Goal: Task Accomplishment & Management: Use online tool/utility

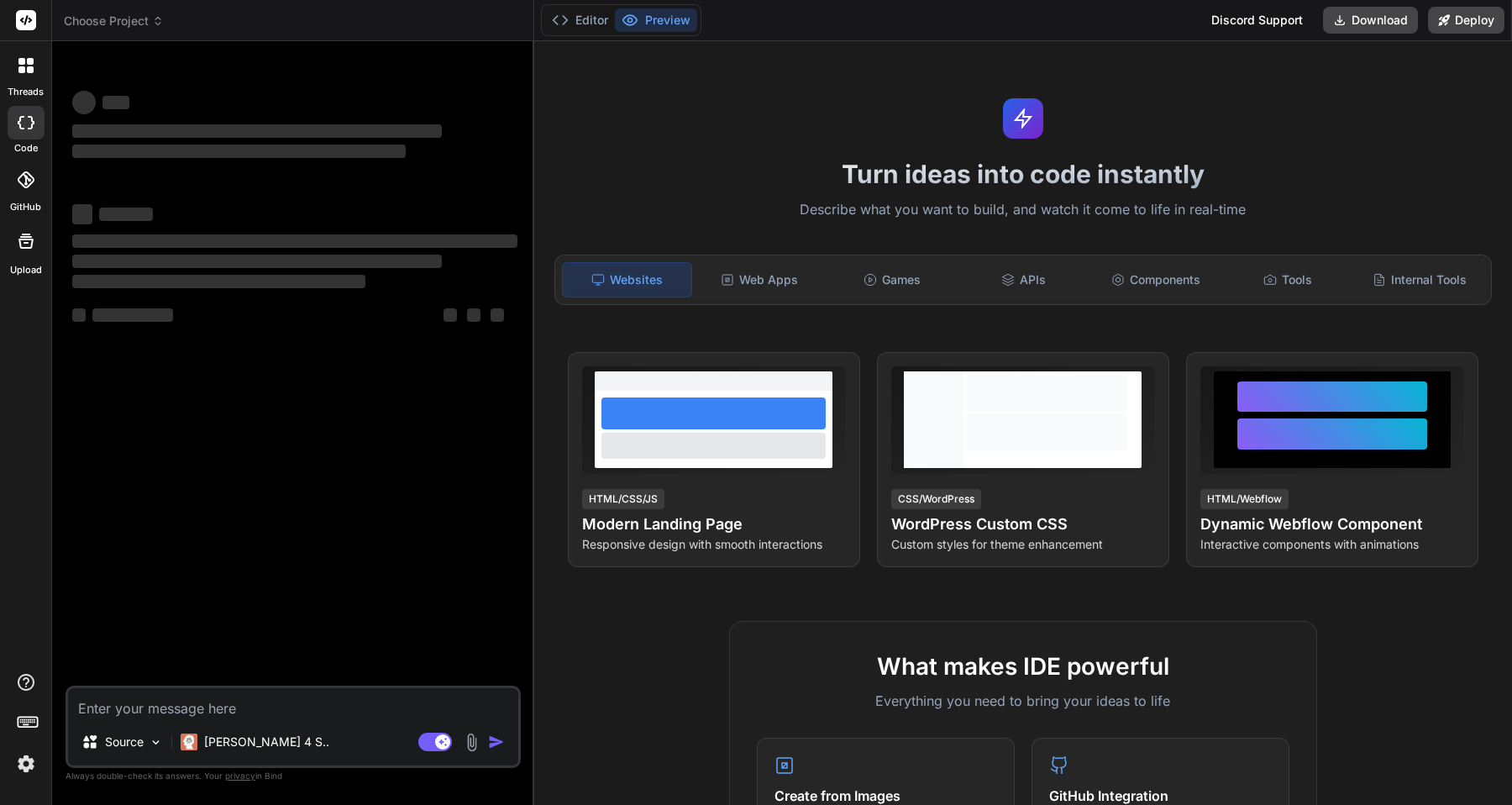
click at [30, 77] on div at bounding box center [26, 65] width 35 height 35
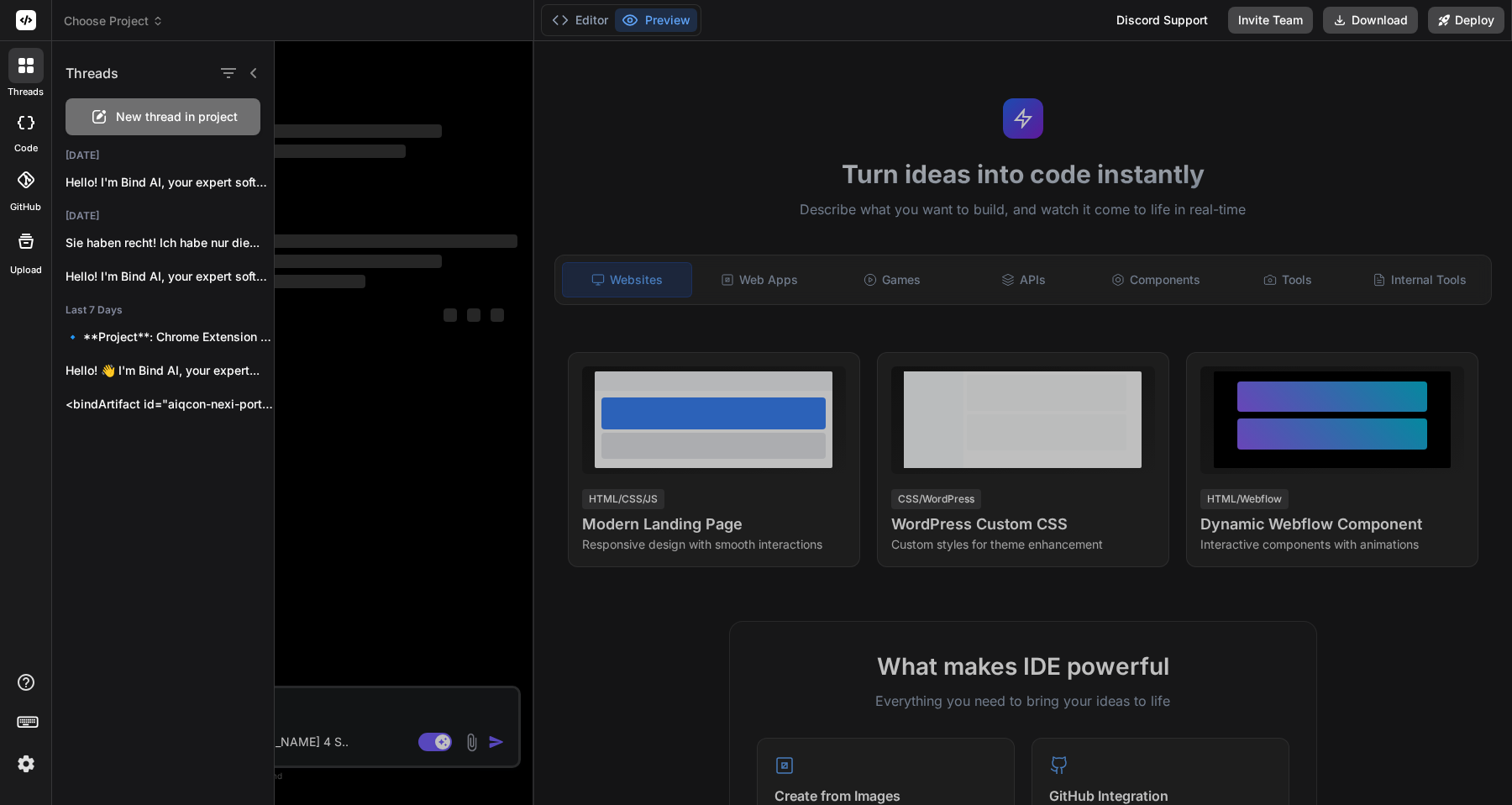
click at [109, 117] on div "New thread in project" at bounding box center [162, 117] width 195 height 37
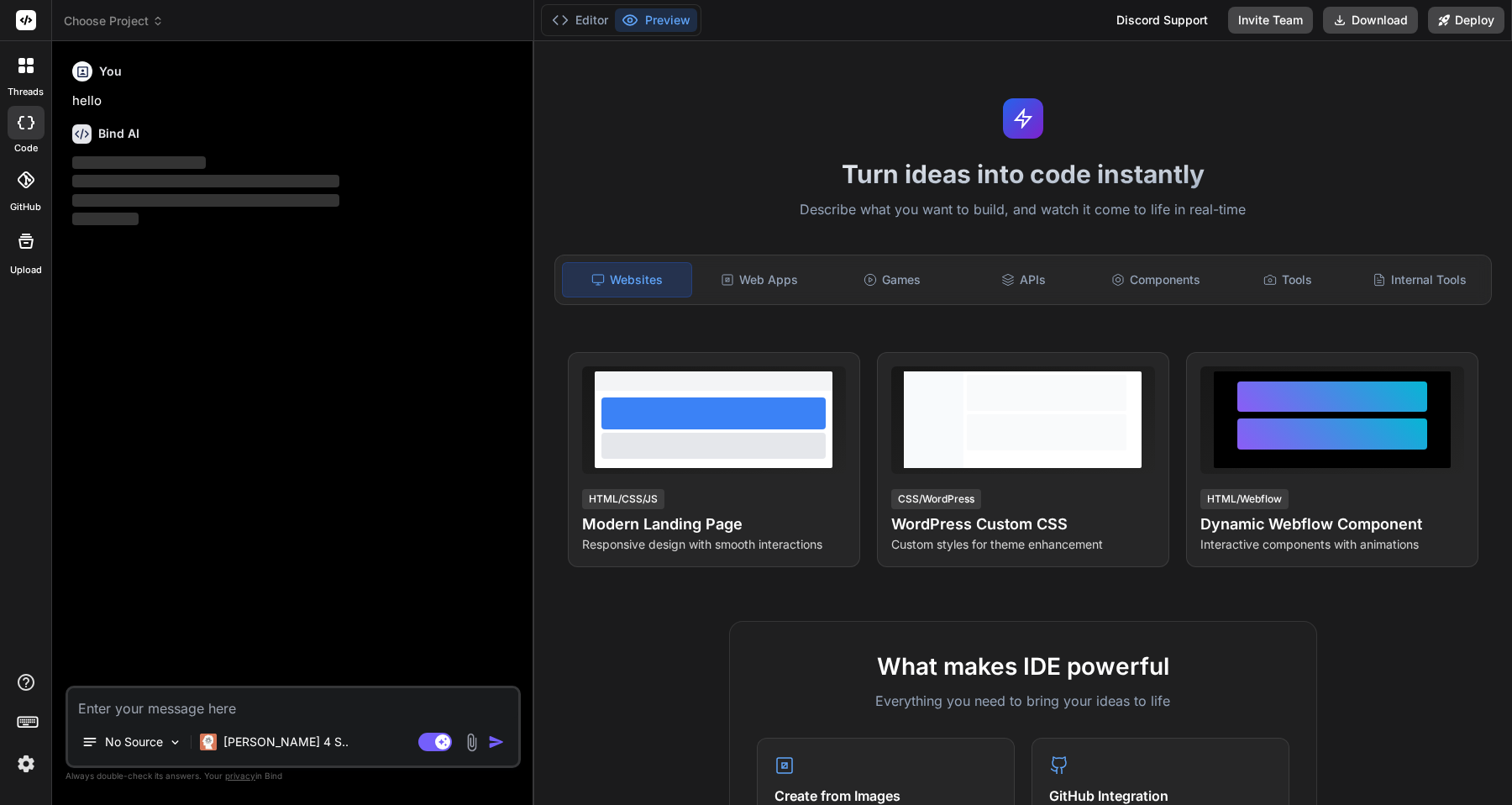
click at [195, 709] on textarea at bounding box center [292, 702] width 450 height 30
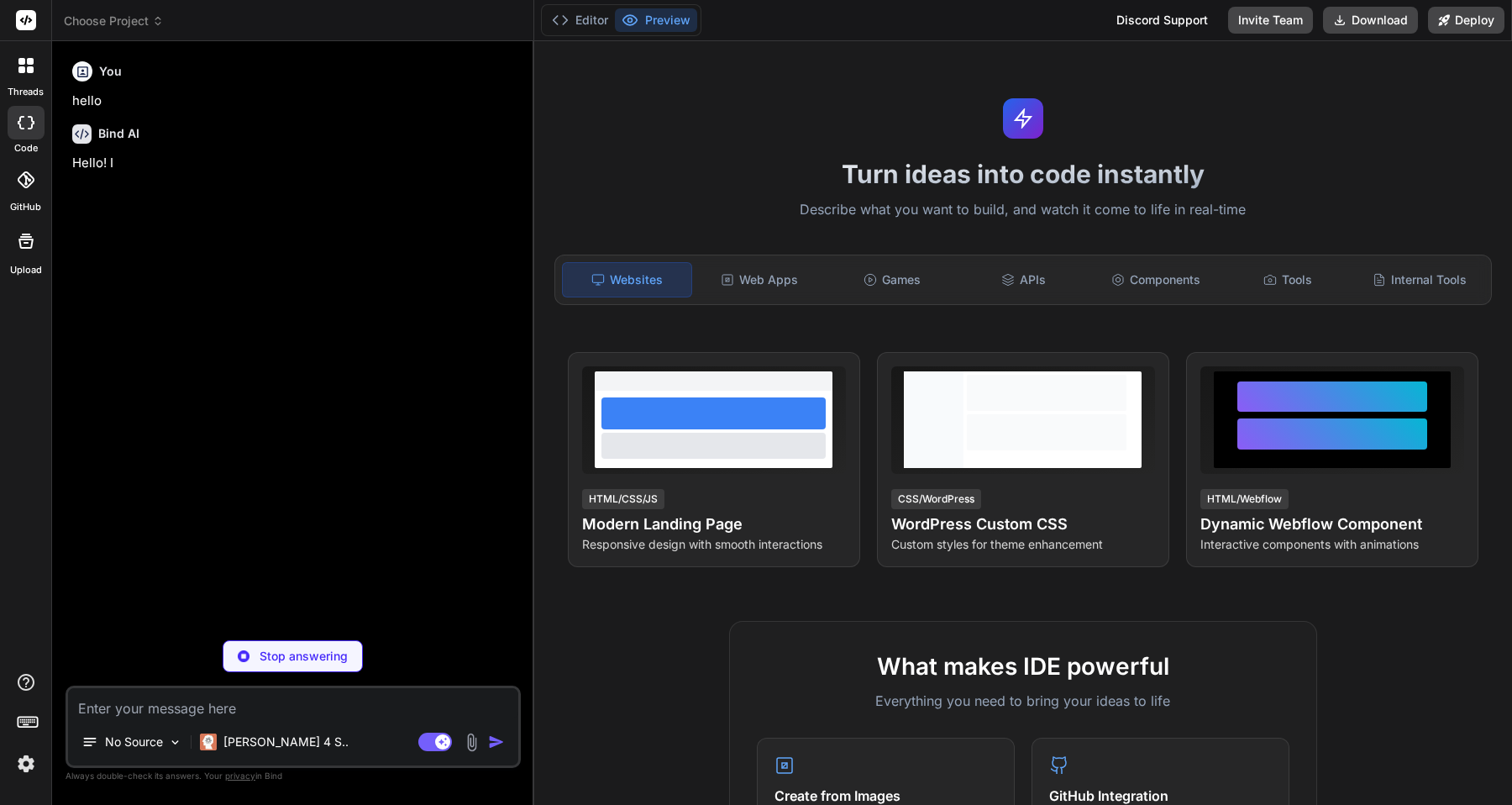
click at [287, 710] on textarea at bounding box center [292, 702] width 450 height 30
type textarea "x"
paste textarea "import React,{useState,useEffect} from 'react'; import {motion,AnimatePresence}…"
type textarea "import React,{useState,useEffect} from 'react'; import {motion,AnimatePresence}…"
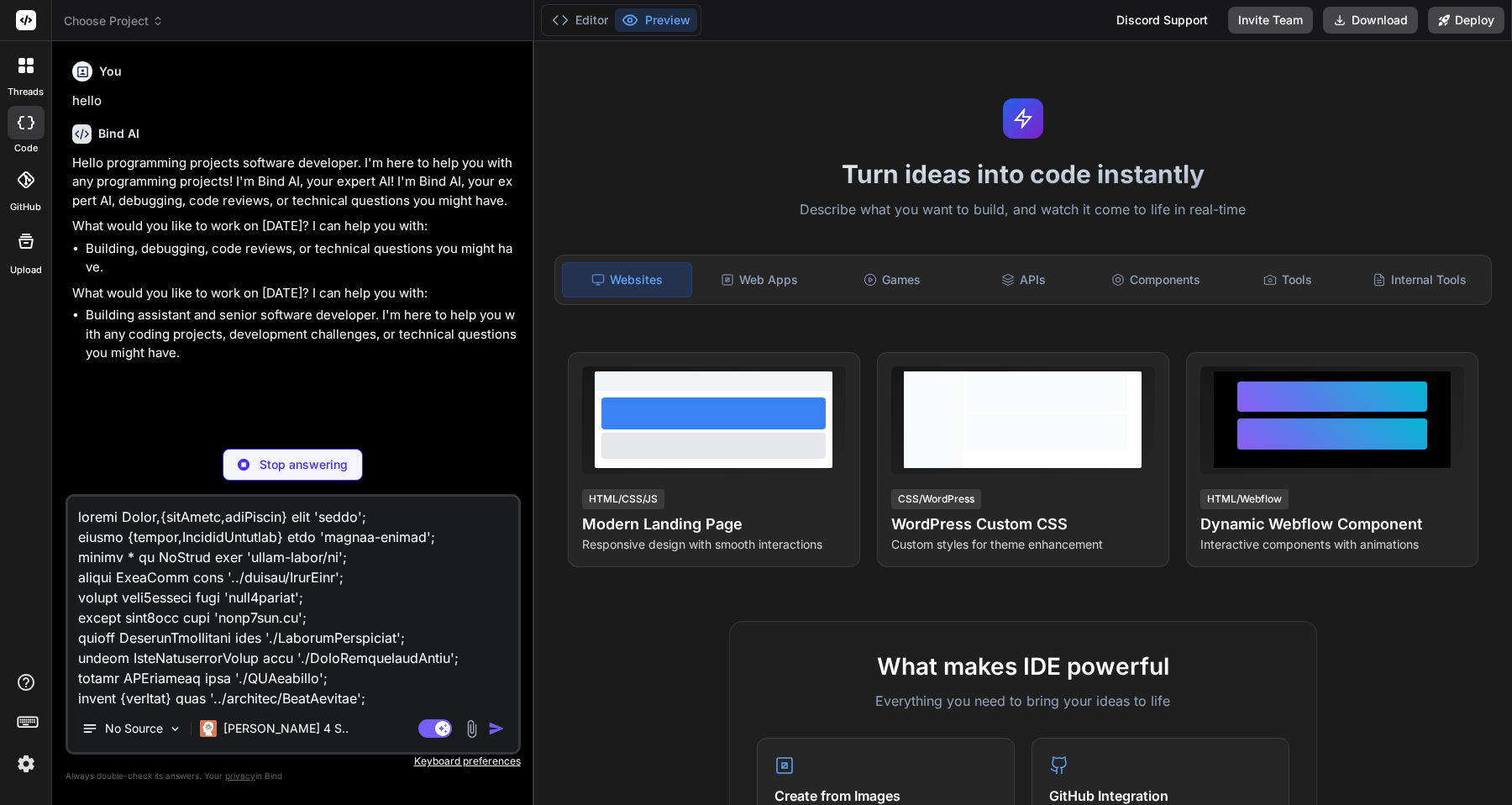
scroll to position [87309, 0]
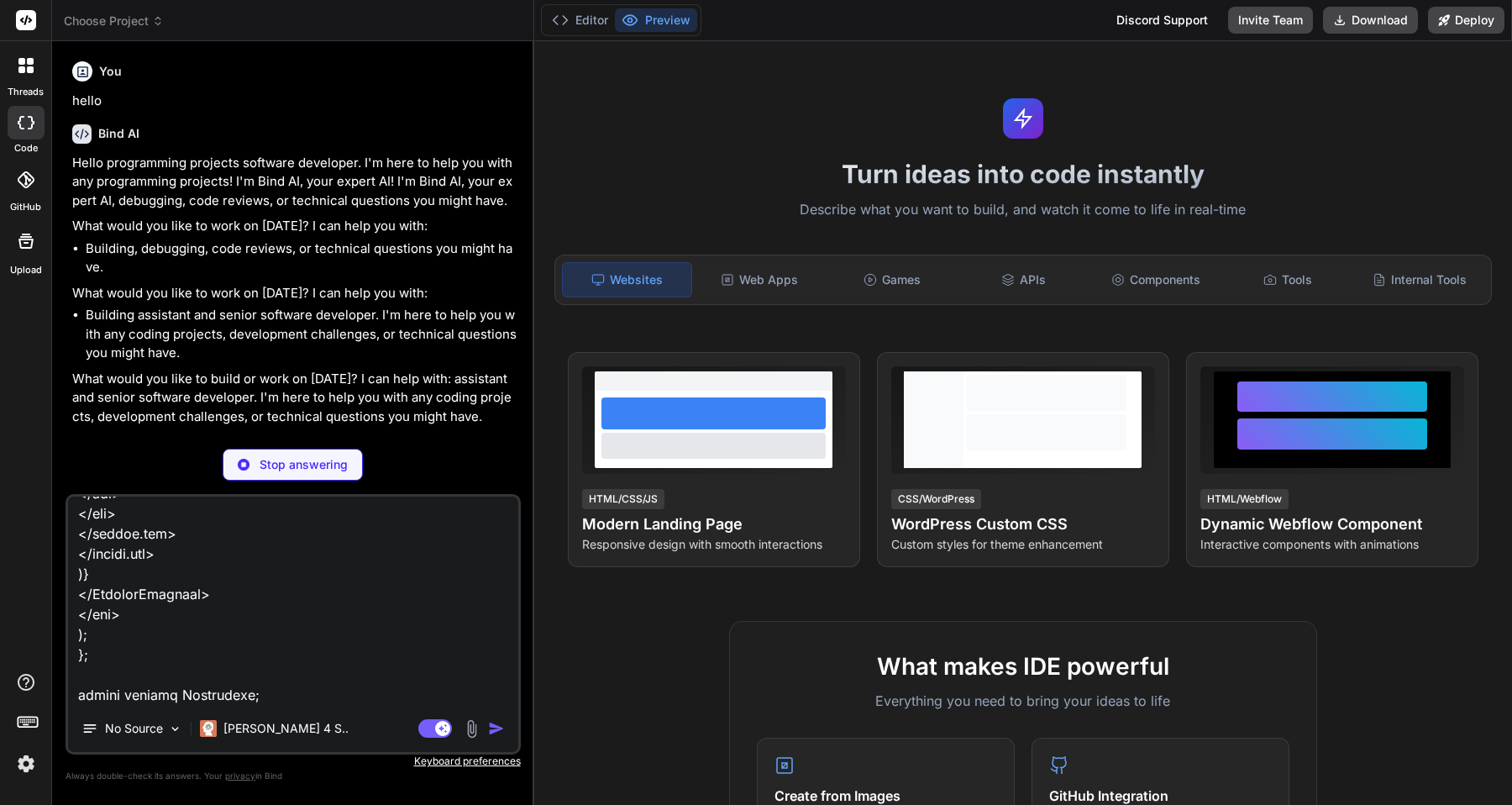
type textarea "x"
type textarea "import React,{useState,useEffect} from 'react'; import {motion,AnimatePresence}…"
type textarea "x"
type textarea "import React,{useState,useEffect} from 'react'; import {motion,AnimatePresence}…"
type textarea "x"
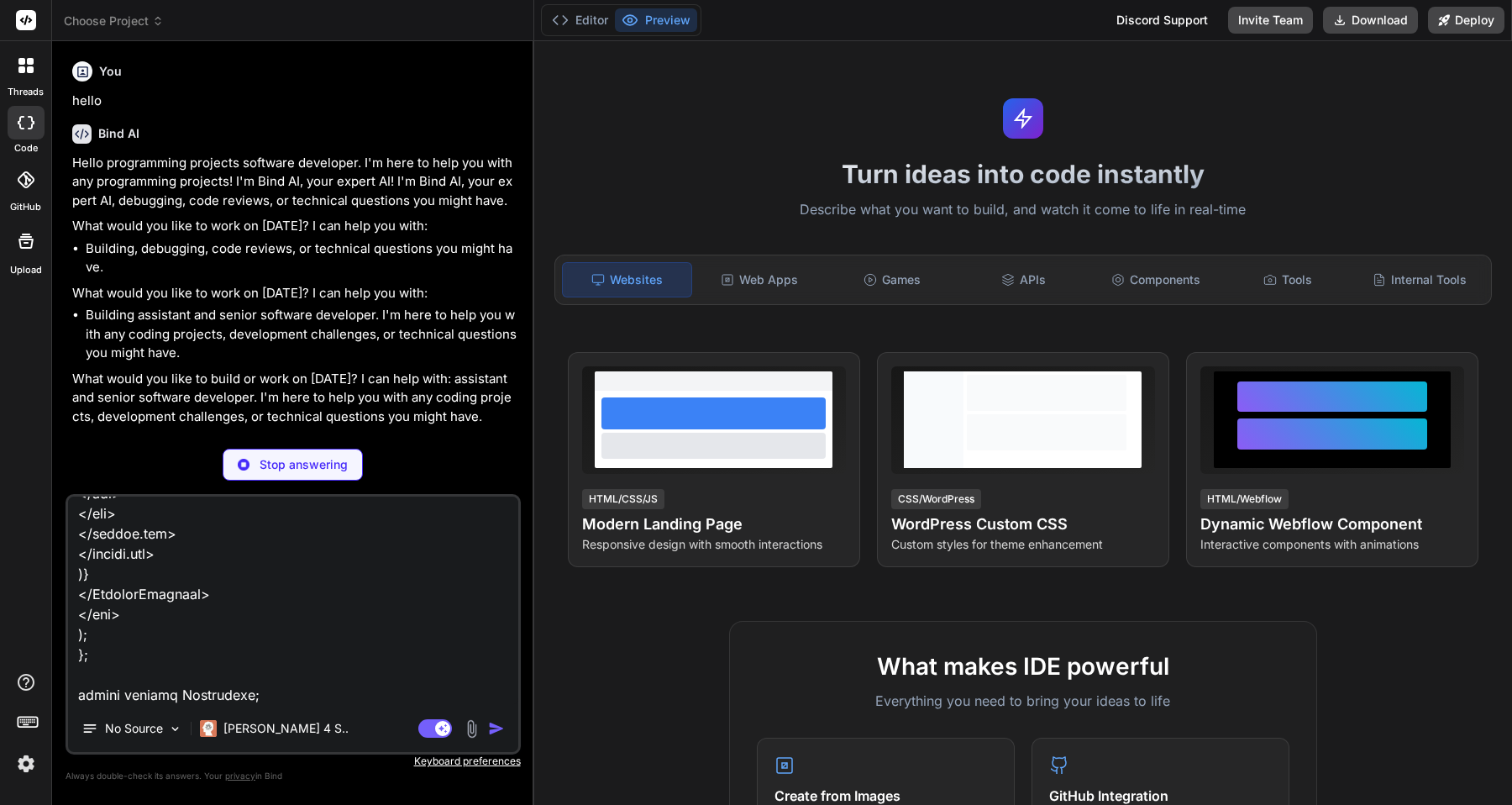
type textarea "import React,{useState,useEffect} from 'react'; import {motion,AnimatePresence}…"
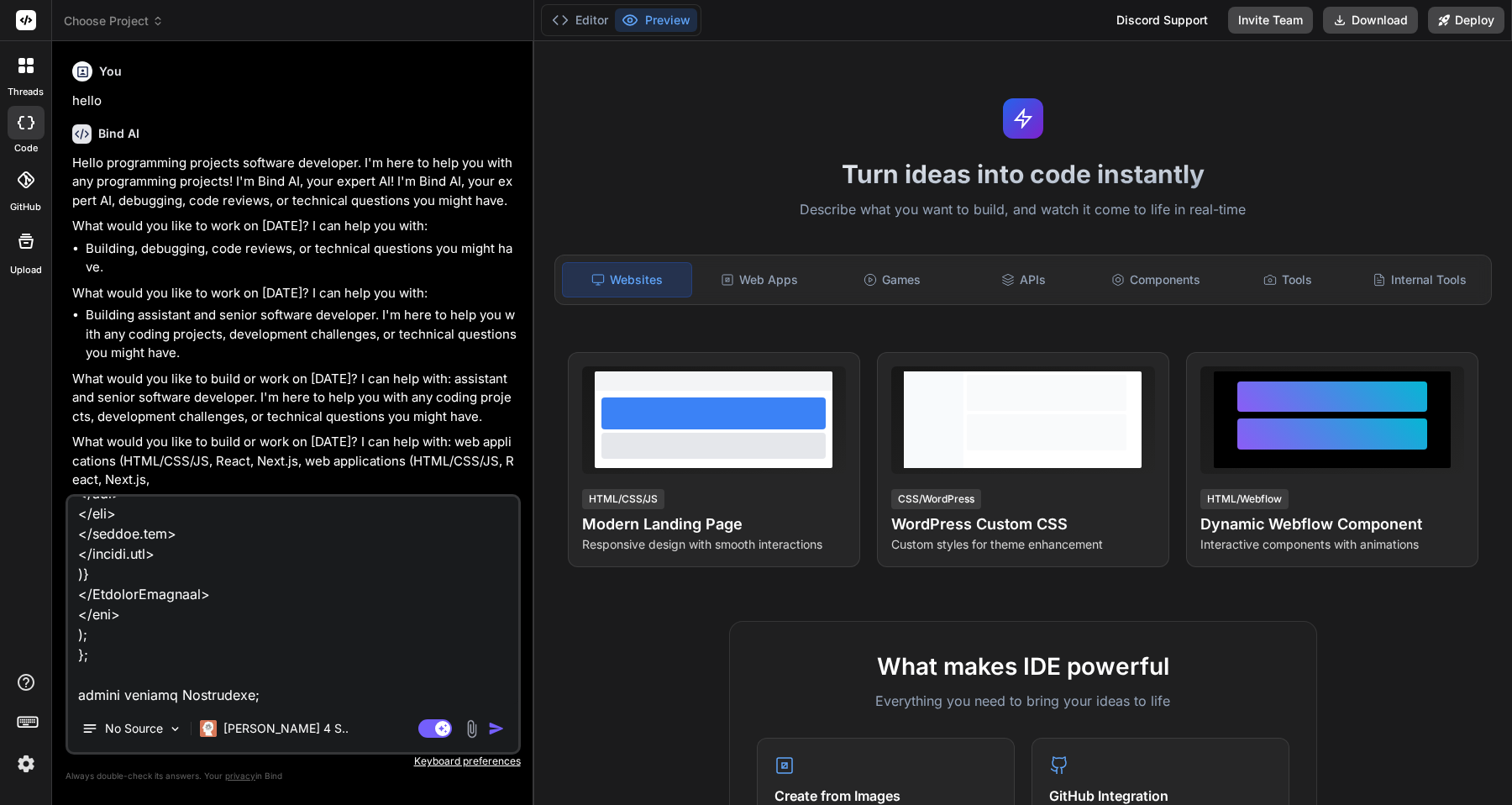
type textarea "x"
type textarea "import React,{useState,useEffect} from 'react'; import {motion,AnimatePresence}…"
type textarea "x"
type textarea "import React,{useState,useEffect} from 'react'; import {motion,AnimatePresence}…"
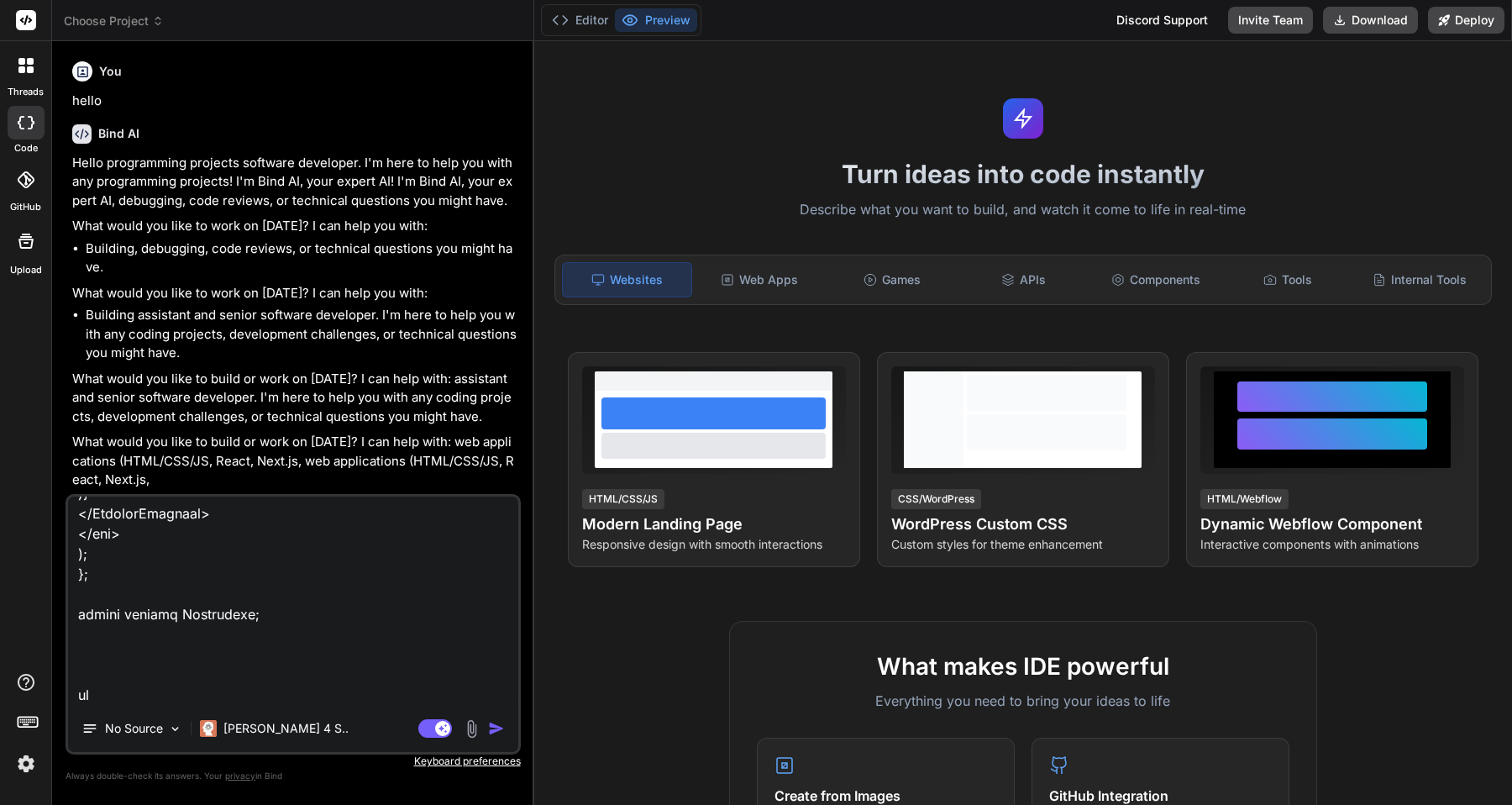
type textarea "x"
type textarea "import React,{useState,useEffect} from 'react'; import {motion,AnimatePresence}…"
type textarea "x"
type textarea "import React,{useState,useEffect} from 'react'; import {motion,AnimatePresence}…"
type textarea "x"
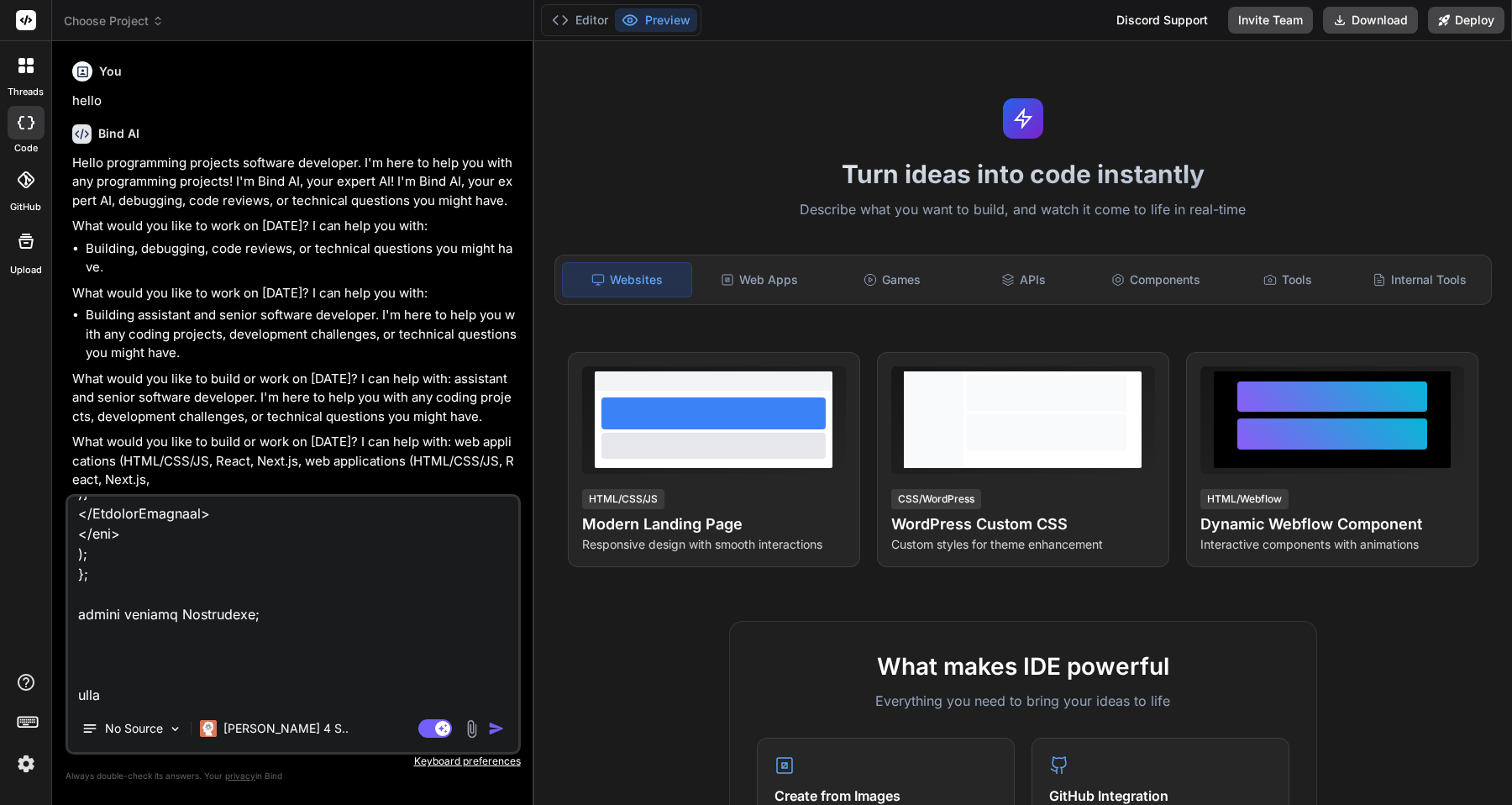
type textarea "import React,{useState,useEffect} from 'react'; import {motion,AnimatePresence}…"
type textarea "x"
type textarea "import React,{useState,useEffect} from 'react'; import {motion,AnimatePresence}…"
type textarea "x"
type textarea "import React,{useState,useEffect} from 'react'; import {motion,AnimatePresence}…"
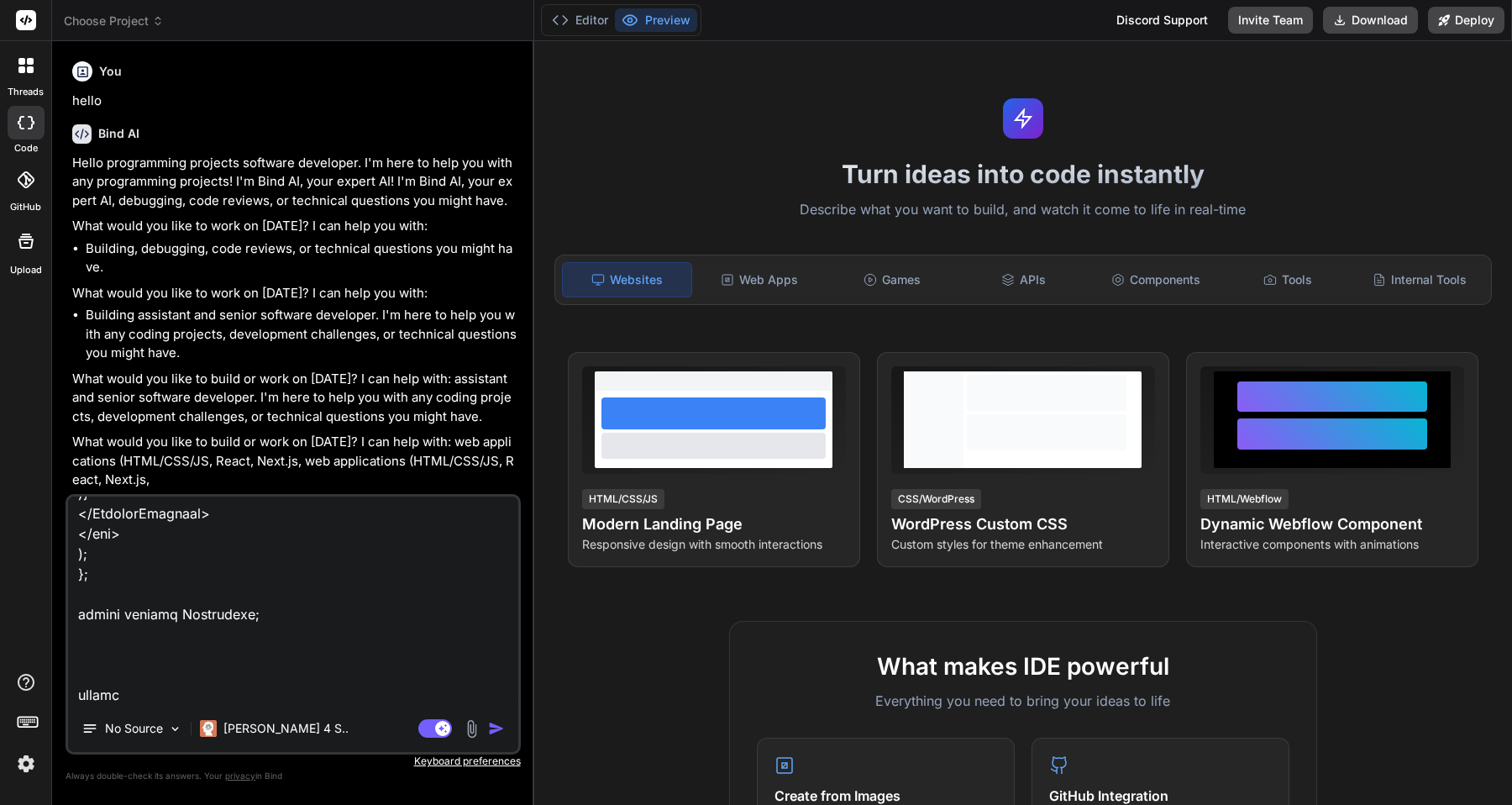
type textarea "x"
click at [207, 620] on textarea at bounding box center [292, 600] width 450 height 208
click at [99, 694] on textarea at bounding box center [292, 600] width 450 height 208
paste textarea "codezeile muss ich ändern um die Buttons für die Erstellung von PDF oder Bild o…"
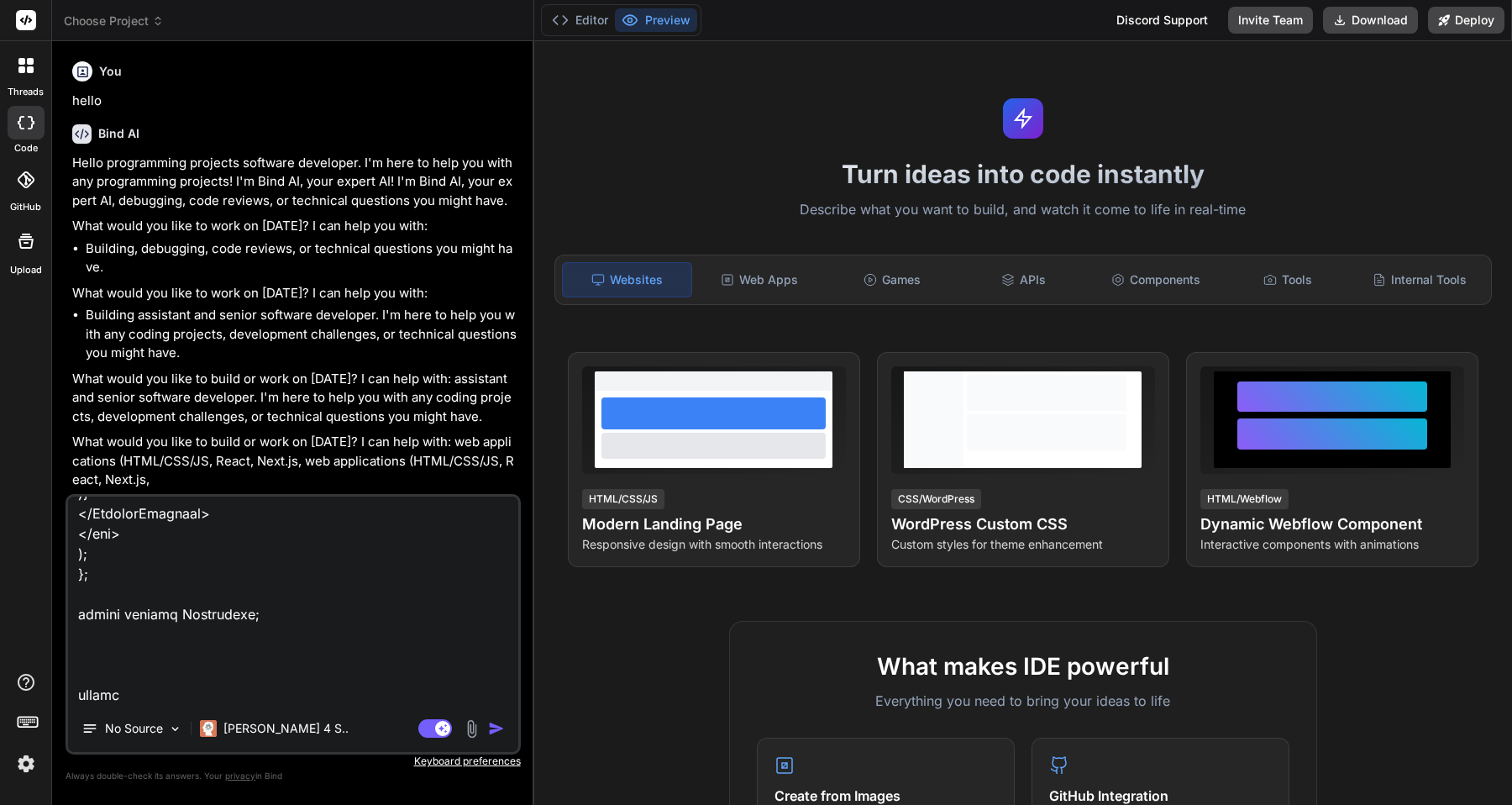
type textarea "import React,{useState,useEffect} from 'react'; import {motion,AnimatePresence}…"
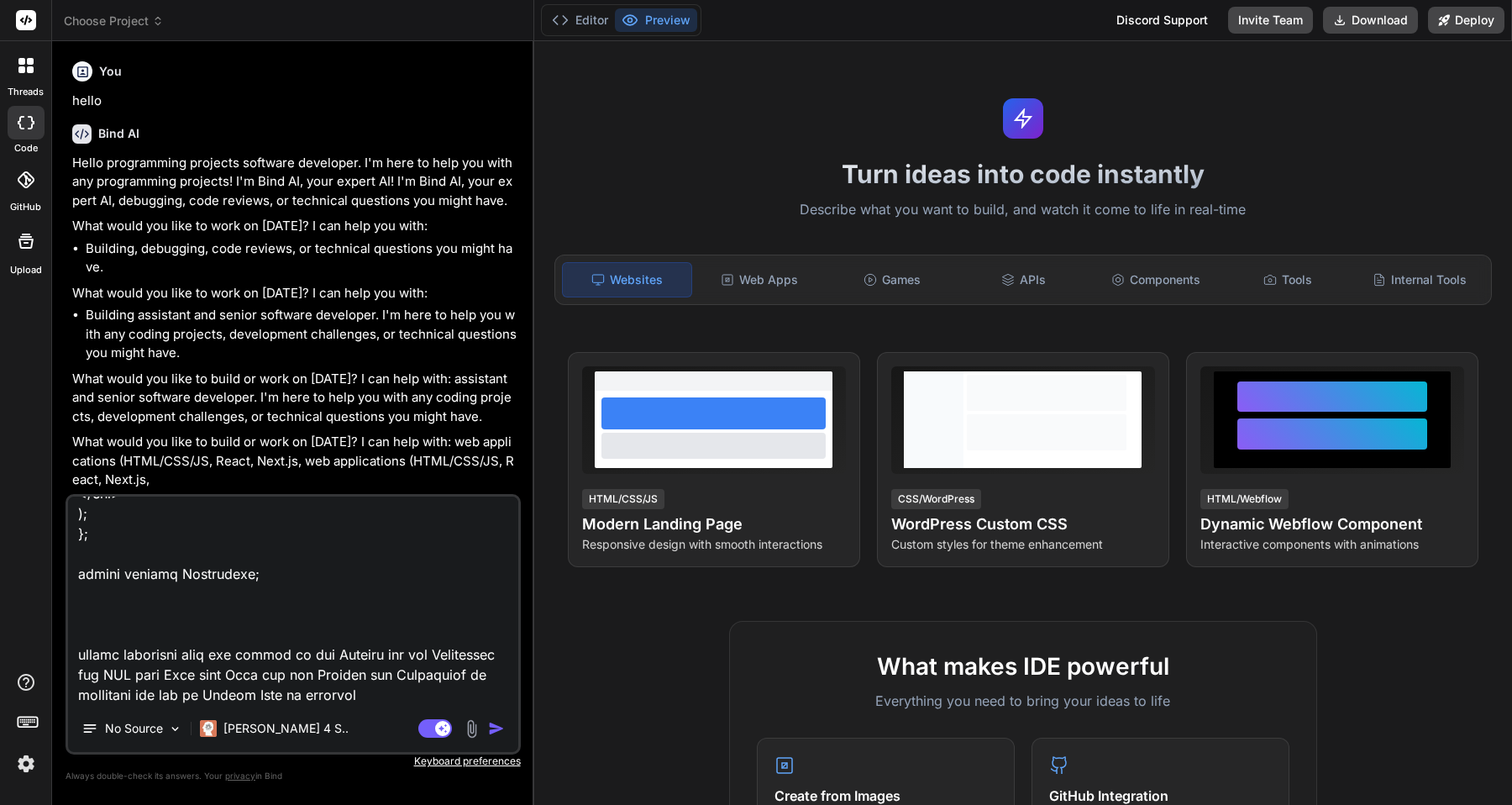
type textarea "x"
type textarea "import React,{useState,useEffect} from 'react'; import {motion,AnimatePresence}…"
type textarea "x"
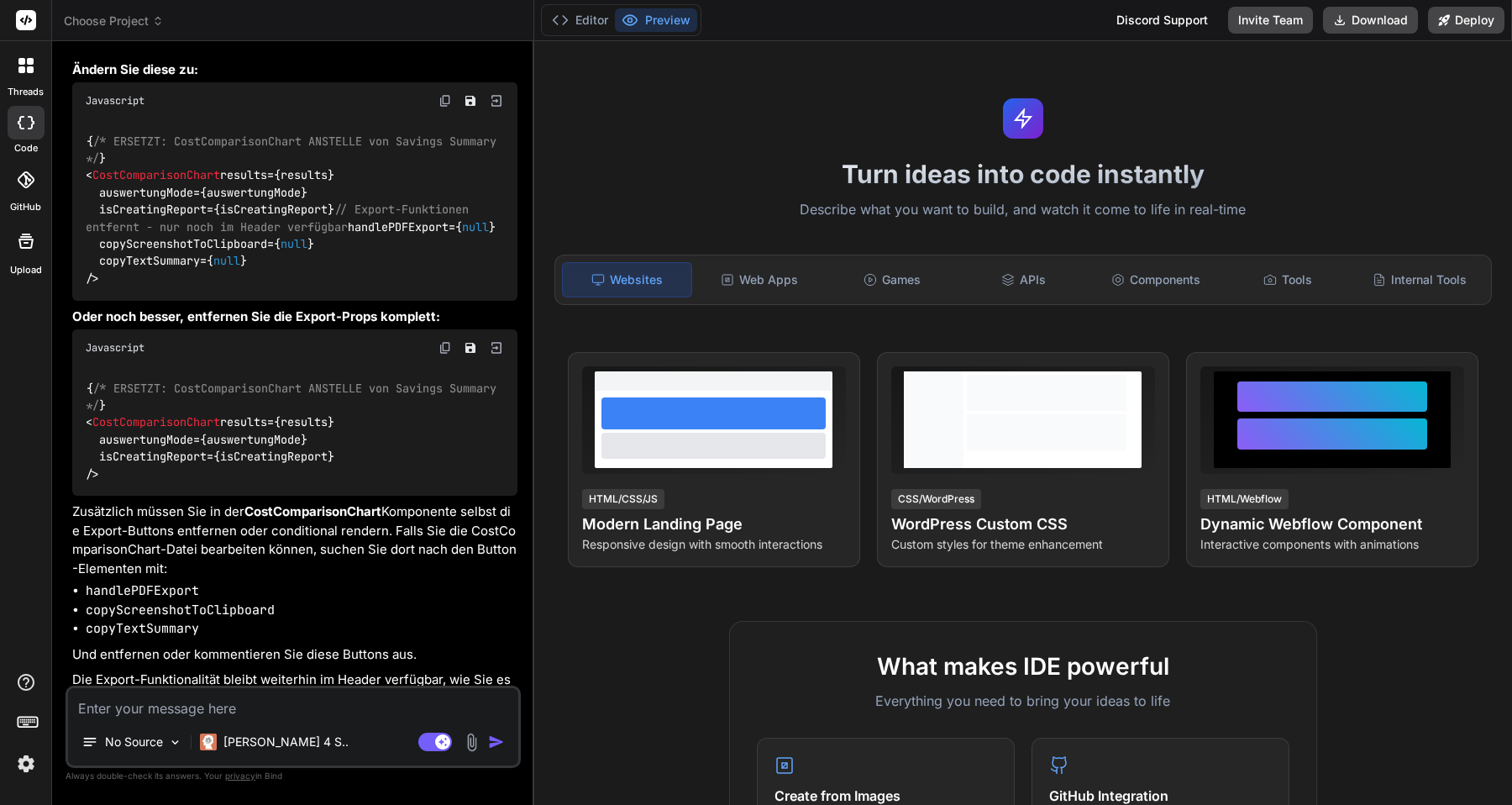
scroll to position [36048, 0]
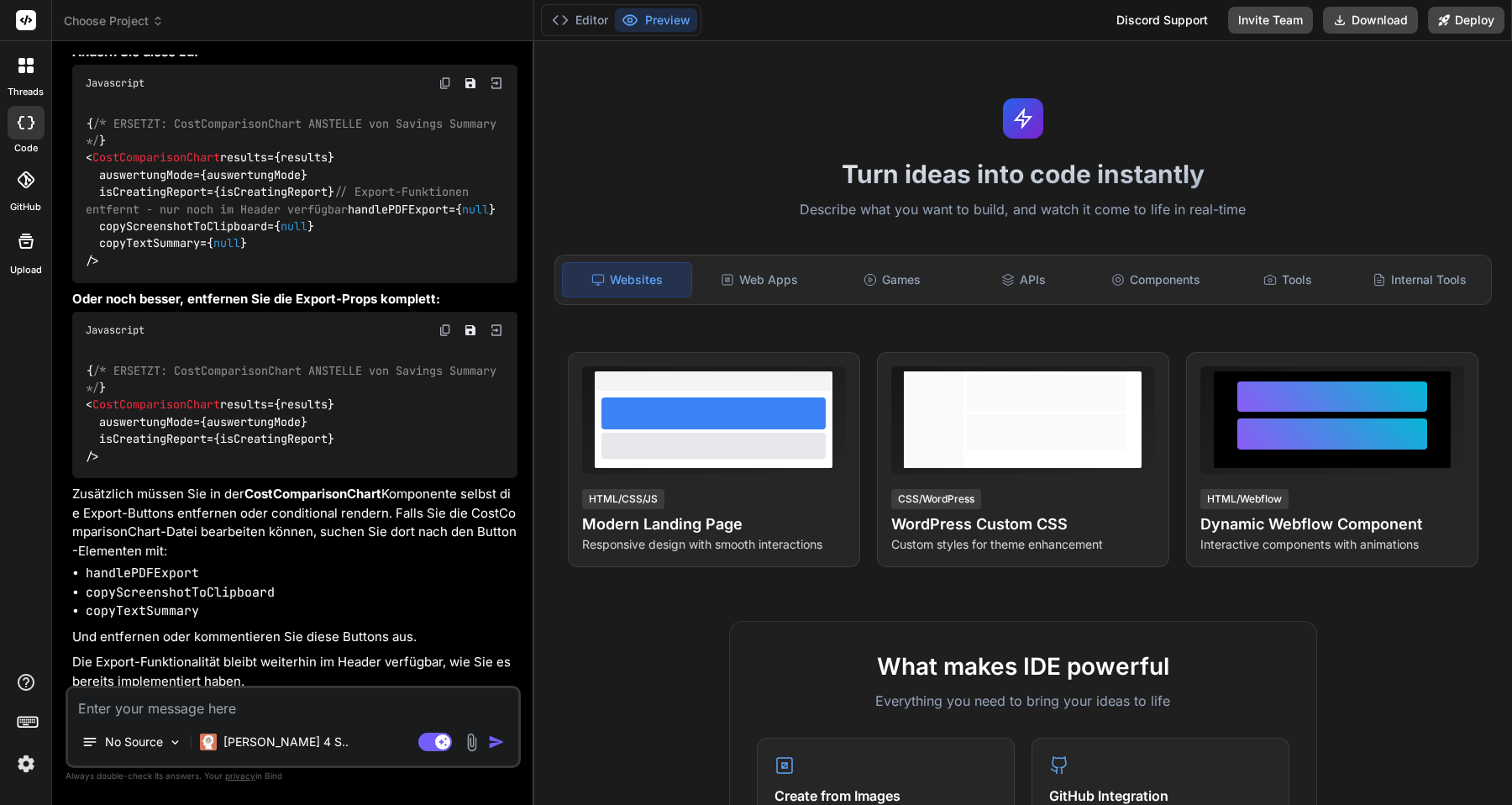
click at [197, 397] on span "CostComparisonChart" at bounding box center [156, 405] width 128 height 15
copy span "CostComparisonChart"
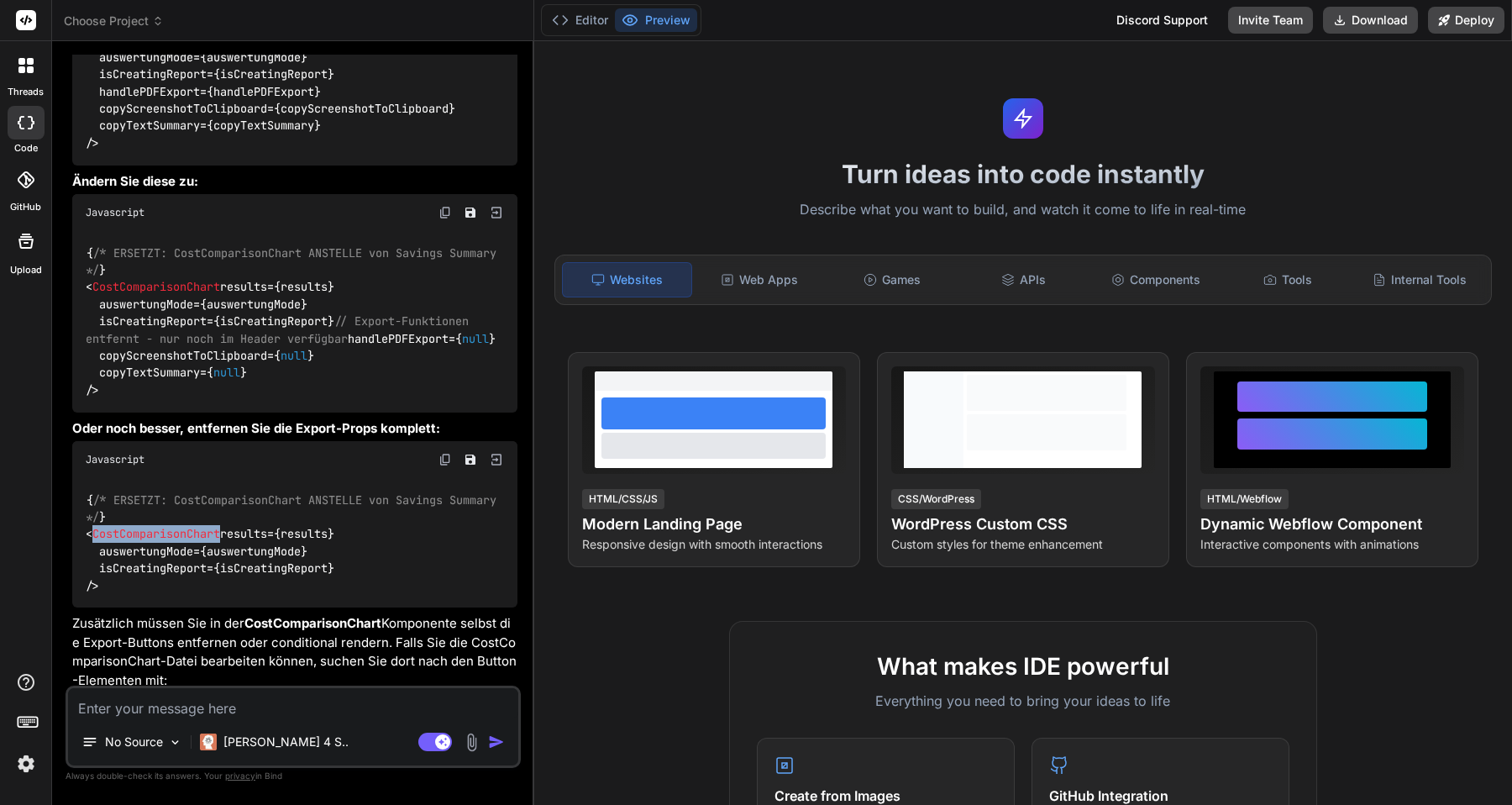
scroll to position [35924, 0]
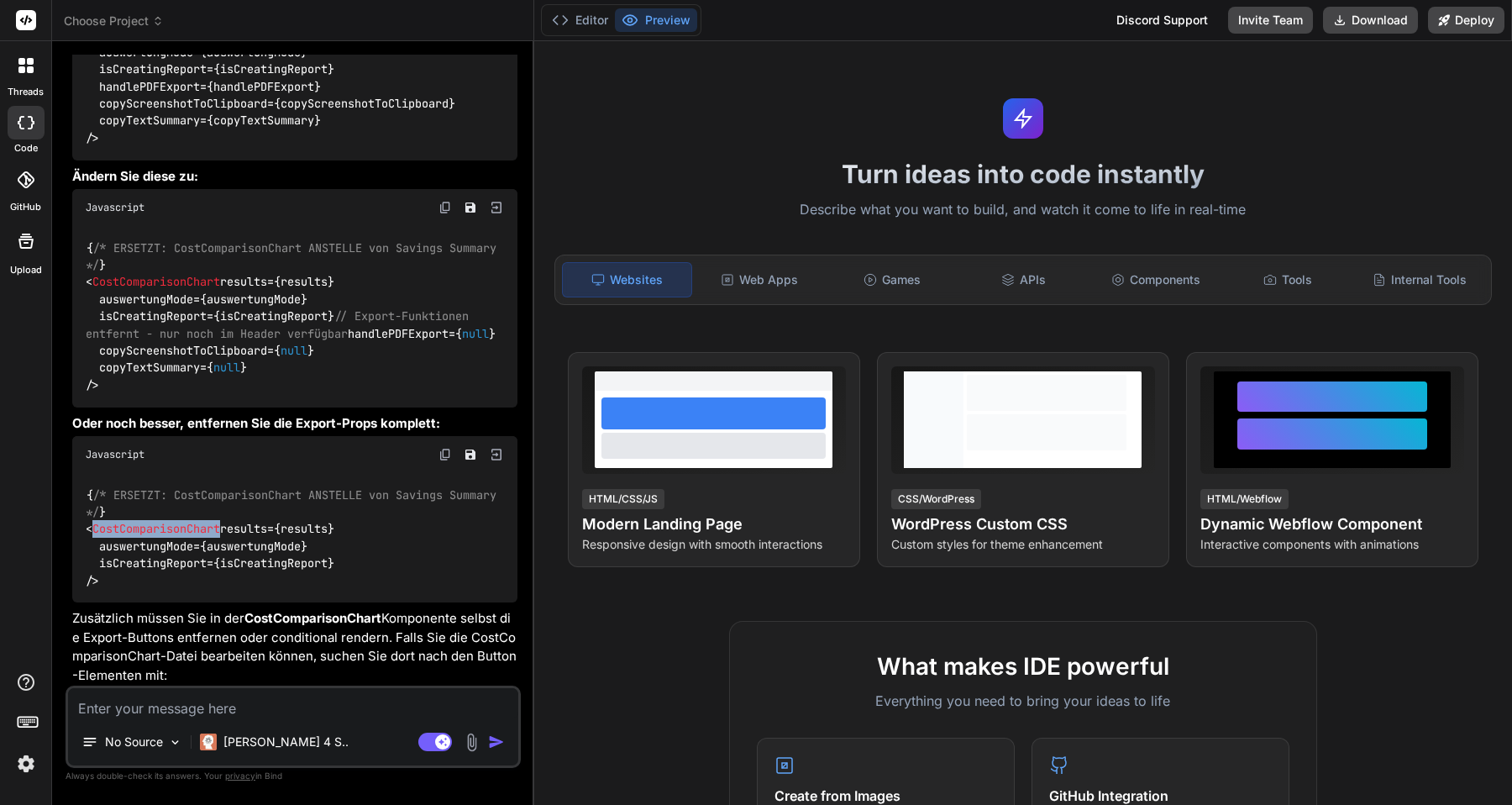
drag, startPoint x: 104, startPoint y: 576, endPoint x: 80, endPoint y: 506, distance: 74.0
click at [80, 506] on div "{ /* ERSETZT: CostComparisonChart ANSTELLE von Savings Summary */ } < CostCompa…" at bounding box center [294, 538] width 445 height 129
copy code "< CostComparisonChart results={results} auswertungMode={auswertungMode} isCreat…"
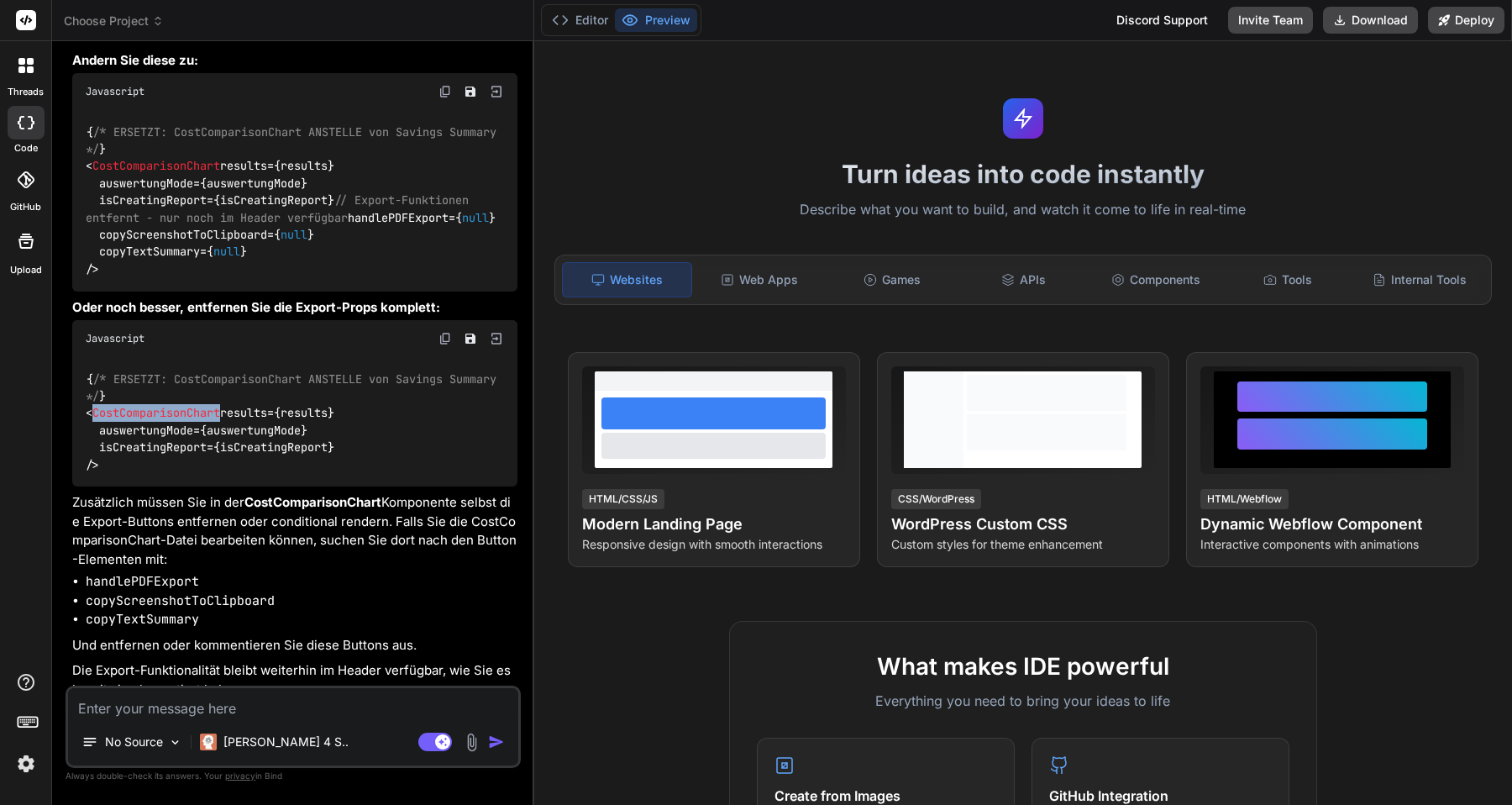
scroll to position [36048, 0]
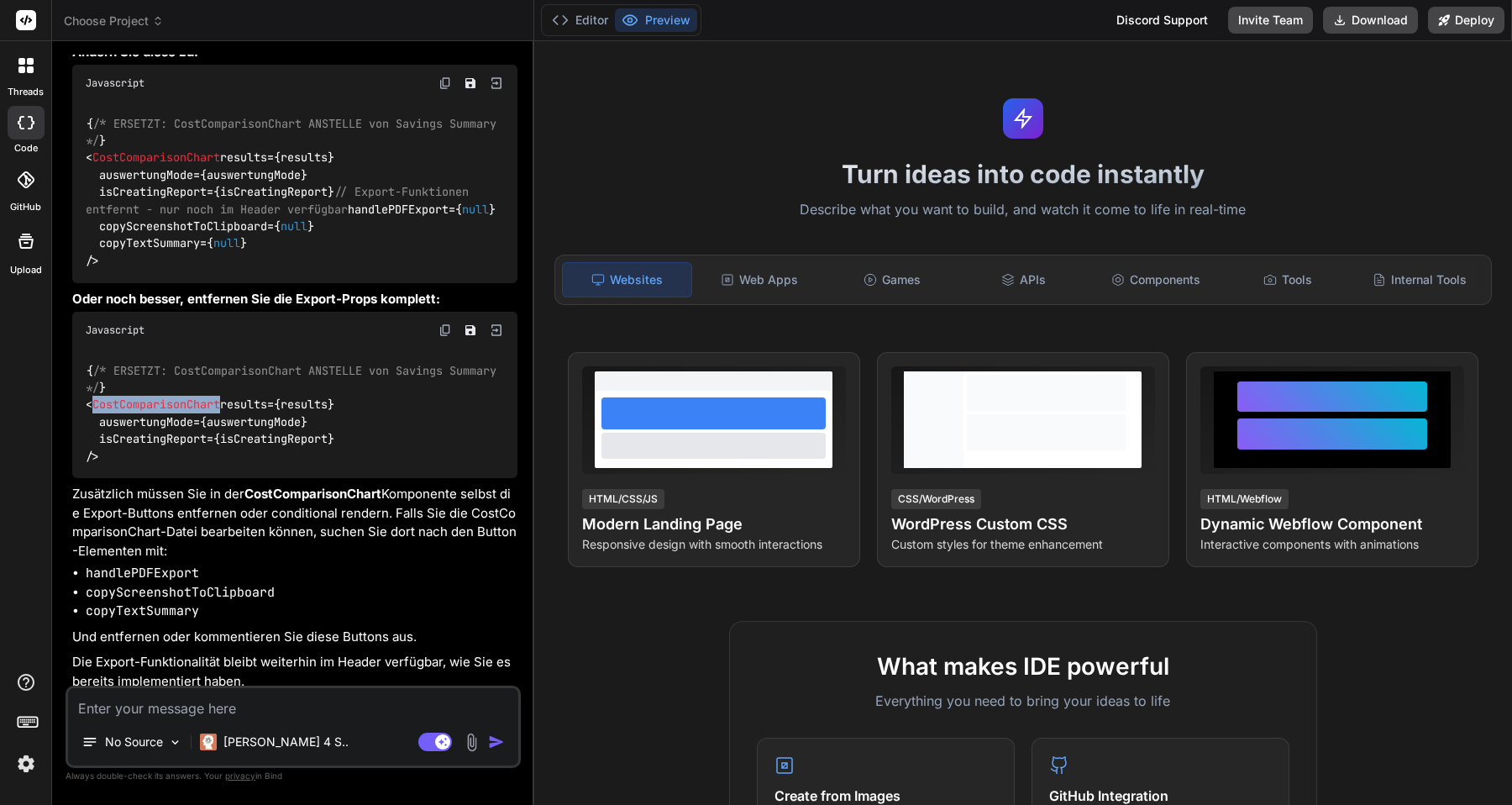
click at [30, 765] on img at bounding box center [26, 763] width 28 height 28
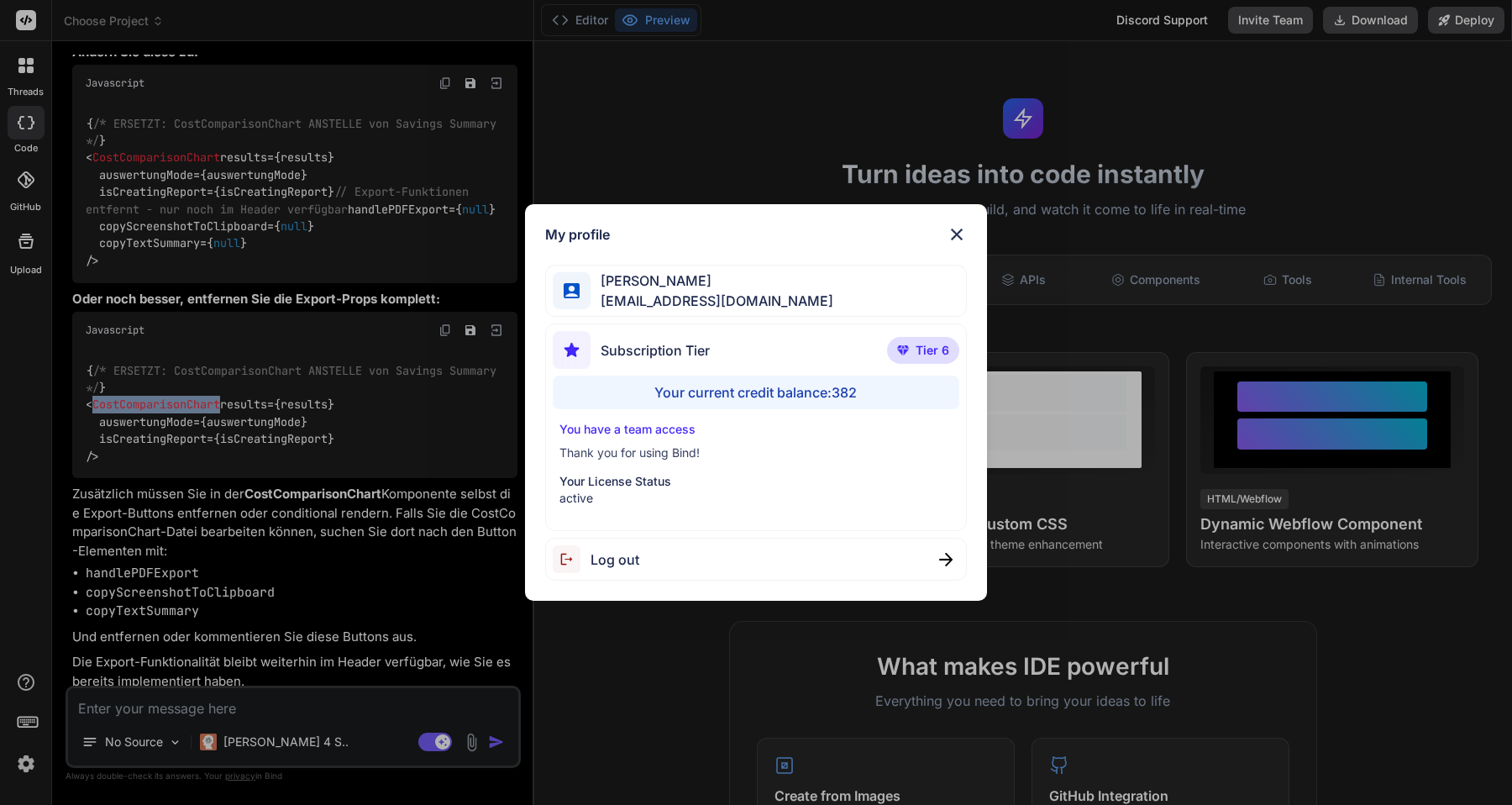
click at [958, 230] on img at bounding box center [957, 235] width 21 height 21
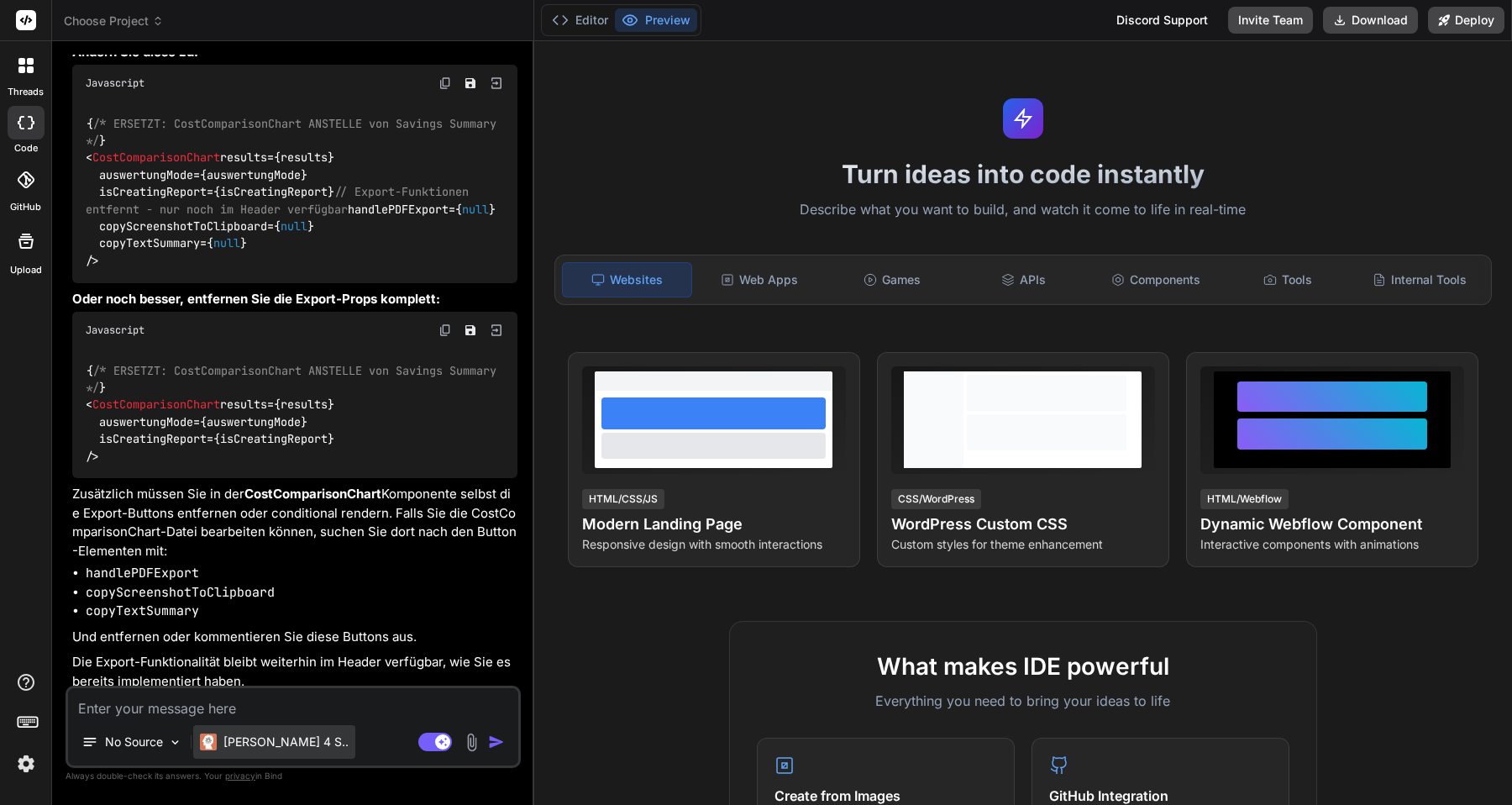
click at [268, 753] on div "[PERSON_NAME] 4 S.." at bounding box center [273, 742] width 162 height 33
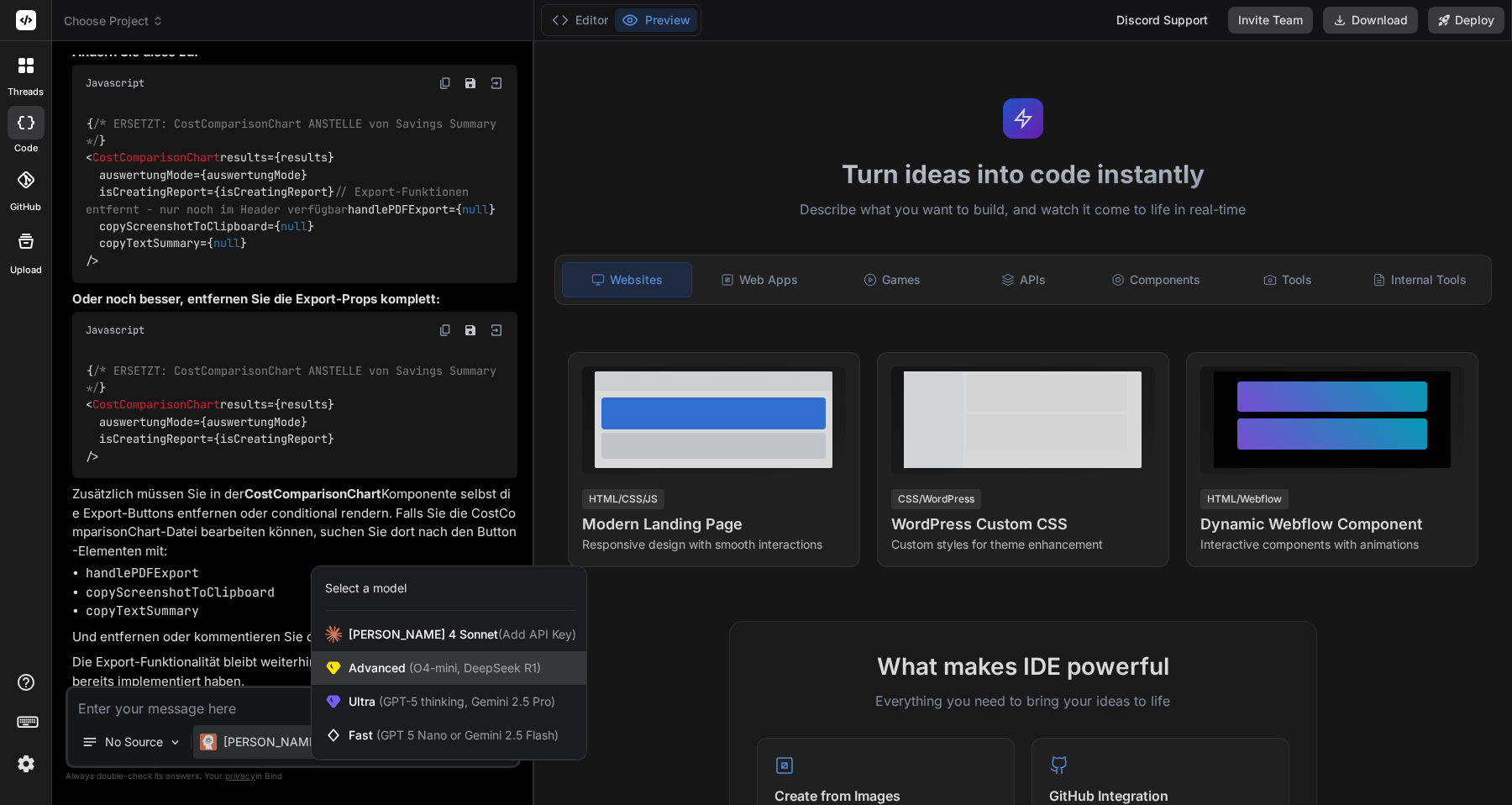
click at [394, 668] on span "Advanced (O4-mini, DeepSeek R1)" at bounding box center [445, 668] width 192 height 17
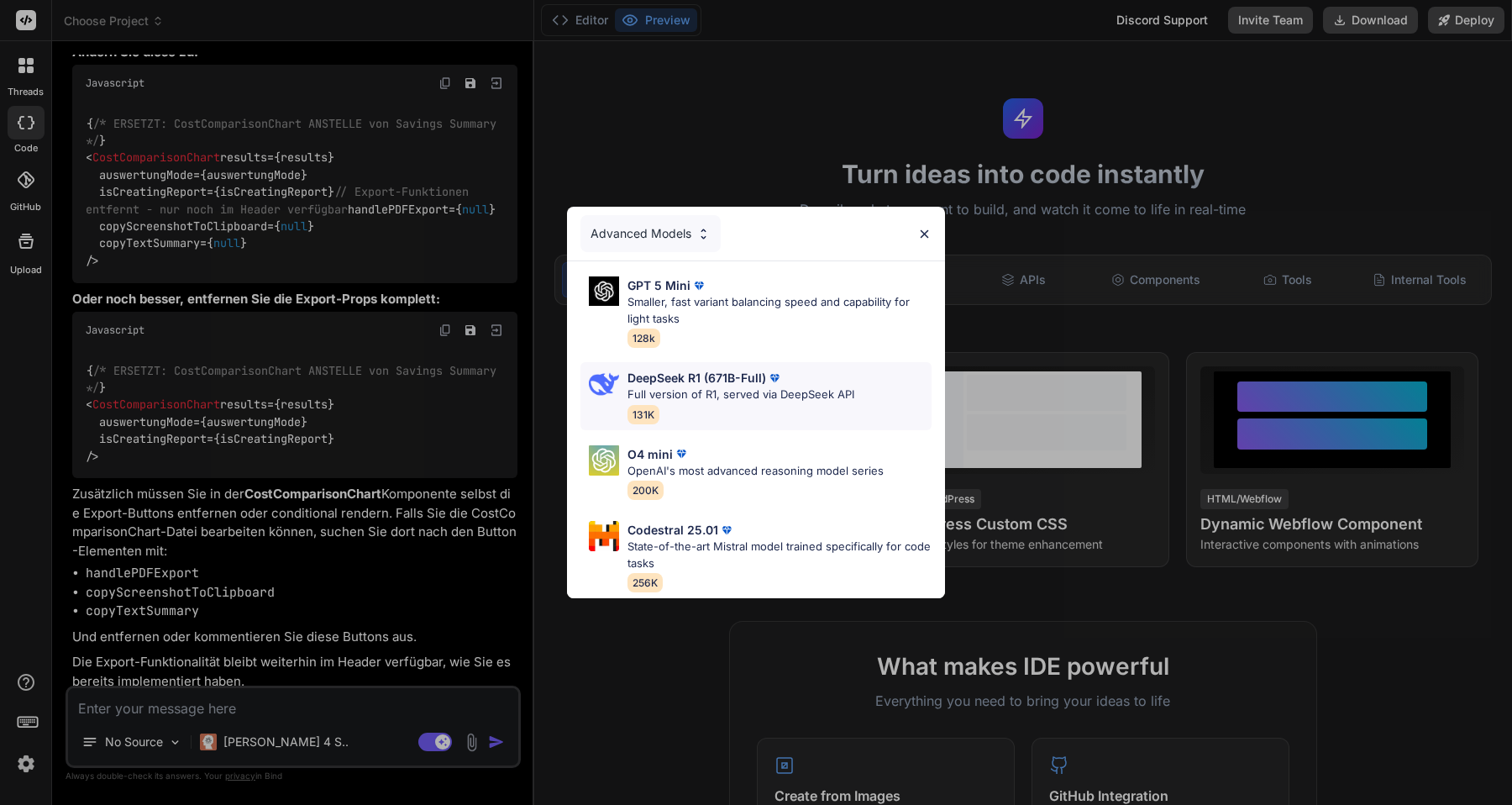
click at [693, 385] on p "DeepSeek R1 (671B-Full)" at bounding box center [697, 377] width 139 height 18
type textarea "x"
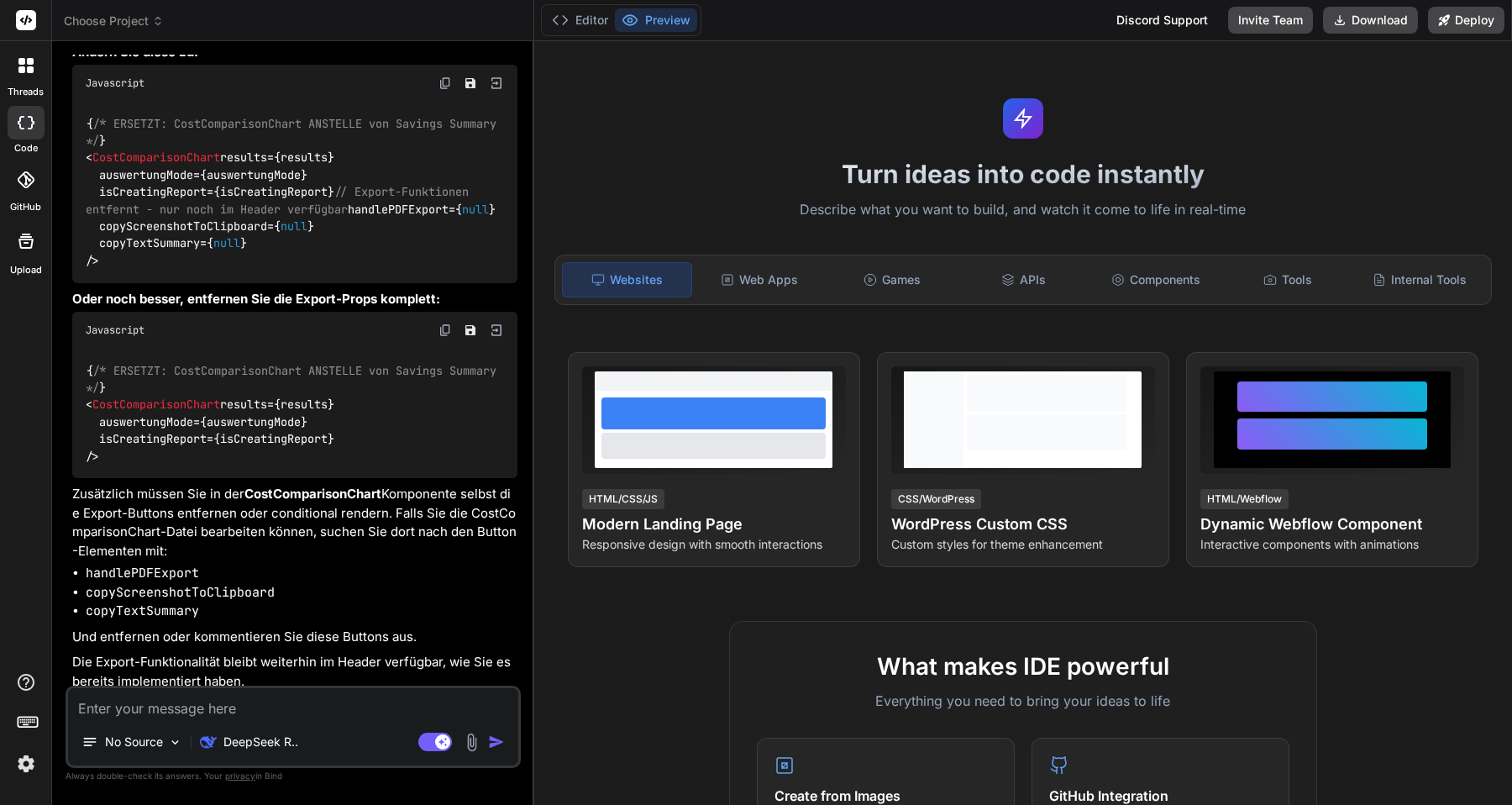
click at [294, 701] on textarea at bounding box center [292, 702] width 450 height 30
click at [24, 70] on icon at bounding box center [22, 69] width 7 height 7
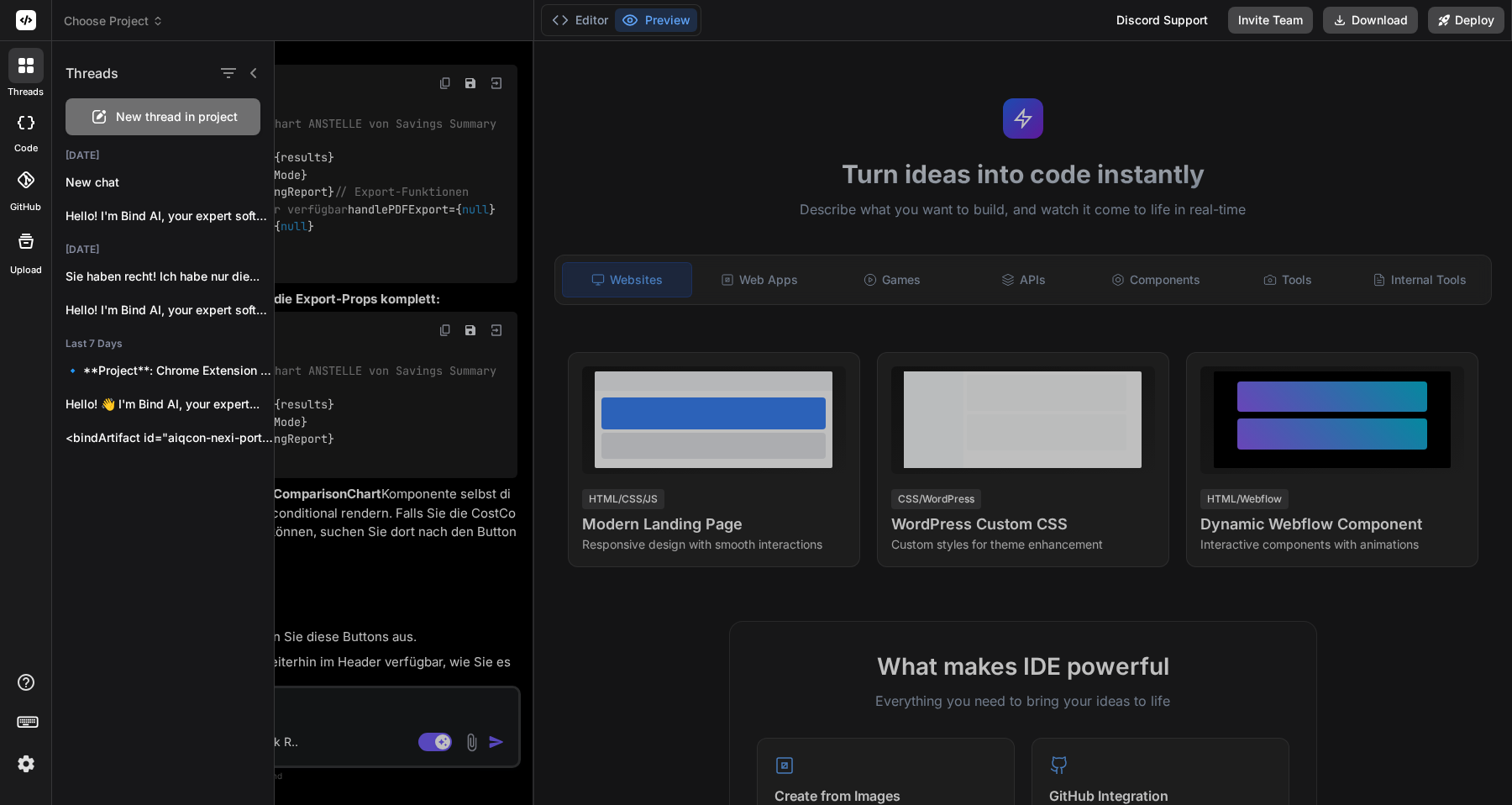
click at [1309, 74] on div at bounding box center [892, 423] width 1237 height 764
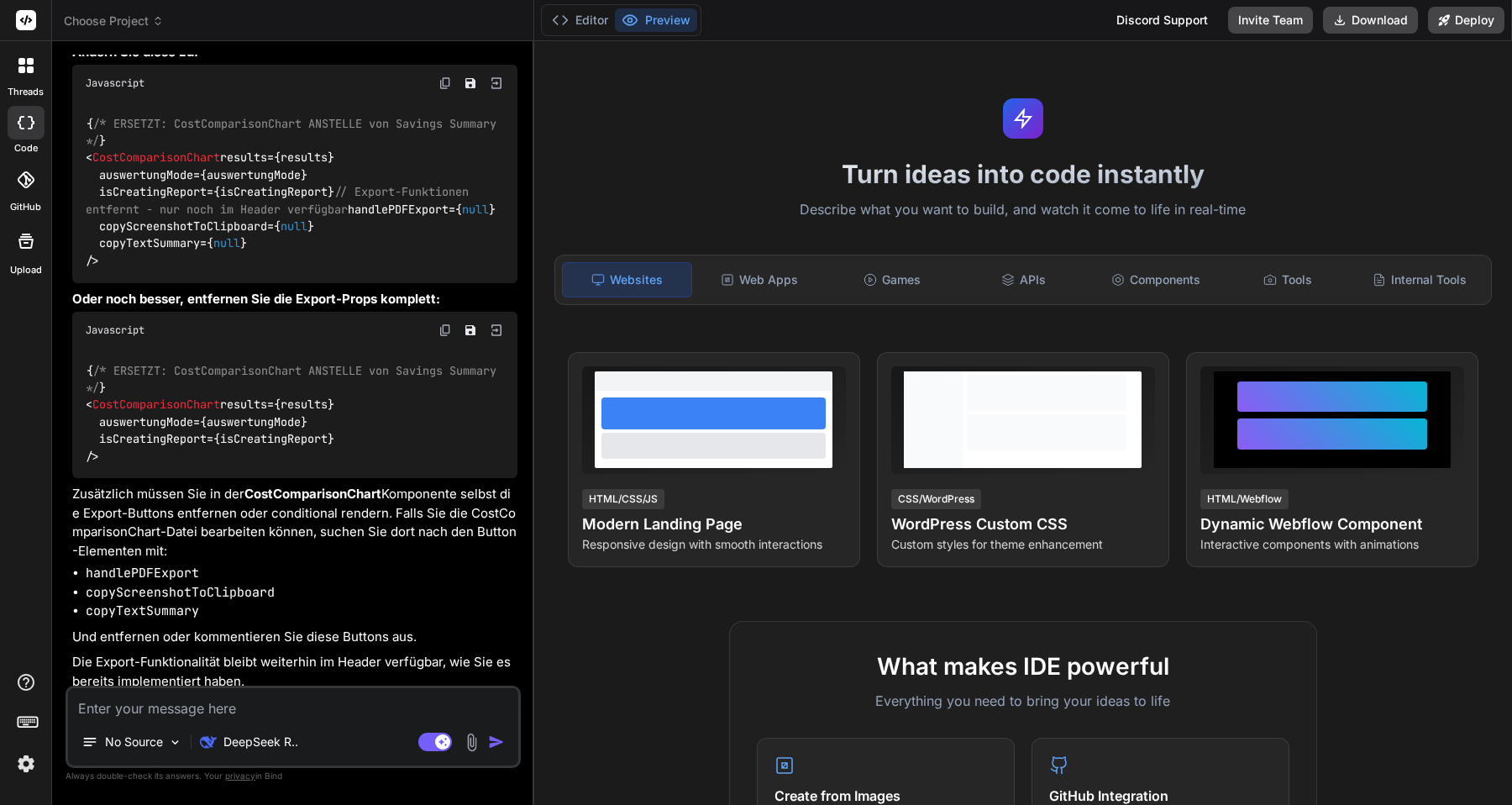
click at [160, 21] on icon at bounding box center [158, 21] width 12 height 12
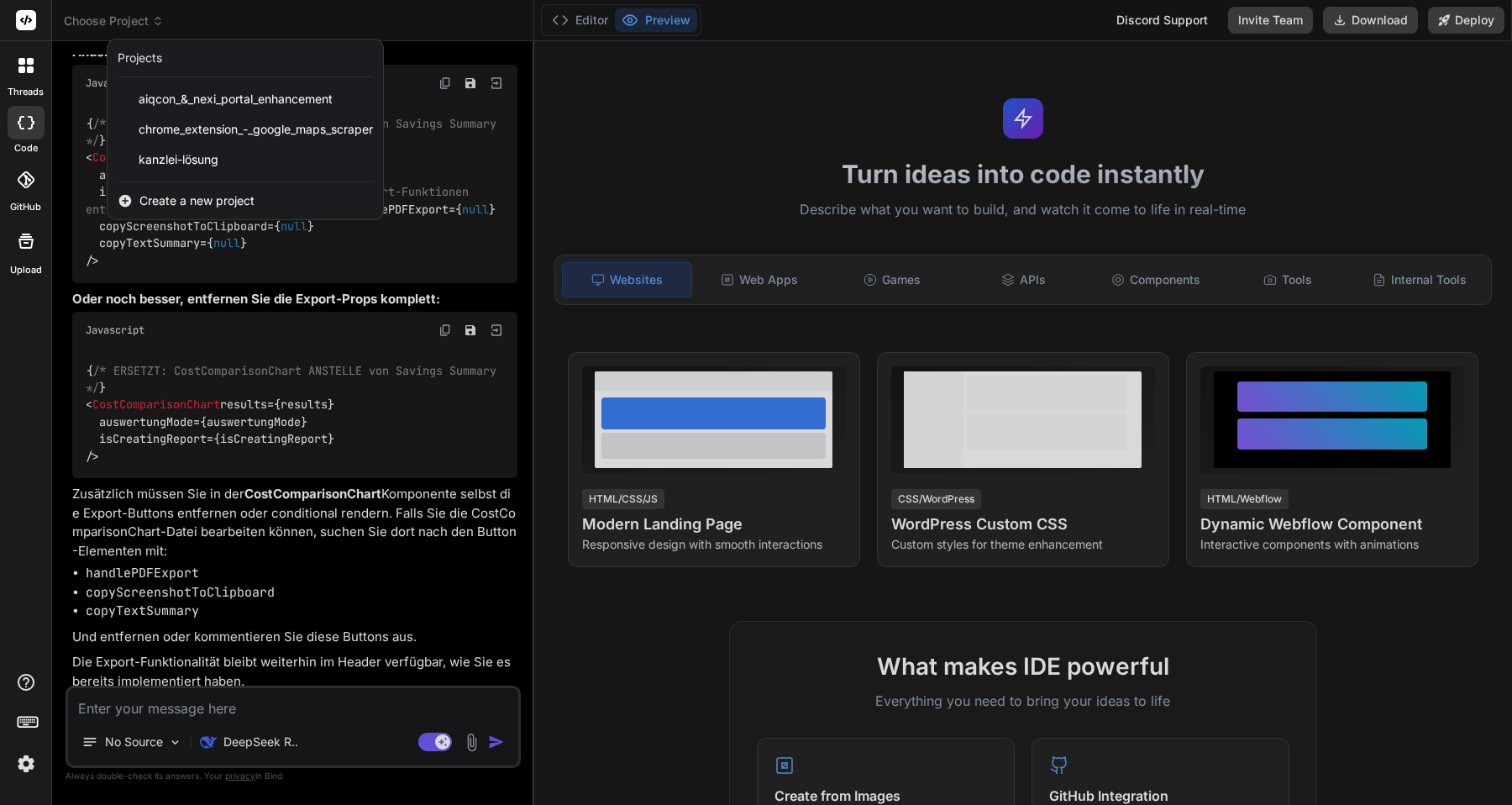
click at [176, 216] on div "Create a new project" at bounding box center [244, 201] width 275 height 37
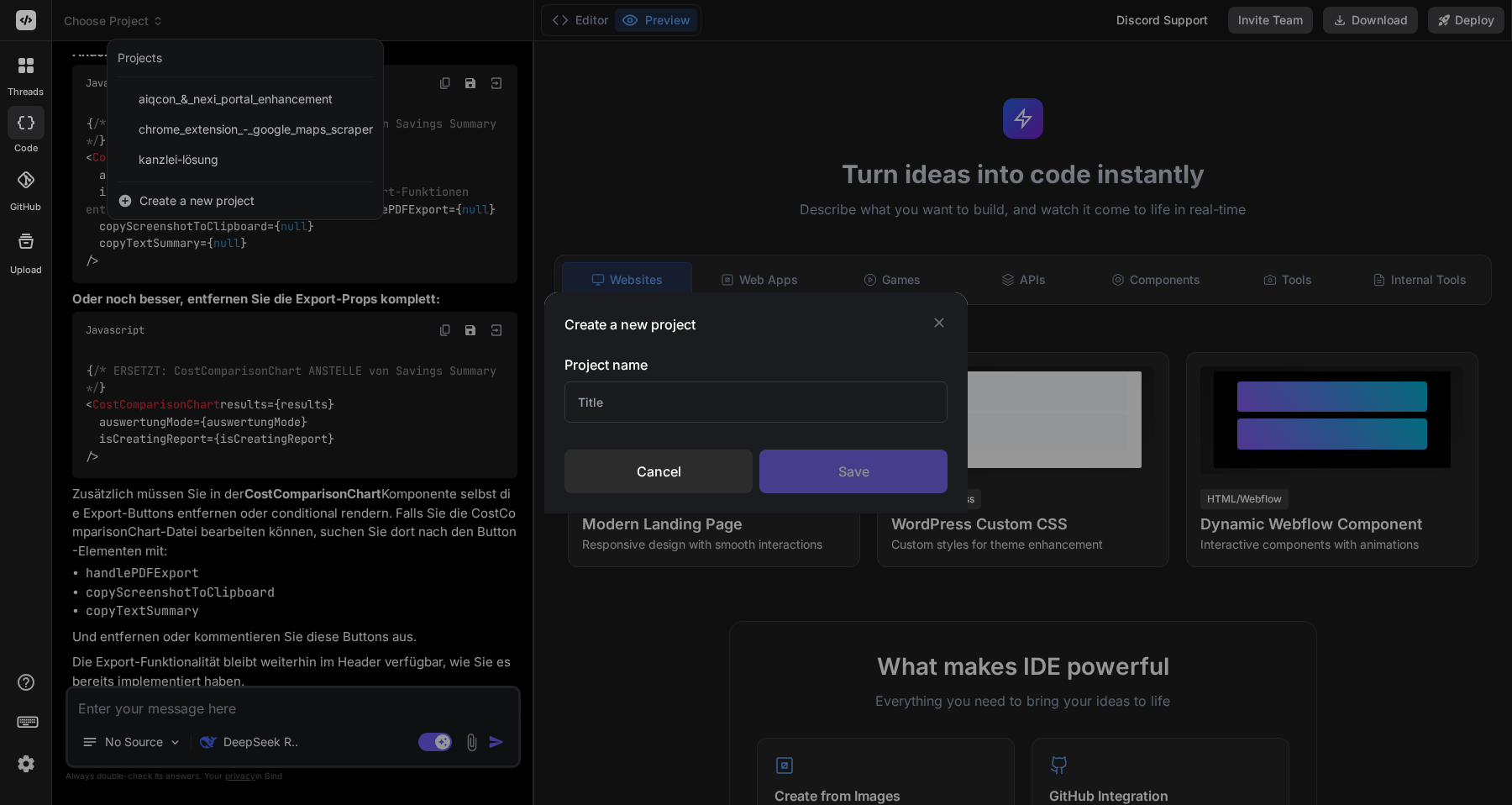
click at [618, 397] on input "text" at bounding box center [755, 402] width 383 height 41
type input "Code Update"
click at [841, 484] on div "Save" at bounding box center [853, 471] width 188 height 44
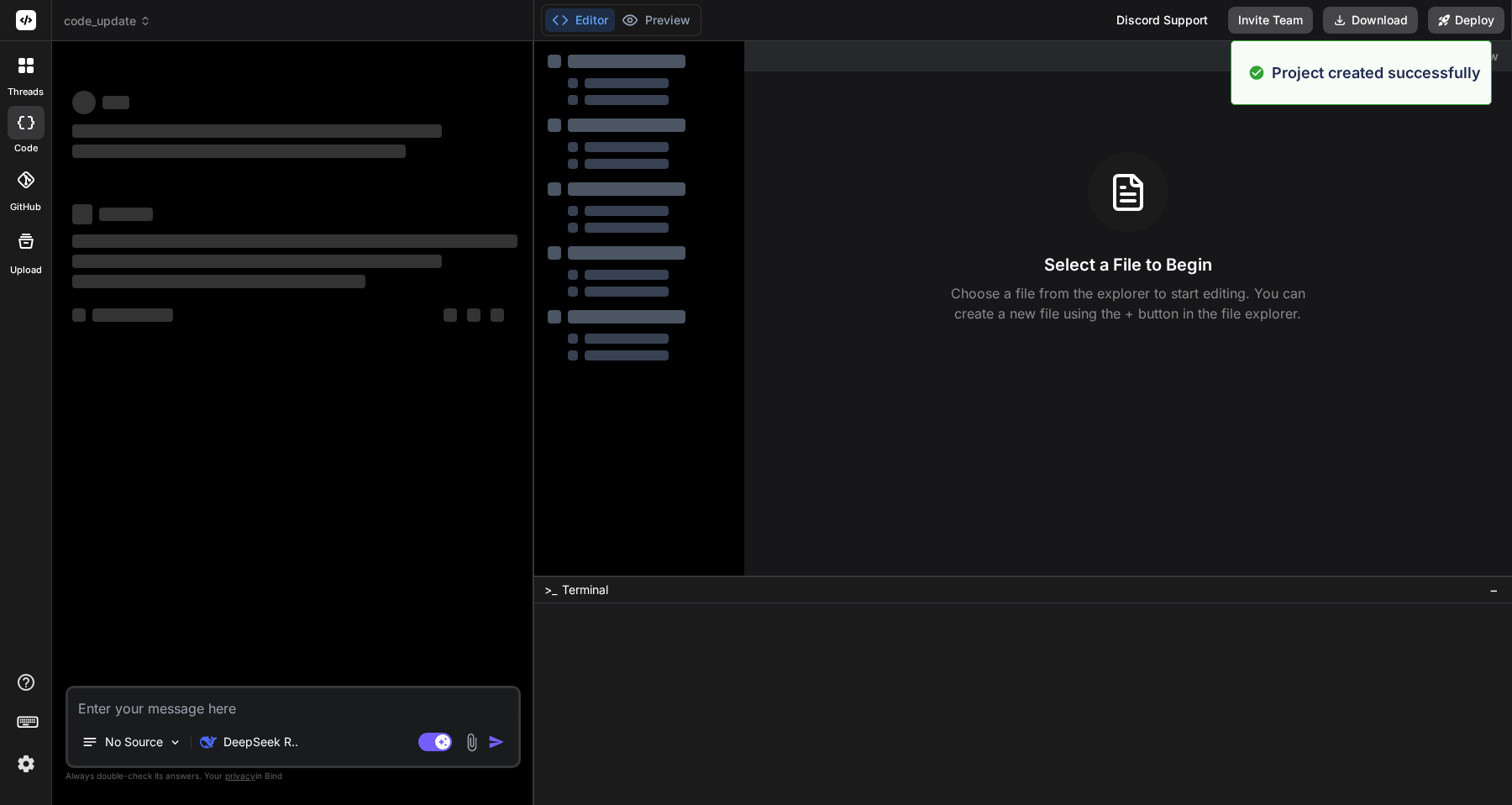
scroll to position [0, 0]
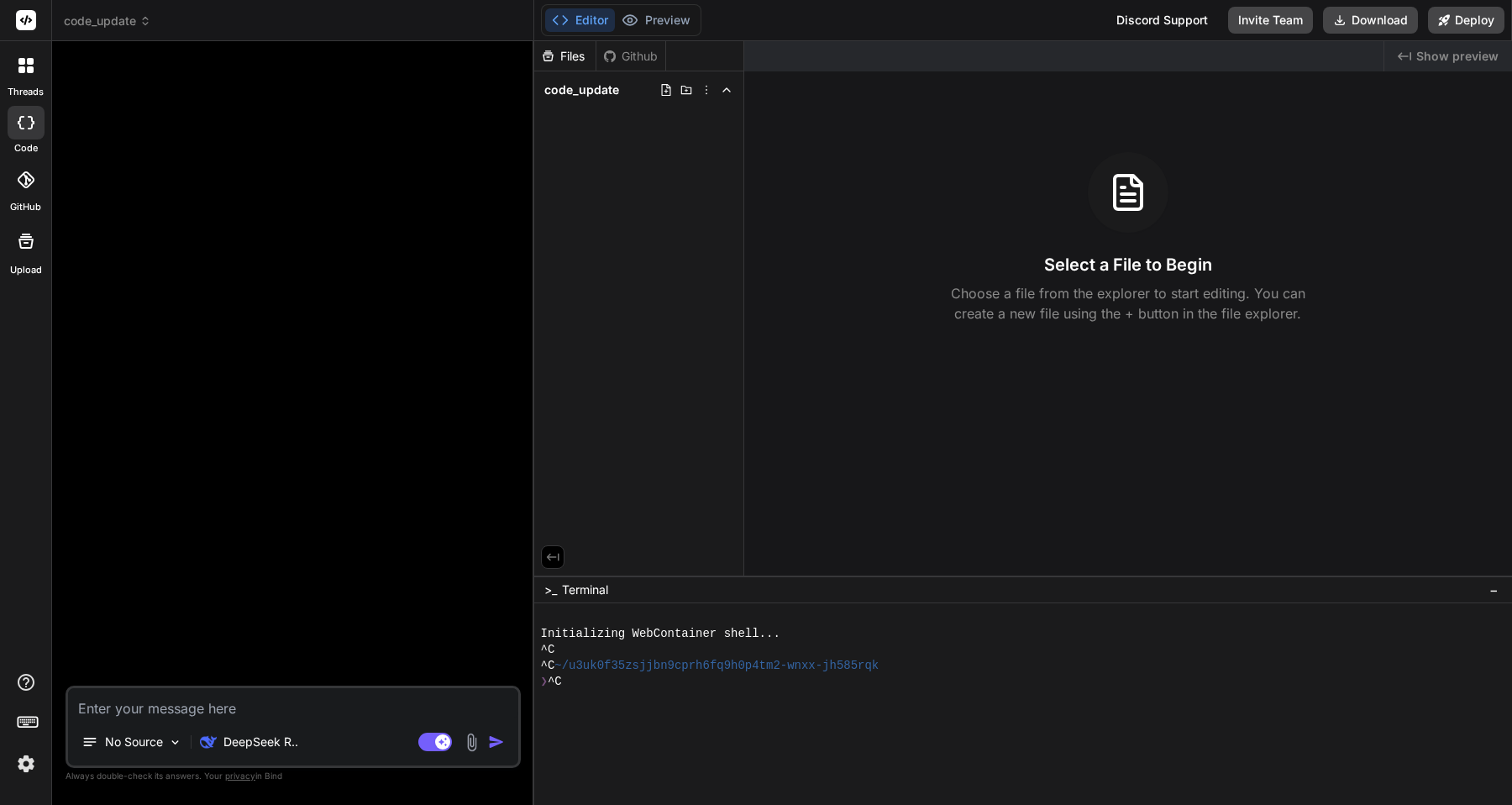
click at [25, 82] on div at bounding box center [26, 65] width 35 height 35
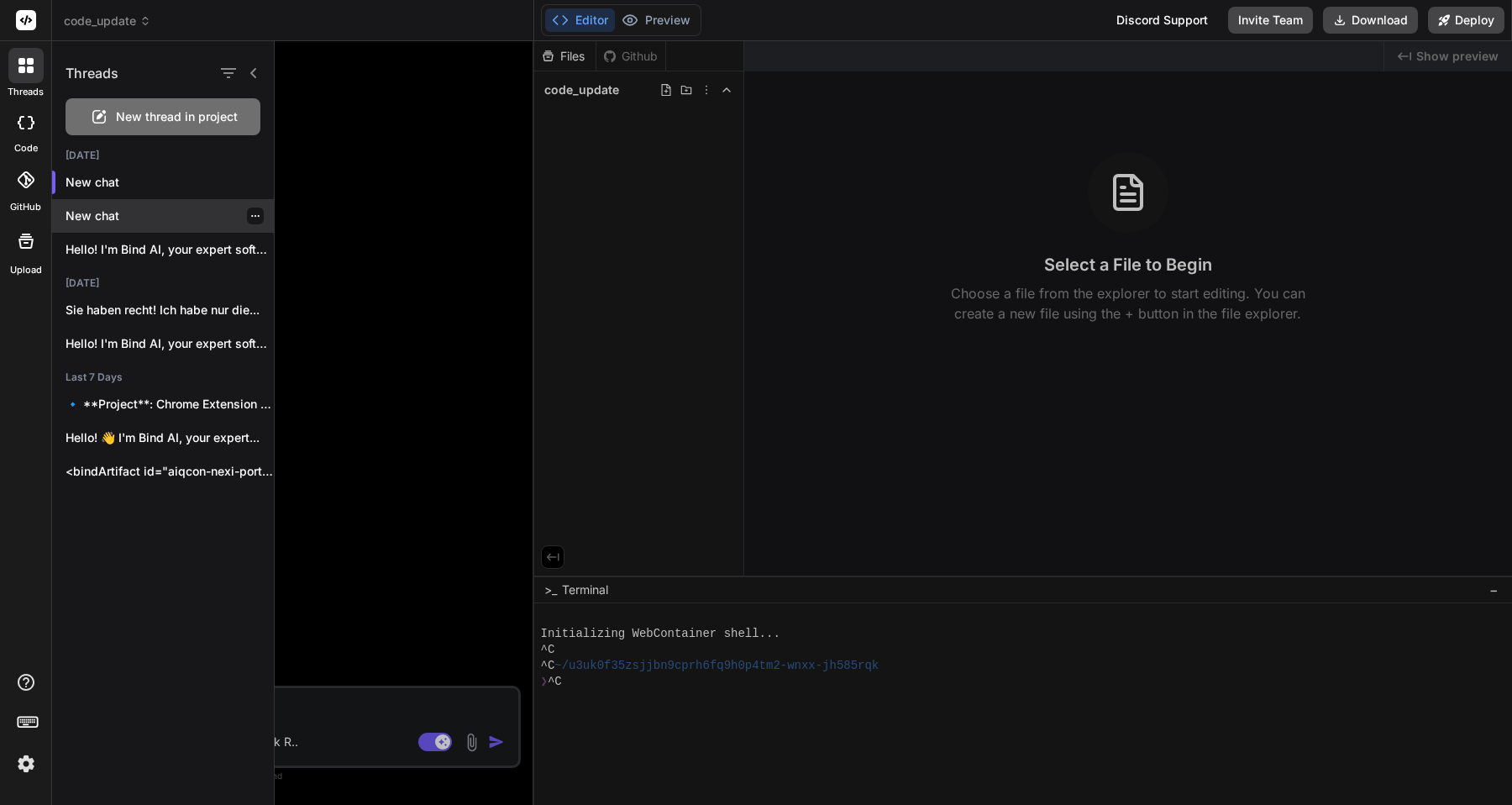
click at [113, 219] on p "New chat" at bounding box center [169, 216] width 208 height 17
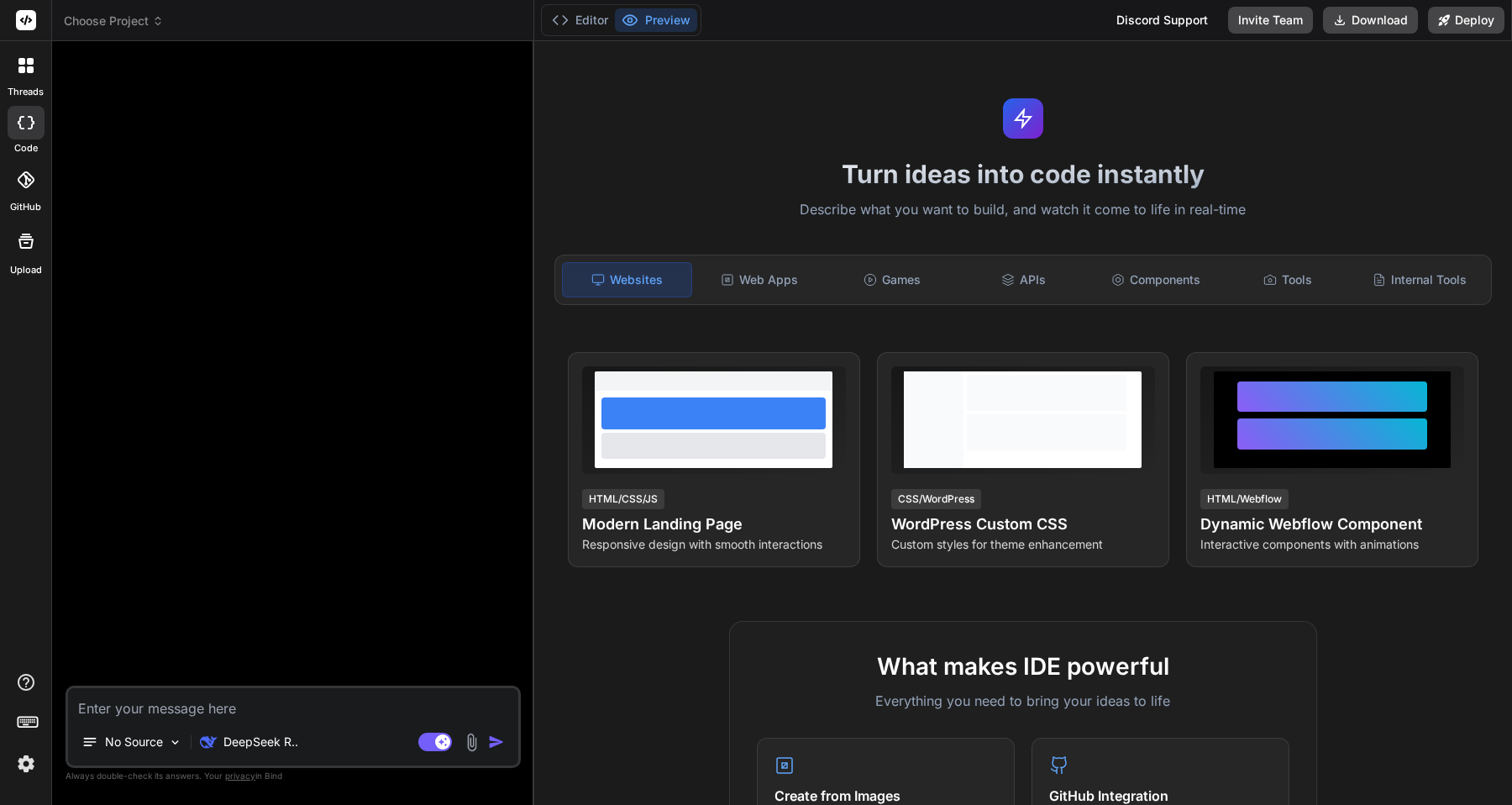
click at [23, 81] on div at bounding box center [26, 65] width 35 height 35
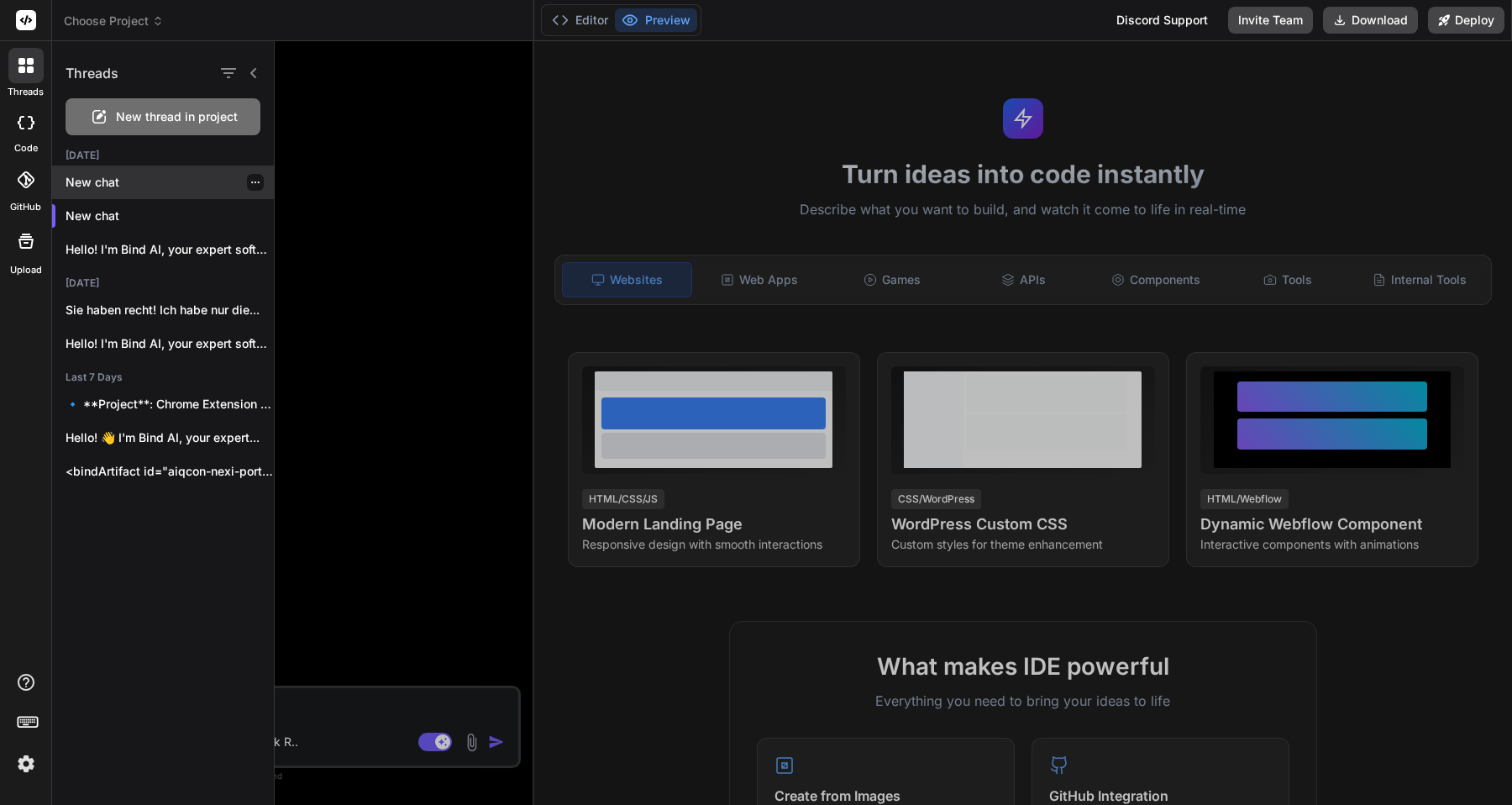
click at [99, 187] on p "New chat" at bounding box center [169, 183] width 208 height 17
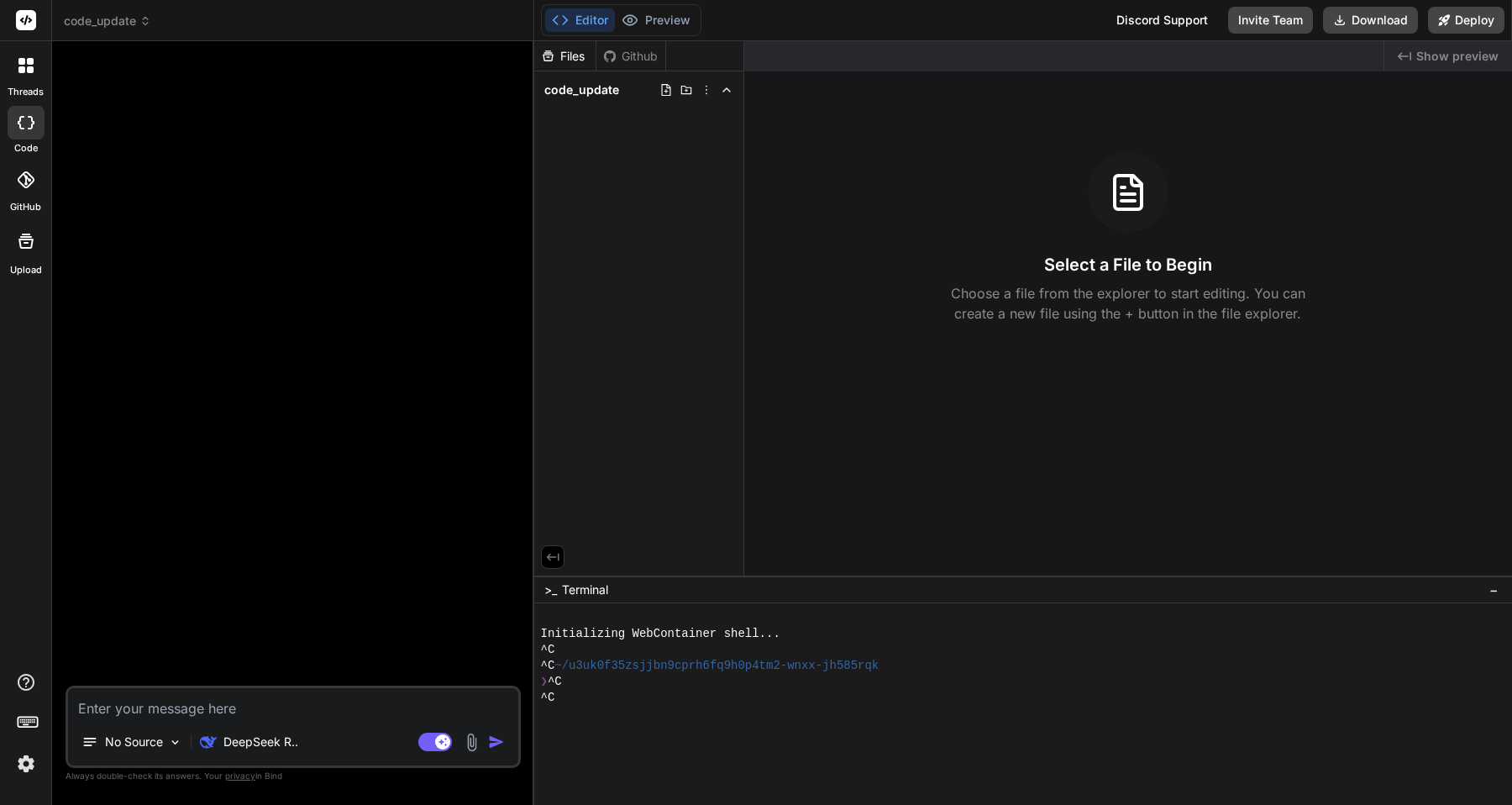
click at [21, 78] on div at bounding box center [26, 65] width 35 height 35
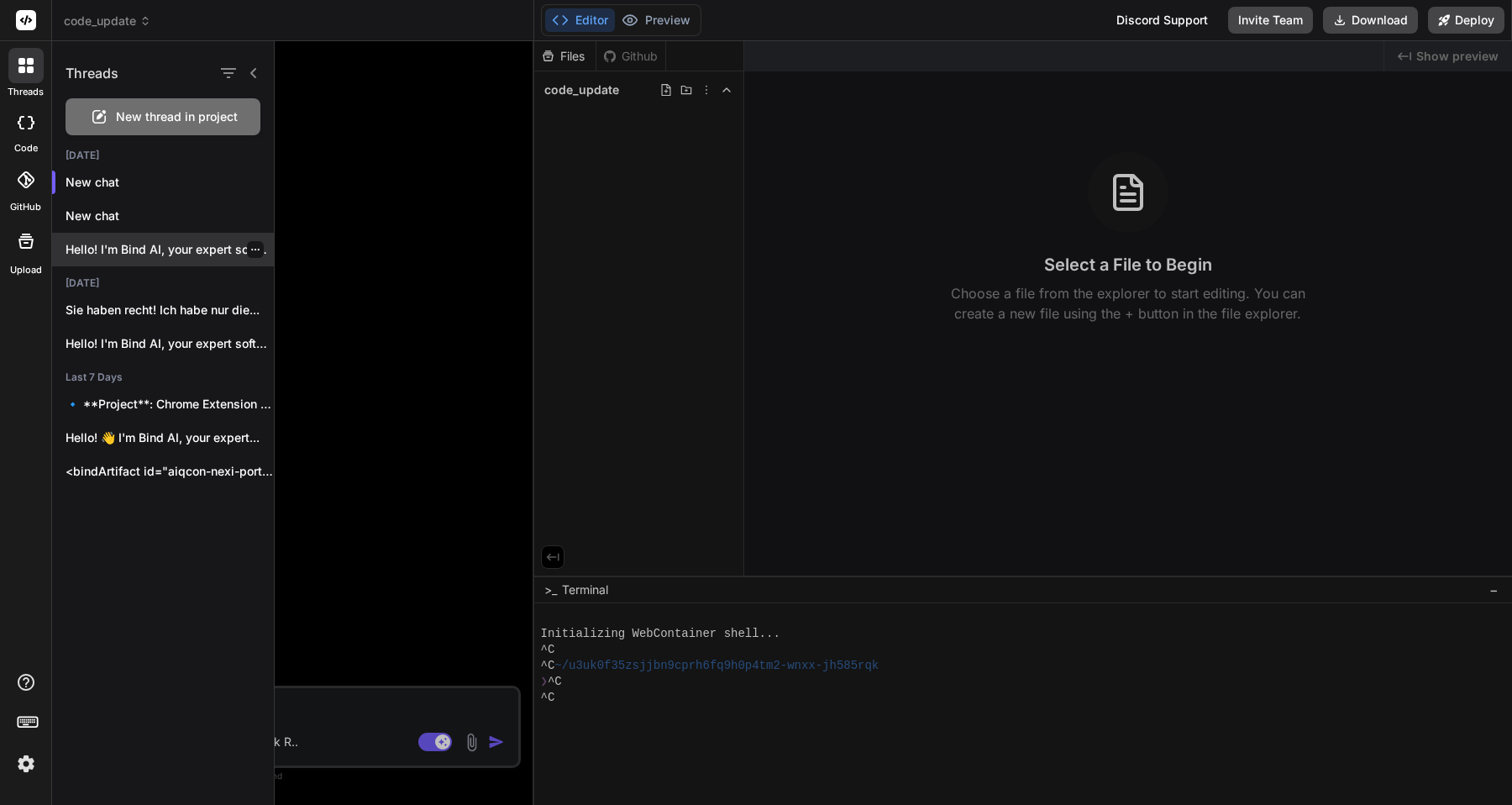
click at [118, 250] on p "Hello! I'm Bind AI, your expert software..." at bounding box center [169, 249] width 208 height 17
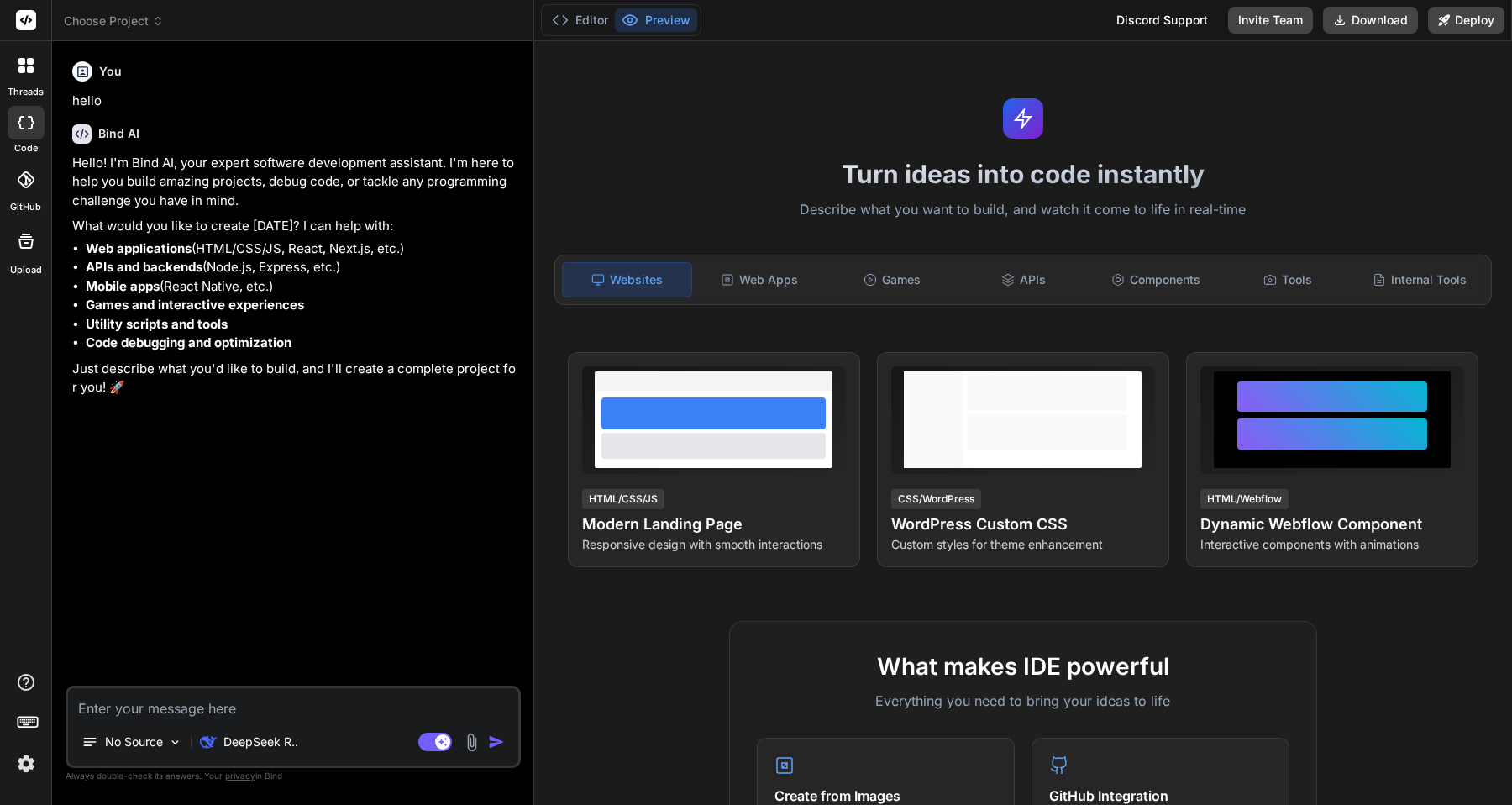
click at [25, 86] on label "threads" at bounding box center [26, 92] width 36 height 15
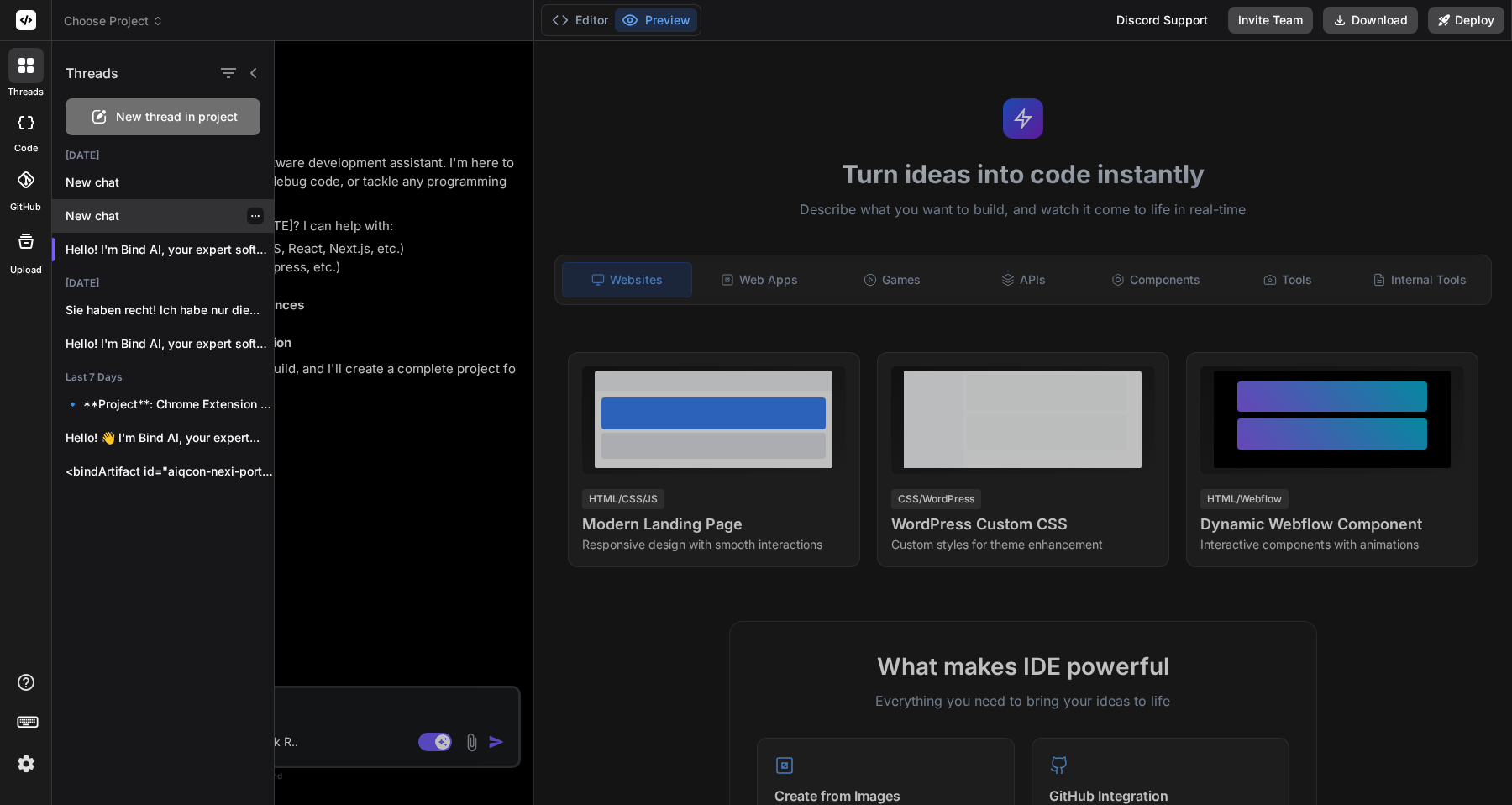
click at [123, 217] on p "New chat" at bounding box center [169, 216] width 208 height 17
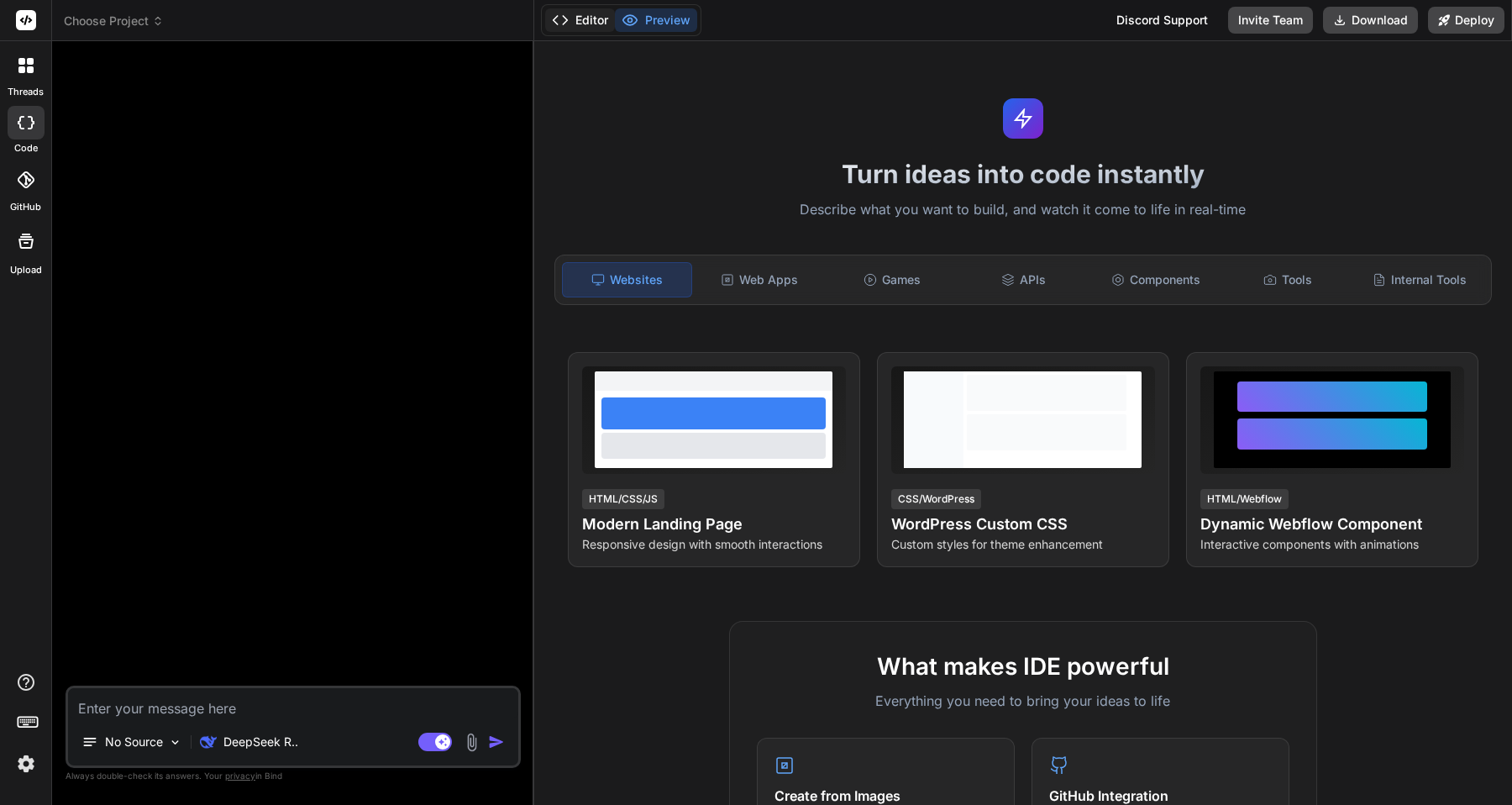
click at [591, 21] on button "Editor" at bounding box center [579, 20] width 69 height 23
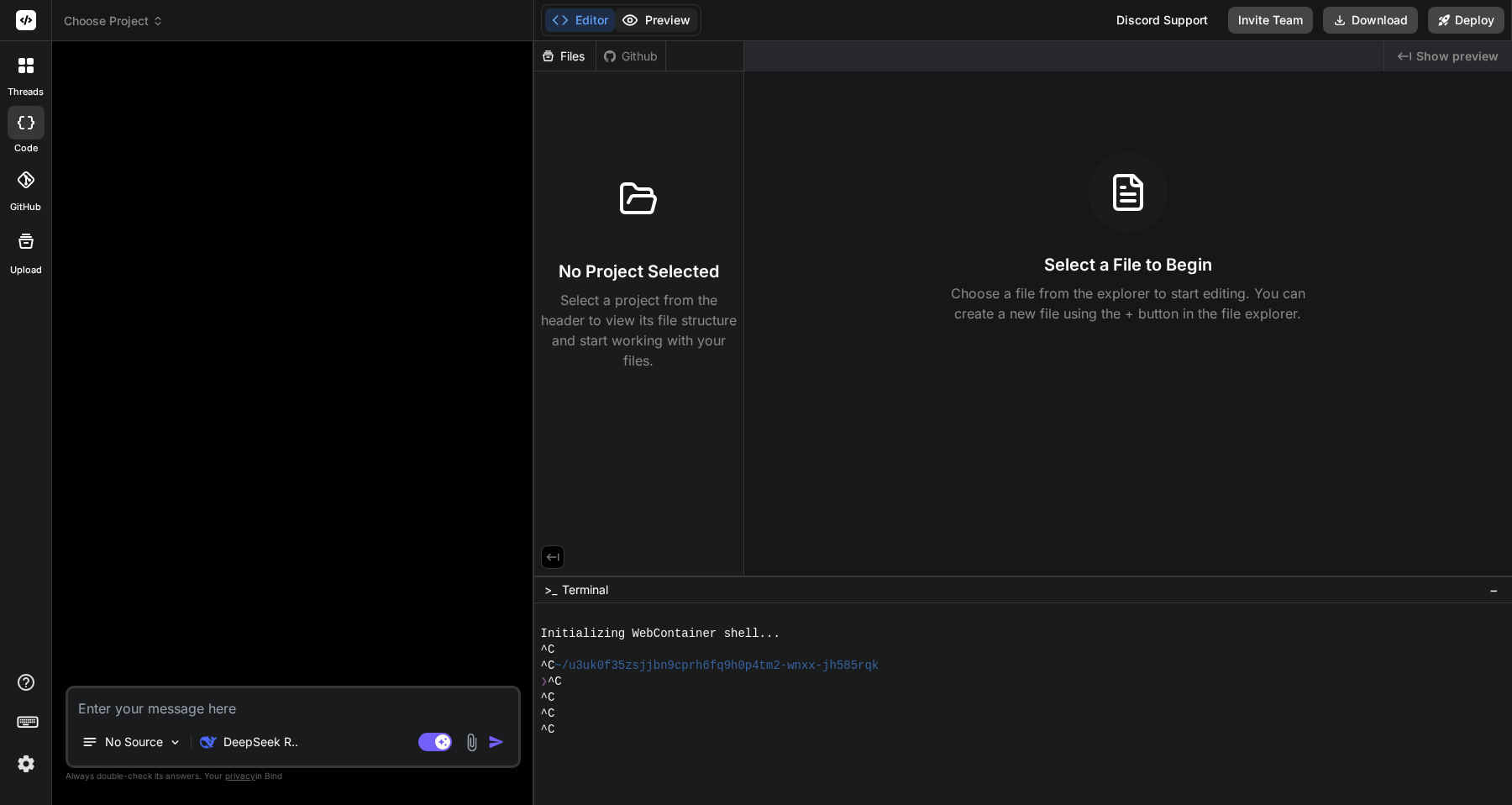
click at [639, 21] on button "Preview" at bounding box center [656, 20] width 82 height 23
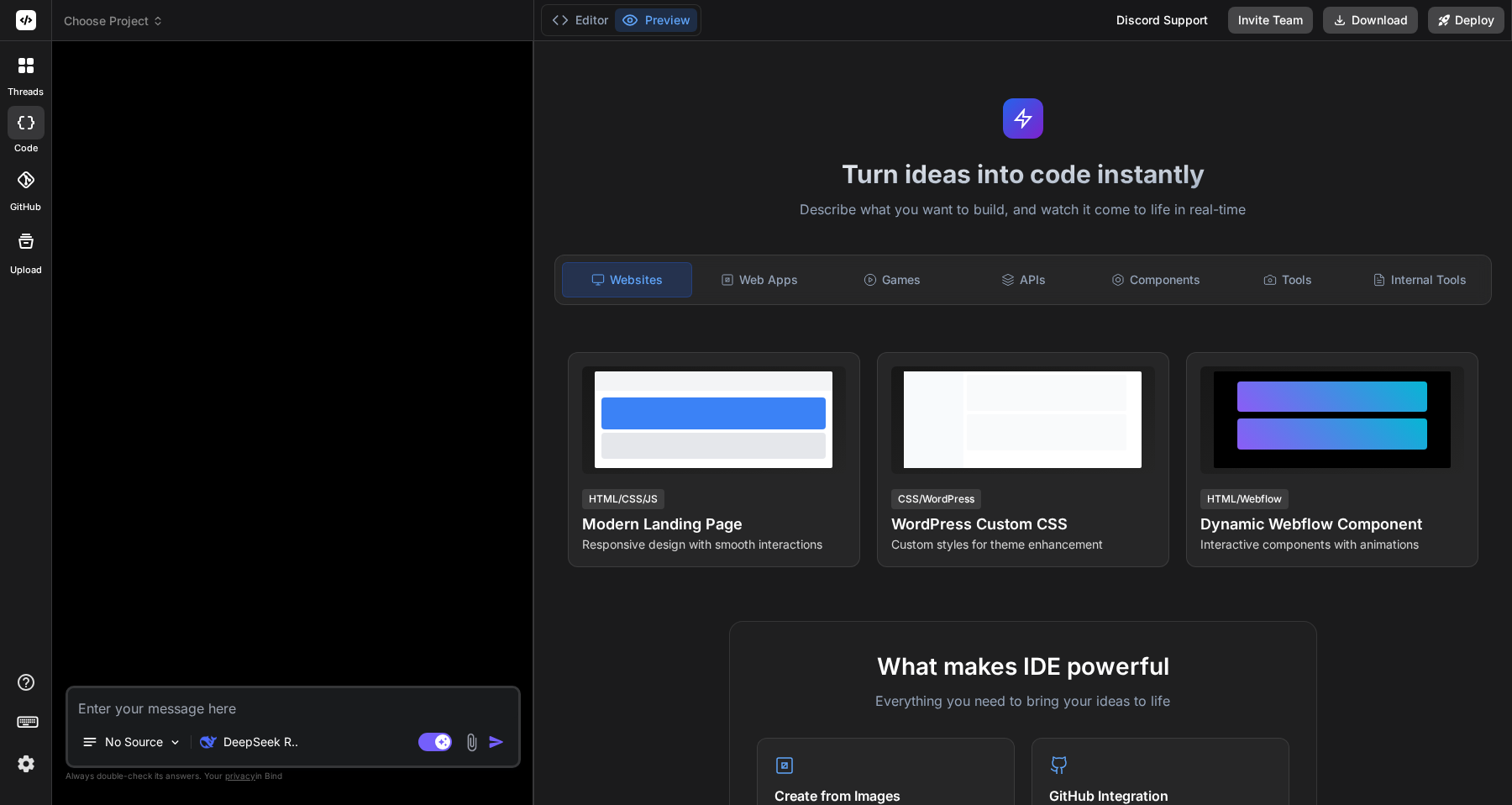
click at [257, 702] on textarea at bounding box center [292, 702] width 450 height 30
click at [24, 66] on icon at bounding box center [27, 66] width 15 height 15
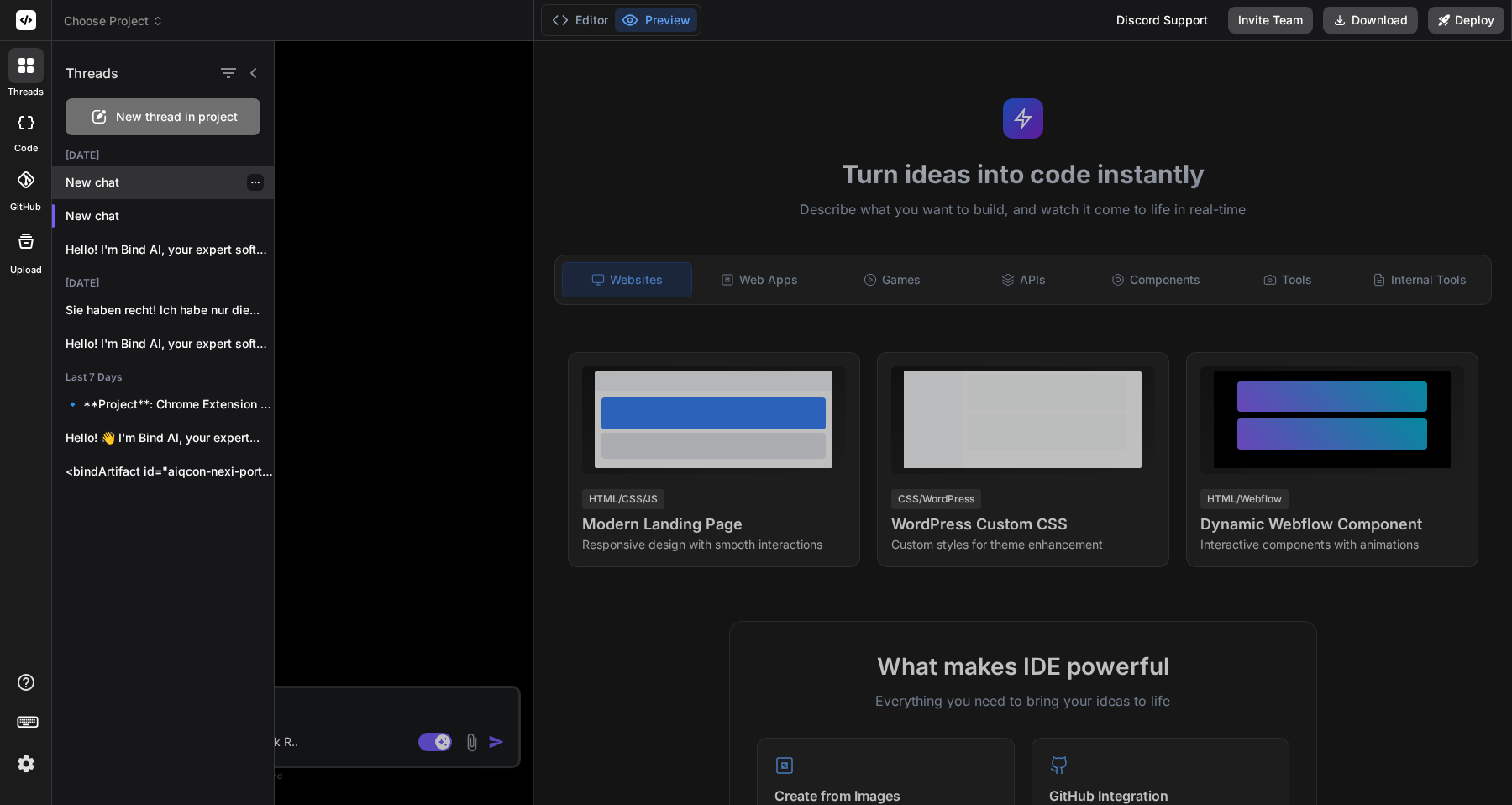
click at [83, 180] on p "New chat" at bounding box center [169, 183] width 208 height 17
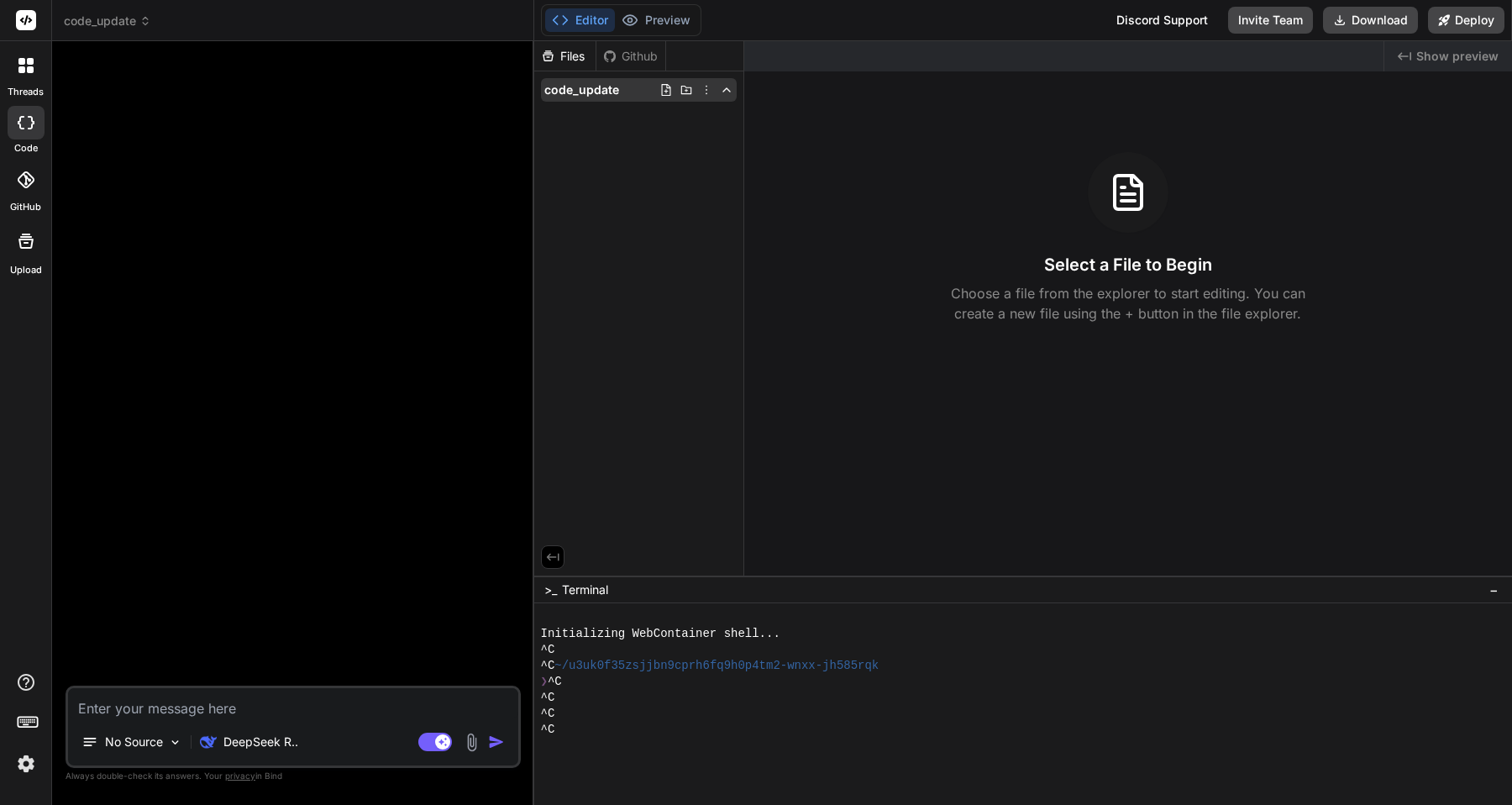
click at [573, 100] on div "code_update" at bounding box center [639, 89] width 195 height 23
click at [564, 91] on span "code_update" at bounding box center [581, 90] width 75 height 17
click at [345, 207] on div at bounding box center [294, 370] width 452 height 631
click at [38, 78] on div at bounding box center [26, 65] width 35 height 35
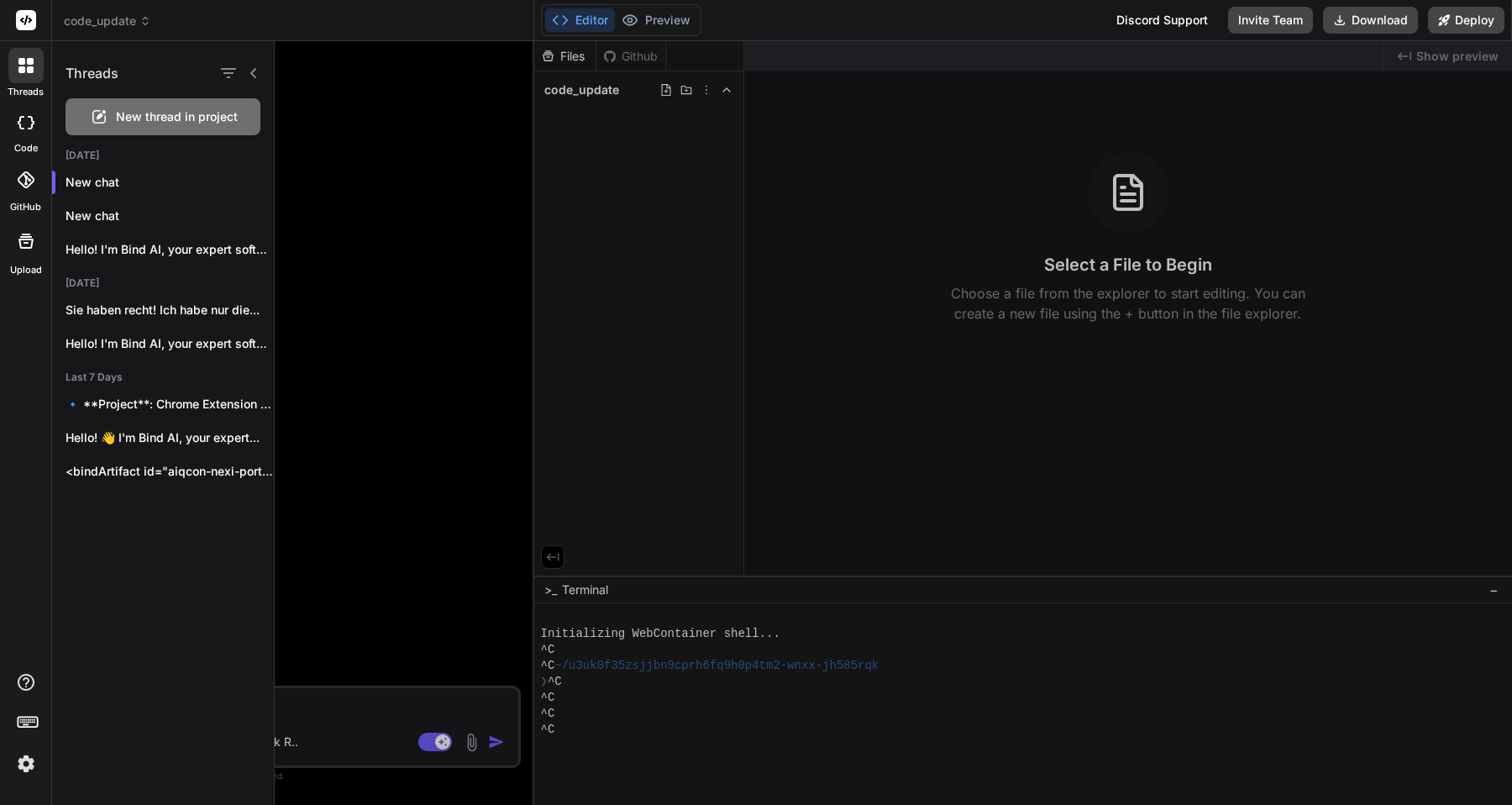
click at [112, 117] on div "New thread in project" at bounding box center [162, 117] width 195 height 37
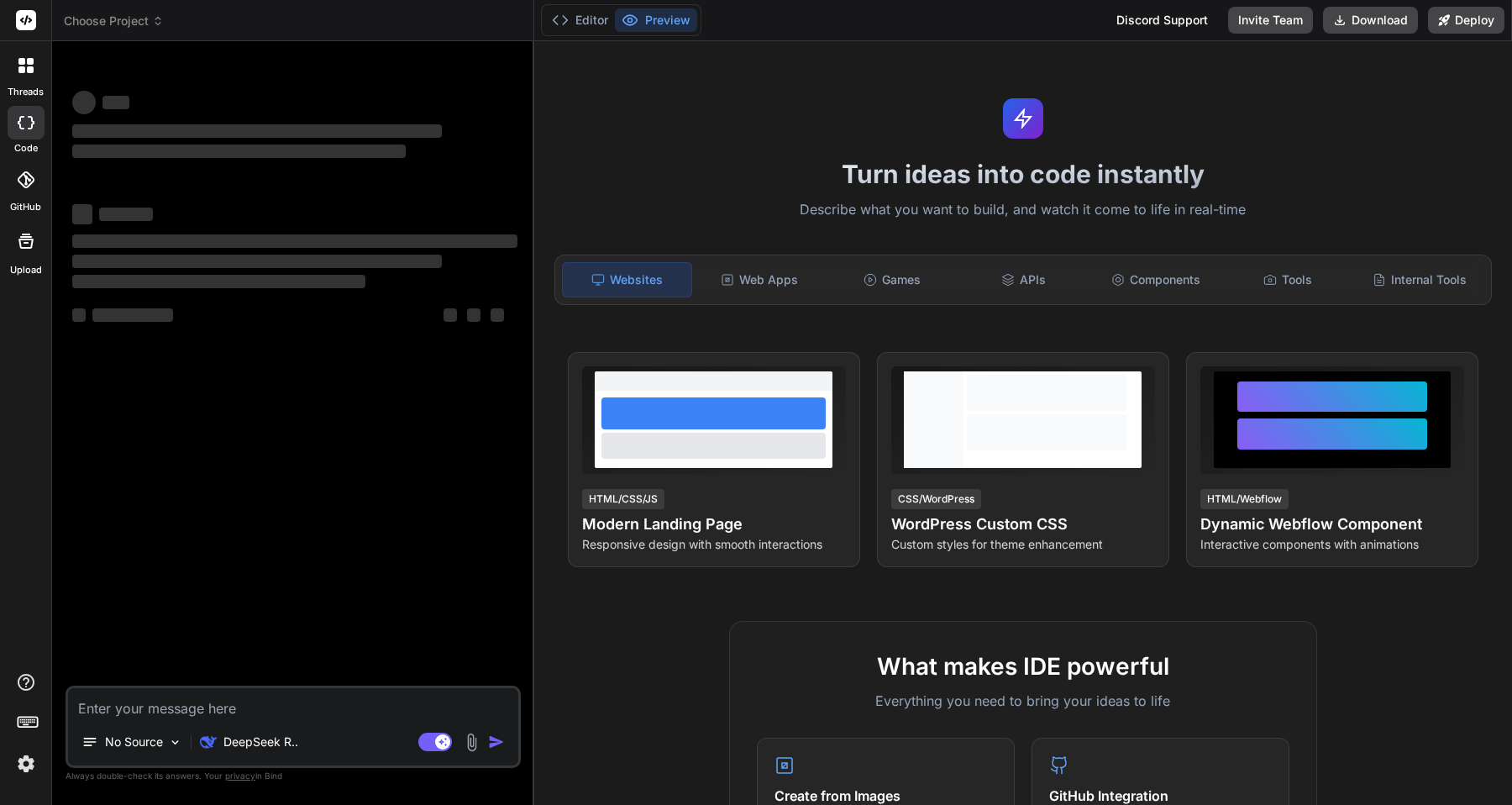
type textarea "x"
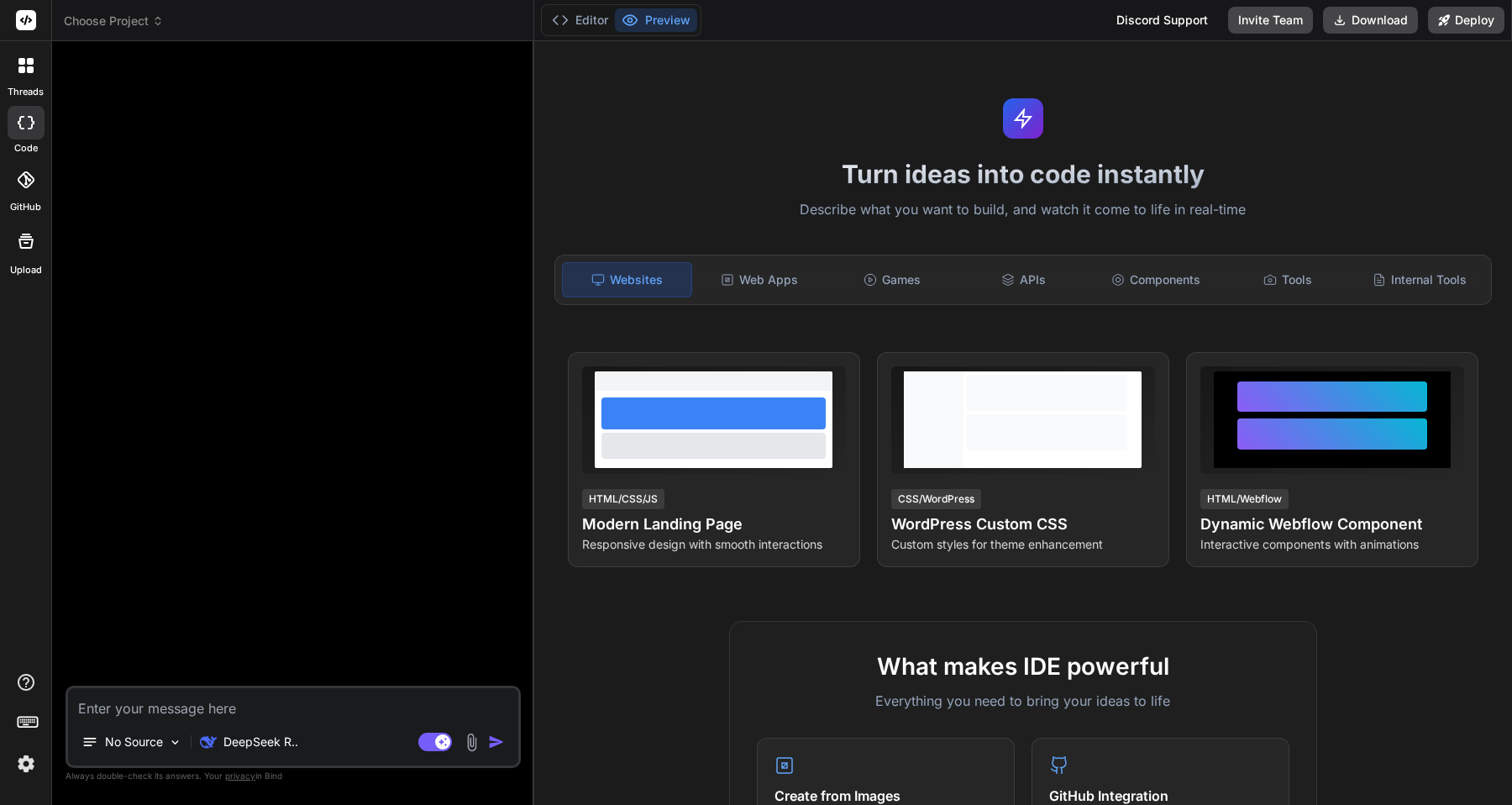
click at [206, 709] on textarea at bounding box center [292, 702] width 450 height 30
paste textarea "loremi Dolor, {sitAmetc} adip 'elits'; doeius {tempor} inci 'utlabo-etdolo'; ma…"
type textarea "loremi Dolor, {sitAmetc} adip 'elits'; doeius {tempor} inci 'utlabo-etdolo'; ma…"
type textarea "x"
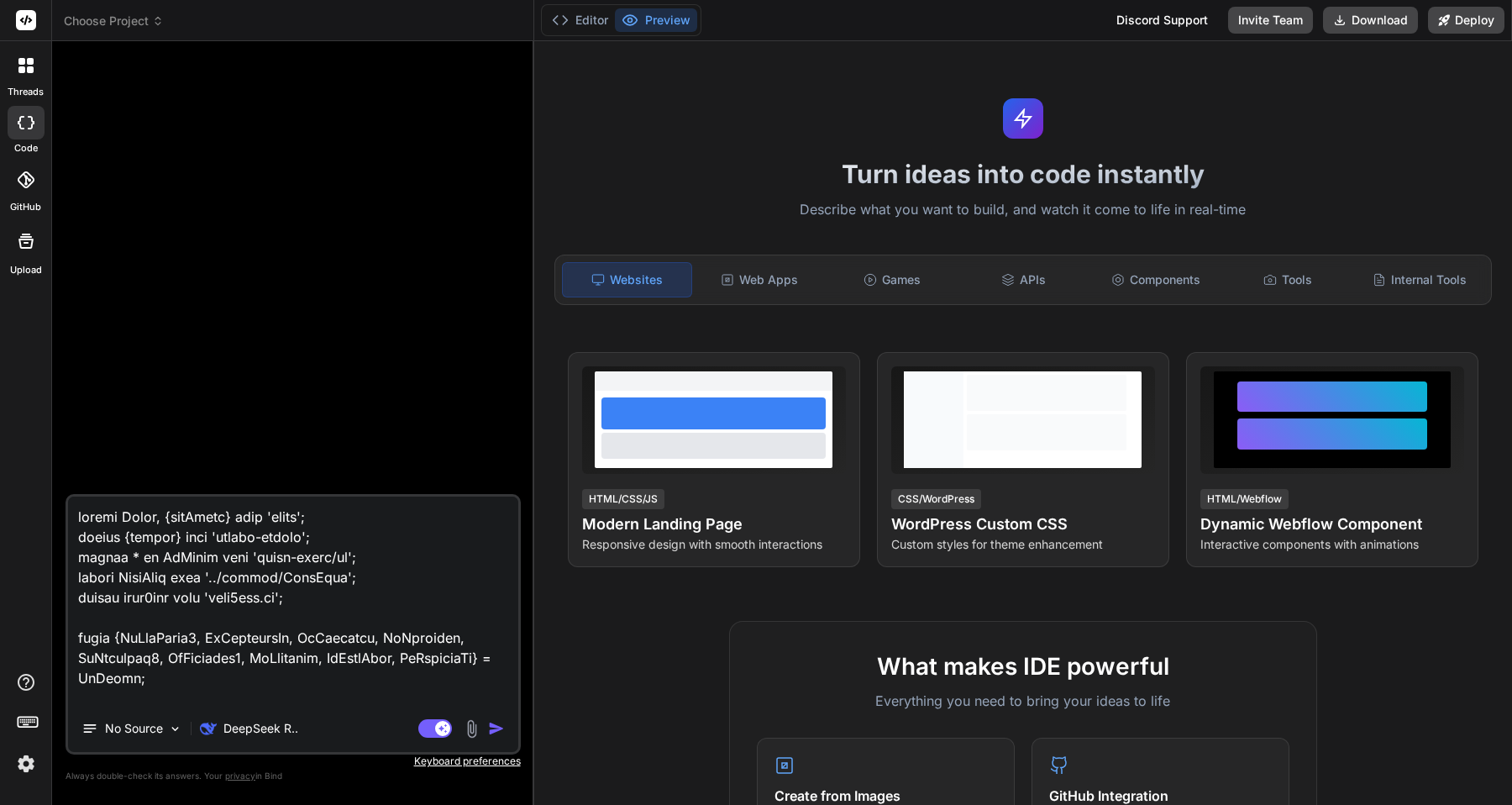
scroll to position [18809, 0]
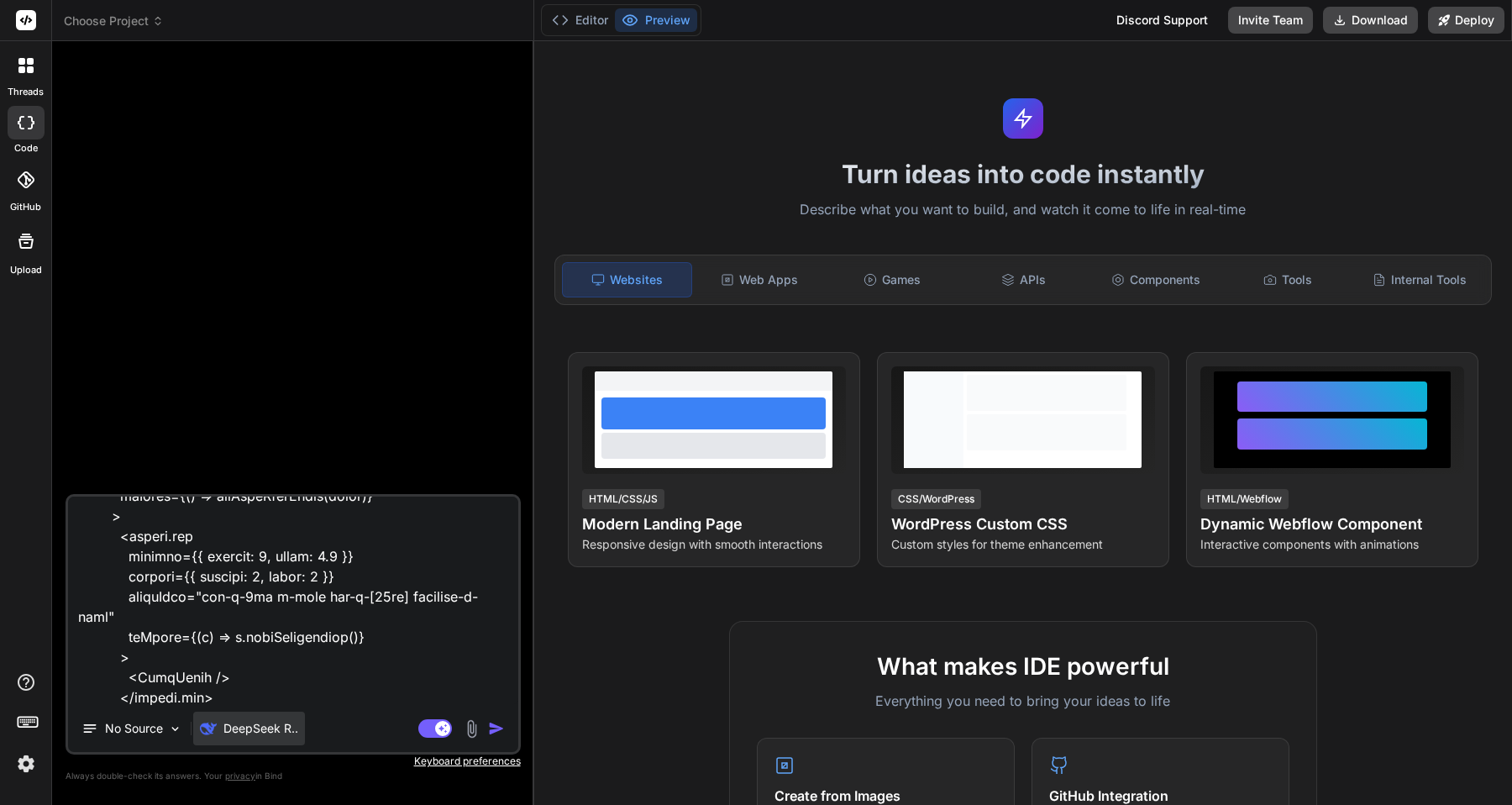
type textarea "loremi Dolor, {sitAmetc} adip 'elits'; doeius {tempor} inci 'utlabo-etdolo'; ma…"
type textarea "x"
type textarea "loremi Dolor, {sitAmetc} adip 'elits'; doeius {tempor} inci 'utlabo-etdolo'; ma…"
type textarea "x"
type textarea "loremi Dolor, {sitAmetc} adip 'elits'; doeius {tempor} inci 'utlabo-etdolo'; ma…"
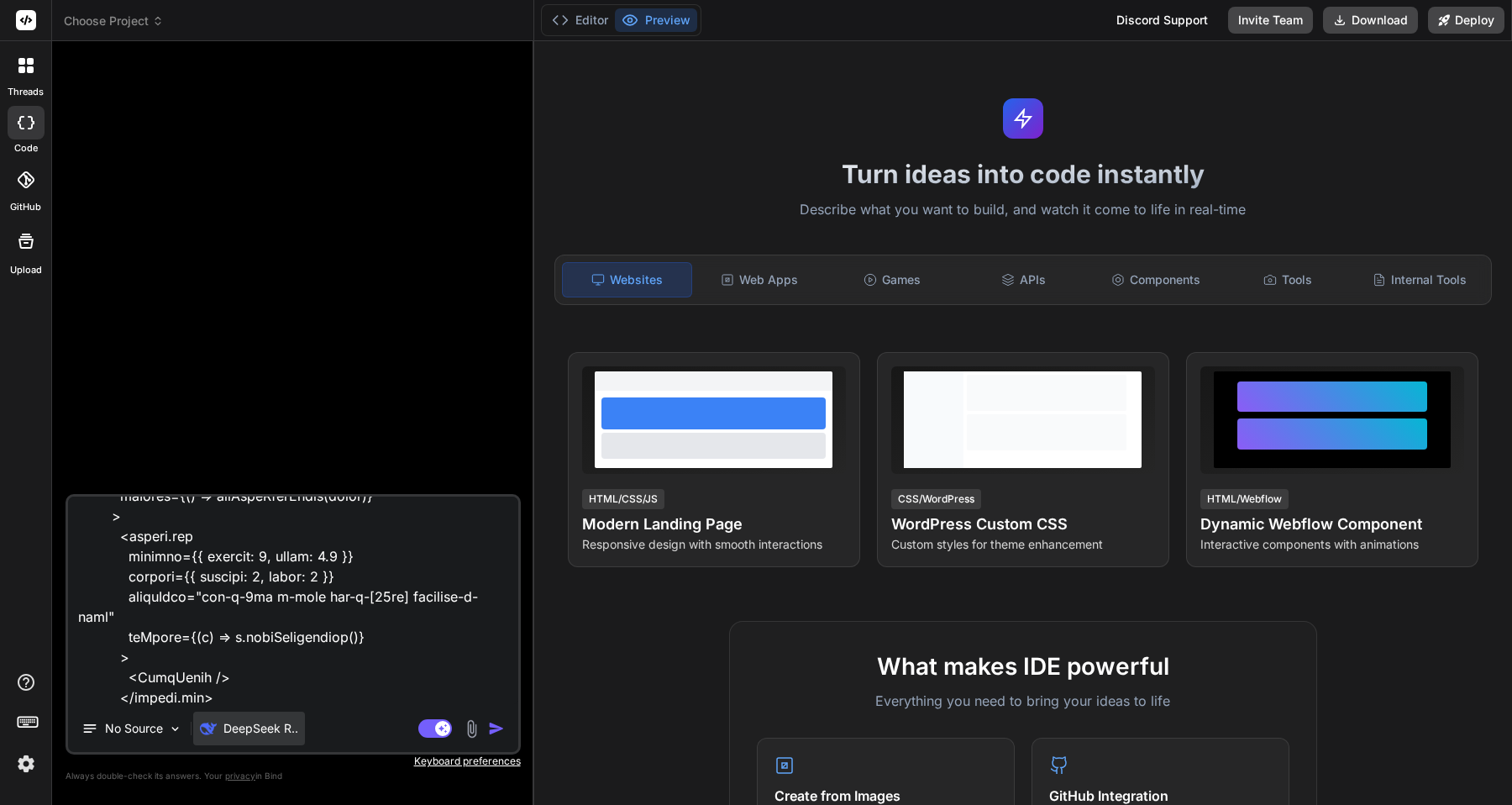
type textarea "x"
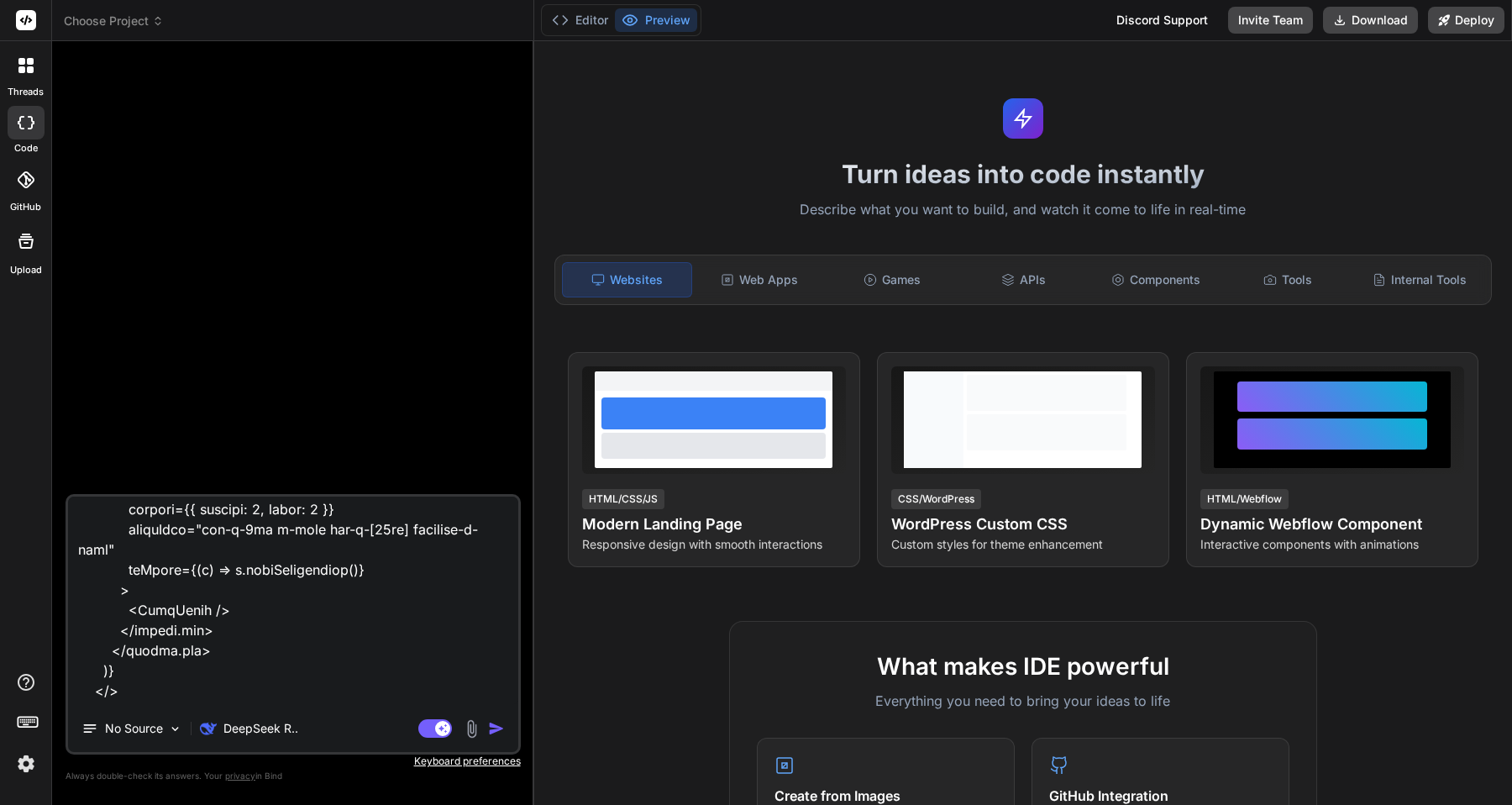
scroll to position [18892, 0]
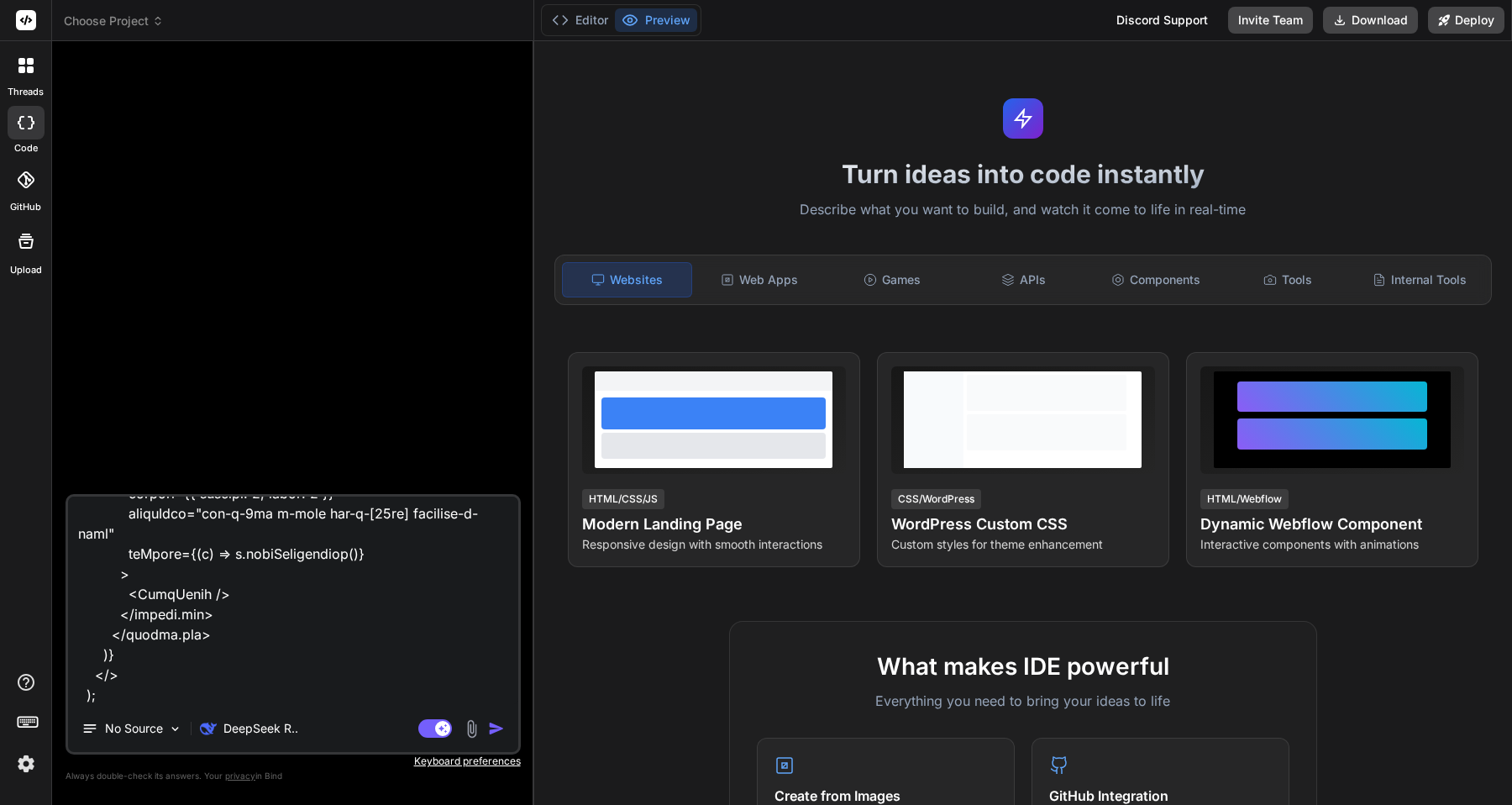
click at [248, 682] on textarea at bounding box center [292, 600] width 450 height 208
type textarea "loremi Dolor, {sitAmetc} adip 'elits'; doeius {tempor} inci 'utlabo-etdolo'; ma…"
type textarea "x"
type textarea "loremi Dolor, {sitAmetc} adip 'elits'; doeius {tempor} inci 'utlabo-etdolo'; ma…"
type textarea "x"
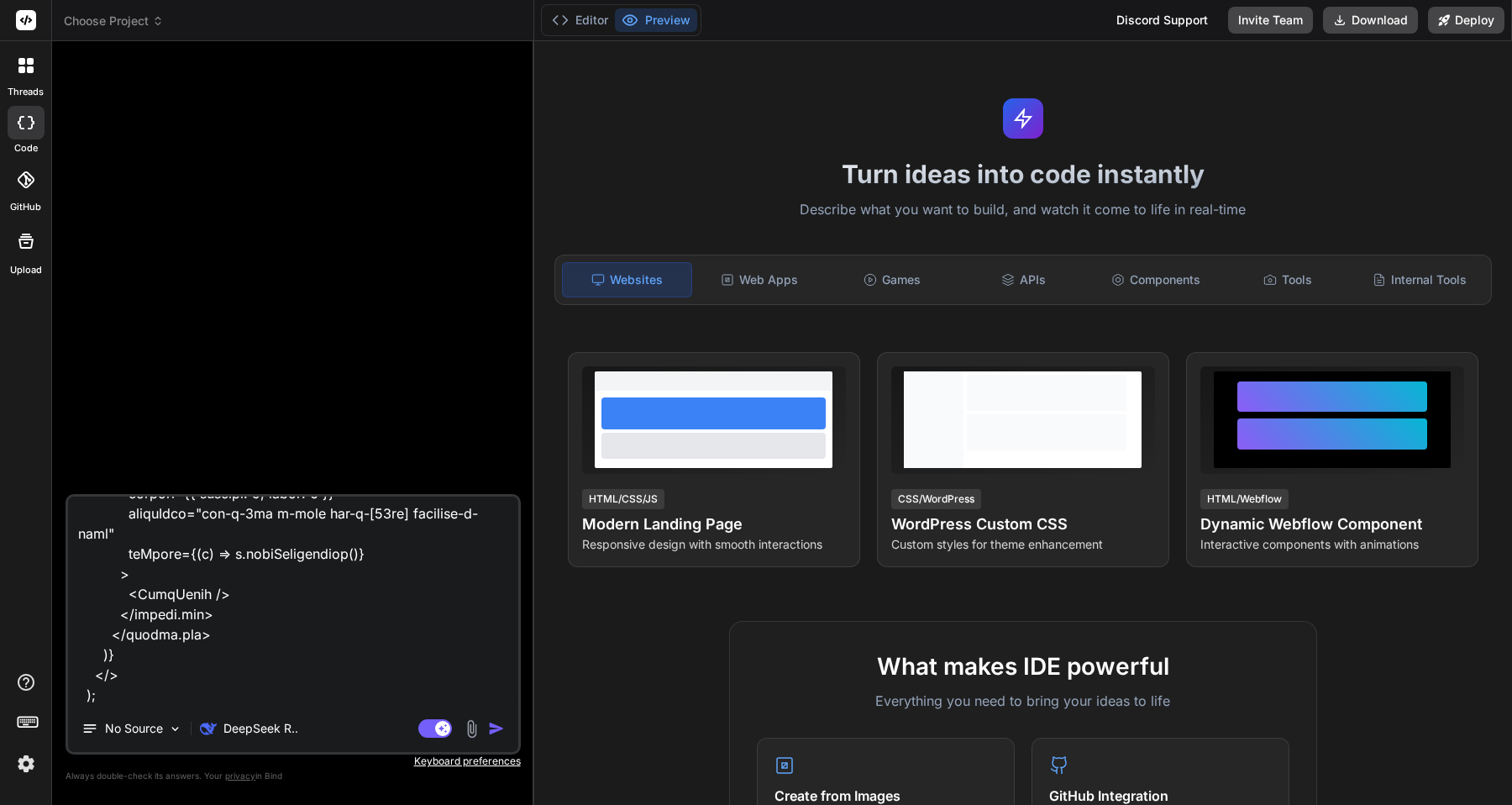
type textarea "loremi Dolor, {sitAmetc} adip 'elits'; doeius {tempor} inci 'utlabo-etdolo'; ma…"
type textarea "x"
type textarea "loremi Dolor, {sitAmetc} adip 'elits'; doeius {tempor} inci 'utlabo-etdolo'; ma…"
type textarea "x"
type textarea "loremi Dolor, {sitAmetc} adip 'elits'; doeius {tempor} inci 'utlabo-etdolo'; ma…"
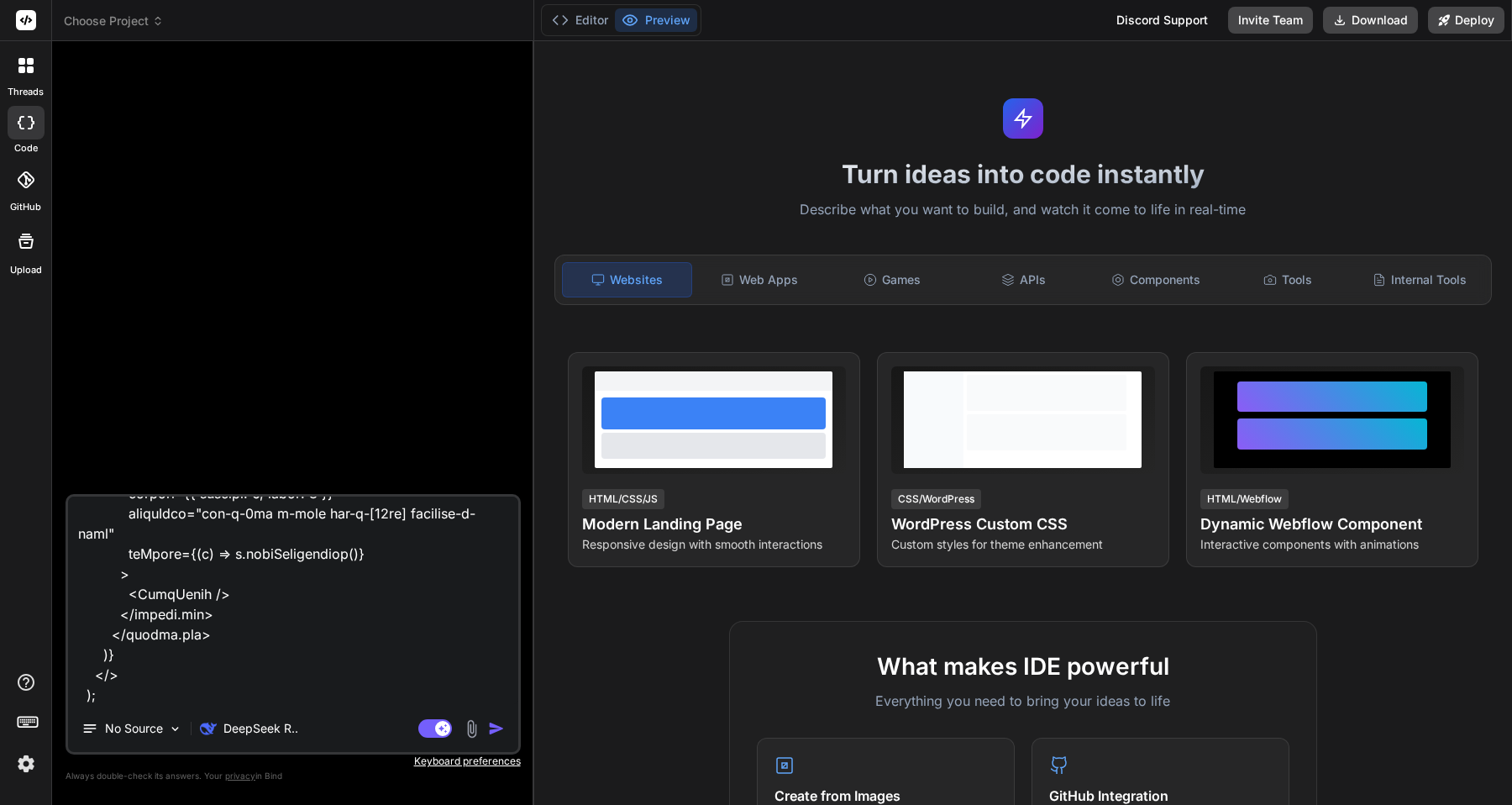
type textarea "x"
type textarea "loremi Dolor, {sitAmetc} adip 'elits'; doeius {tempor} inci 'utlabo-etdolo'; ma…"
type textarea "x"
type textarea "loremi Dolor, {sitAmetc} adip 'elits'; doeius {tempor} inci 'utlabo-etdolo'; ma…"
type textarea "x"
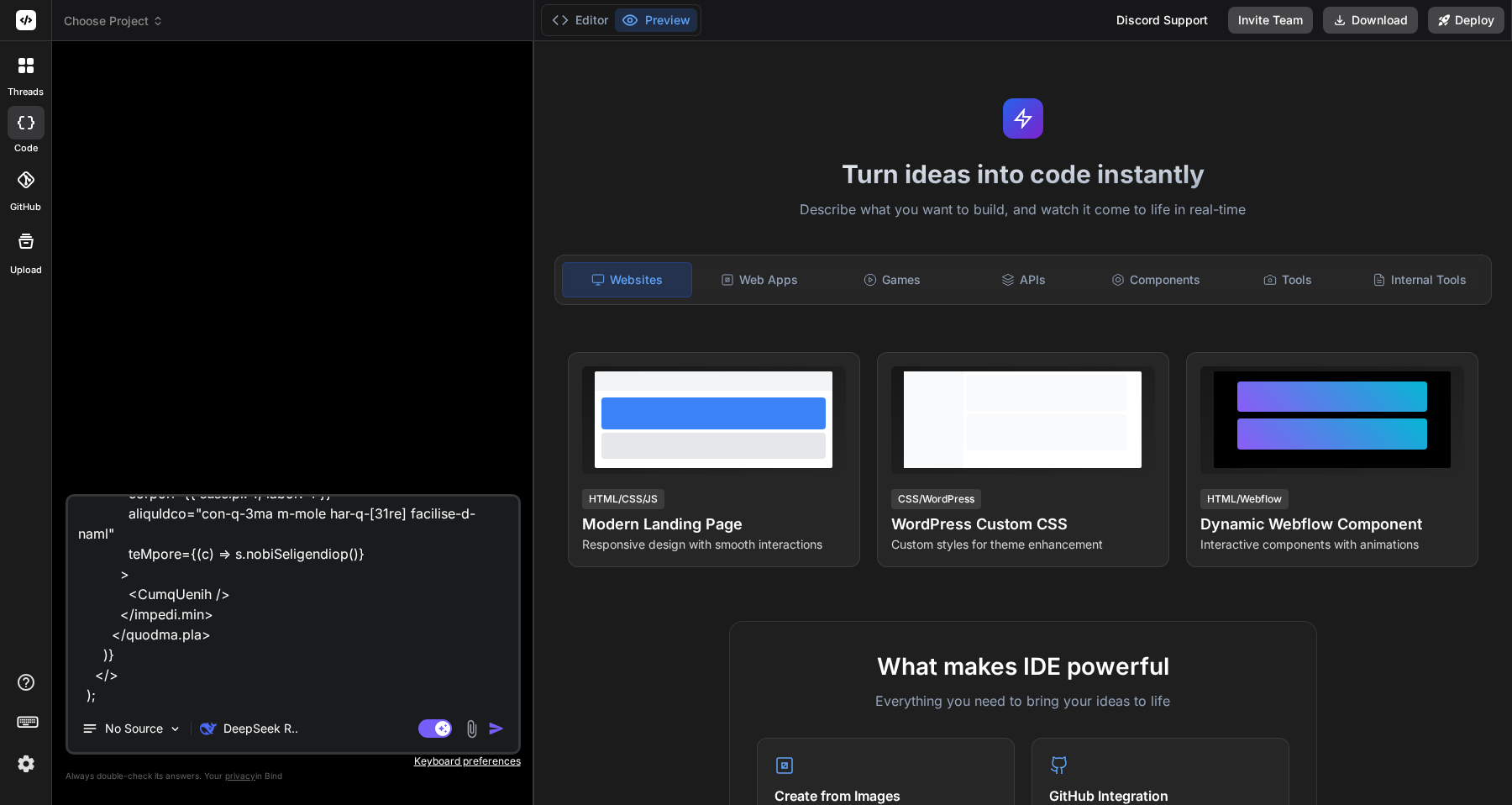
type textarea "loremi Dolor, {sitAmetc} adip 'elits'; doeius {tempor} inci 'utlabo-etdolo'; ma…"
type textarea "x"
type textarea "loremi Dolor, {sitAmetc} adip 'elits'; doeius {tempor} inci 'utlabo-etdolo'; ma…"
type textarea "x"
type textarea "loremi Dolor, {sitAmetc} adip 'elits'; doeius {tempor} inci 'utlabo-etdolo'; ma…"
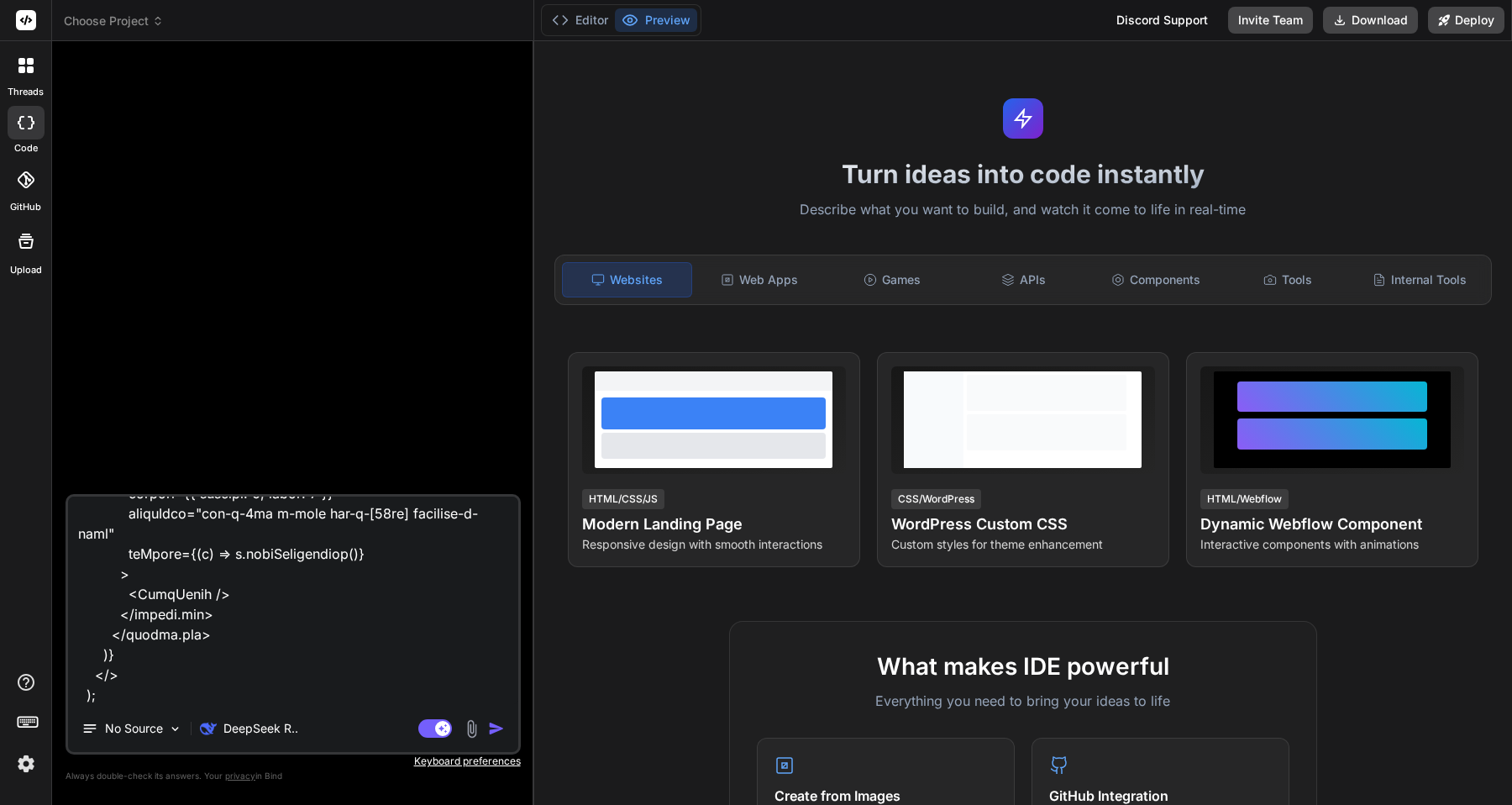
type textarea "x"
type textarea "loremi Dolor, {sitAmetc} adip 'elits'; doeius {tempor} inci 'utlabo-etdolo'; ma…"
type textarea "x"
type textarea "loremi Dolor, {sitAmetc} adip 'elits'; doeius {tempor} inci 'utlabo-etdolo'; ma…"
type textarea "x"
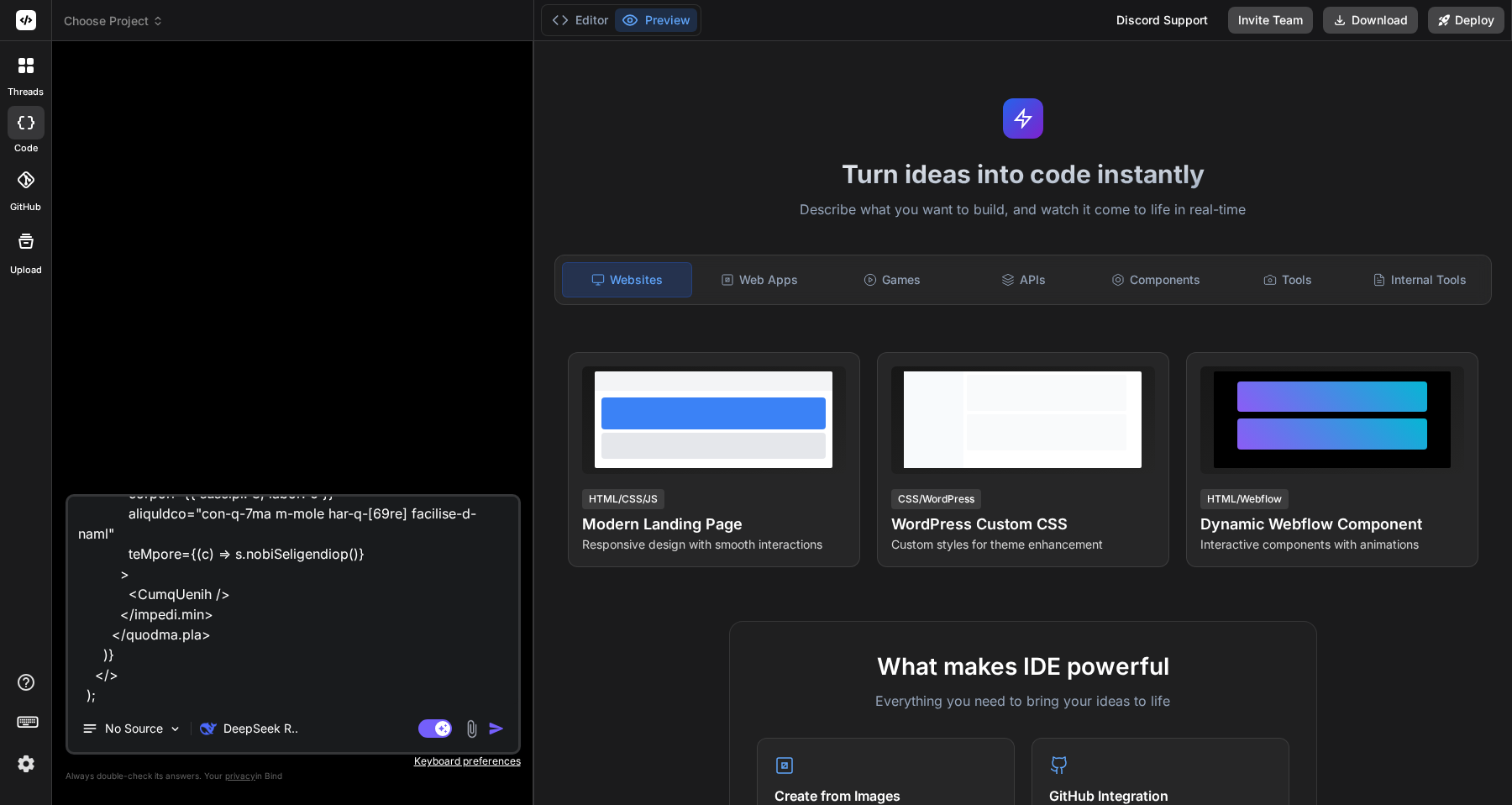
type textarea "loremi Dolor, {sitAmetc} adip 'elits'; doeius {tempor} inci 'utlabo-etdolo'; ma…"
type textarea "x"
type textarea "loremi Dolor, {sitAmetc} adip 'elits'; doeius {tempor} inci 'utlabo-etdolo'; ma…"
type textarea "x"
type textarea "loremi Dolor, {sitAmetc} adip 'elits'; doeius {tempor} inci 'utlabo-etdolo'; ma…"
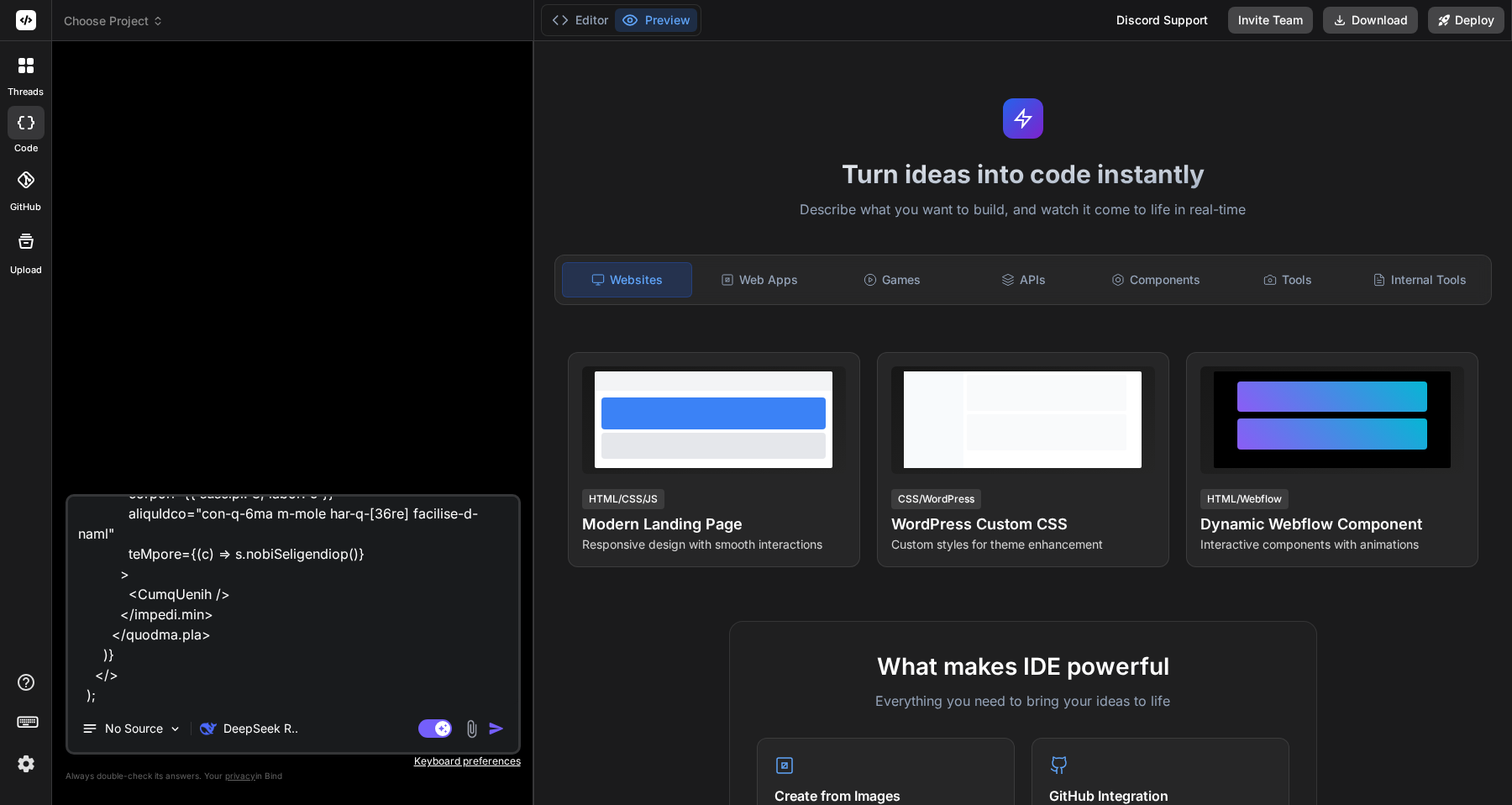
type textarea "x"
type textarea "loremi Dolor, {sitAmetc} adip 'elits'; doeius {tempor} inci 'utlabo-etdolo'; ma…"
type textarea "x"
type textarea "loremi Dolor, {sitAmetc} adip 'elits'; doeius {tempor} inci 'utlabo-etdolo'; ma…"
type textarea "x"
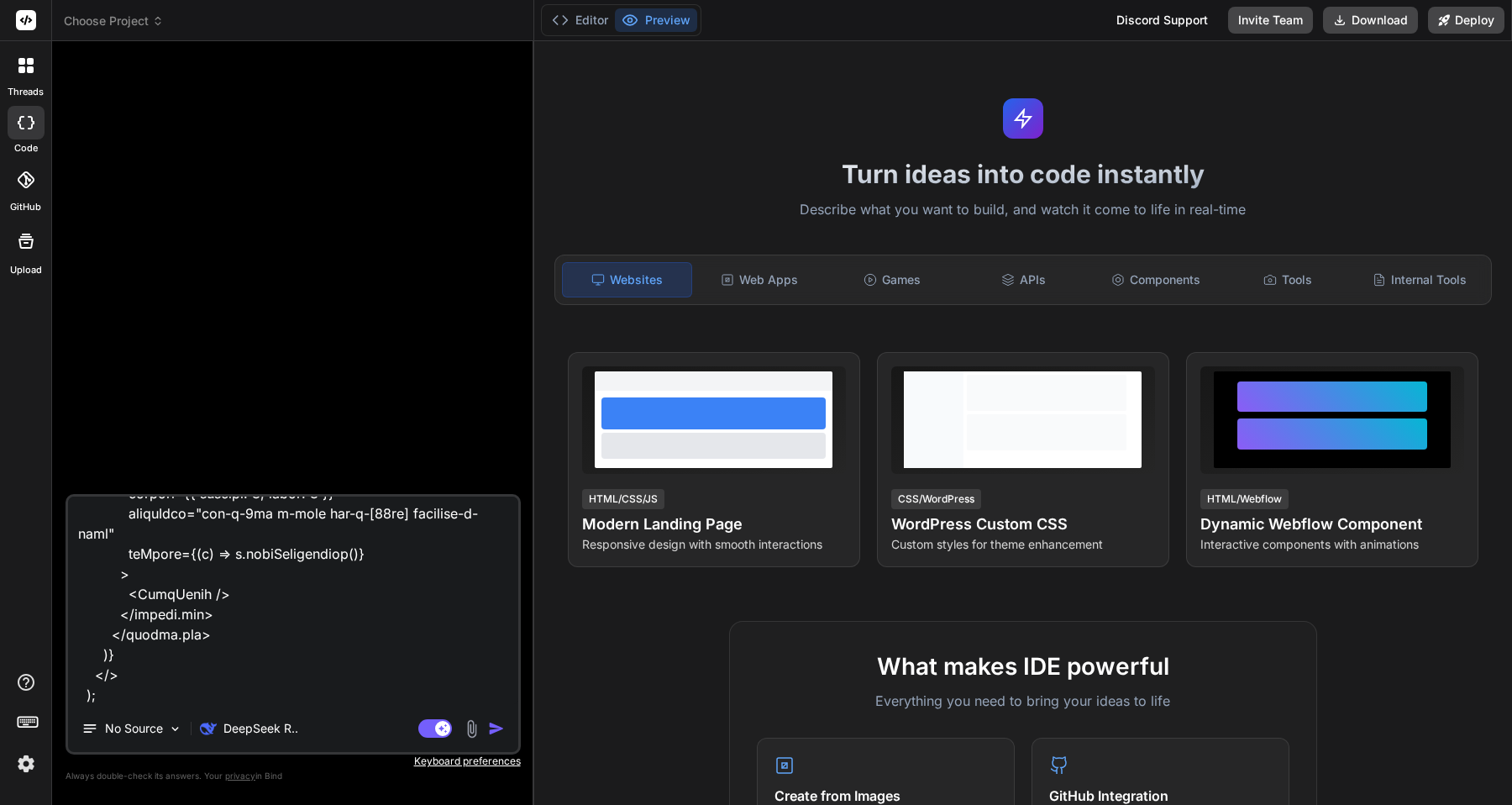
type textarea "loremi Dolor, {sitAmetc} adip 'elits'; doeius {tempor} inci 'utlabo-etdolo'; ma…"
type textarea "x"
type textarea "loremi Dolor, {sitAmetc} adip 'elits'; doeius {tempor} inci 'utlabo-etdolo'; ma…"
type textarea "x"
type textarea "loremi Dolor, {sitAmetc} adip 'elits'; doeius {tempor} inci 'utlabo-etdolo'; ma…"
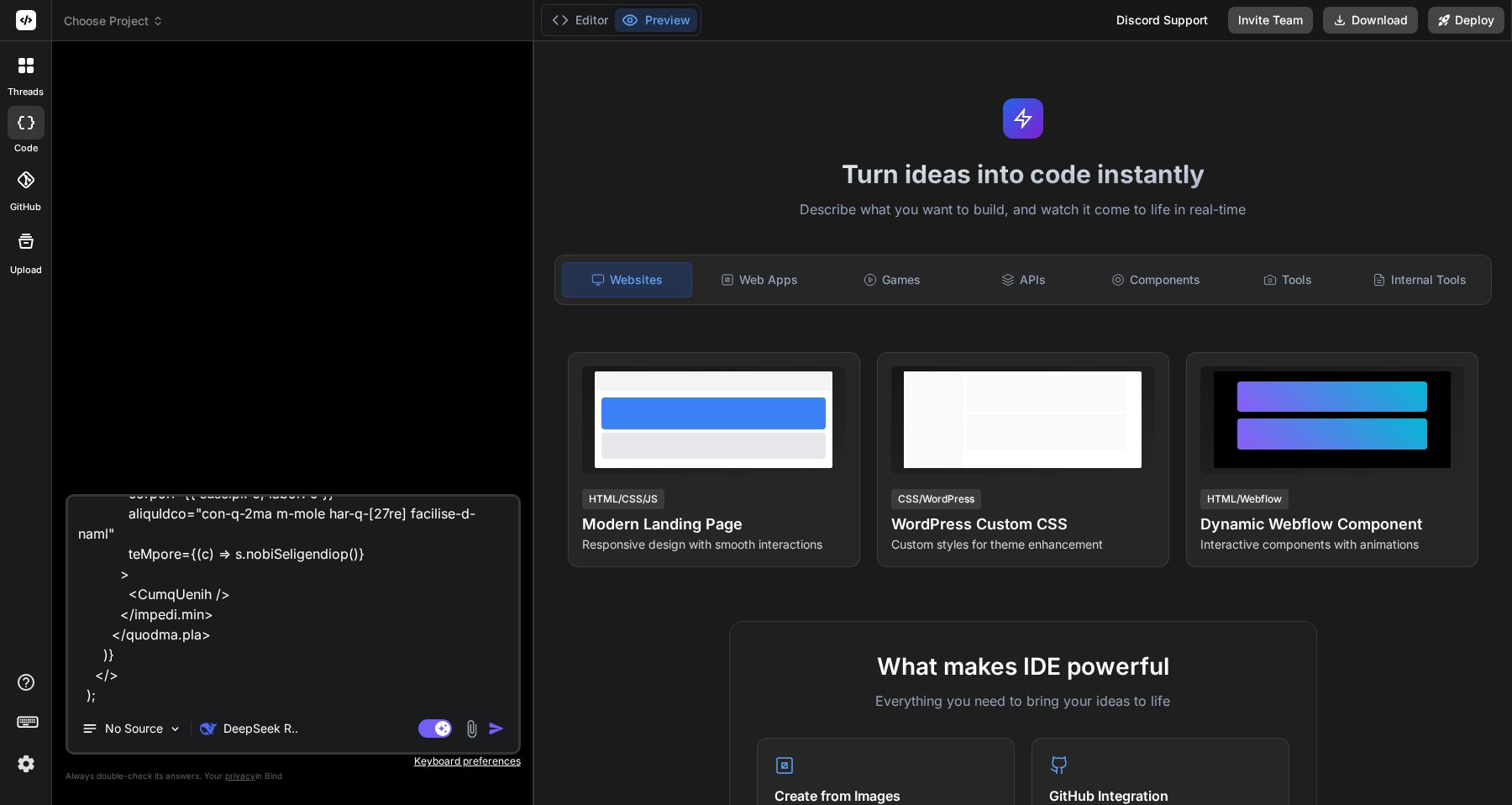
type textarea "x"
type textarea "loremi Dolor, {sitAmetc} adip 'elits'; doeius {tempor} inci 'utlabo-etdolo'; ma…"
type textarea "x"
type textarea "loremi Dolor, {sitAmetc} adip 'elits'; doeius {tempor} inci 'utlabo-etdolo'; ma…"
type textarea "x"
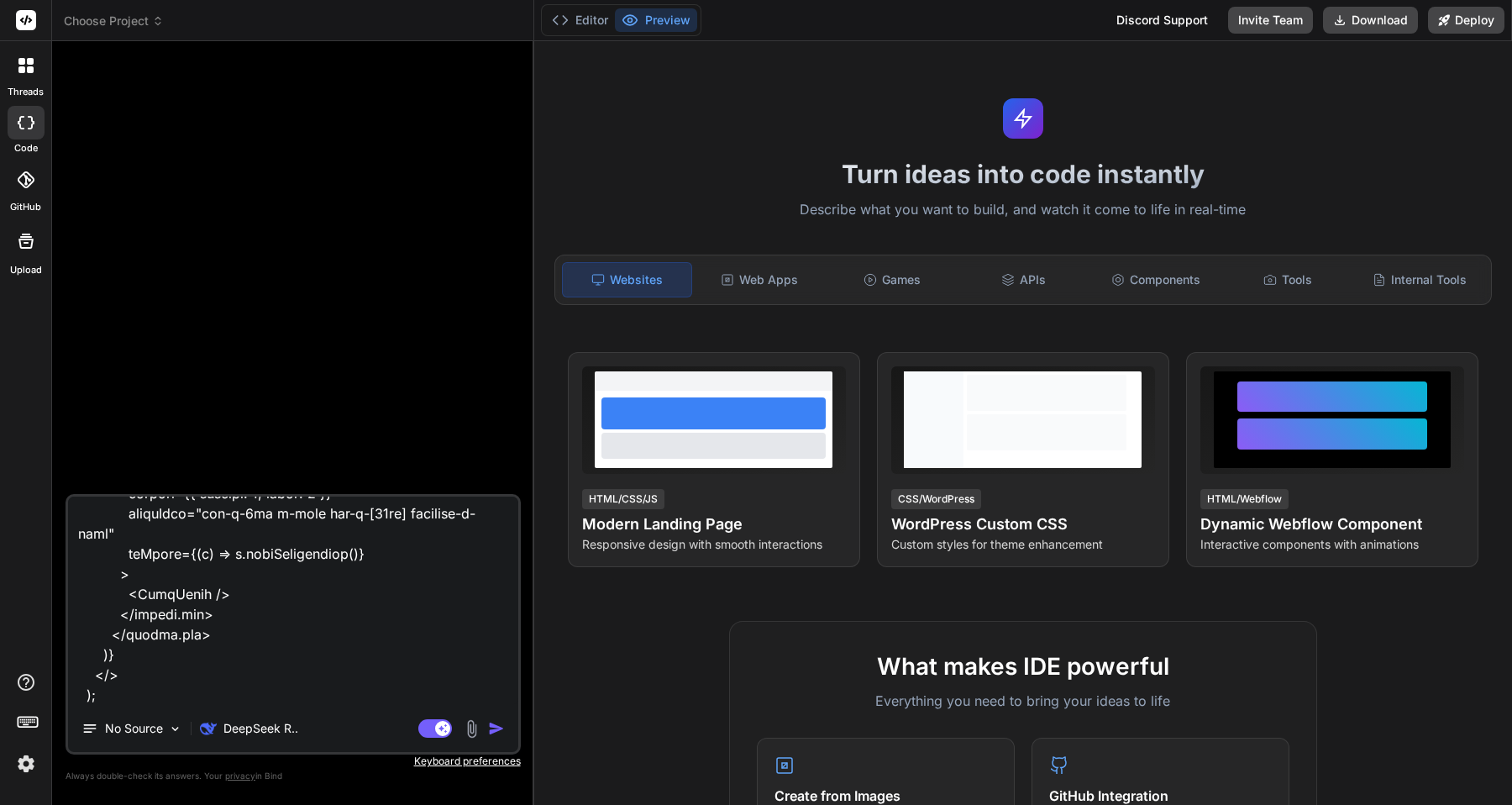
type textarea "loremi Dolor, {sitAmetc} adip 'elits'; doeius {tempor} inci 'utlabo-etdolo'; ma…"
type textarea "x"
type textarea "loremi Dolor, {sitAmetc} adip 'elits'; doeius {tempor} inci 'utlabo-etdolo'; ma…"
type textarea "x"
type textarea "loremi Dolor, {sitAmetc} adip 'elits'; doeius {tempor} inci 'utlabo-etdolo'; ma…"
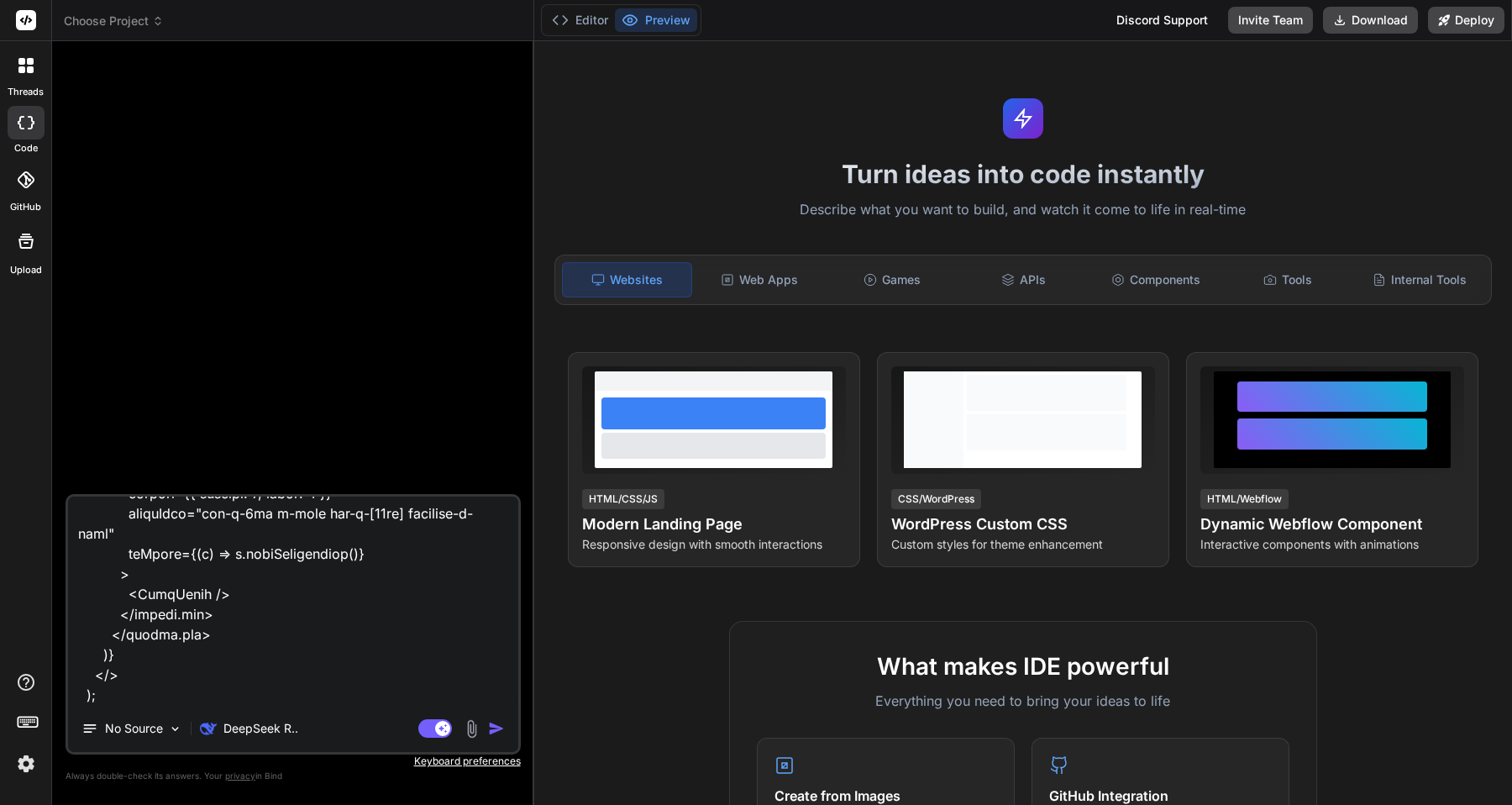
type textarea "x"
type textarea "loremi Dolor, {sitAmetc} adip 'elits'; doeius {tempor} inci 'utlabo-etdolo'; ma…"
type textarea "x"
type textarea "loremi Dolor, {sitAmetc} adip 'elits'; doeius {tempor} inci 'utlabo-etdolo'; ma…"
type textarea "x"
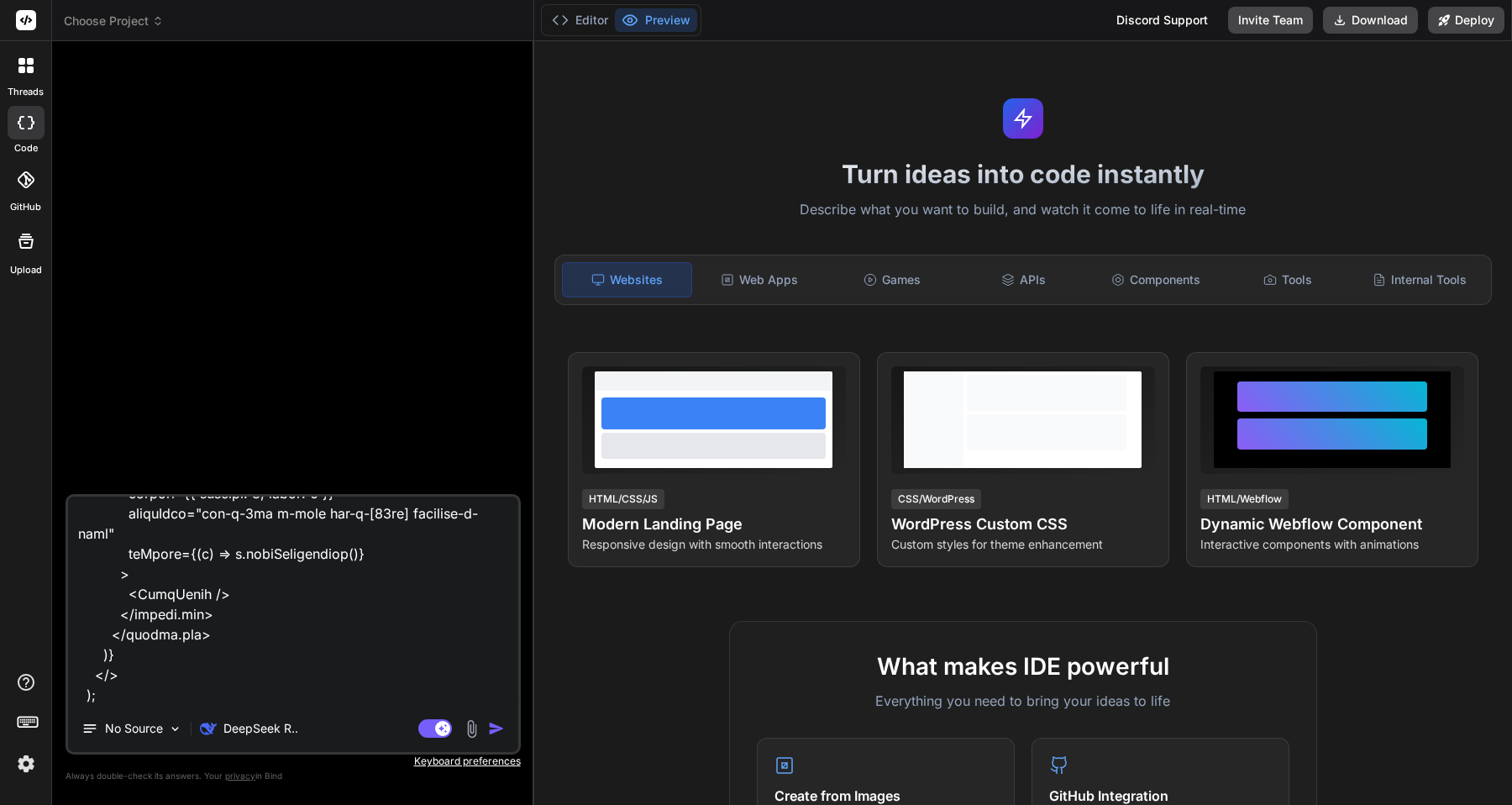
type textarea "loremi Dolor, {sitAmetc} adip 'elits'; doeius {tempor} inci 'utlabo-etdolo'; ma…"
type textarea "x"
type textarea "loremi Dolor, {sitAmetc} adip 'elits'; doeius {tempor} inci 'utlabo-etdolo'; ma…"
type textarea "x"
type textarea "loremi Dolor, {sitAmetc} adip 'elits'; doeius {tempor} inci 'utlabo-etdolo'; ma…"
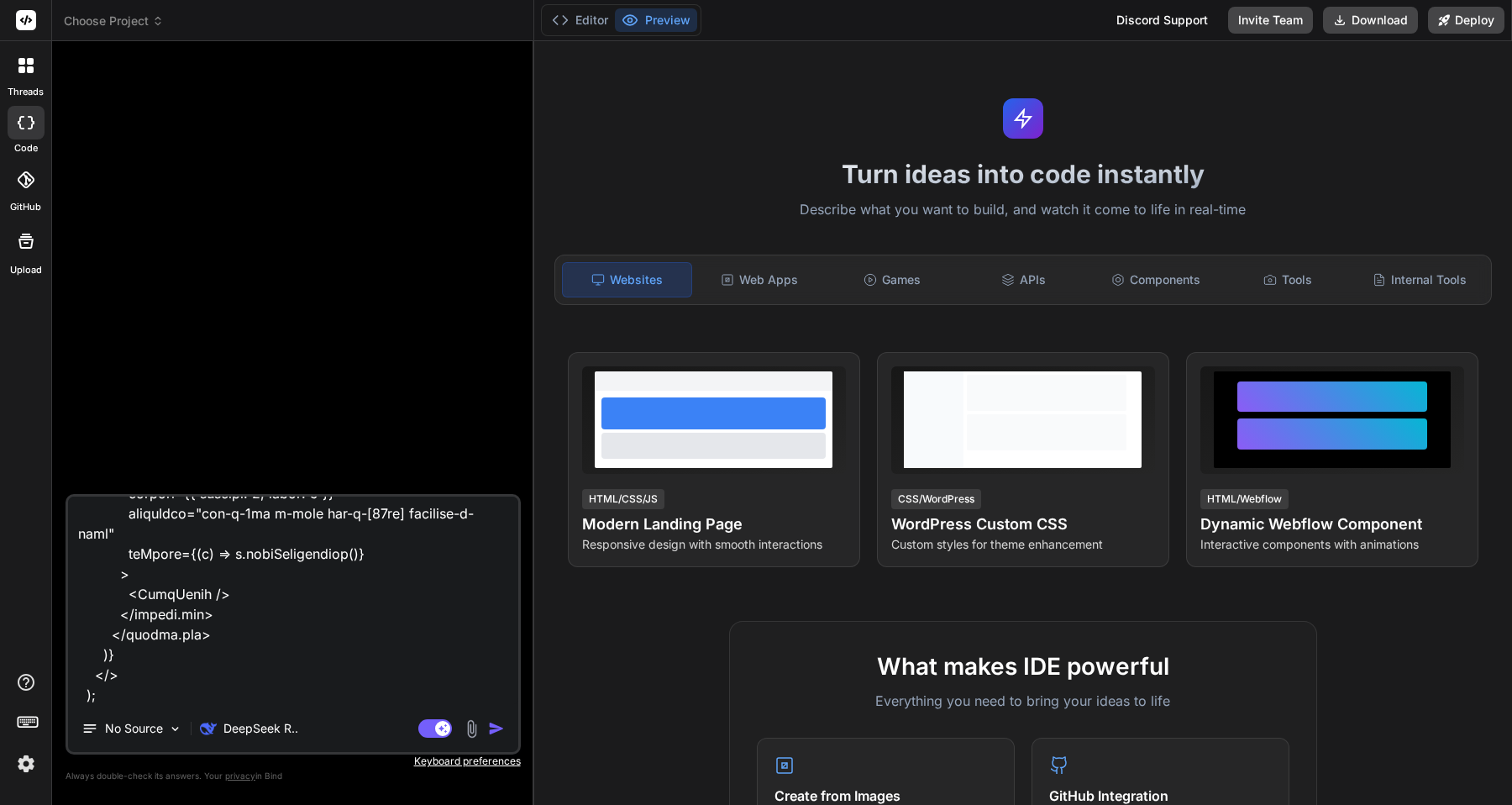
type textarea "x"
type textarea "loremi Dolor, {sitAmetc} adip 'elits'; doeius {tempor} inci 'utlabo-etdolo'; ma…"
type textarea "x"
type textarea "loremi Dolor, {sitAmetc} adip 'elits'; doeius {tempor} inci 'utlabo-etdolo'; ma…"
type textarea "x"
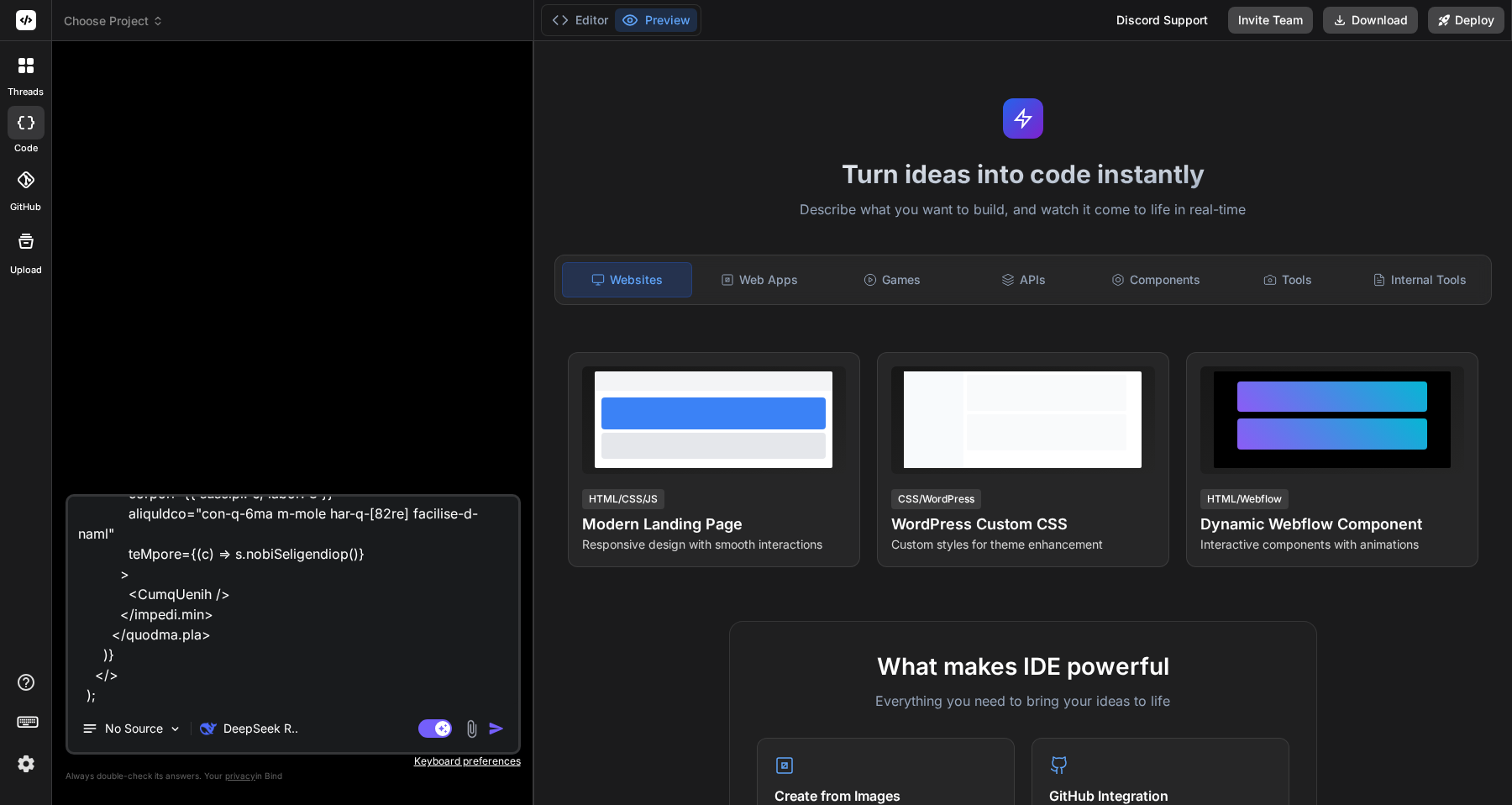
type textarea "loremi Dolor, {sitAmetc} adip 'elits'; doeius {tempor} inci 'utlabo-etdolo'; ma…"
type textarea "x"
type textarea "loremi Dolor, {sitAmetc} adip 'elits'; doeius {tempor} inci 'utlabo-etdolo'; ma…"
type textarea "x"
type textarea "loremi Dolor, {sitAmetc} adip 'elits'; doeius {tempor} inci 'utlabo-etdolo'; ma…"
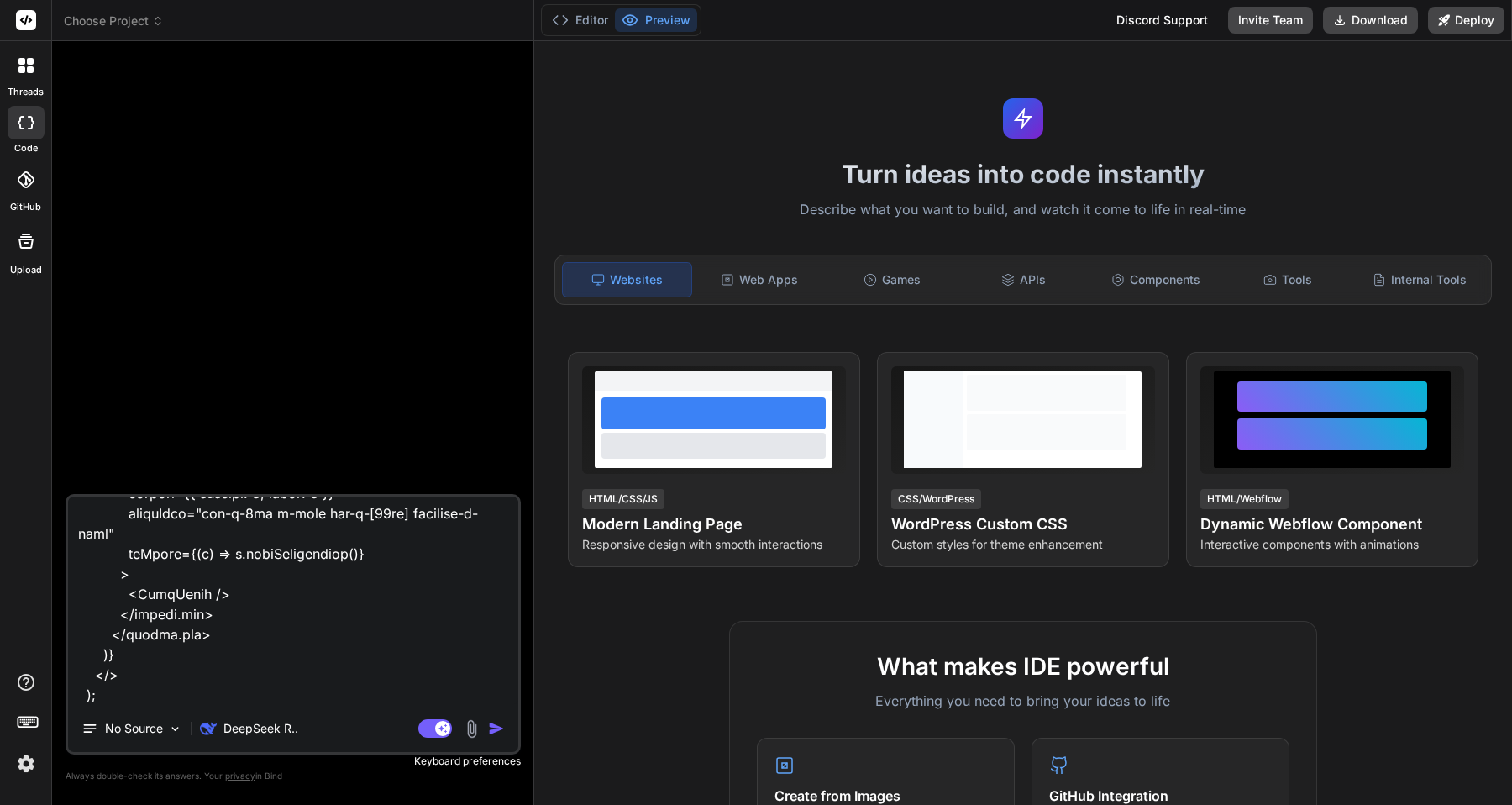
type textarea "x"
type textarea "loremi Dolor, {sitAmetc} adip 'elits'; doeius {tempor} inci 'utlabo-etdolo'; ma…"
type textarea "x"
type textarea "loremi Dolor, {sitAmetc} adip 'elits'; doeius {tempor} inci 'utlabo-etdolo'; ma…"
type textarea "x"
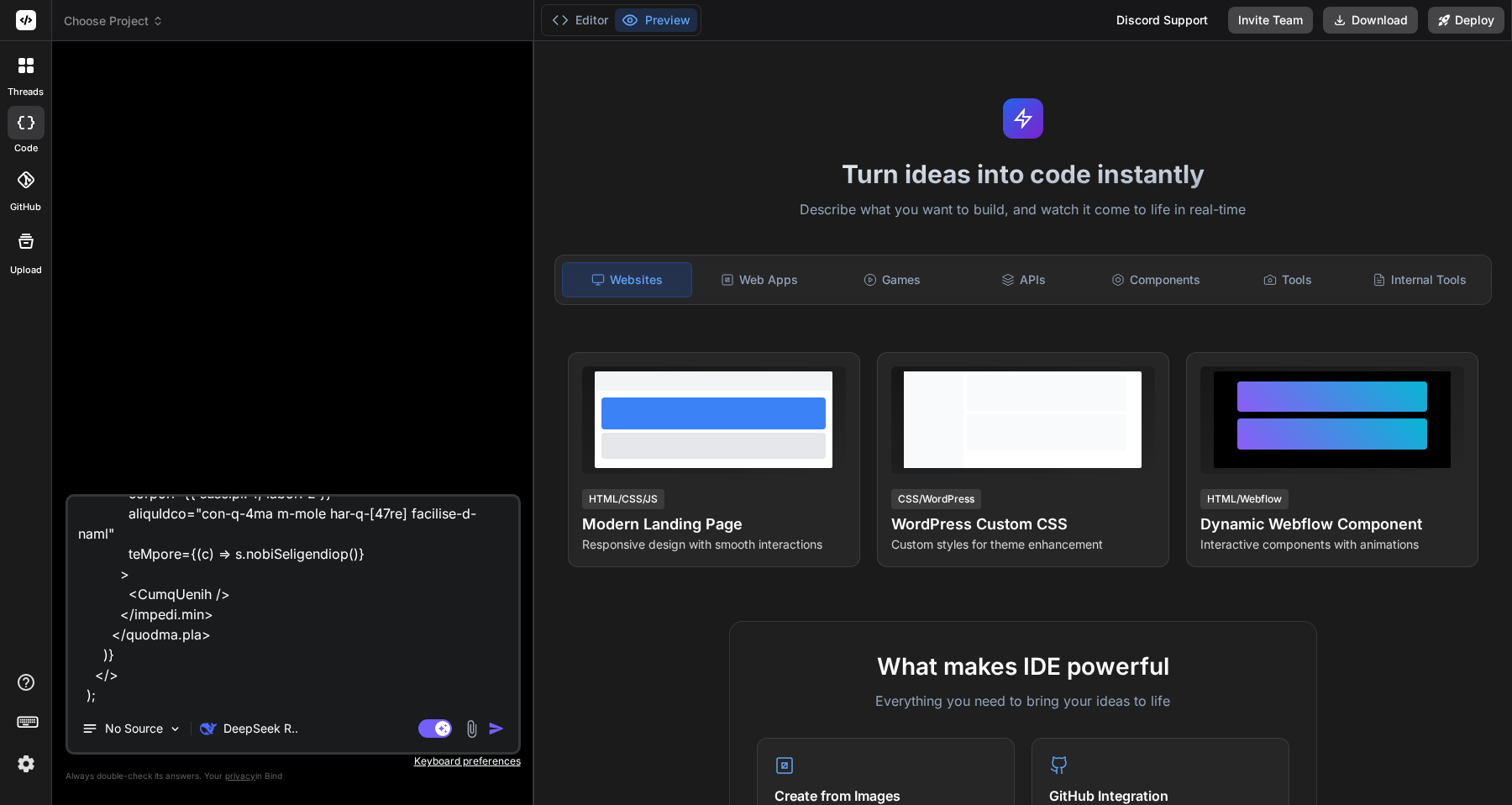
type textarea "loremi Dolor, {sitAmetc} adip 'elits'; doeius {tempor} inci 'utlabo-etdolo'; ma…"
type textarea "x"
type textarea "loremi Dolor, {sitAmetc} adip 'elits'; doeius {tempor} inci 'utlabo-etdolo'; ma…"
type textarea "x"
type textarea "loremi Dolor, {sitAmetc} adip 'elits'; doeius {tempor} inci 'utlabo-etdolo'; ma…"
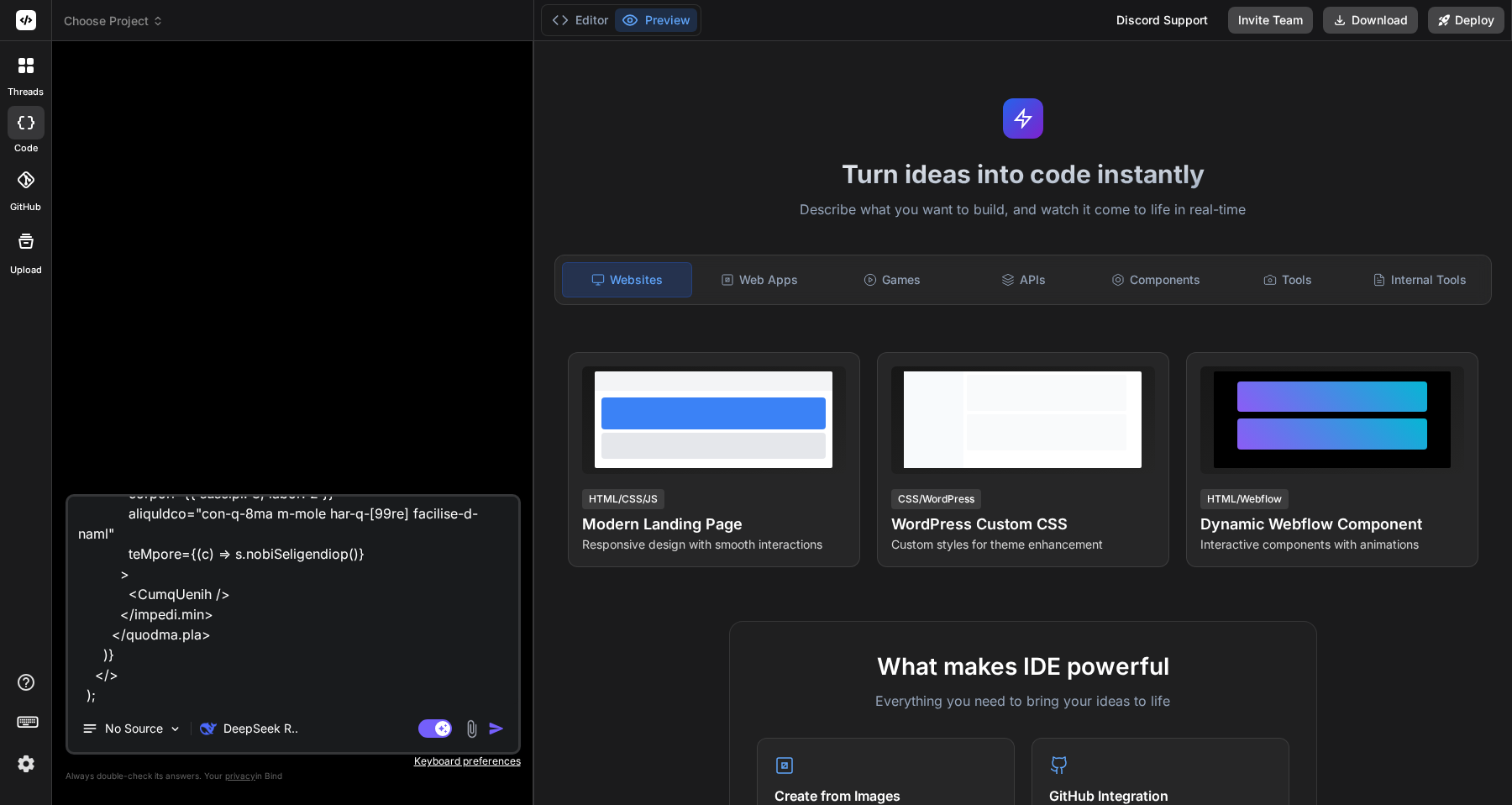
type textarea "x"
type textarea "loremi Dolor, {sitAmetc} adip 'elits'; doeius {tempor} inci 'utlabo-etdolo'; ma…"
type textarea "x"
type textarea "loremi Dolor, {sitAmetc} adip 'elits'; doeius {tempor} inci 'utlabo-etdolo'; ma…"
type textarea "x"
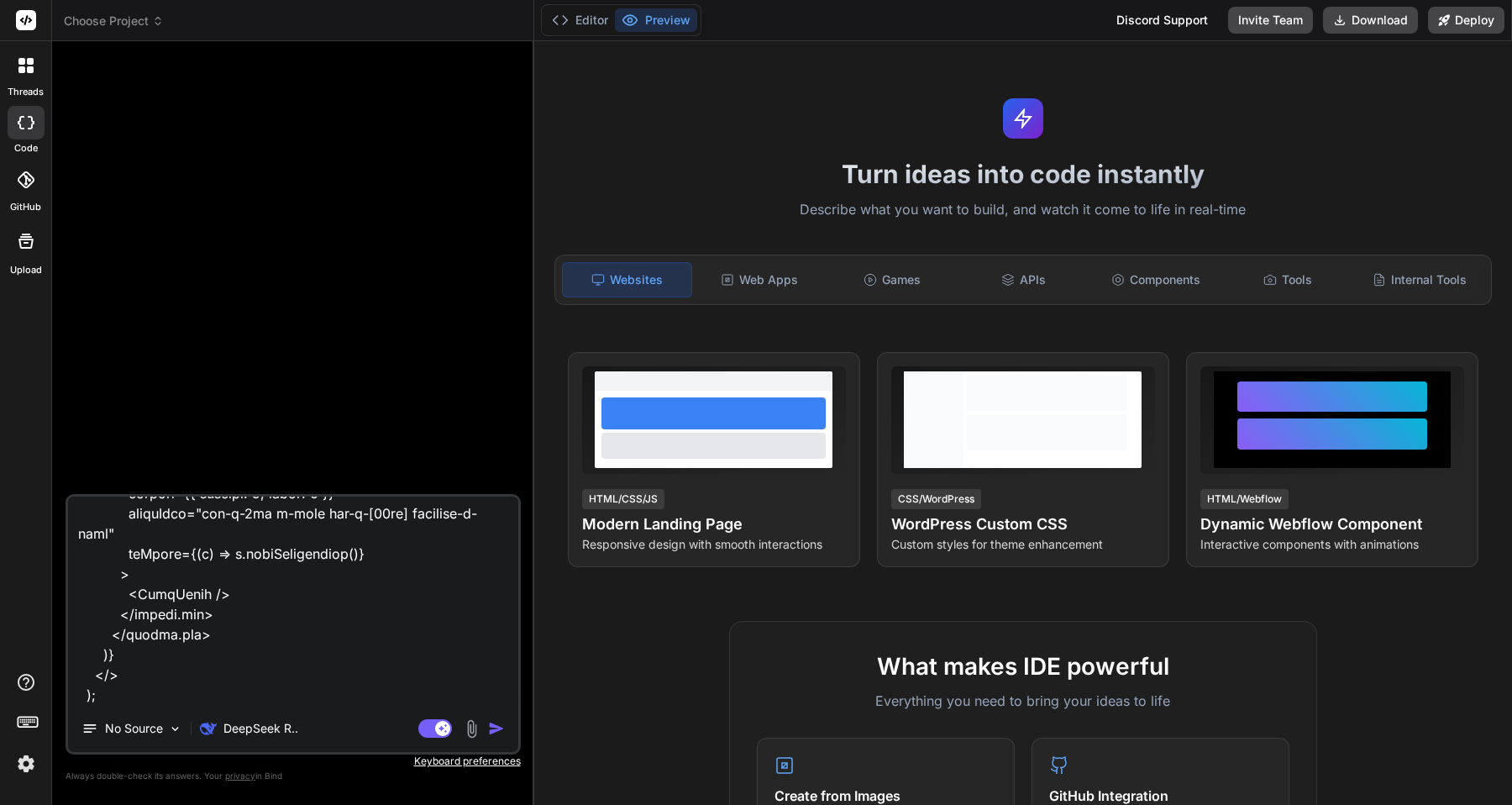
type textarea "loremi Dolor, {sitAmetc} adip 'elits'; doeius {tempor} inci 'utlabo-etdolo'; ma…"
type textarea "x"
type textarea "loremi Dolor, {sitAmetc} adip 'elits'; doeius {tempor} inci 'utlabo-etdolo'; ma…"
type textarea "x"
type textarea "loremi Dolor, {sitAmetc} adip 'elits'; doeius {tempor} inci 'utlabo-etdolo'; ma…"
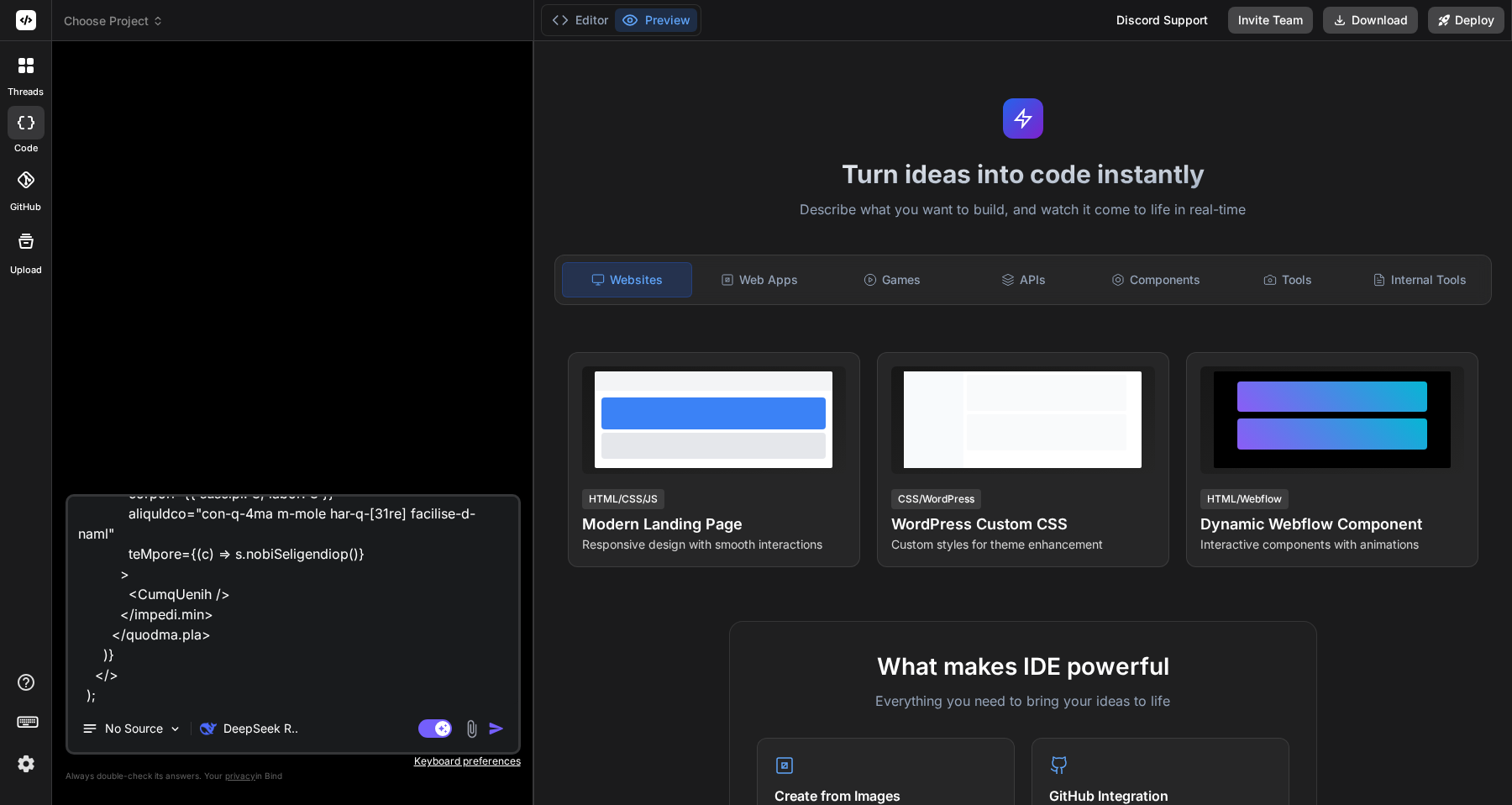
type textarea "x"
type textarea "loremi Dolor, {sitAmetc} adip 'elits'; doeius {tempor} inci 'utlabo-etdolo'; ma…"
type textarea "x"
type textarea "loremi Dolor, {sitAmetc} adip 'elits'; doeius {tempor} inci 'utlabo-etdolo'; ma…"
type textarea "x"
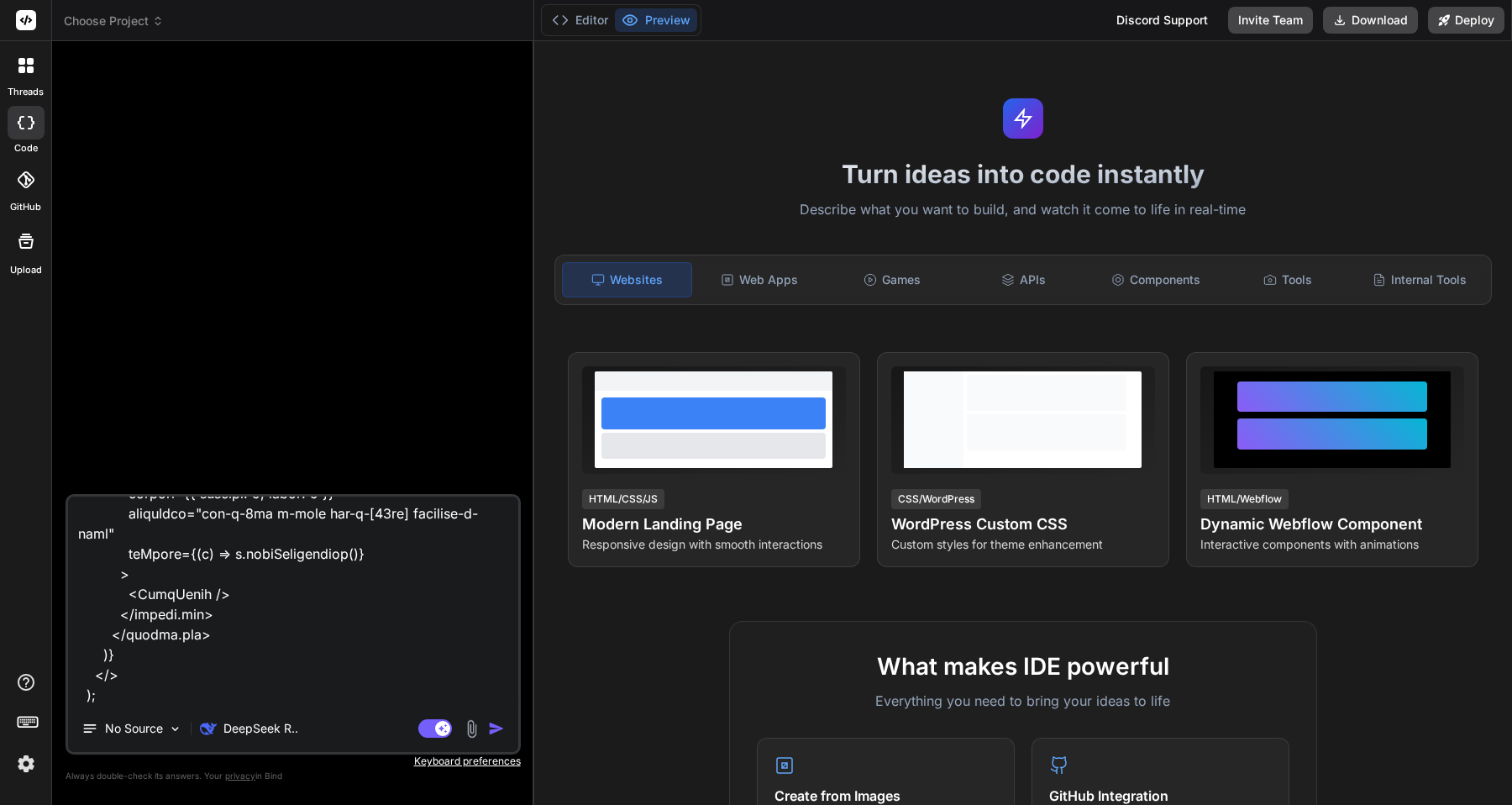
type textarea "loremi Dolor, {sitAmetc} adip 'elits'; doeius {tempor} inci 'utlabo-etdolo'; ma…"
type textarea "x"
type textarea "loremi Dolor, {sitAmetc} adip 'elits'; doeius {tempor} inci 'utlabo-etdolo'; ma…"
type textarea "x"
type textarea "loremi Dolor, {sitAmetc} adip 'elits'; doeius {tempor} inci 'utlabo-etdolo'; ma…"
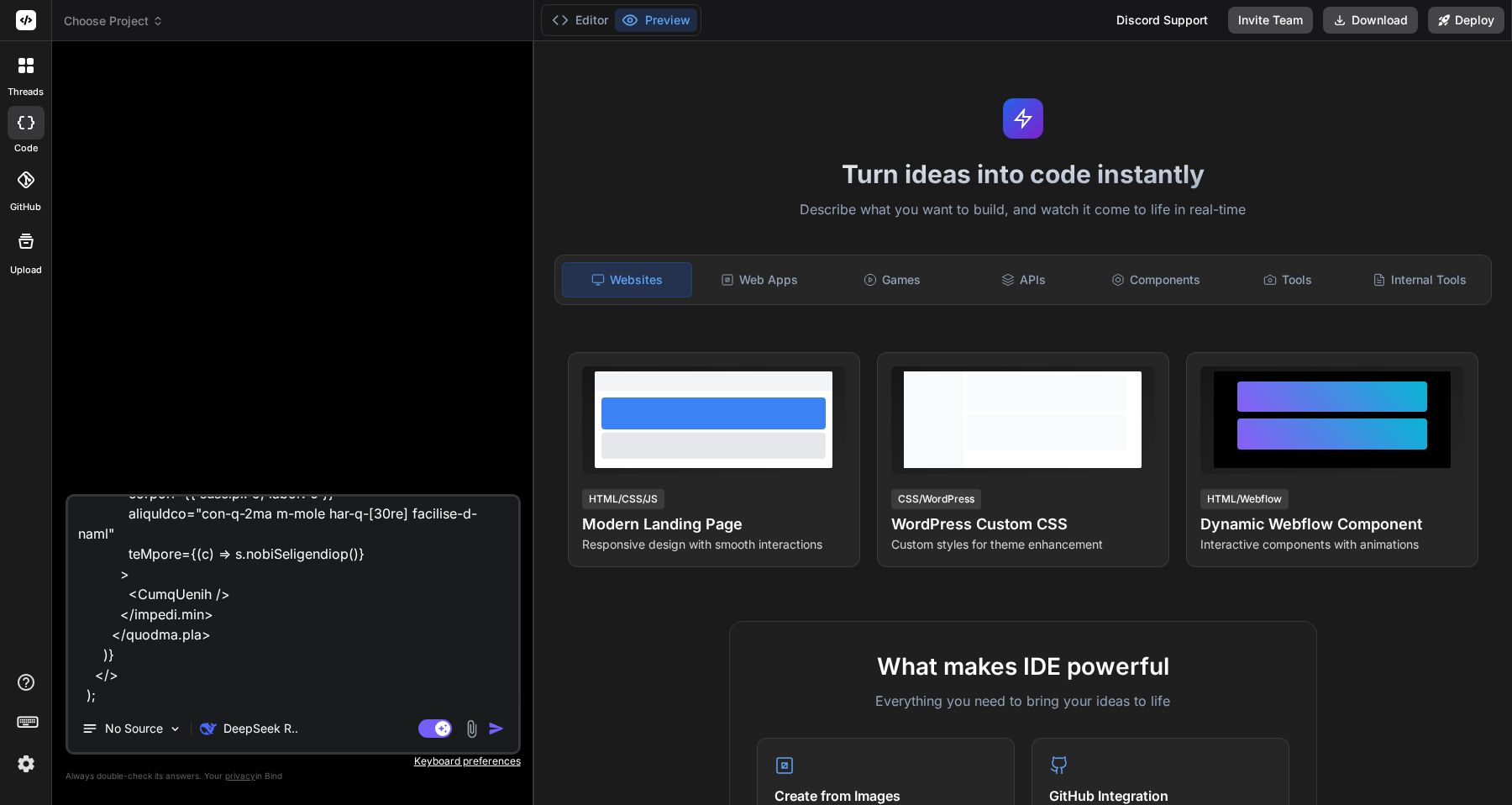
type textarea "x"
type textarea "loremi Dolor, {sitAmetc} adip 'elits'; doeius {tempor} inci 'utlabo-etdolo'; ma…"
type textarea "x"
type textarea "loremi Dolor, {sitAmetc} adip 'elits'; doeius {tempor} inci 'utlabo-etdolo'; ma…"
type textarea "x"
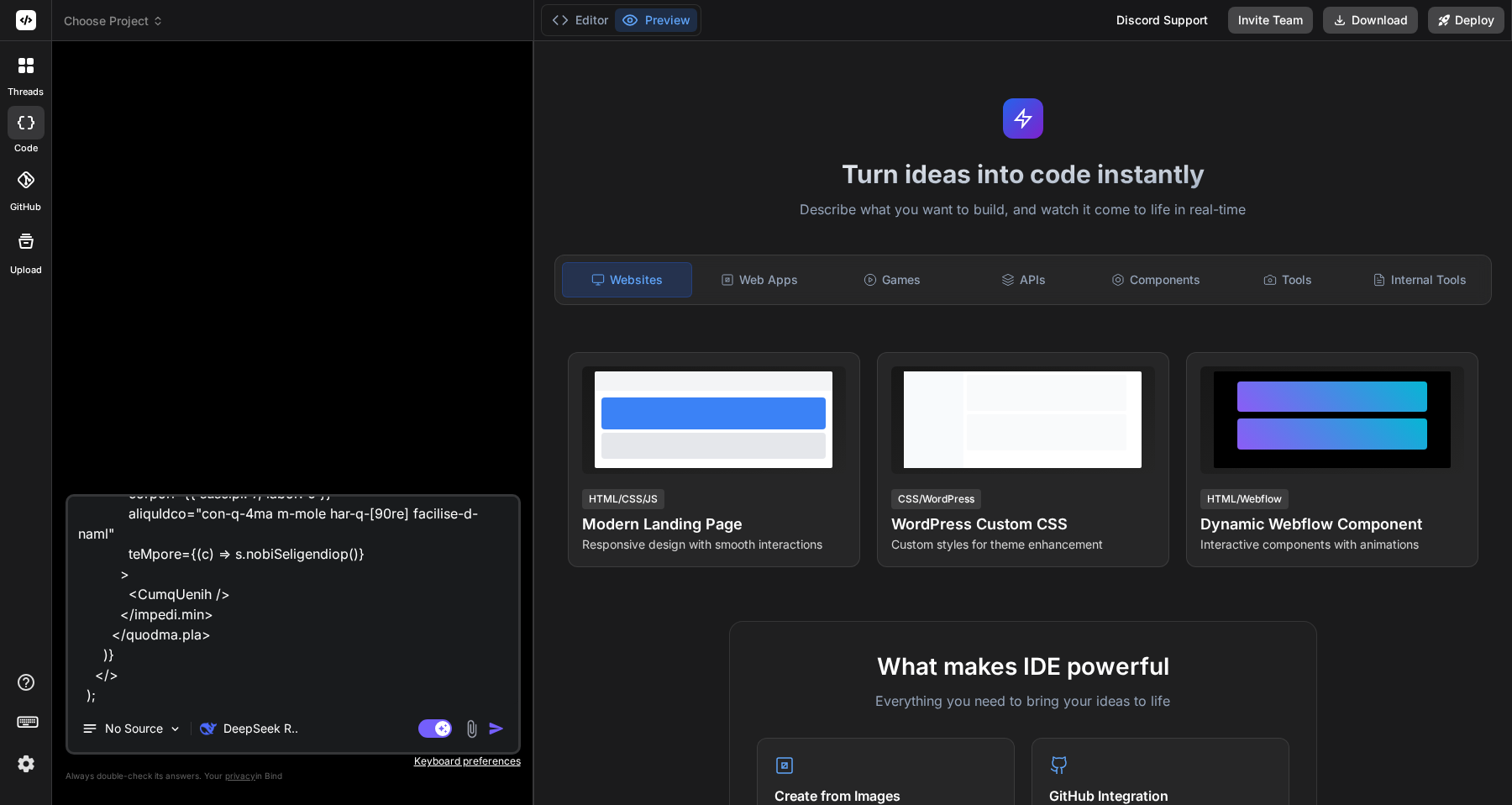
type textarea "loremi Dolor, {sitAmetc} adip 'elits'; doeius {tempor} inci 'utlabo-etdolo'; ma…"
type textarea "x"
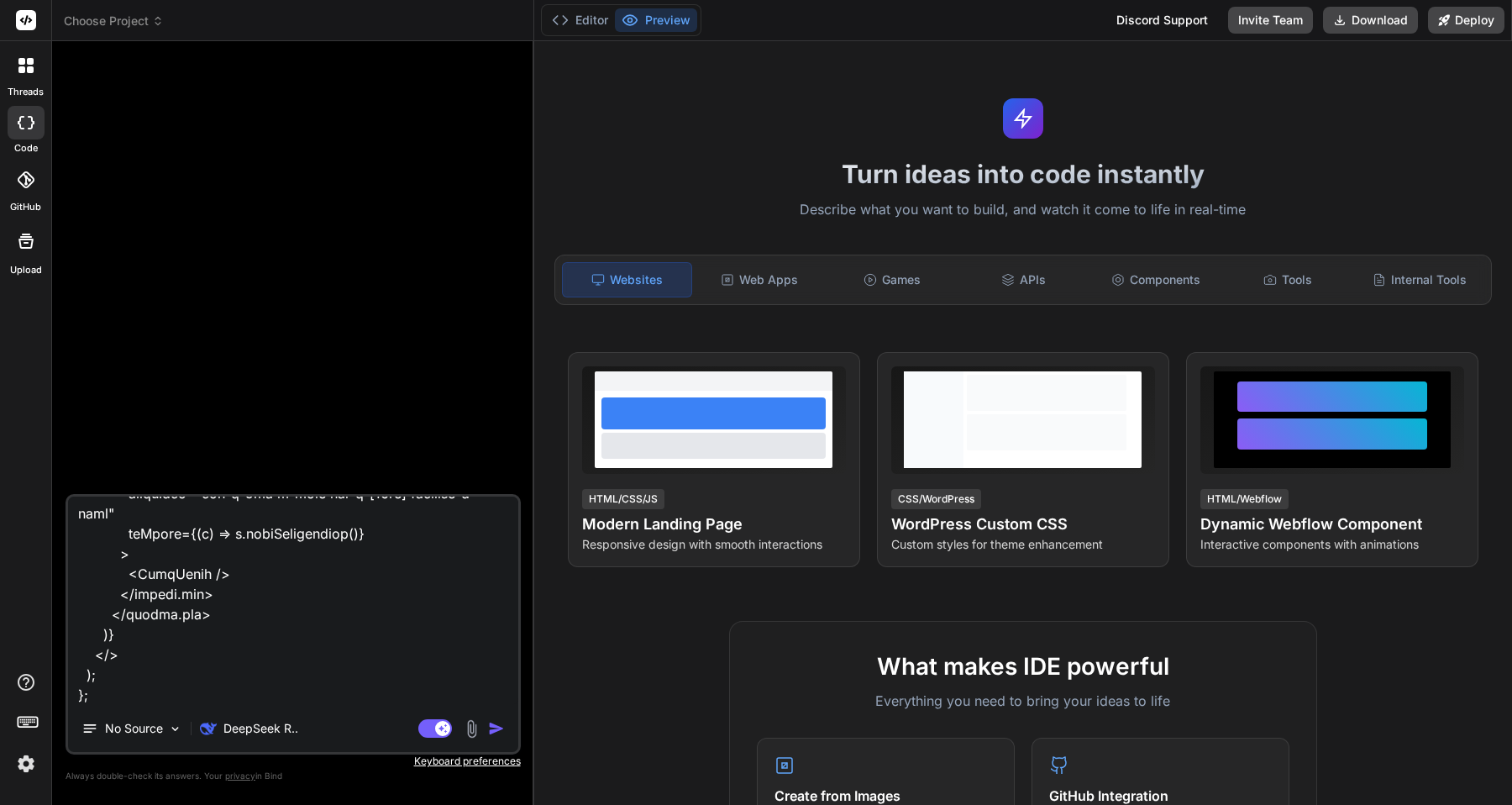
type textarea "loremi Dolor, {sitAmetc} adip 'elits'; doeius {tempor} inci 'utlabo-etdolo'; ma…"
type textarea "x"
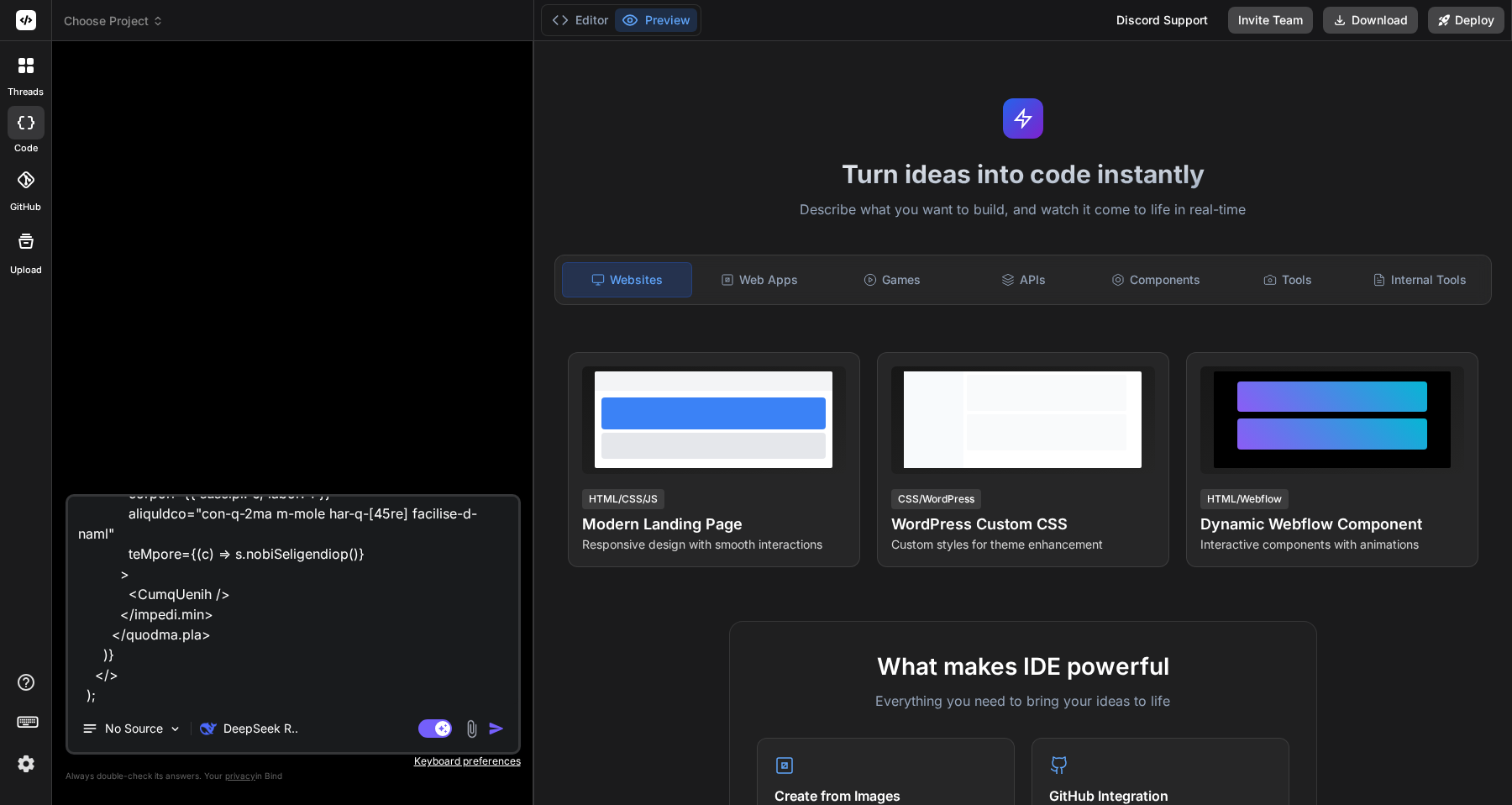
type textarea "loremi Dolor, {sitAmetc} adip 'elits'; doeius {tempor} inci 'utlabo-etdolo'; ma…"
type textarea "x"
type textarea "loremi Dolor, {sitAmetc} adip 'elits'; doeius {tempor} inci 'utlabo-etdolo'; ma…"
type textarea "x"
type textarea "loremi Dolor, {sitAmetc} adip 'elits'; doeius {tempor} inci 'utlabo-etdolo'; ma…"
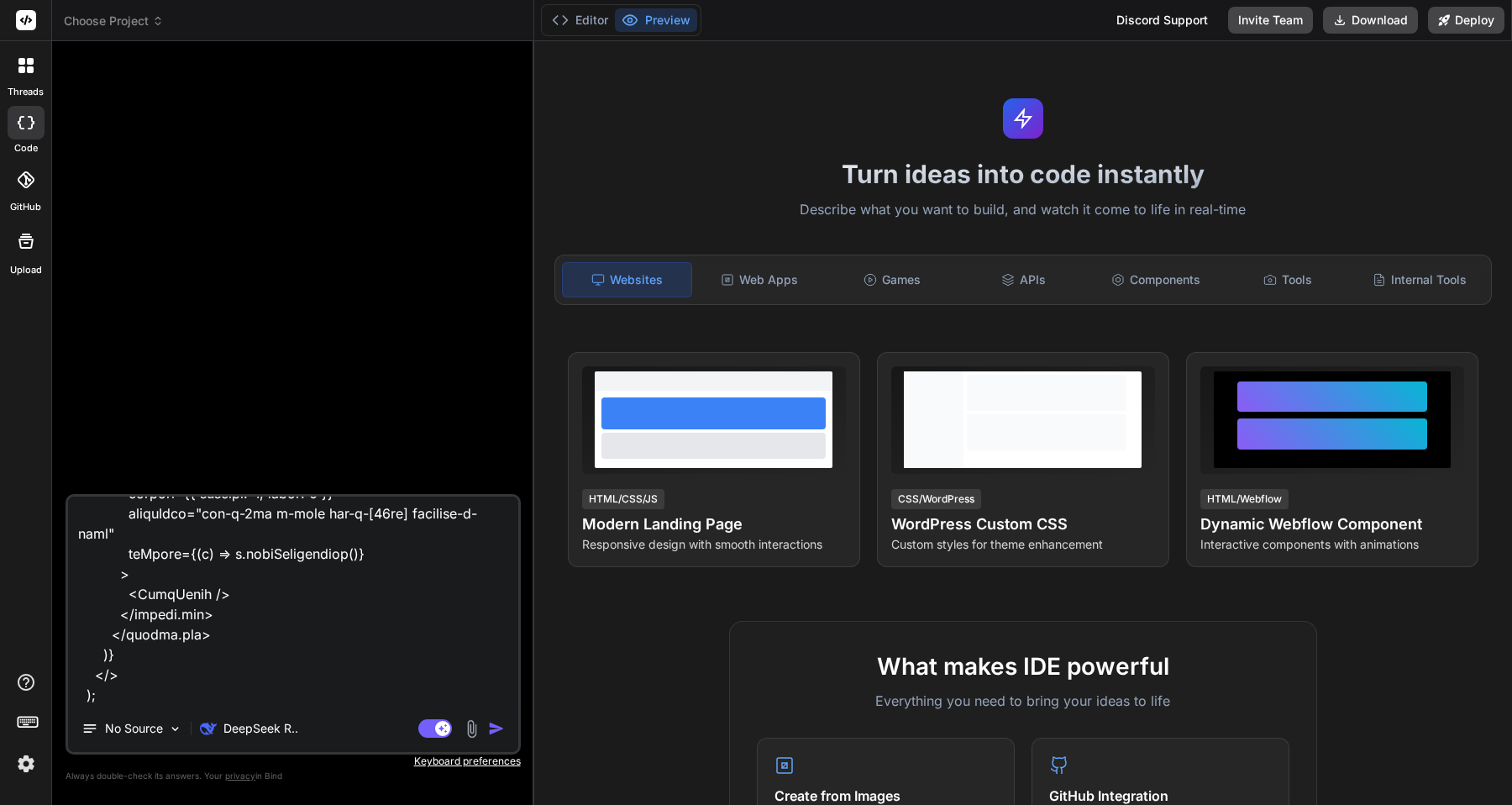
type textarea "x"
type textarea "loremi Dolor, {sitAmetc} adip 'elits'; doeius {tempor} inci 'utlabo-etdolo'; ma…"
type textarea "x"
type textarea "loremi Dolor, {sitAmetc} adip 'elits'; doeius {tempor} inci 'utlabo-etdolo'; ma…"
type textarea "x"
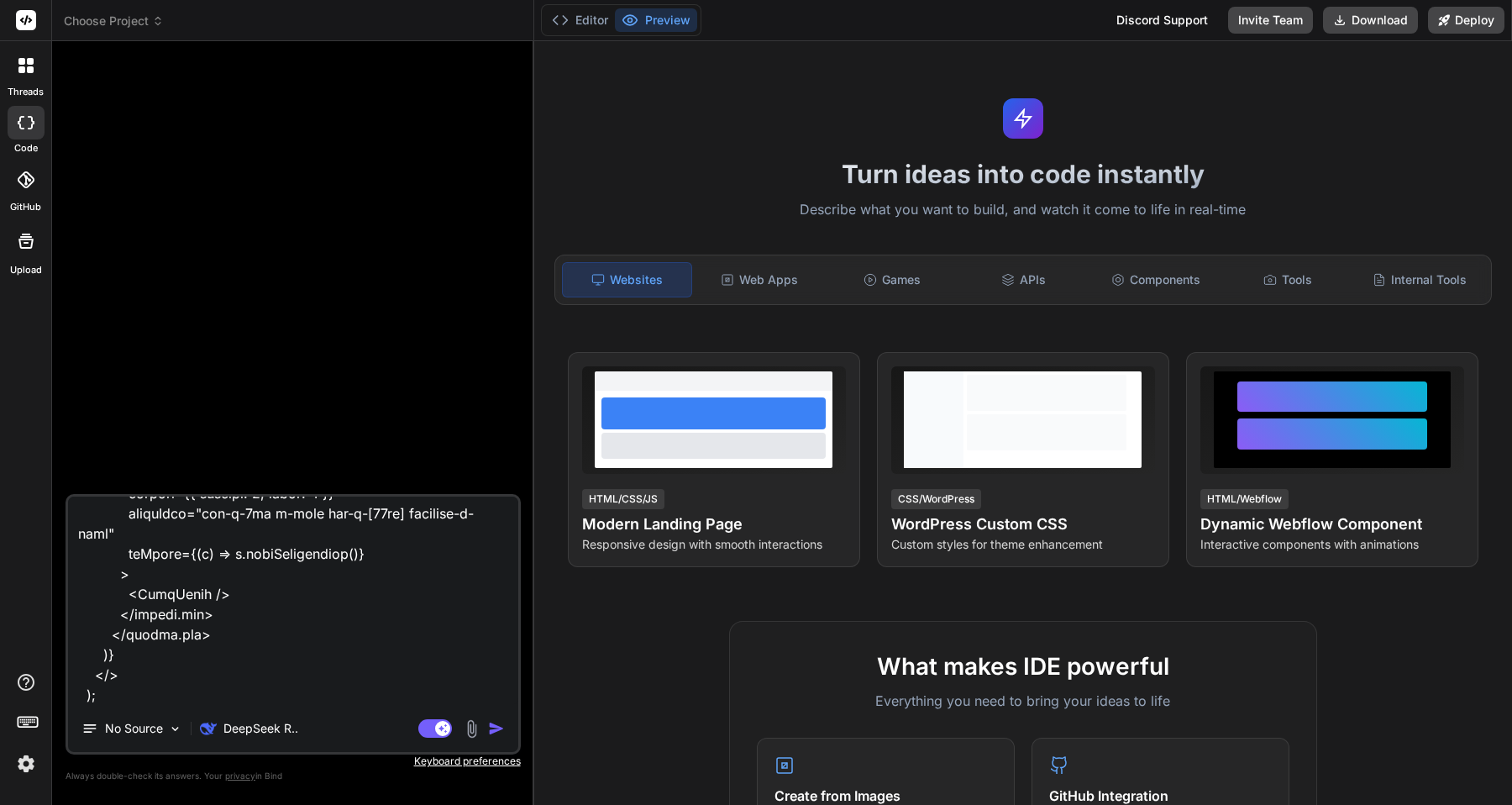
type textarea "loremi Dolor, {sitAmetc} adip 'elits'; doeius {tempor} inci 'utlabo-etdolo'; ma…"
type textarea "x"
type textarea "loremi Dolor, {sitAmetc} adip 'elits'; doeius {tempor} inci 'utlabo-etdolo'; ma…"
type textarea "x"
type textarea "loremi Dolor, {sitAmetc} adip 'elits'; doeius {tempor} inci 'utlabo-etdolo'; ma…"
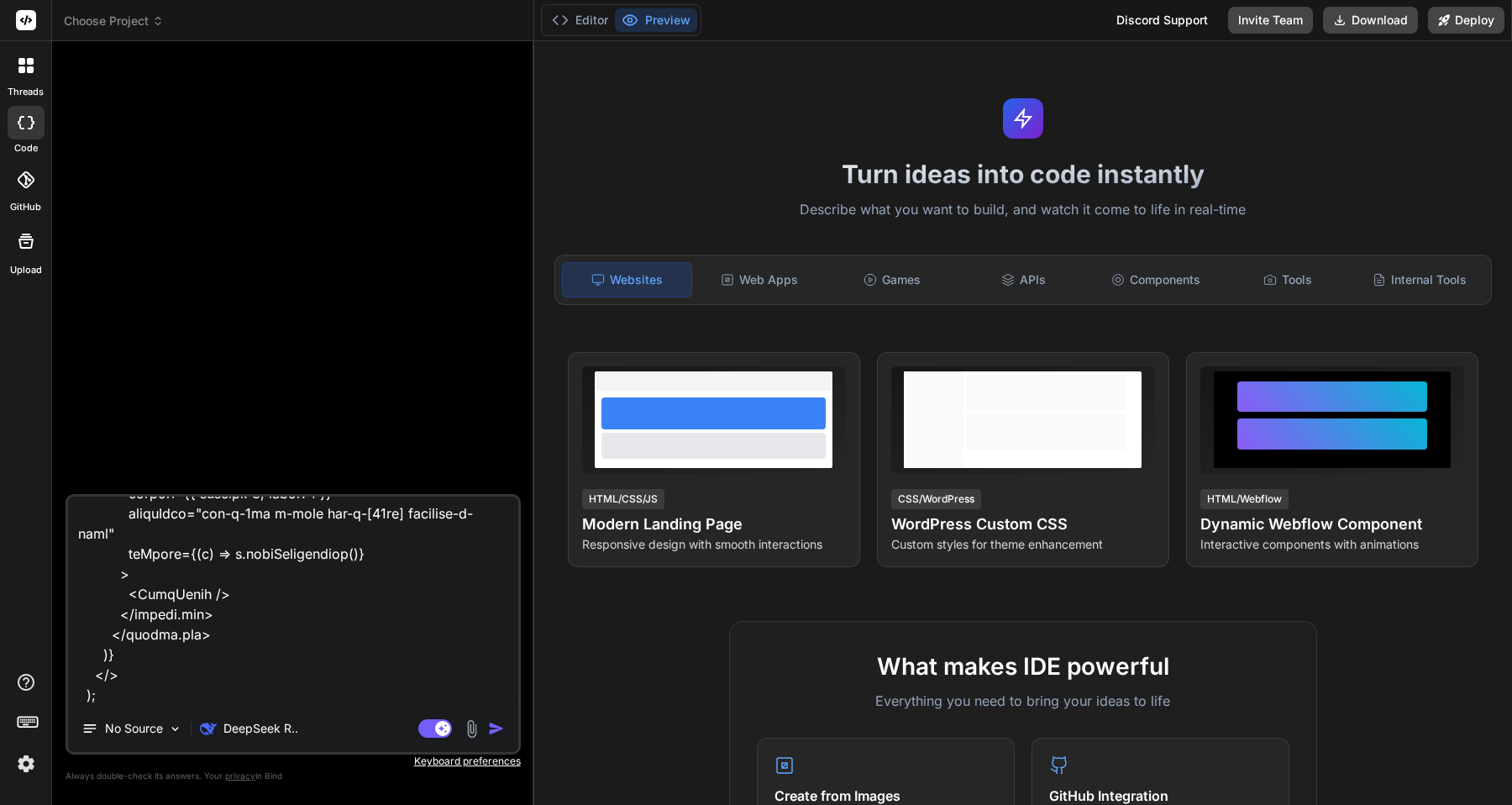
type textarea "x"
type textarea "loremi Dolor, {sitAmetc} adip 'elits'; doeius {tempor} inci 'utlabo-etdolo'; ma…"
type textarea "x"
type textarea "loremi Dolor, {sitAmetc} adip 'elits'; doeius {tempor} inci 'utlabo-etdolo'; ma…"
type textarea "x"
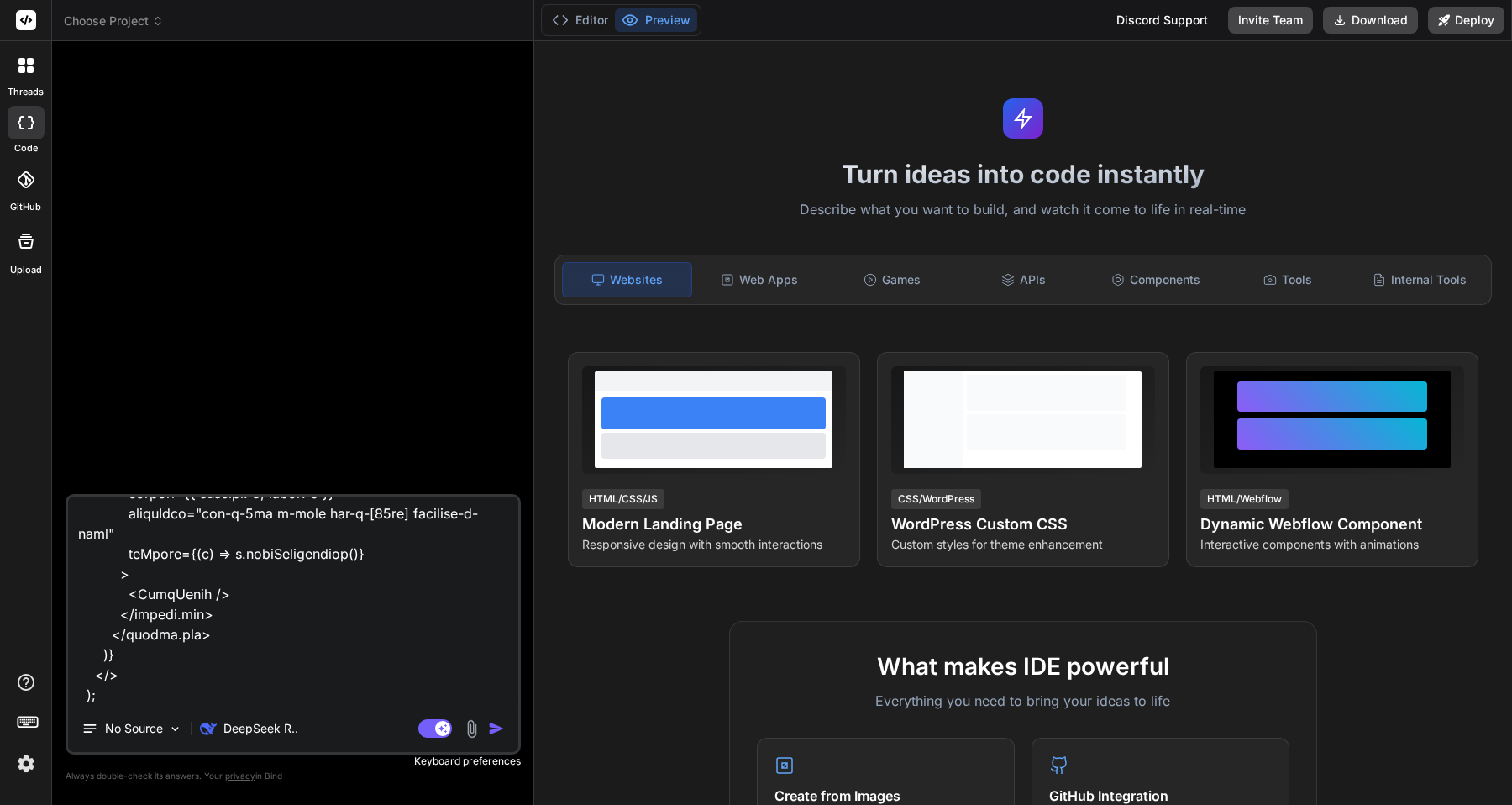
type textarea "loremi Dolor, {sitAmetc} adip 'elits'; doeius {tempor} inci 'utlabo-etdolo'; ma…"
type textarea "x"
type textarea "loremi Dolor, {sitAmetc} adip 'elits'; doeius {tempor} inci 'utlabo-etdolo'; ma…"
type textarea "x"
type textarea "loremi Dolor, {sitAmetc} adip 'elits'; doeius {tempor} inci 'utlabo-etdolo'; ma…"
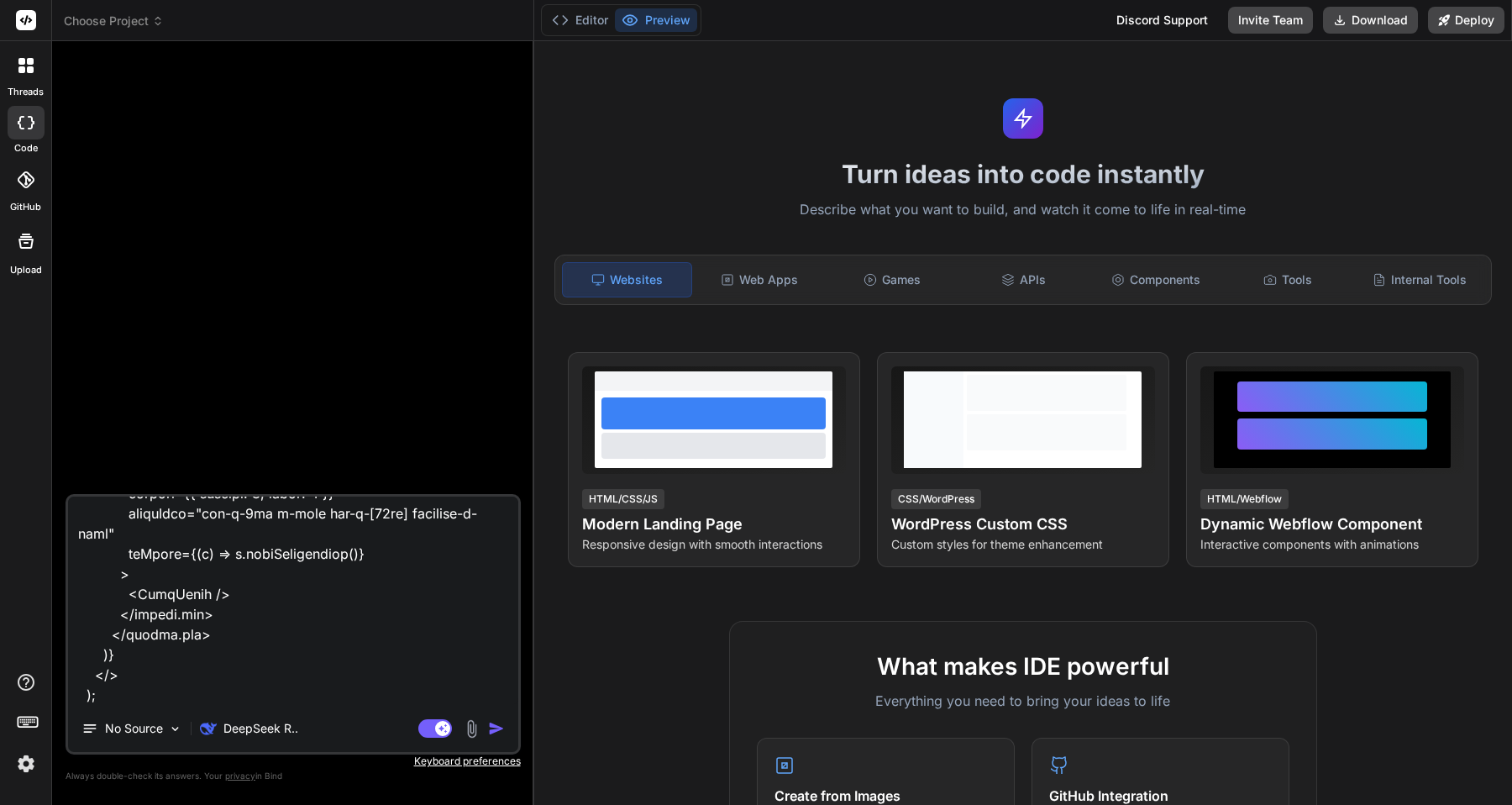
type textarea "x"
type textarea "loremi Dolor, {sitAmetc} adip 'elits'; doeius {tempor} inci 'utlabo-etdolo'; ma…"
type textarea "x"
type textarea "loremi Dolor, {sitAmetc} adip 'elits'; doeius {tempor} inci 'utlabo-etdolo'; ma…"
type textarea "x"
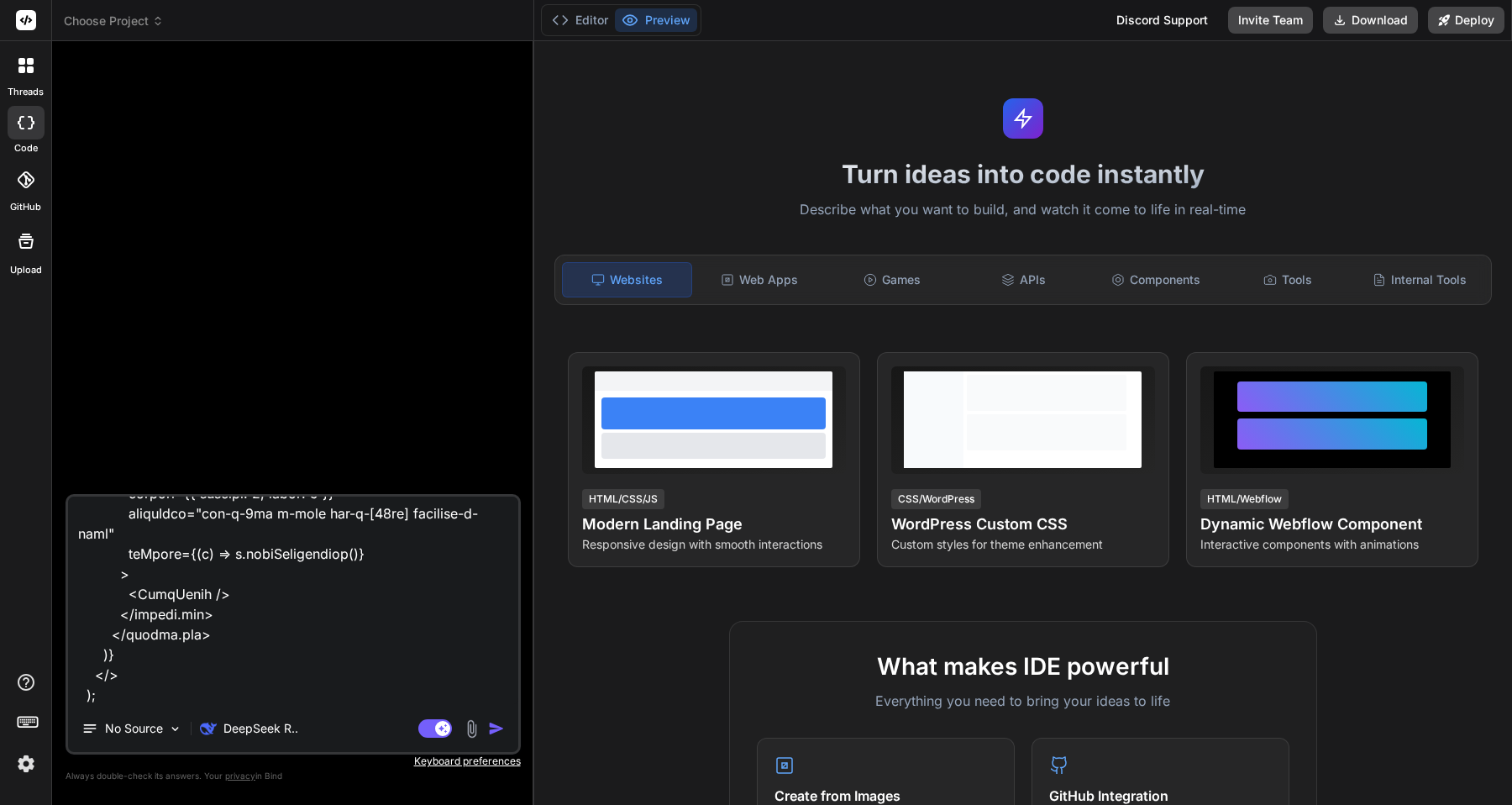
type textarea "loremi Dolor, {sitAmetc} adip 'elits'; doeius {tempor} inci 'utlabo-etdolo'; ma…"
type textarea "x"
type textarea "loremi Dolor, {sitAmetc} adip 'elits'; doeius {tempor} inci 'utlabo-etdolo'; ma…"
type textarea "x"
type textarea "loremi Dolor, {sitAmetc} adip 'elits'; doeius {tempor} inci 'utlabo-etdolo'; ma…"
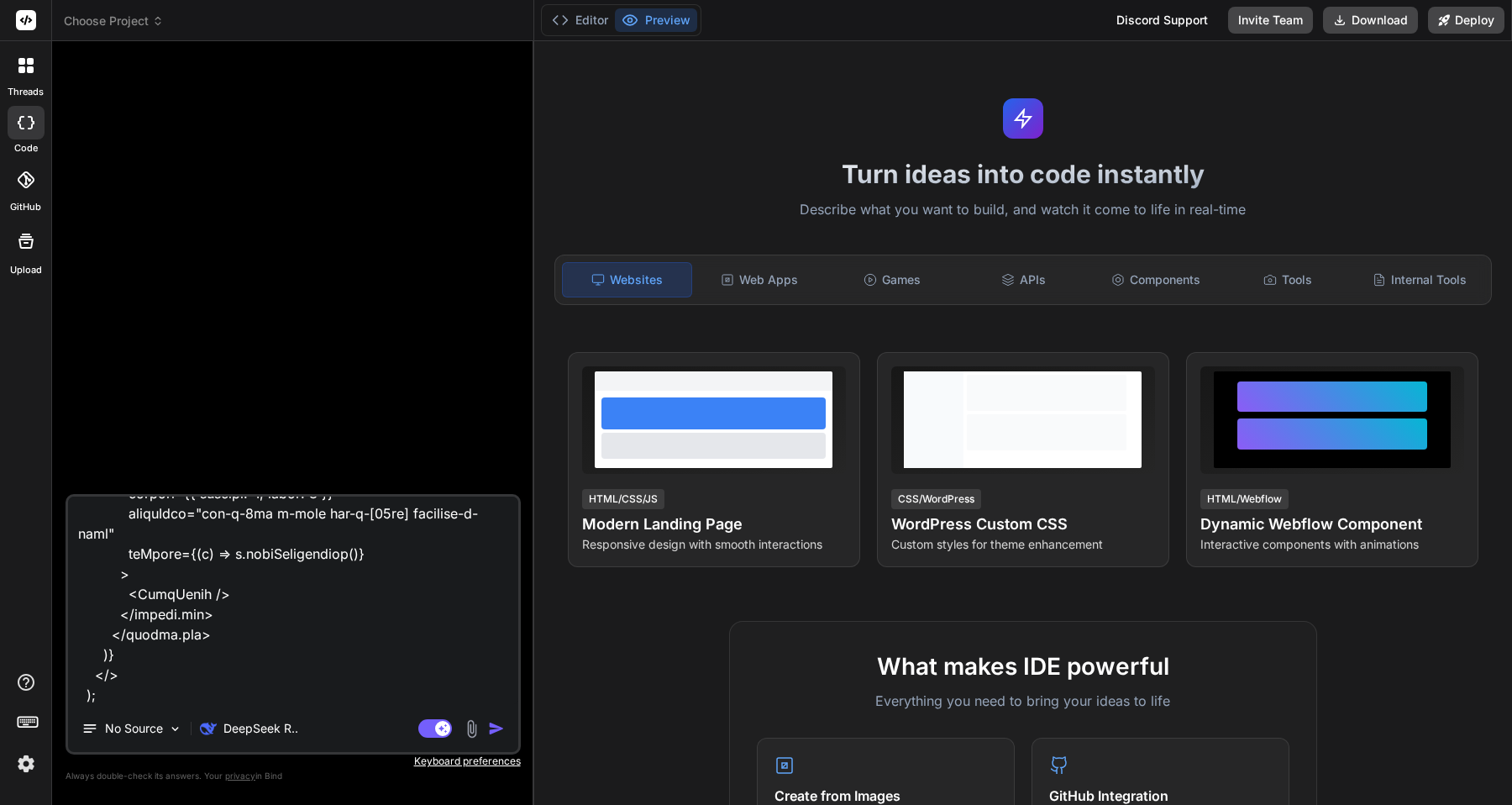
type textarea "x"
type textarea "loremi Dolor, {sitAmetc} adip 'elits'; doeius {tempor} inci 'utlabo-etdolo'; ma…"
type textarea "x"
type textarea "loremi Dolor, {sitAmetc} adip 'elits'; doeius {tempor} inci 'utlabo-etdolo'; ma…"
type textarea "x"
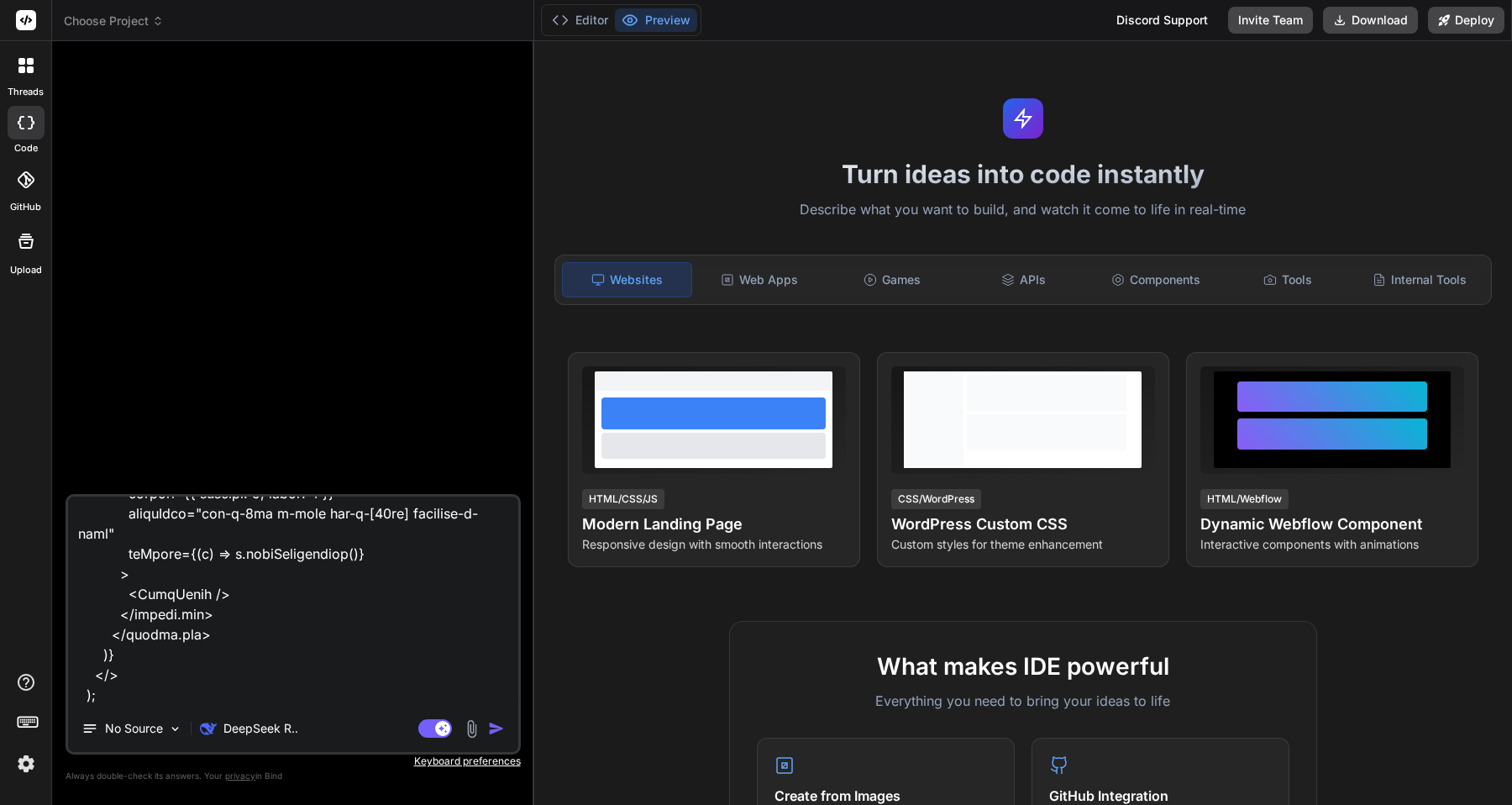
type textarea "loremi Dolor, {sitAmetc} adip 'elits'; doeius {tempor} inci 'utlabo-etdolo'; ma…"
type textarea "x"
type textarea "loremi Dolor, {sitAmetc} adip 'elits'; doeius {tempor} inci 'utlabo-etdolo'; ma…"
type textarea "x"
type textarea "loremi Dolor, {sitAmetc} adip 'elits'; doeius {tempor} inci 'utlabo-etdolo'; ma…"
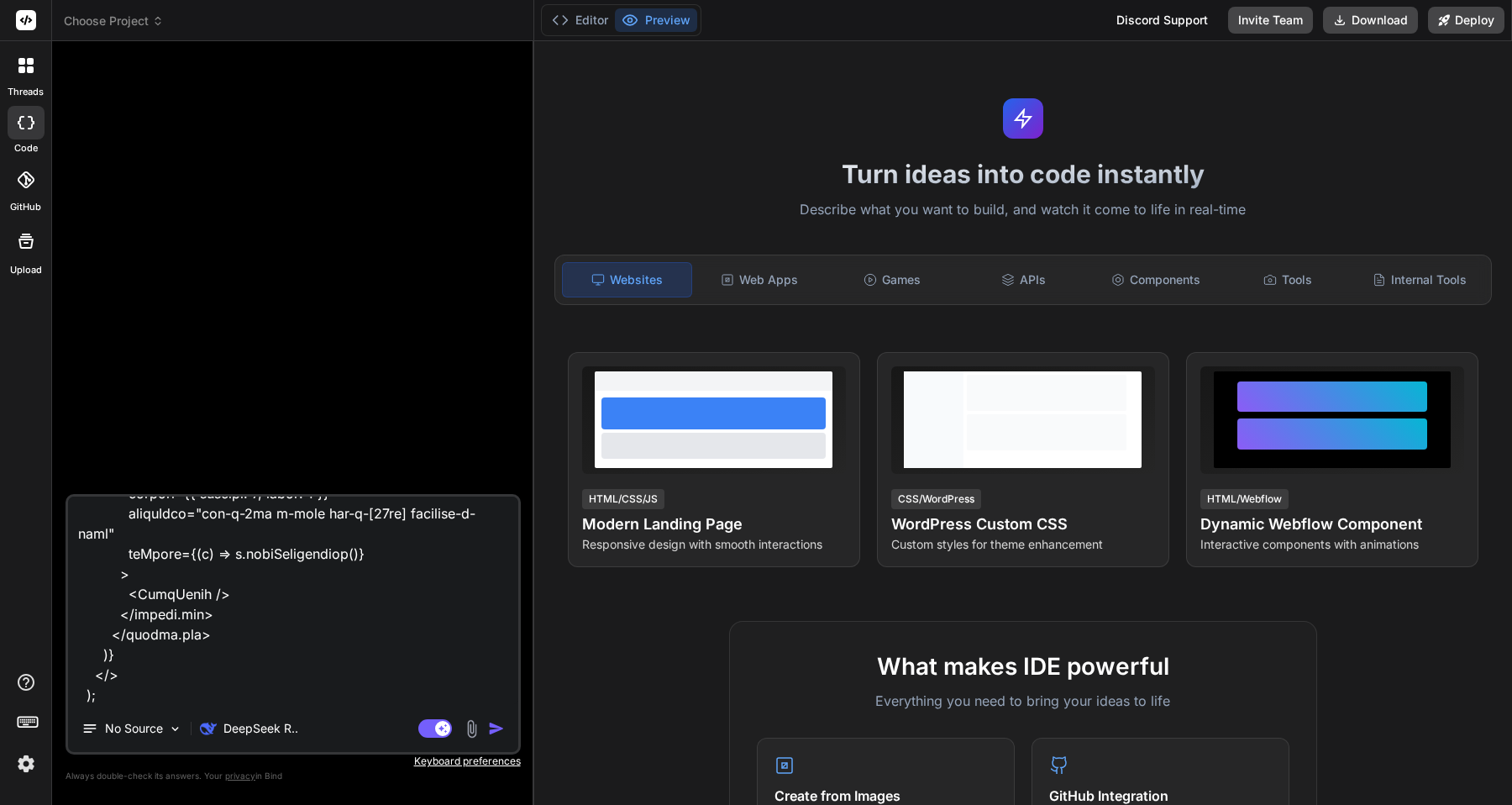
type textarea "x"
type textarea "loremi Dolor, {sitAmetc} adip 'elits'; doeius {tempor} inci 'utlabo-etdolo'; ma…"
type textarea "x"
type textarea "loremi Dolor, {sitAmetc} adip 'elits'; doeius {tempor} inci 'utlabo-etdolo'; ma…"
type textarea "x"
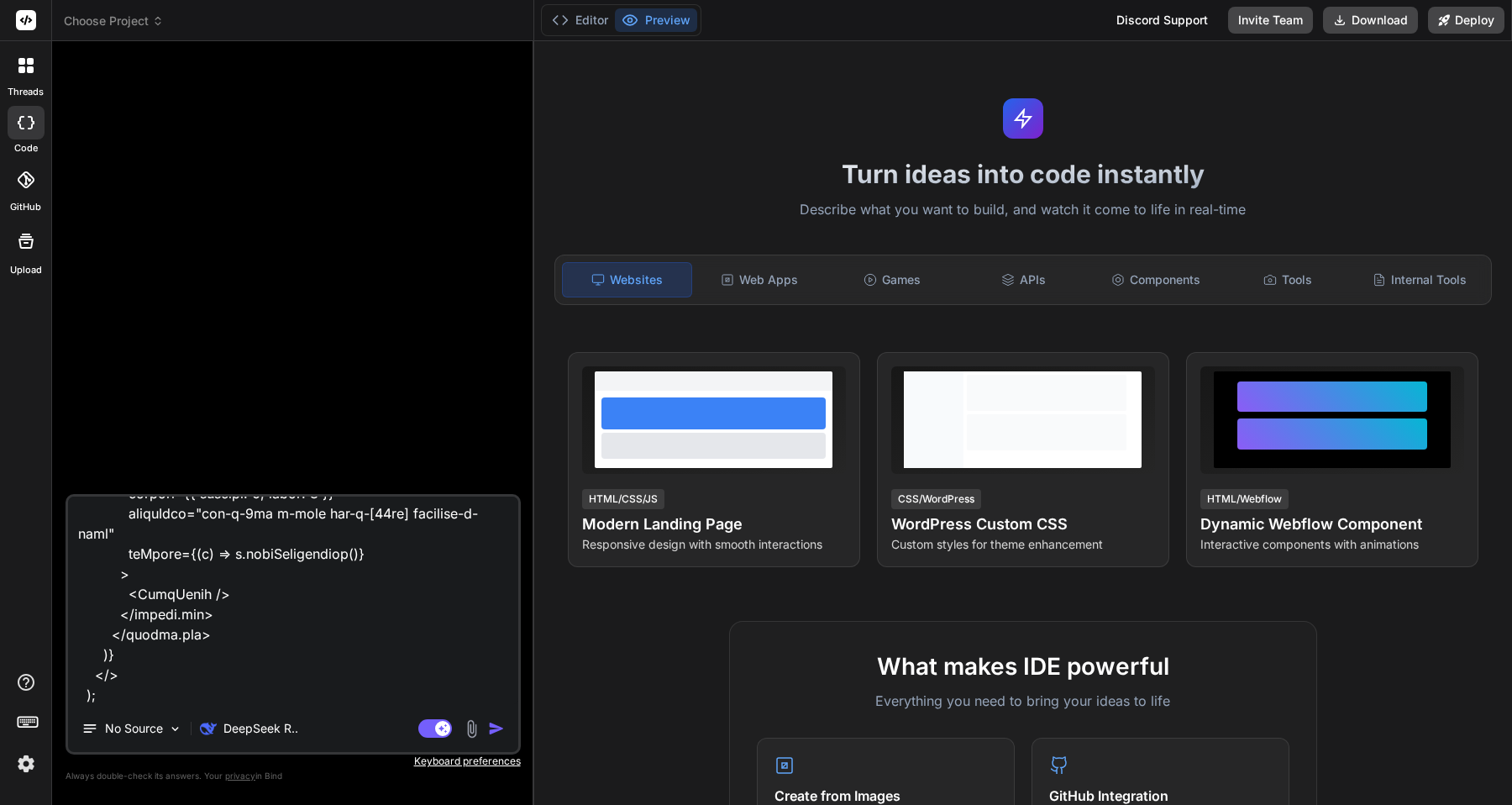
type textarea "loremi Dolor, {sitAmetc} adip 'elits'; doeius {tempor} inci 'utlabo-etdolo'; ma…"
type textarea "x"
type textarea "loremi Dolor, {sitAmetc} adip 'elits'; doeius {tempor} inci 'utlabo-etdolo'; ma…"
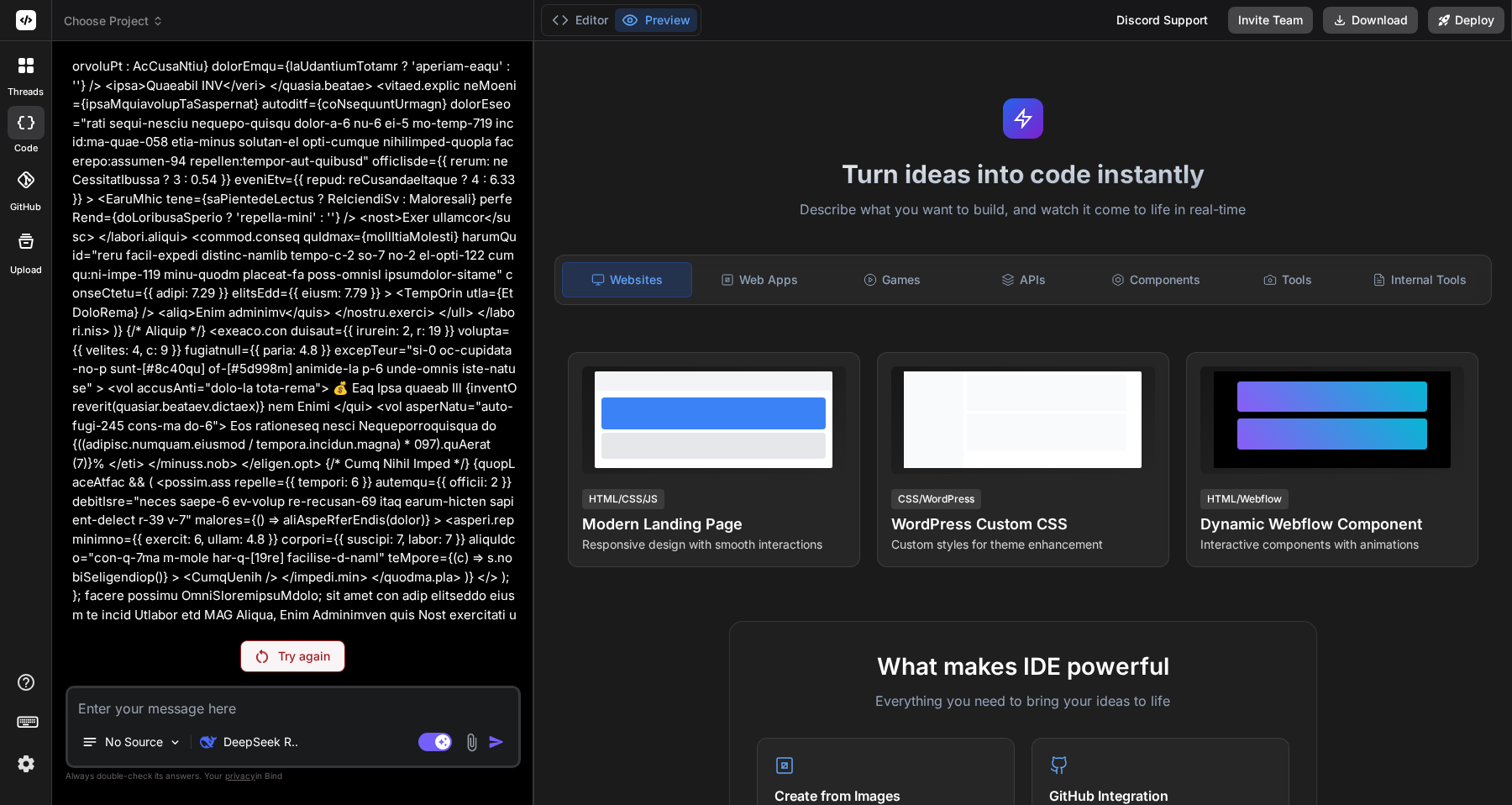
scroll to position [5872, 0]
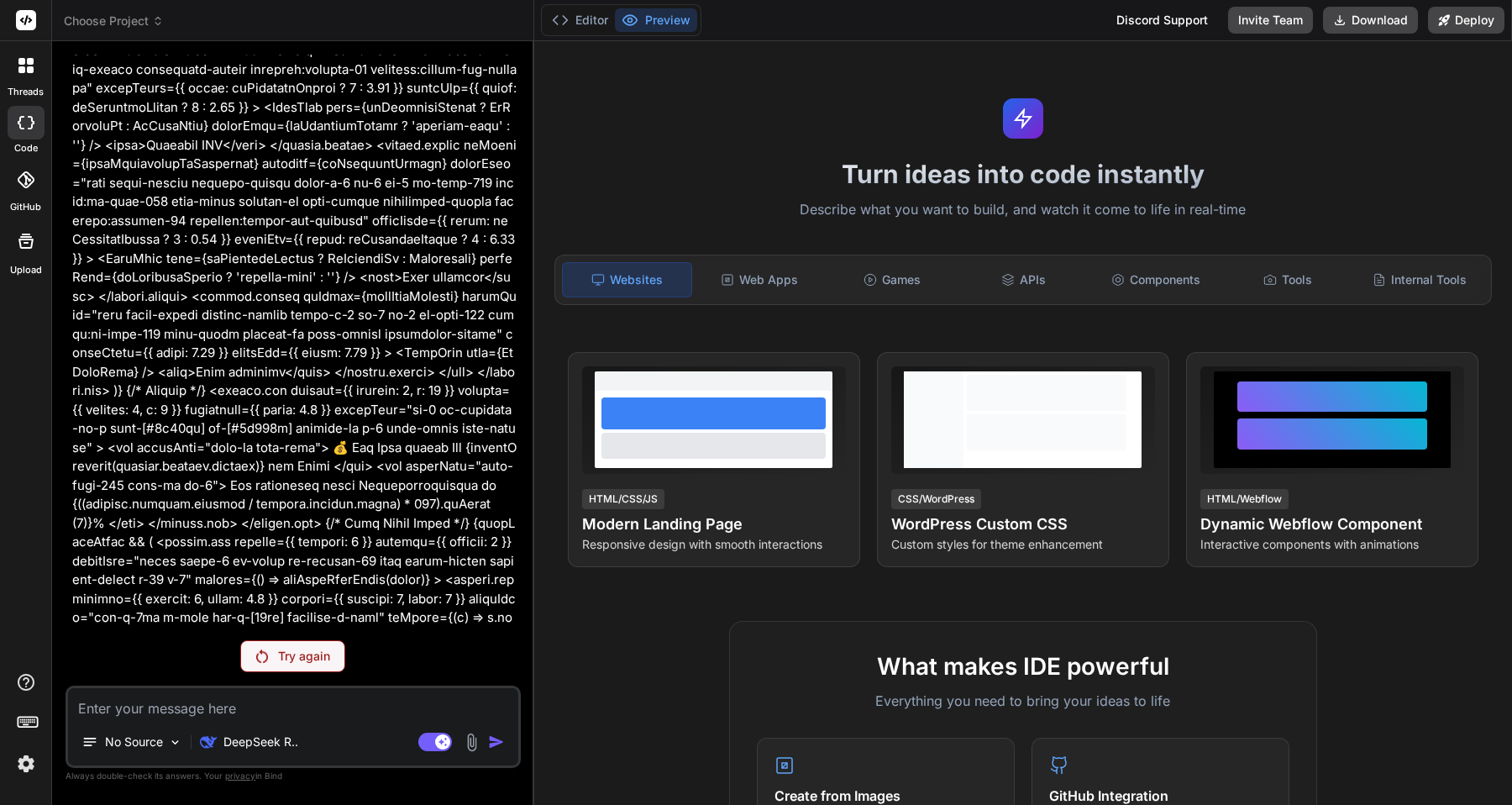
click at [318, 654] on p "Try again" at bounding box center [303, 656] width 52 height 17
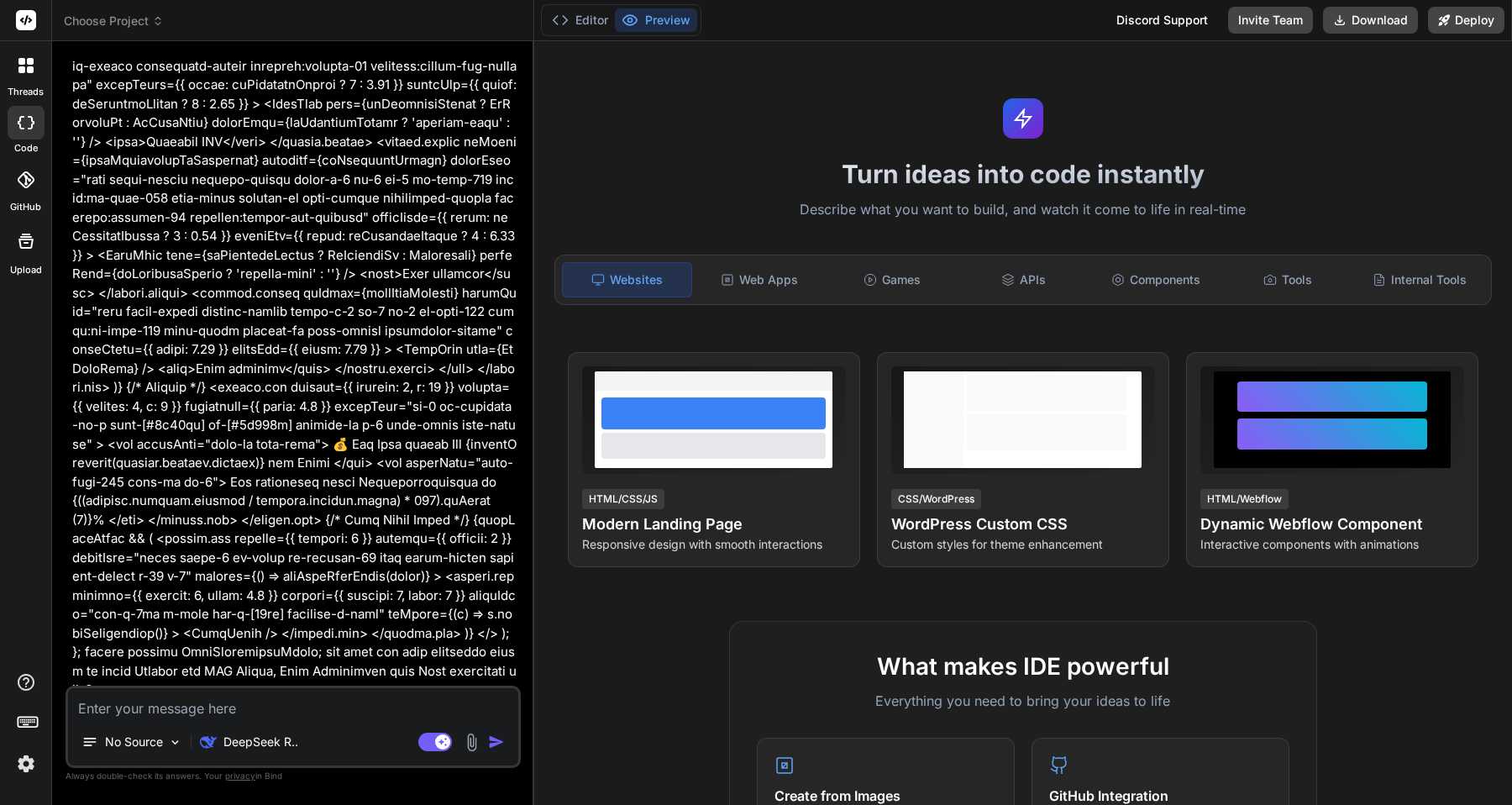
scroll to position [5931, 0]
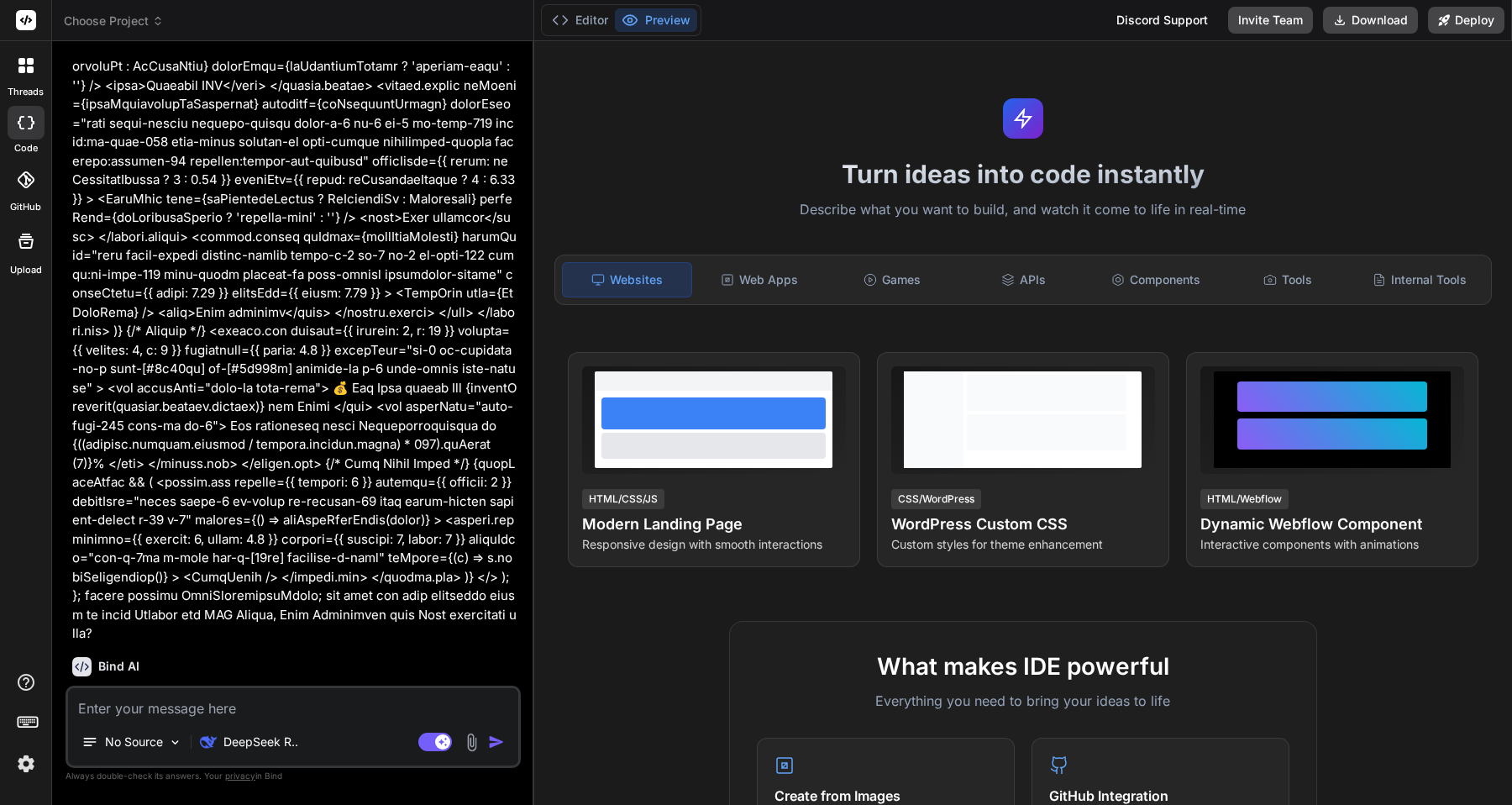
click at [27, 762] on img at bounding box center [26, 763] width 28 height 28
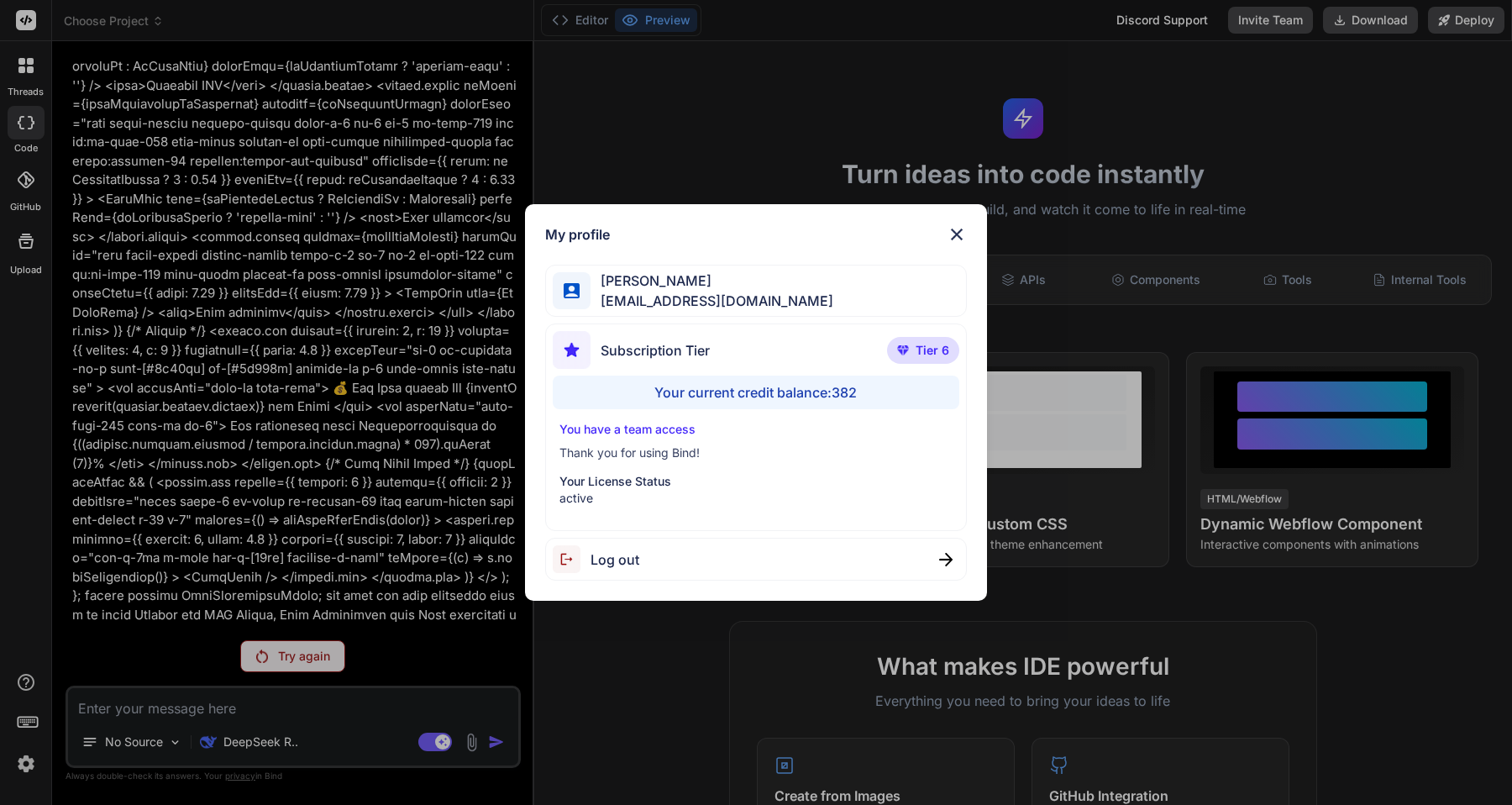
scroll to position [5872, 0]
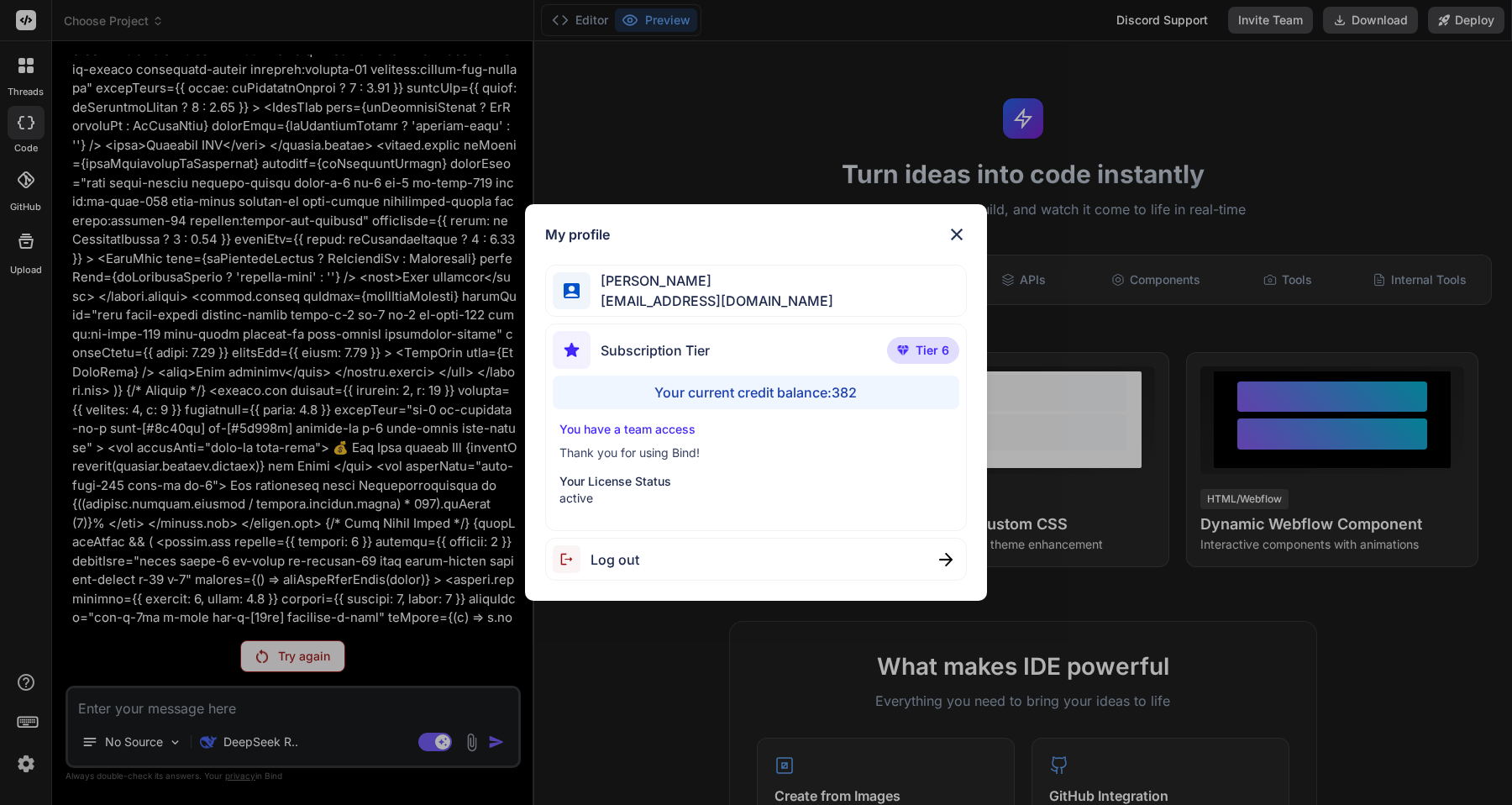
click at [953, 231] on img at bounding box center [957, 235] width 21 height 21
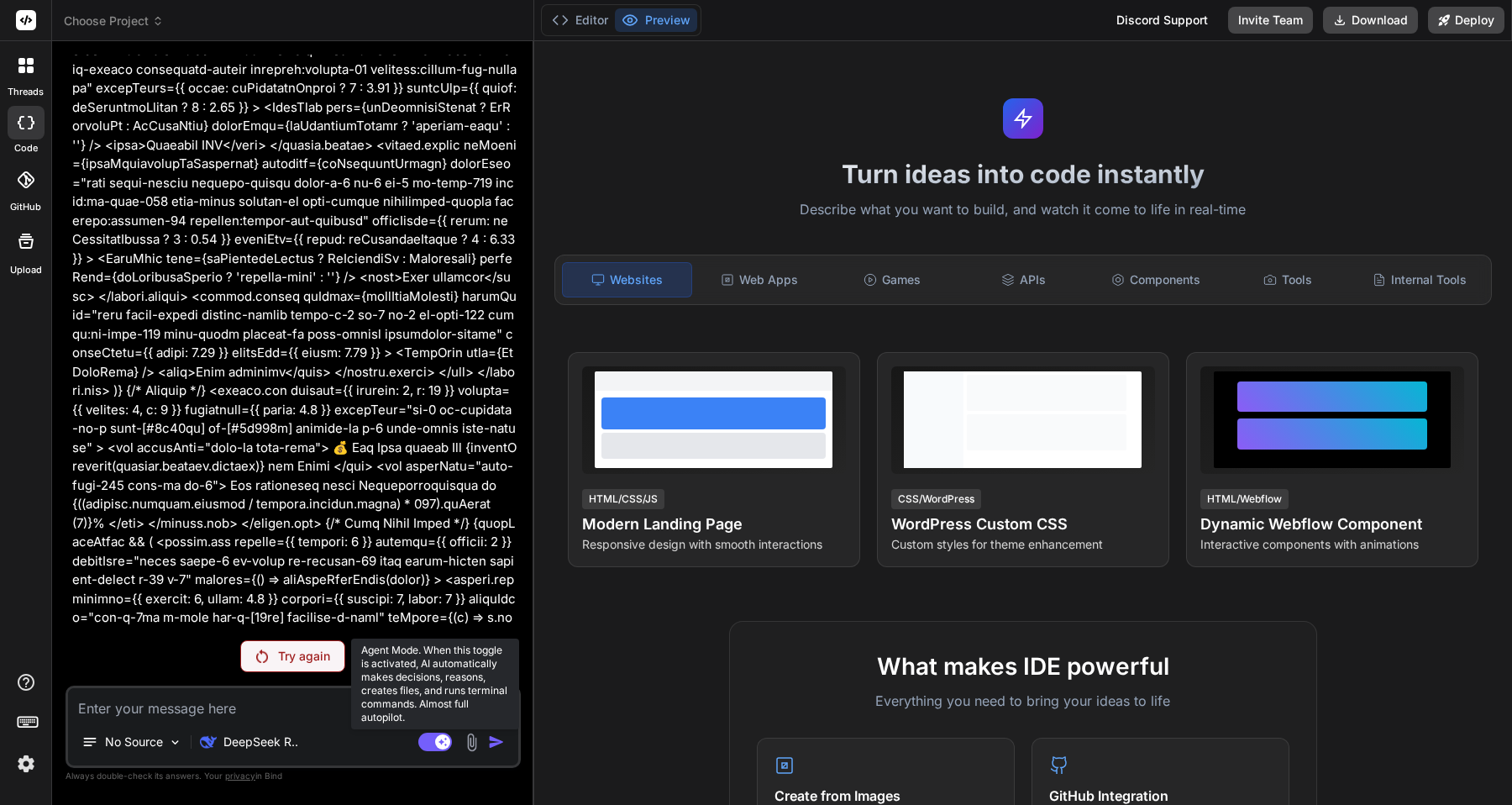
click at [440, 741] on icon at bounding box center [442, 741] width 9 height 9
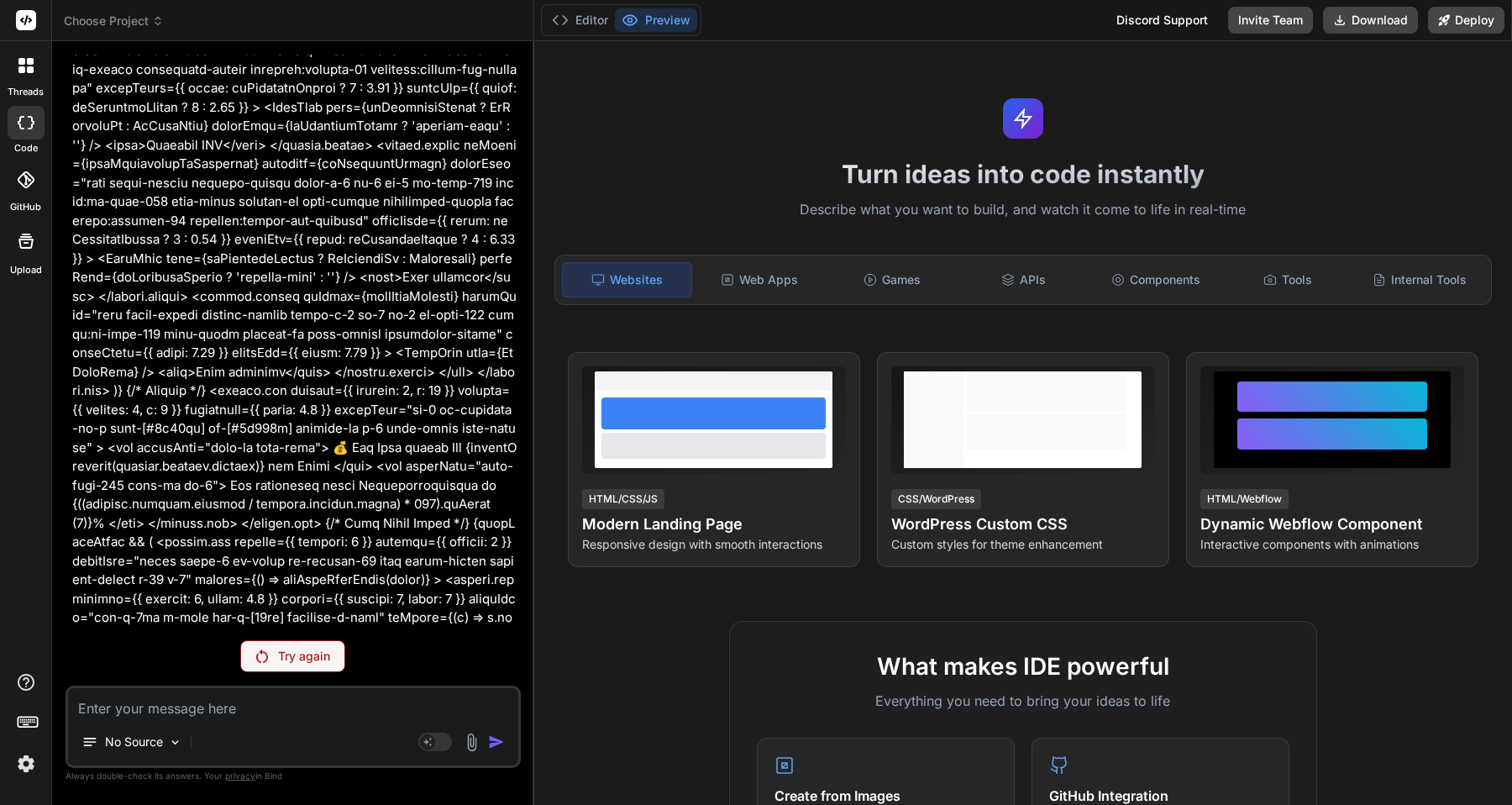
click at [310, 653] on p "Try again" at bounding box center [303, 656] width 52 height 17
click at [434, 746] on rect at bounding box center [435, 742] width 33 height 19
click at [273, 742] on p "DeepSeek R.." at bounding box center [261, 742] width 75 height 17
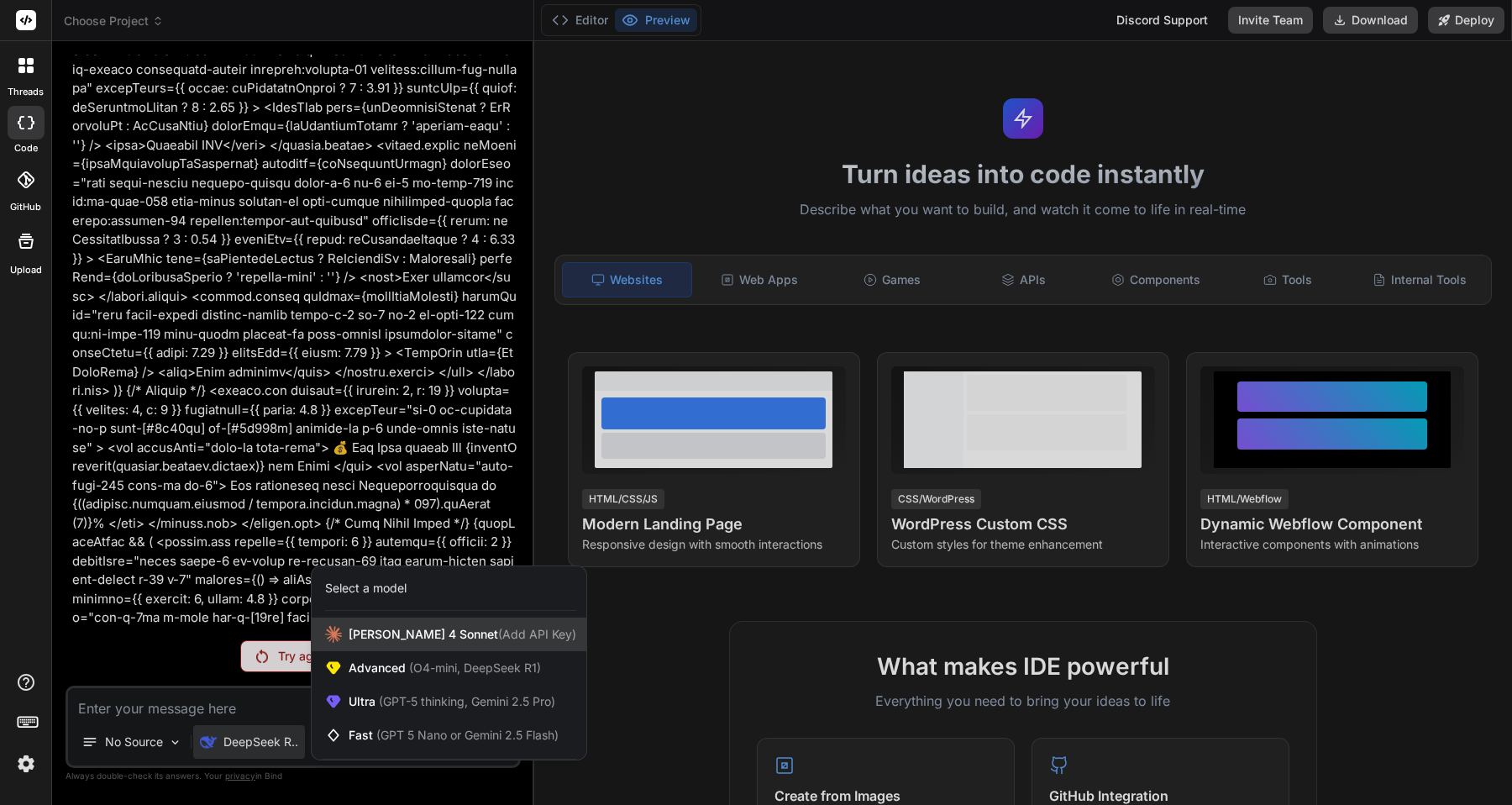
click at [359, 640] on span "[PERSON_NAME] 4 Sonnet (Add API Key)" at bounding box center [463, 634] width 228 height 17
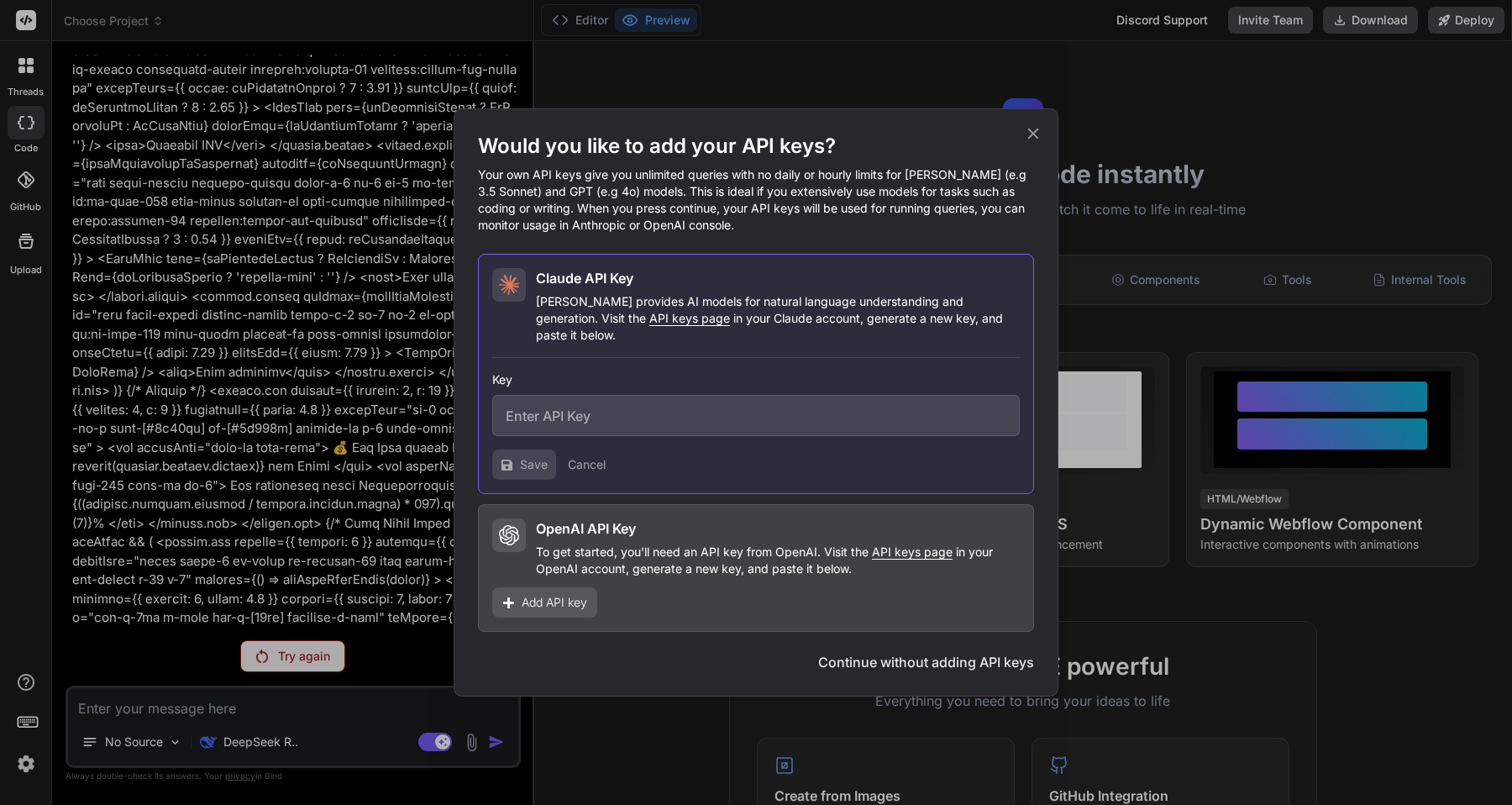
click at [915, 654] on button "Continue without adding API keys" at bounding box center [926, 662] width 216 height 21
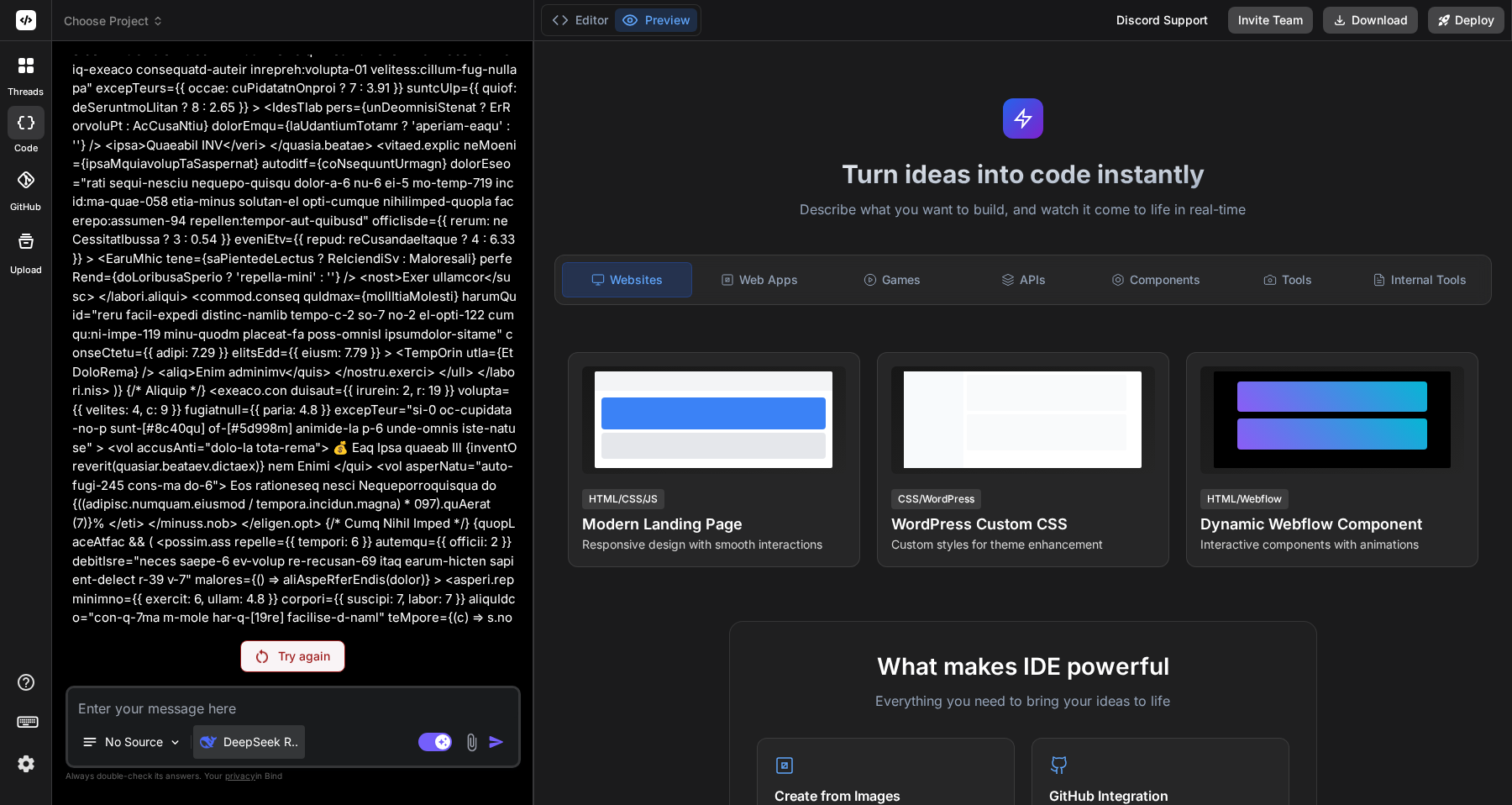
click at [262, 737] on p "DeepSeek R.." at bounding box center [261, 742] width 75 height 17
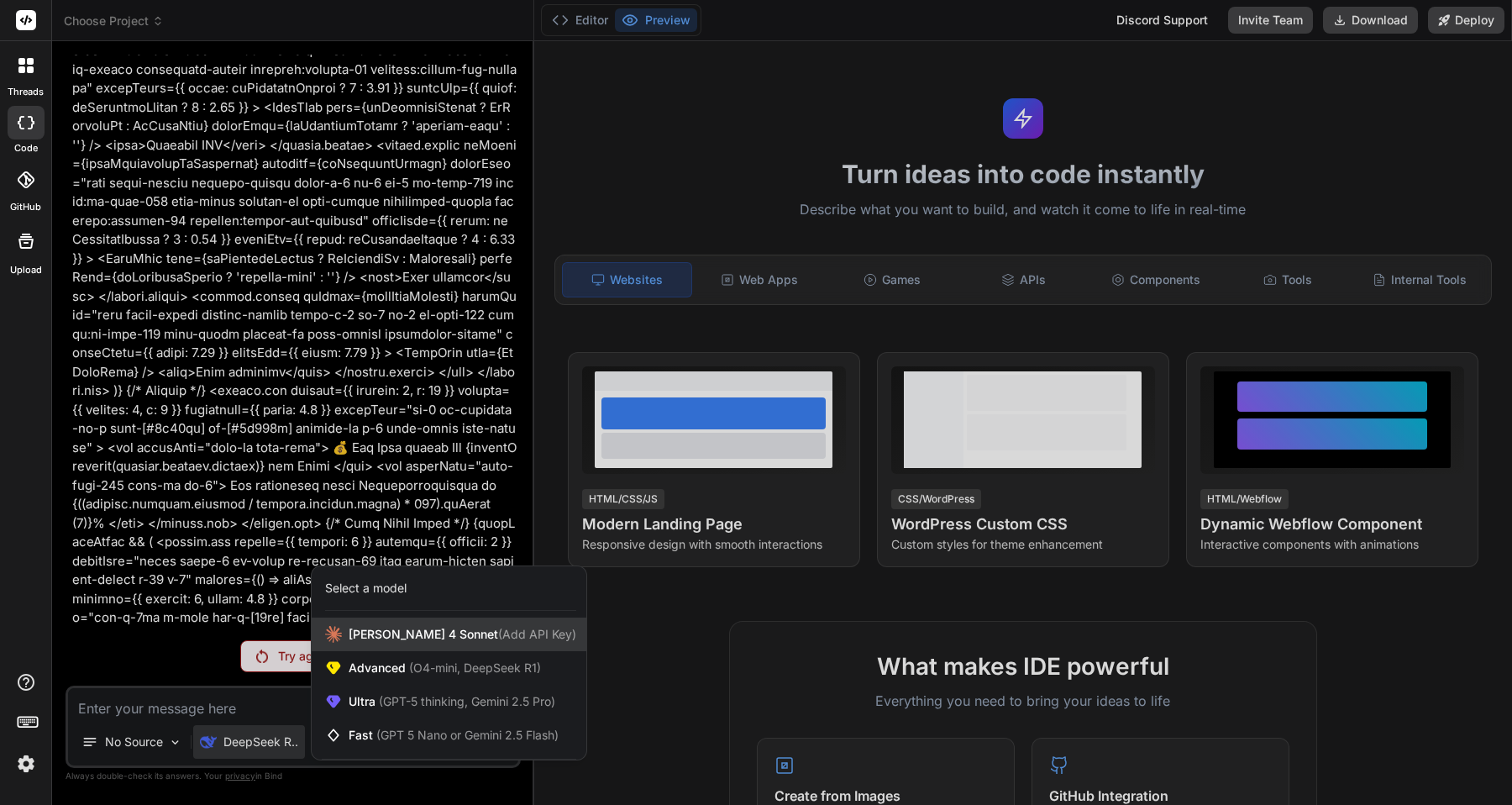
click at [355, 643] on div "[PERSON_NAME] 4 Sonnet (Add API Key)" at bounding box center [448, 634] width 274 height 33
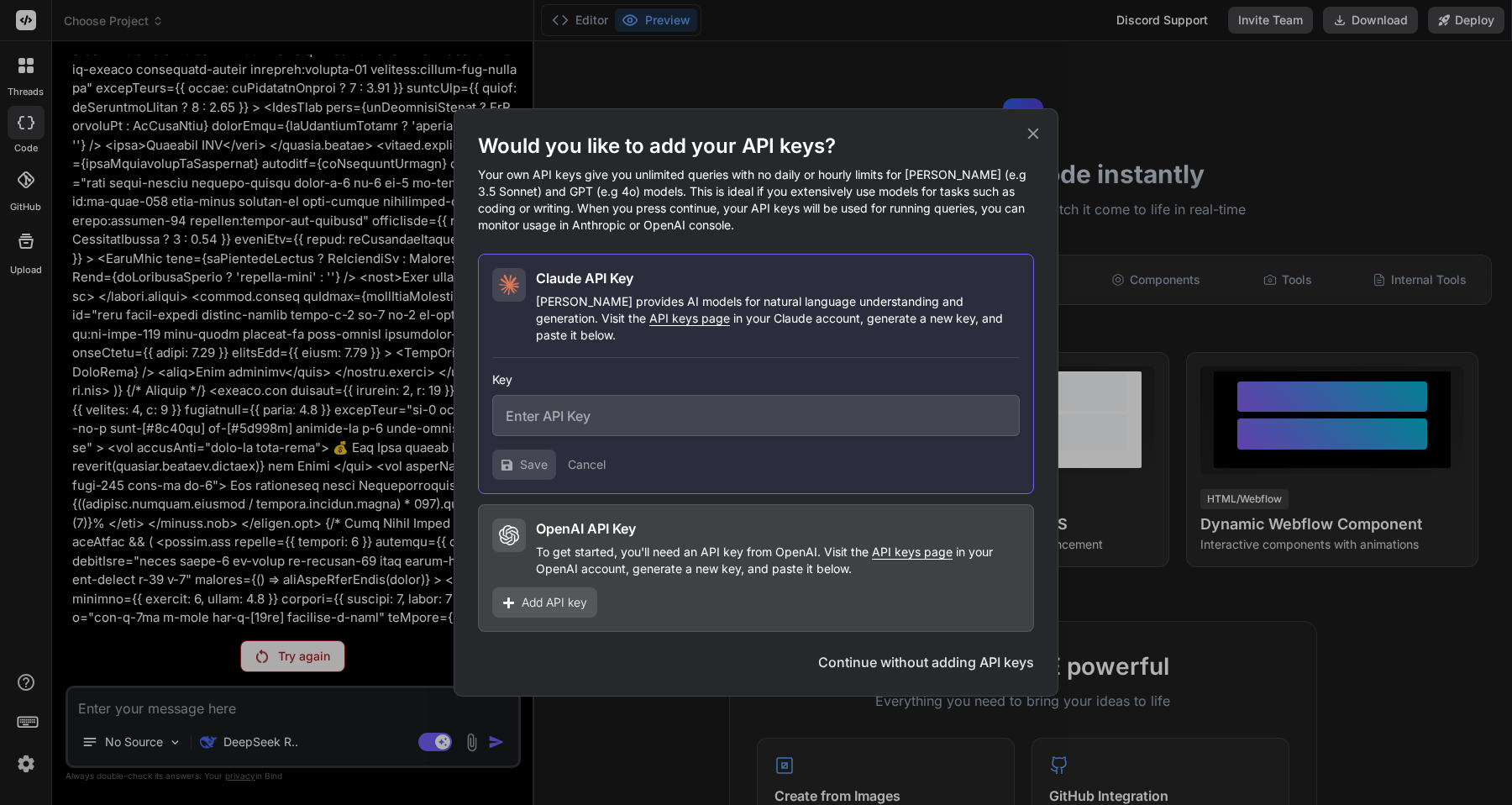
click at [707, 544] on p "To get started, you'll need an API key from OpenAI. Visit the API keys page in …" at bounding box center [777, 560] width 483 height 33
click at [1035, 143] on icon at bounding box center [1033, 134] width 19 height 19
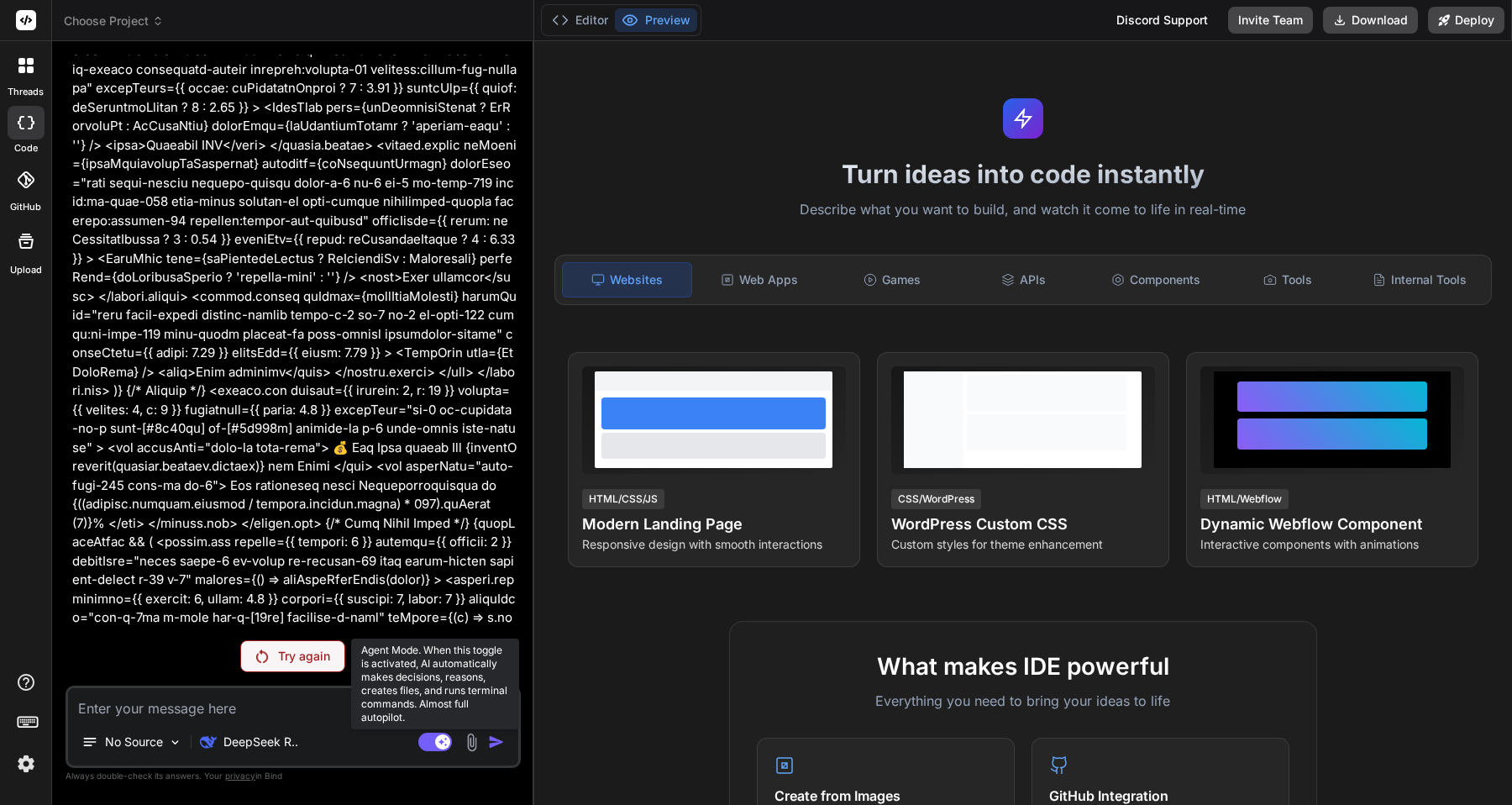
click at [433, 745] on rect at bounding box center [435, 742] width 33 height 19
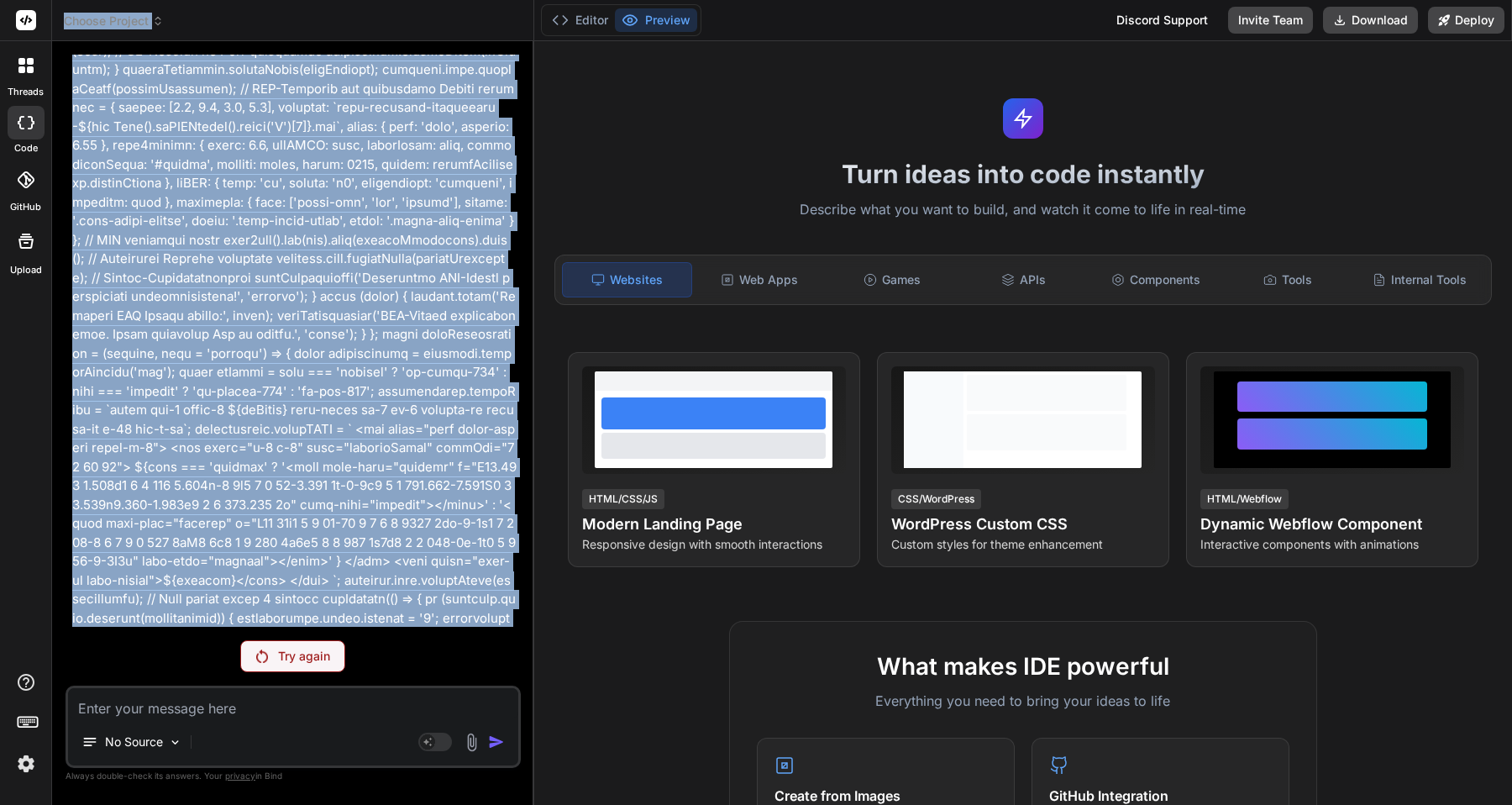
scroll to position [0, 0]
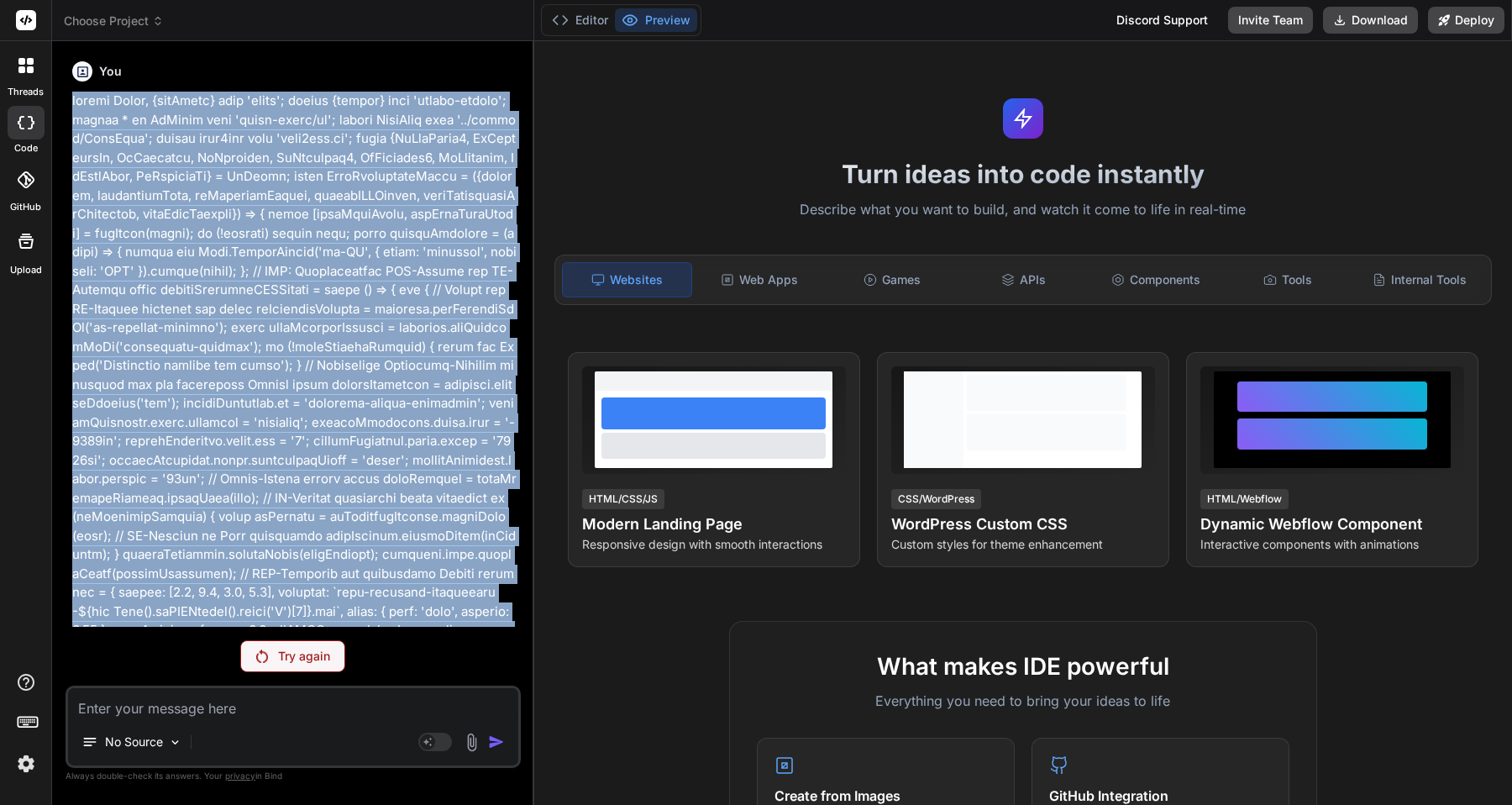
drag, startPoint x: 430, startPoint y: 617, endPoint x: 69, endPoint y: 102, distance: 628.9
click at [69, 102] on div "You" at bounding box center [294, 340] width 452 height 572
copy p "loremi Dolor, {sitAmetc} adip 'elits'; doeius {tempor} inci 'utlabo-etdolo'; ma…"
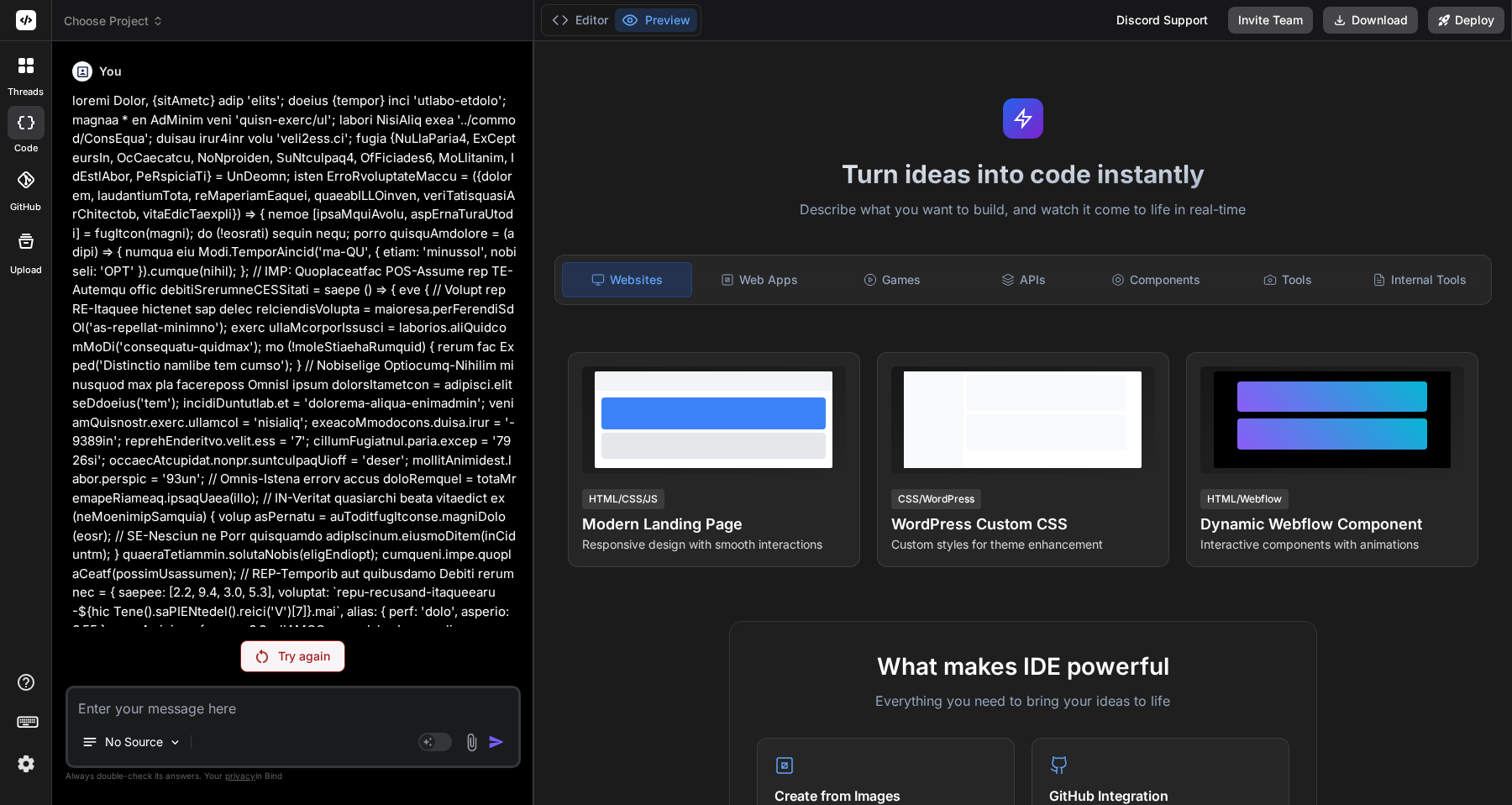
click at [22, 85] on label "threads" at bounding box center [26, 92] width 36 height 15
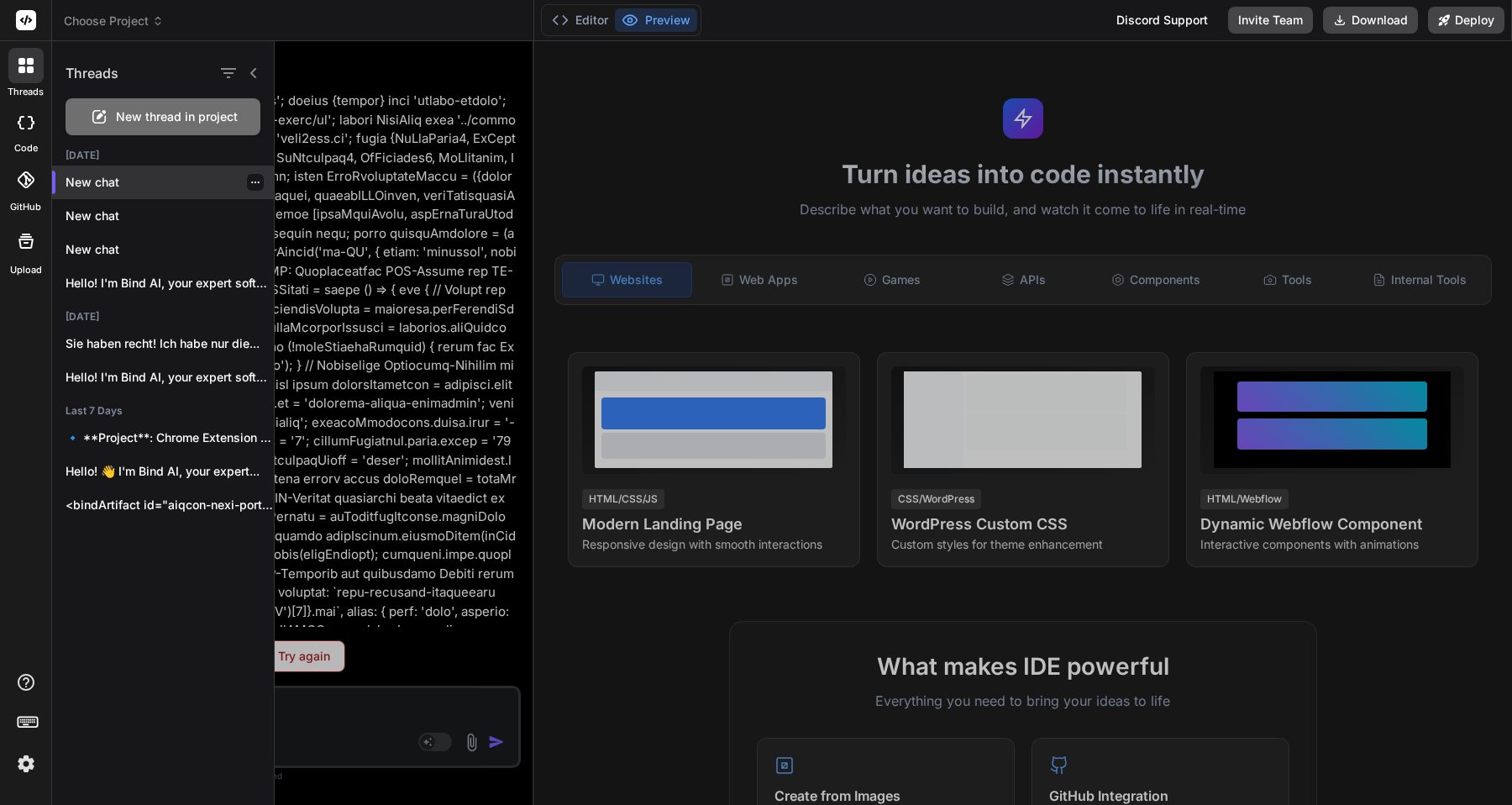
click at [89, 187] on p "New chat" at bounding box center [169, 183] width 208 height 17
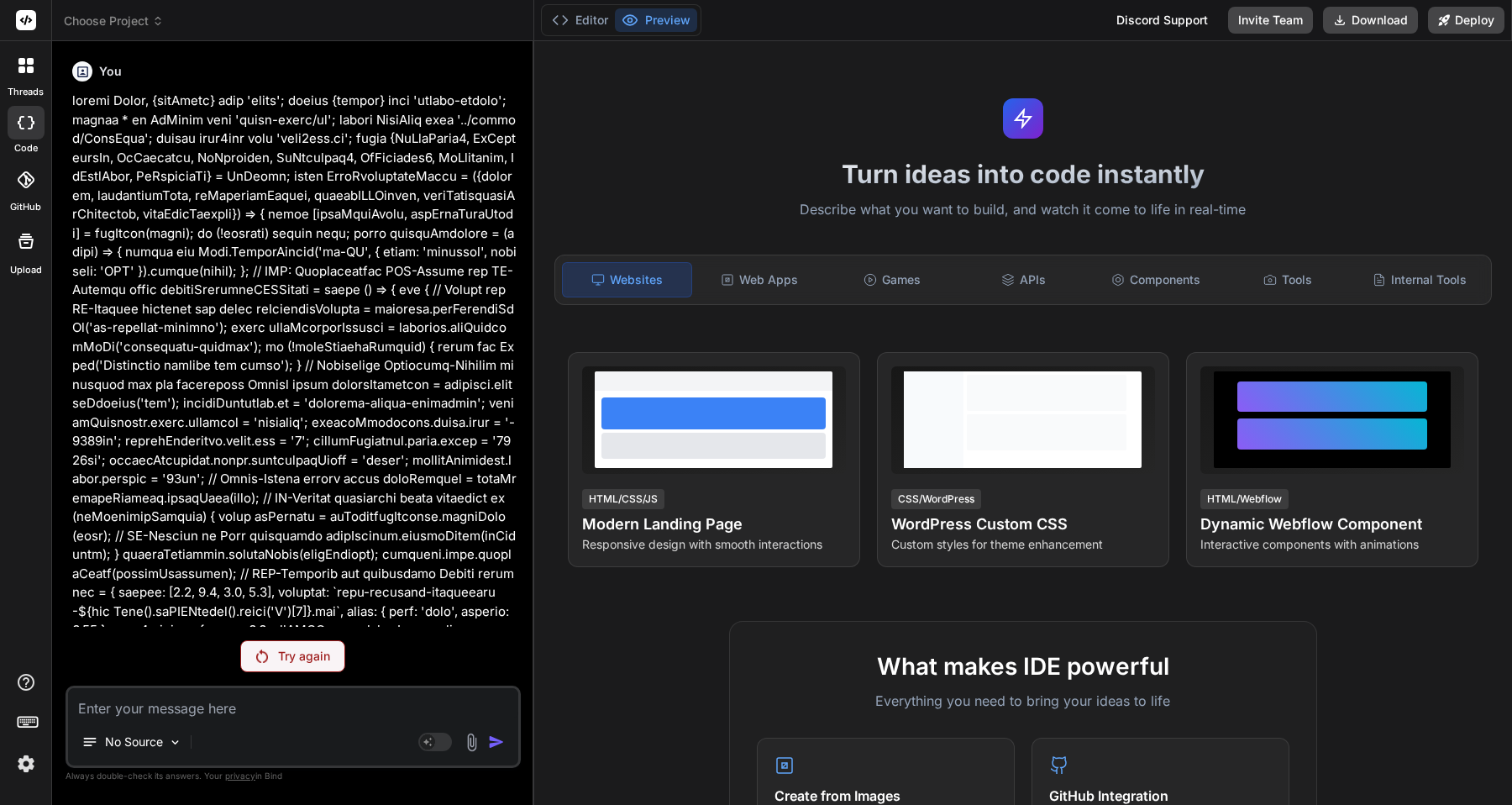
click at [32, 82] on div at bounding box center [26, 65] width 35 height 35
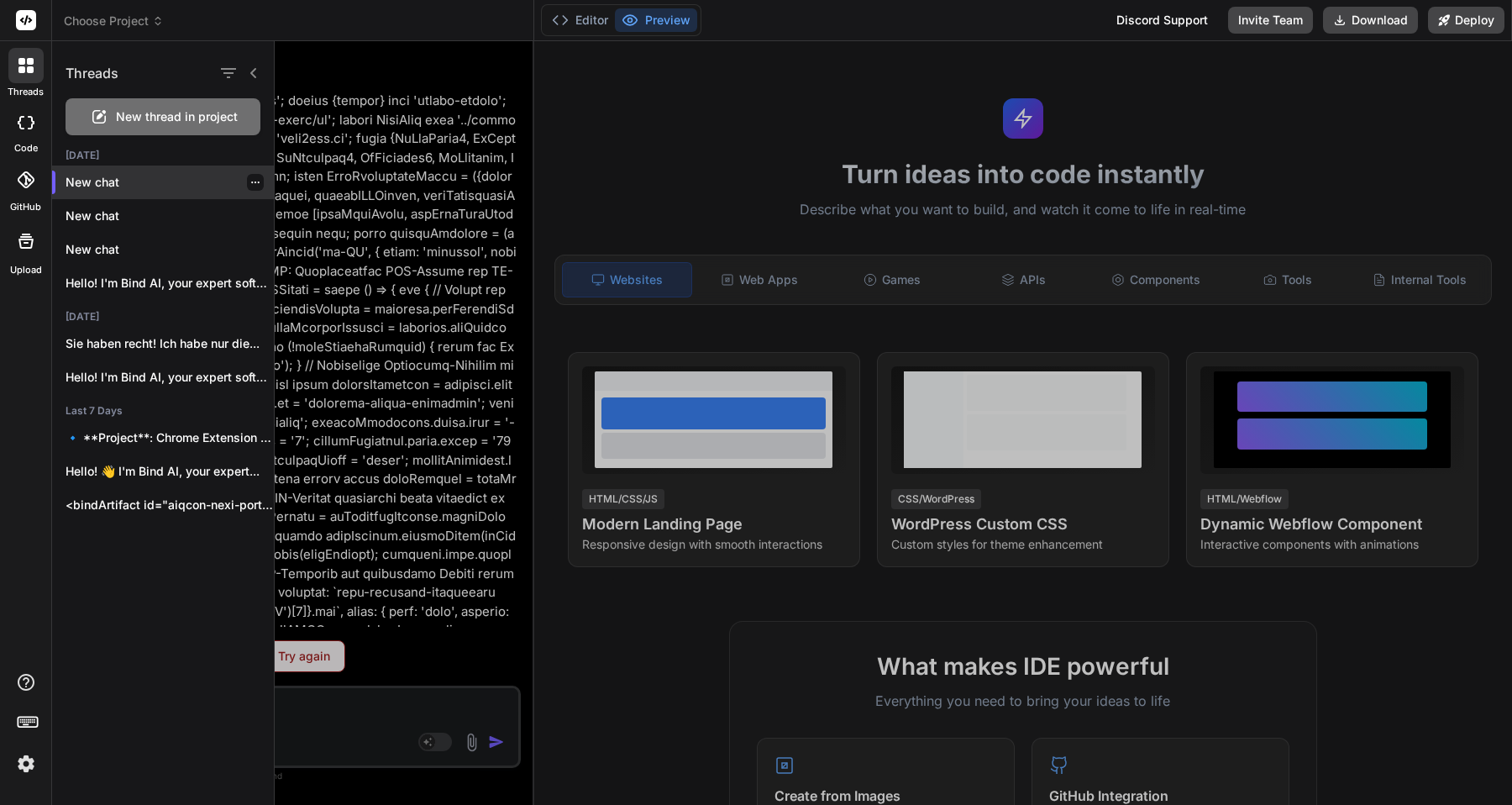
click at [253, 179] on icon "button" at bounding box center [255, 183] width 10 height 10
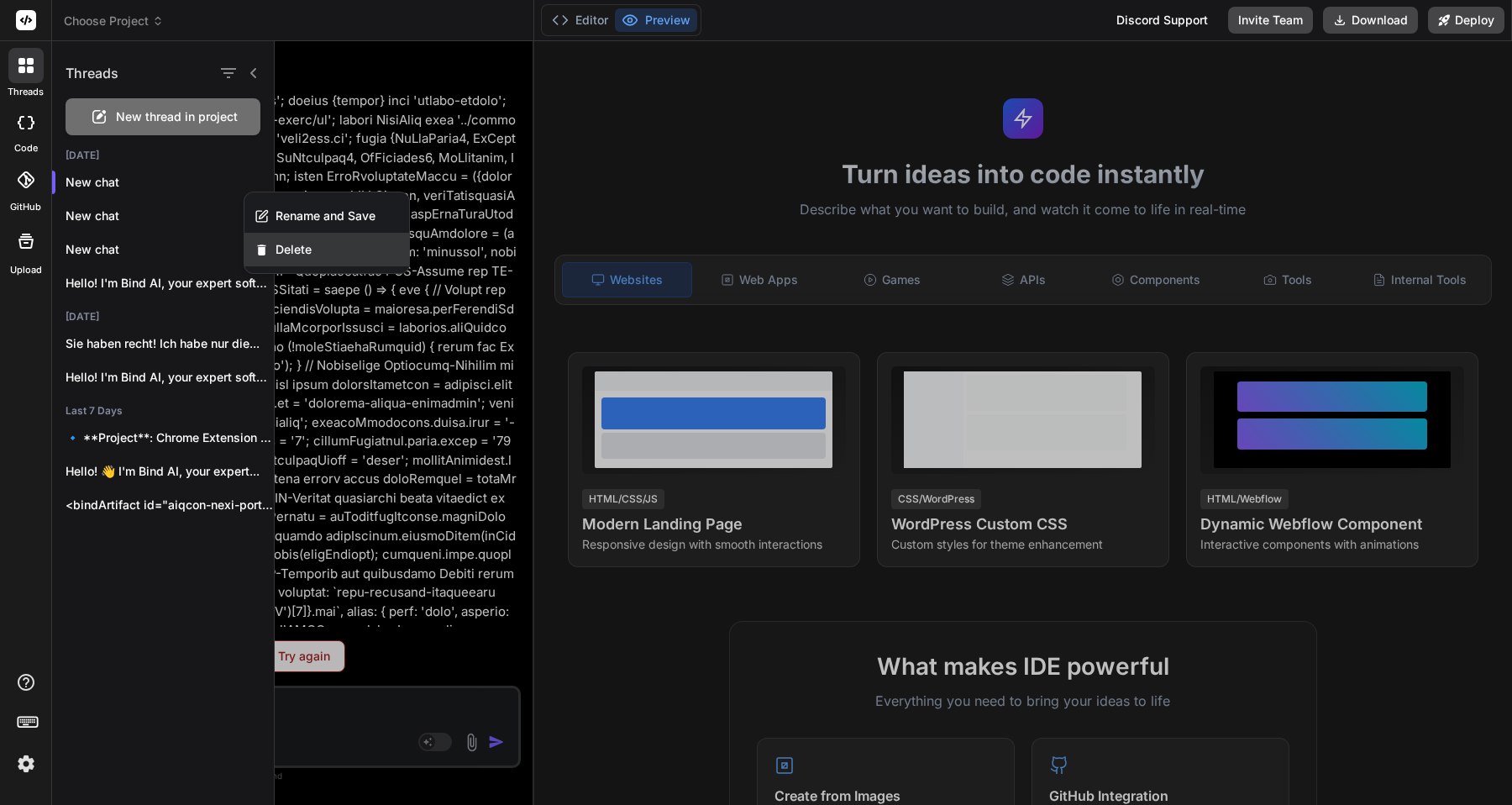
click at [278, 249] on span "Delete" at bounding box center [293, 249] width 36 height 17
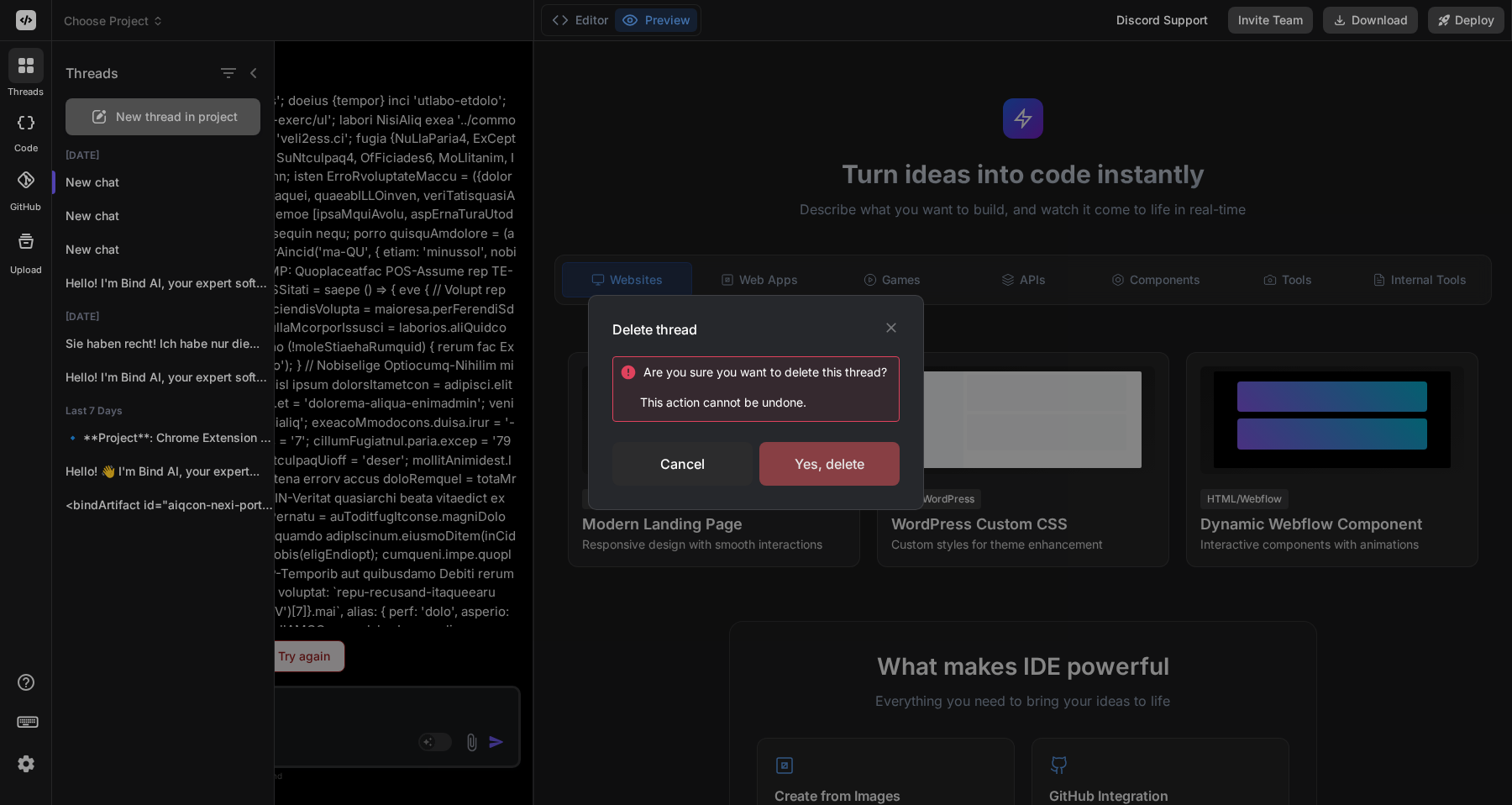
click at [808, 465] on div "Yes, delete" at bounding box center [830, 463] width 141 height 44
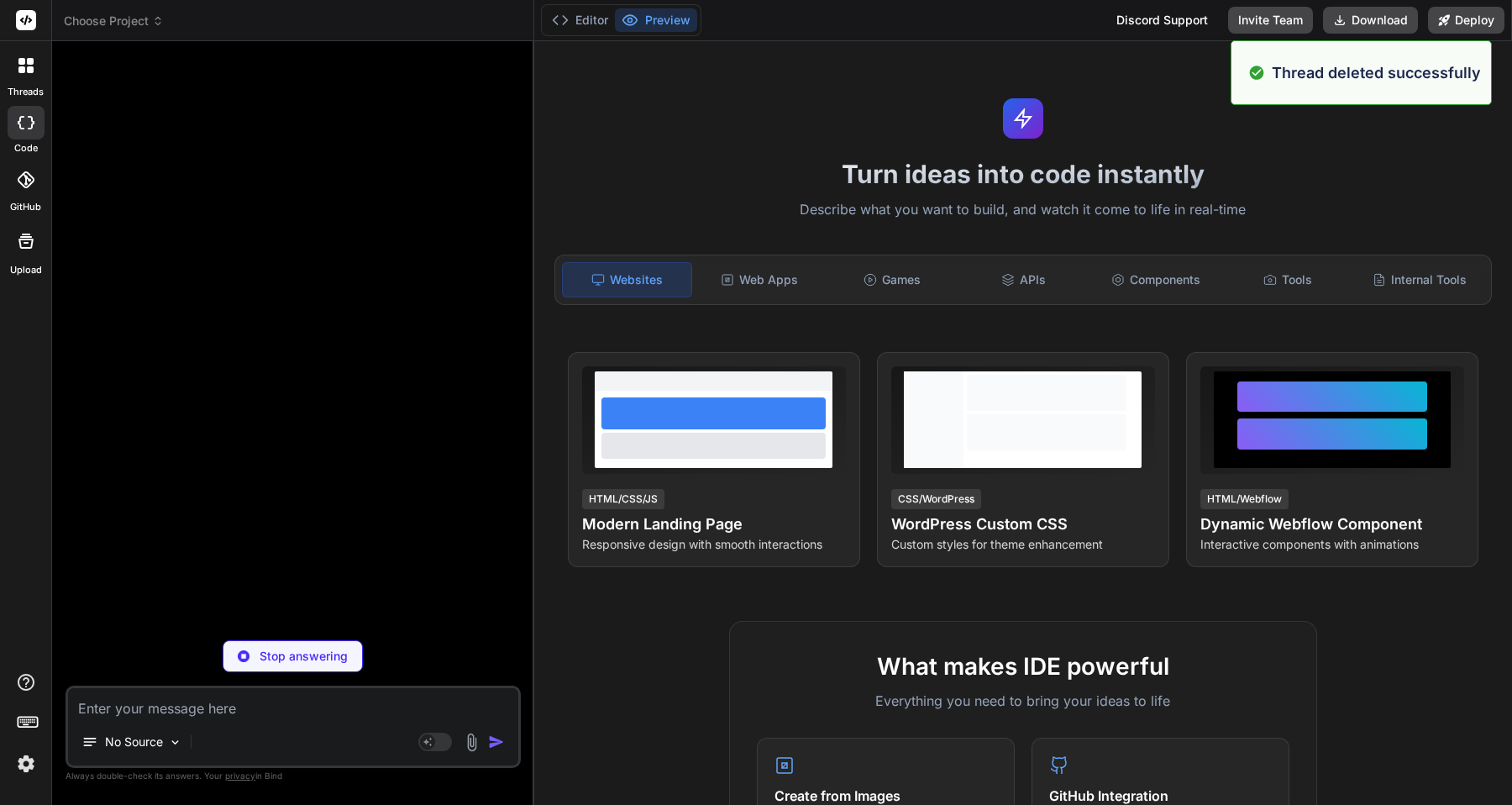
click at [26, 66] on icon at bounding box center [27, 66] width 15 height 15
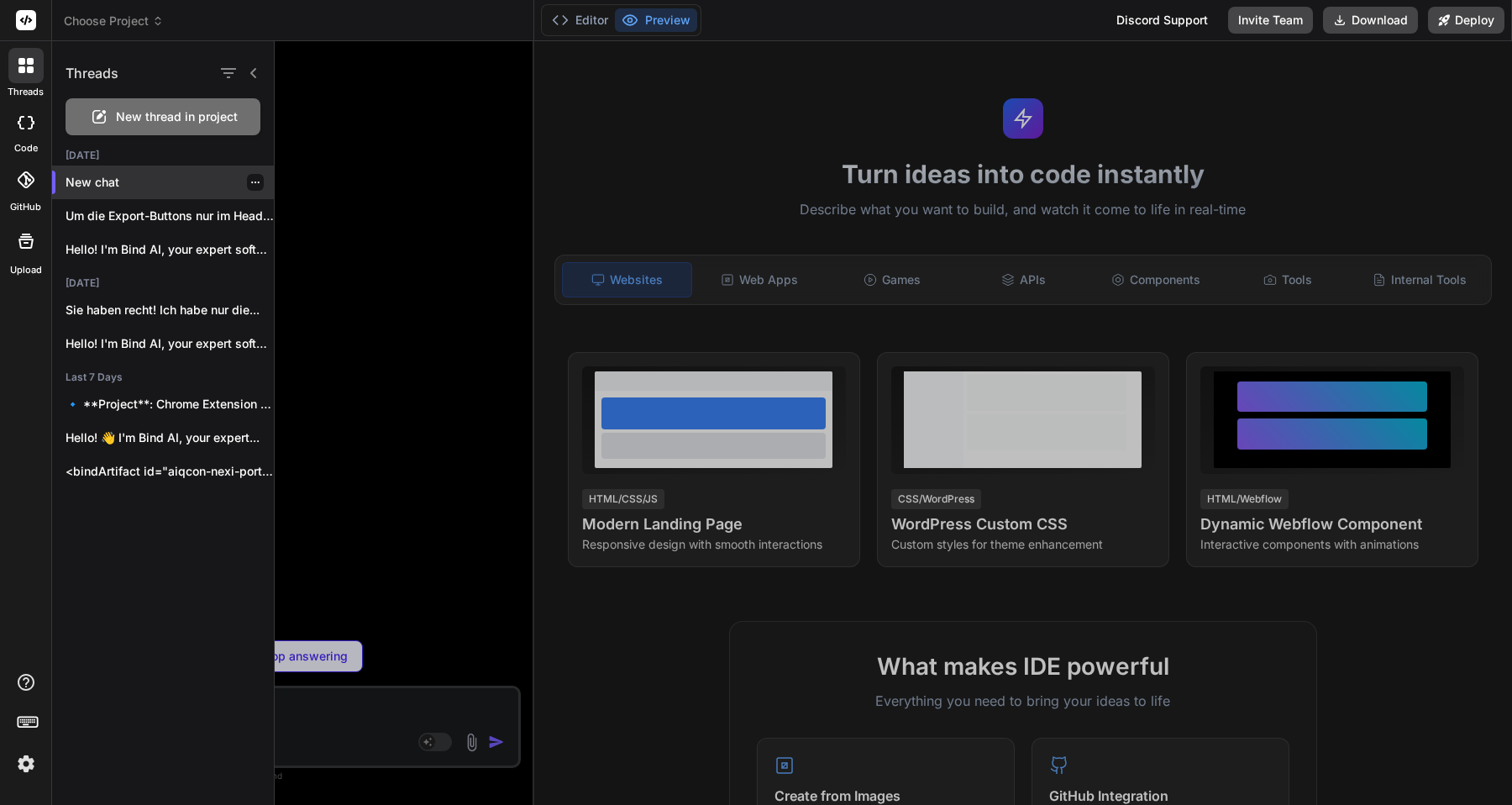
click at [120, 183] on p "New chat" at bounding box center [169, 183] width 208 height 17
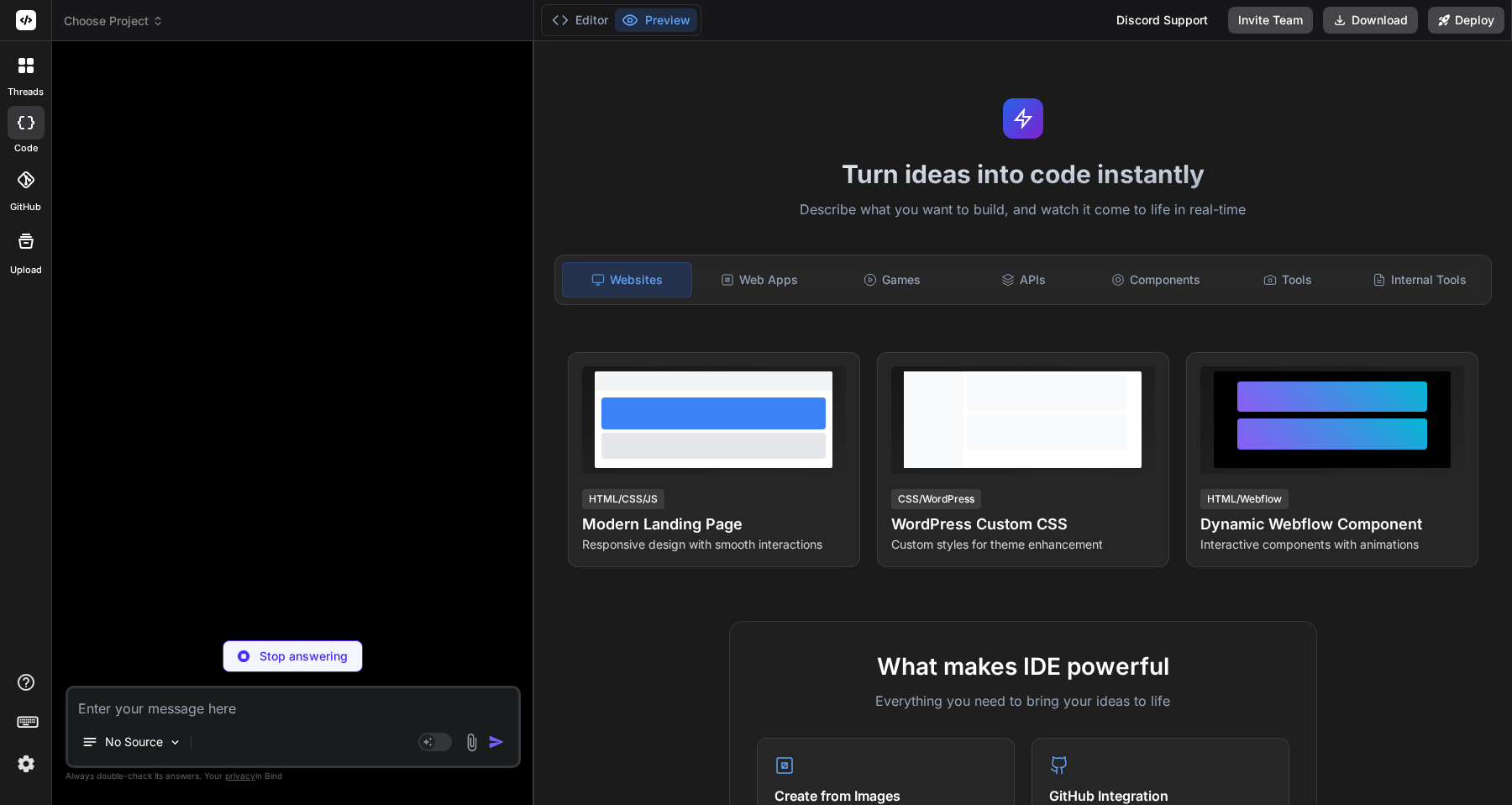
click at [27, 74] on div at bounding box center [26, 65] width 35 height 35
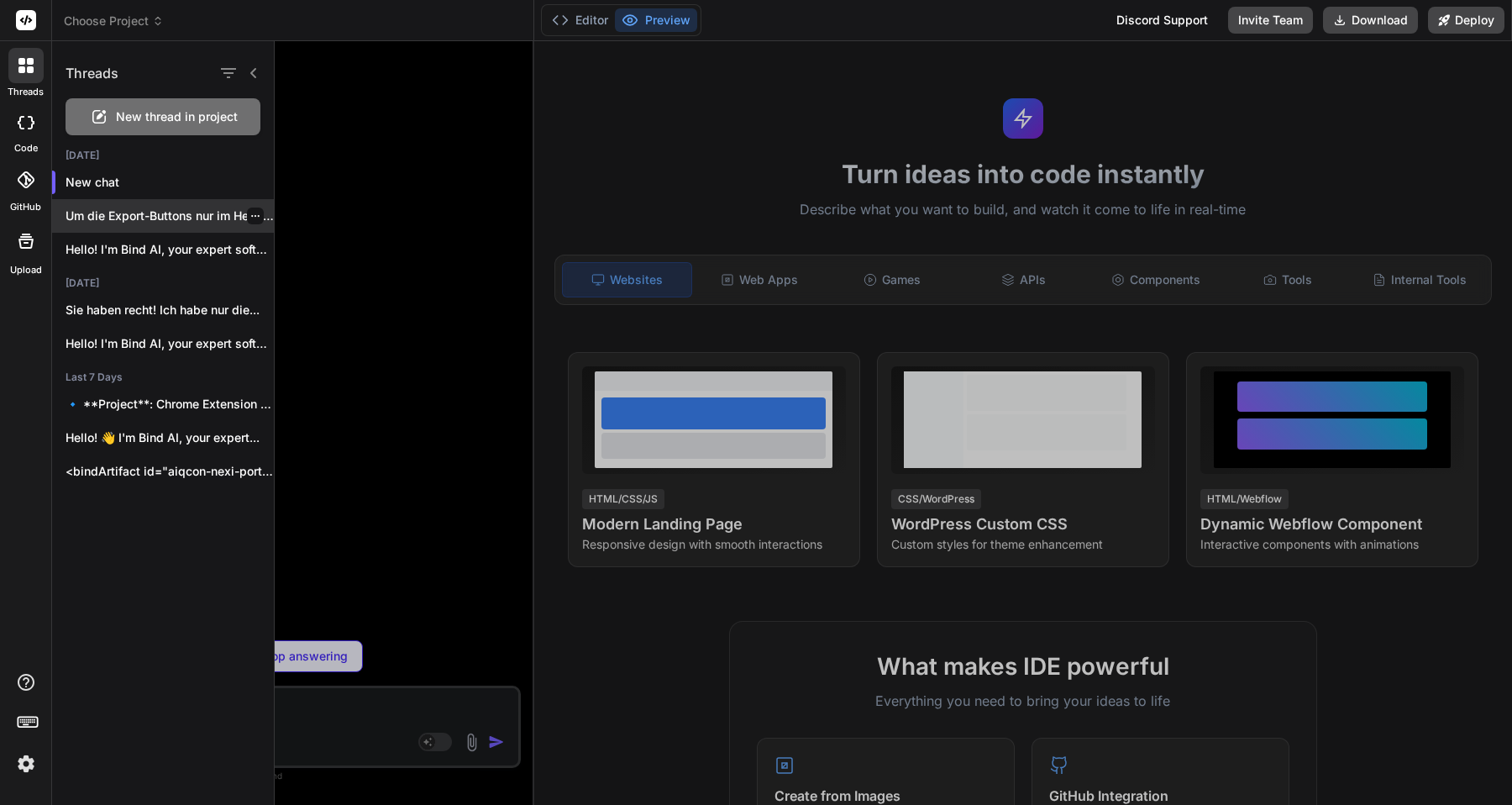
click at [150, 226] on div "Um die Export-Buttons nur im Header zu..." at bounding box center [163, 215] width 222 height 33
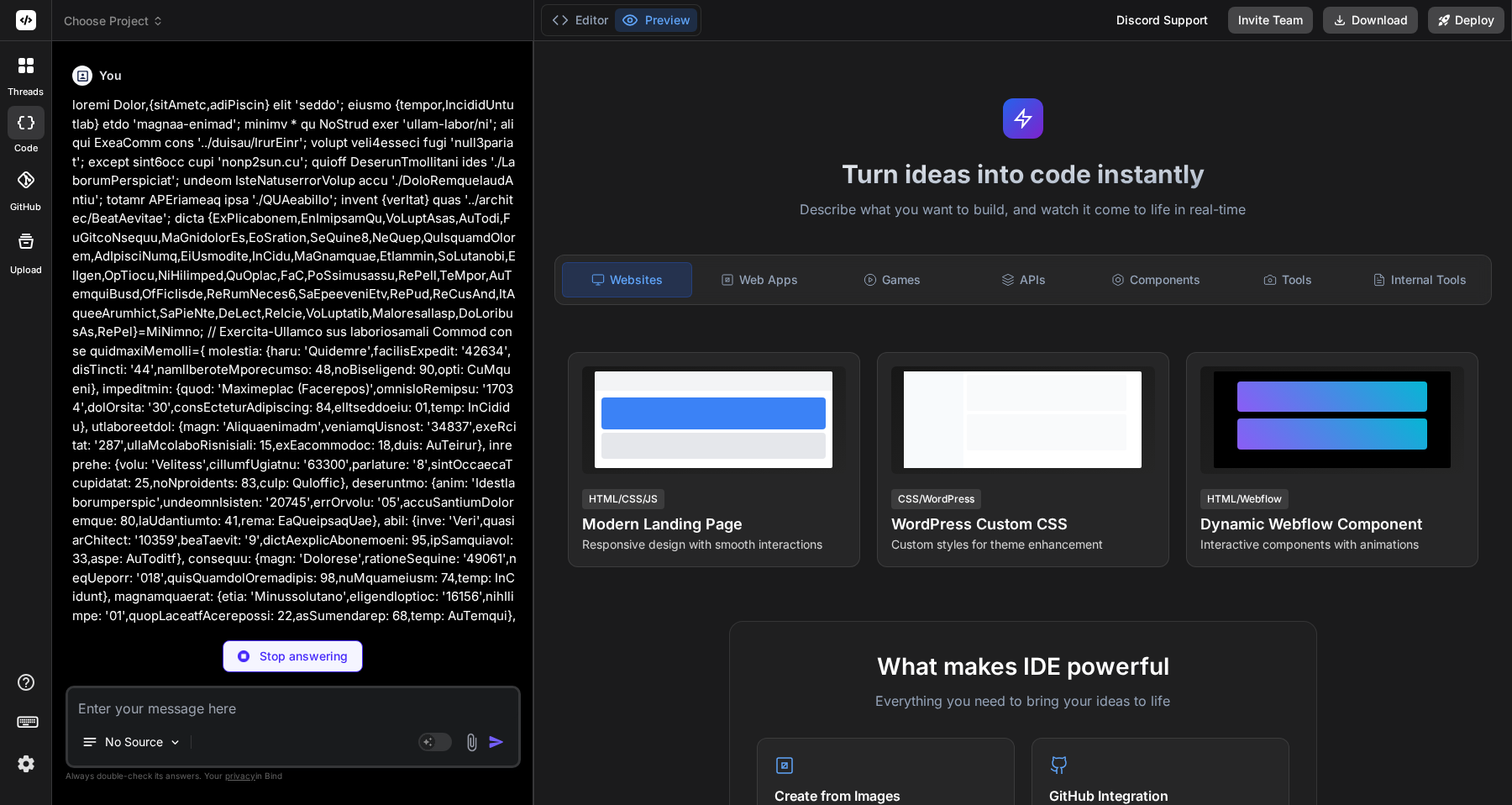
scroll to position [691, 0]
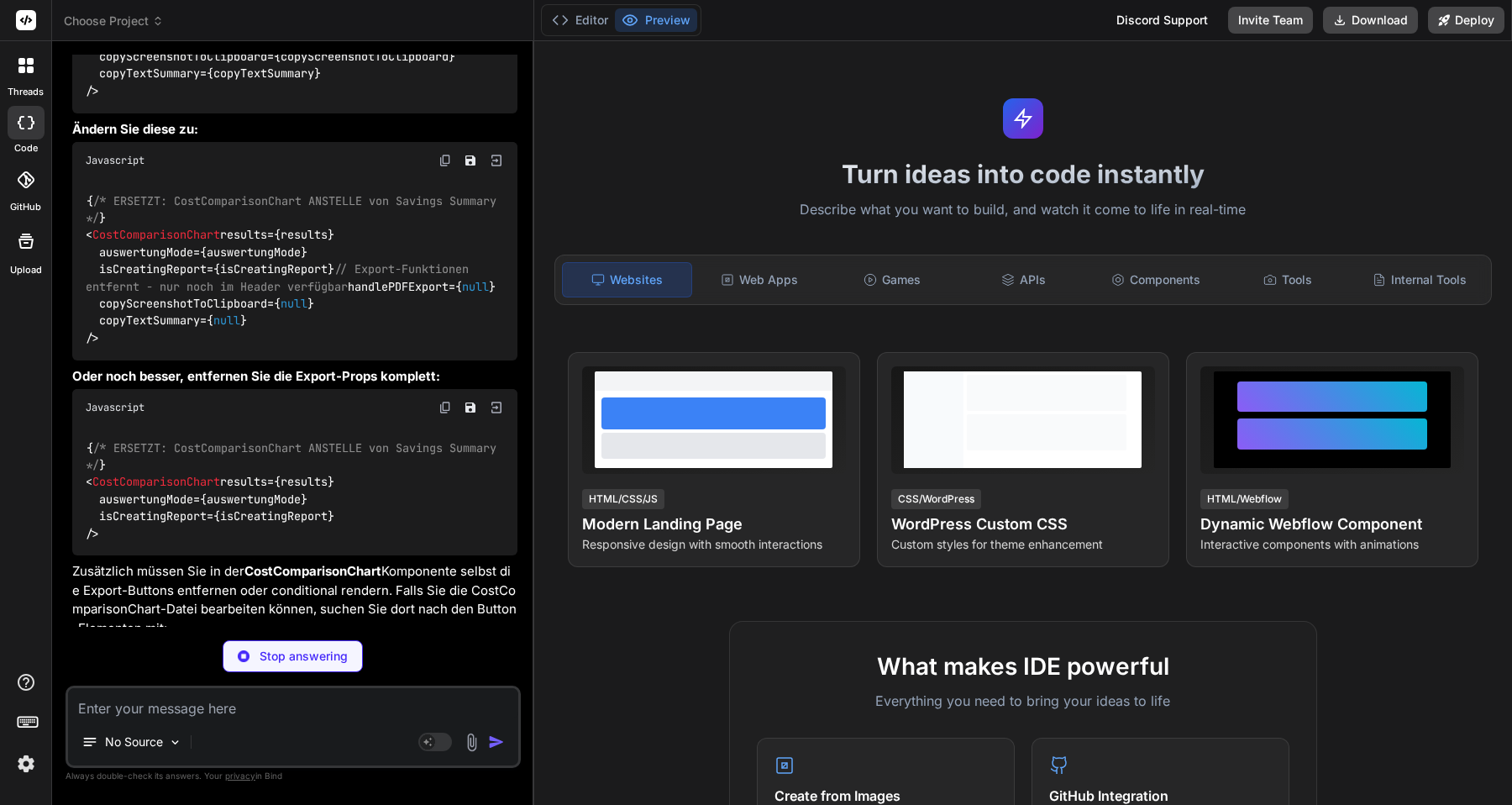
scroll to position [35776, 0]
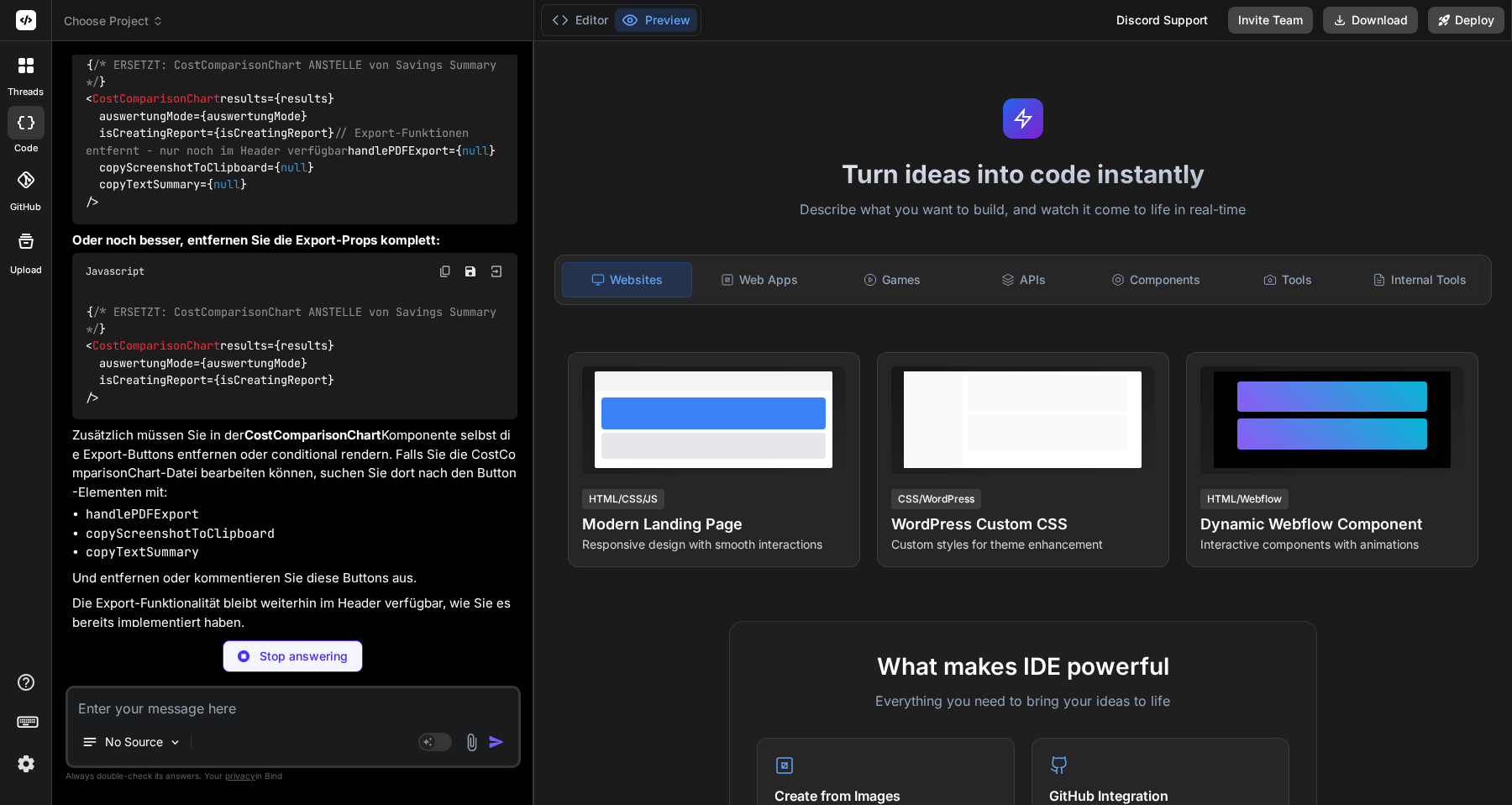
click at [286, 706] on textarea at bounding box center [292, 702] width 450 height 30
paste textarea "loremi Dolor, {sitAmetc} adip 'elits'; doeius {tempor} inci 'utlabo-etdolo'; ma…"
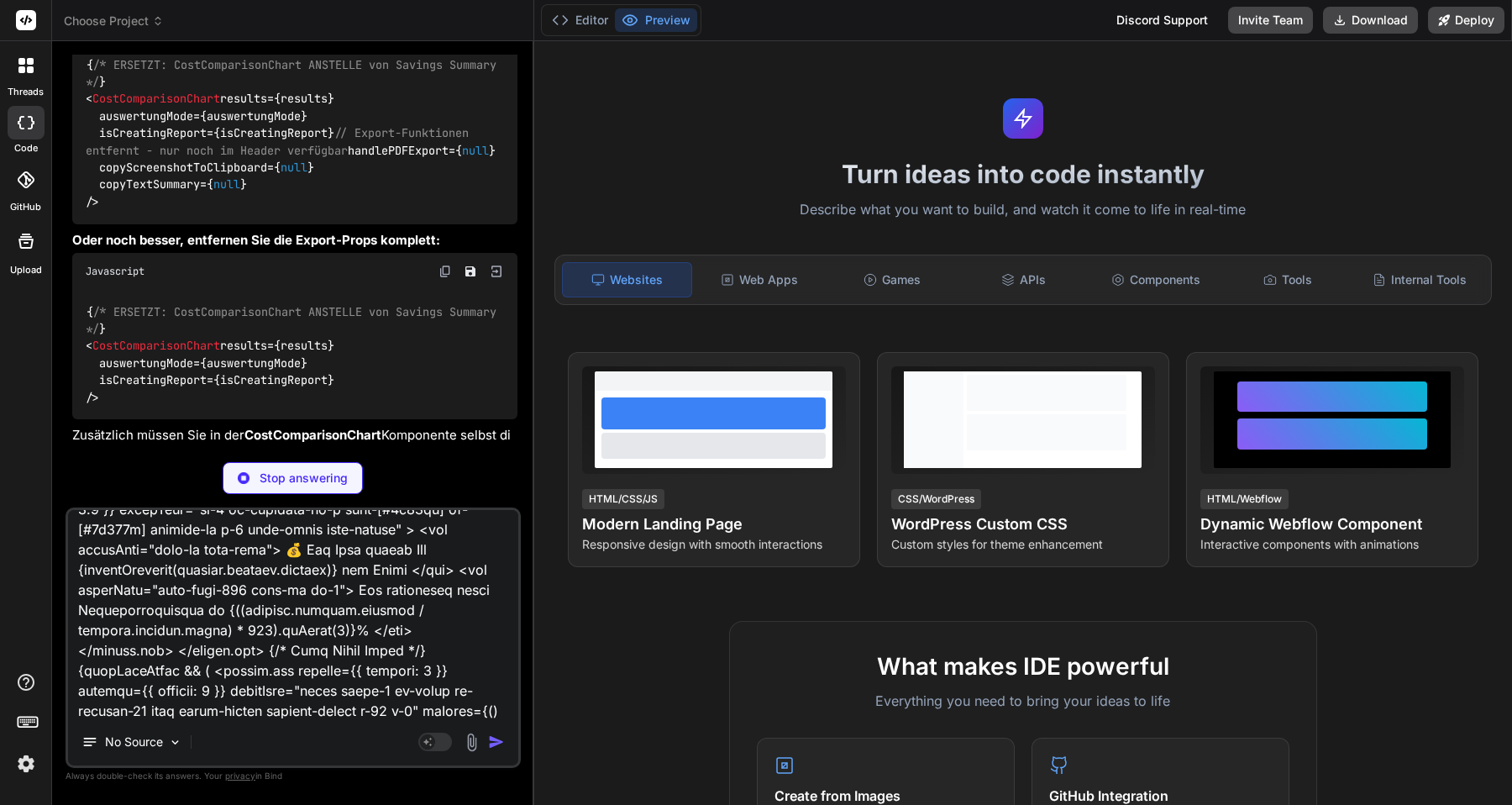
scroll to position [7987, 0]
drag, startPoint x: 391, startPoint y: 670, endPoint x: 442, endPoint y: 730, distance: 78.7
click at [442, 730] on div "No Source Agent Mode. When this toggle is activated, AI automatically makes dec…" at bounding box center [292, 638] width 455 height 261
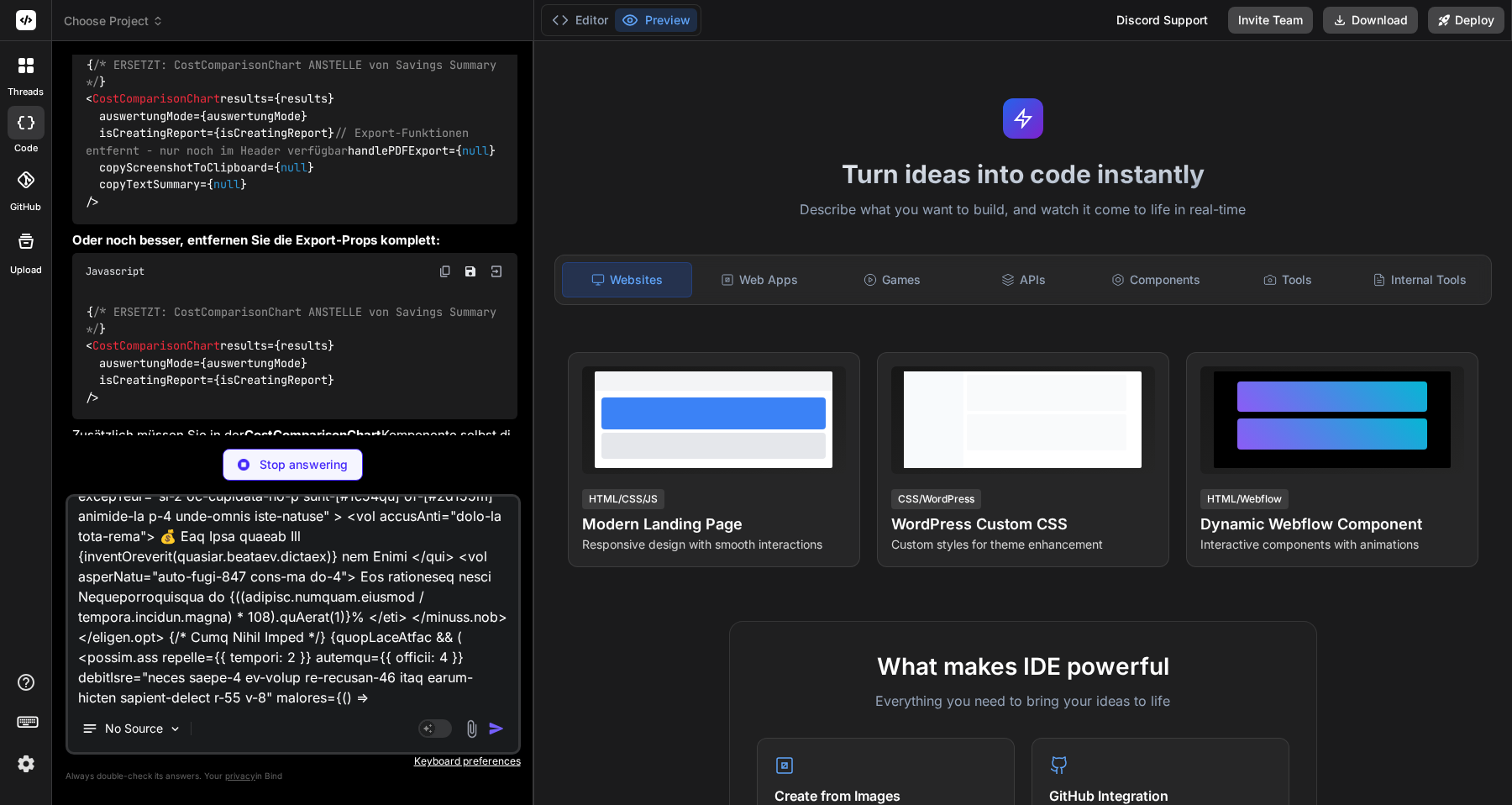
scroll to position [7946, 0]
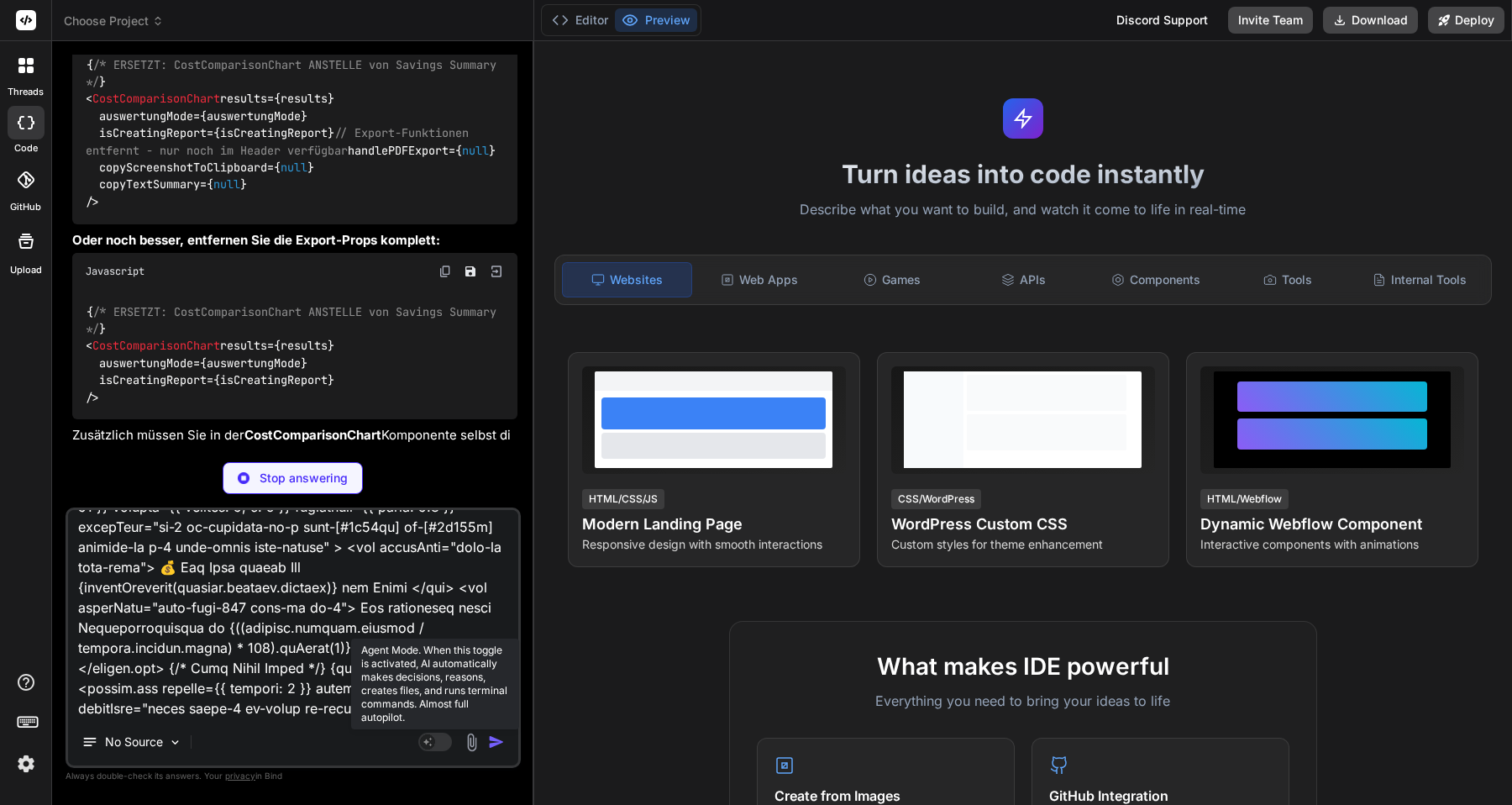
click at [429, 746] on rect at bounding box center [428, 742] width 15 height 15
click at [291, 737] on p "DeepSeek R.." at bounding box center [261, 742] width 75 height 17
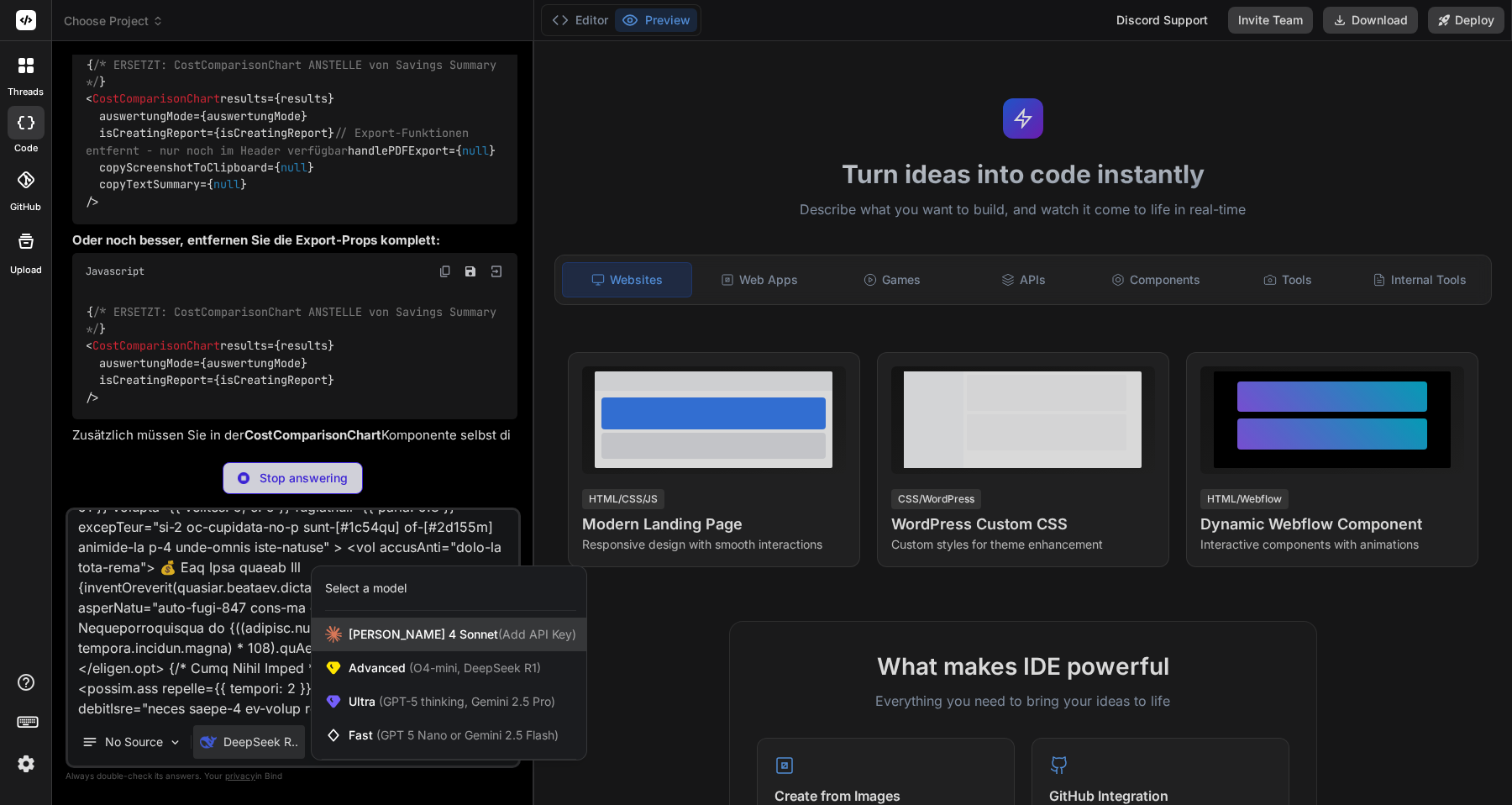
click at [365, 642] on span "[PERSON_NAME] 4 Sonnet (Add API Key)" at bounding box center [463, 634] width 228 height 17
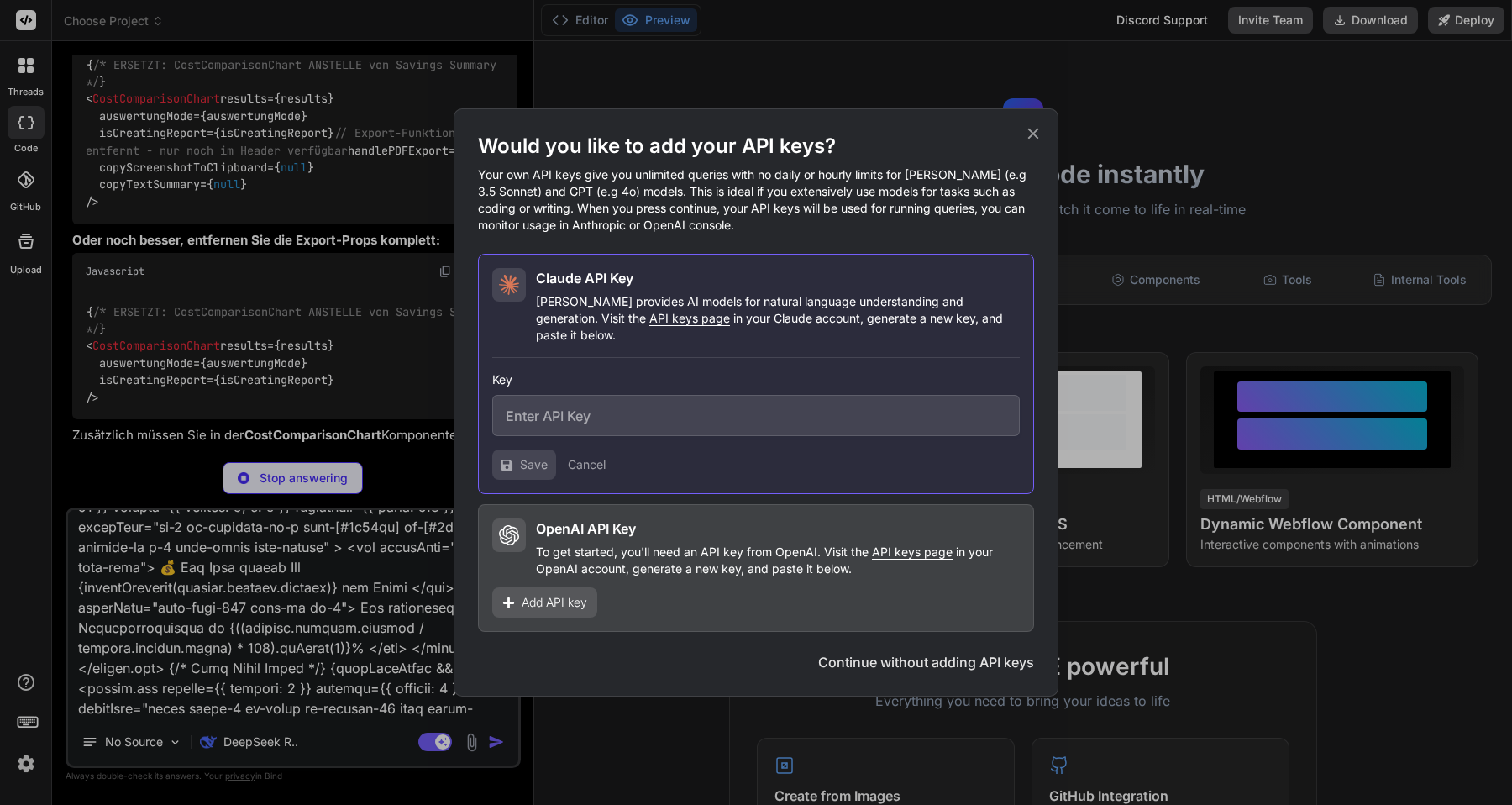
click at [621, 207] on p "Your own API keys give you unlimited queries with no daily or hourly limits for…" at bounding box center [755, 200] width 556 height 67
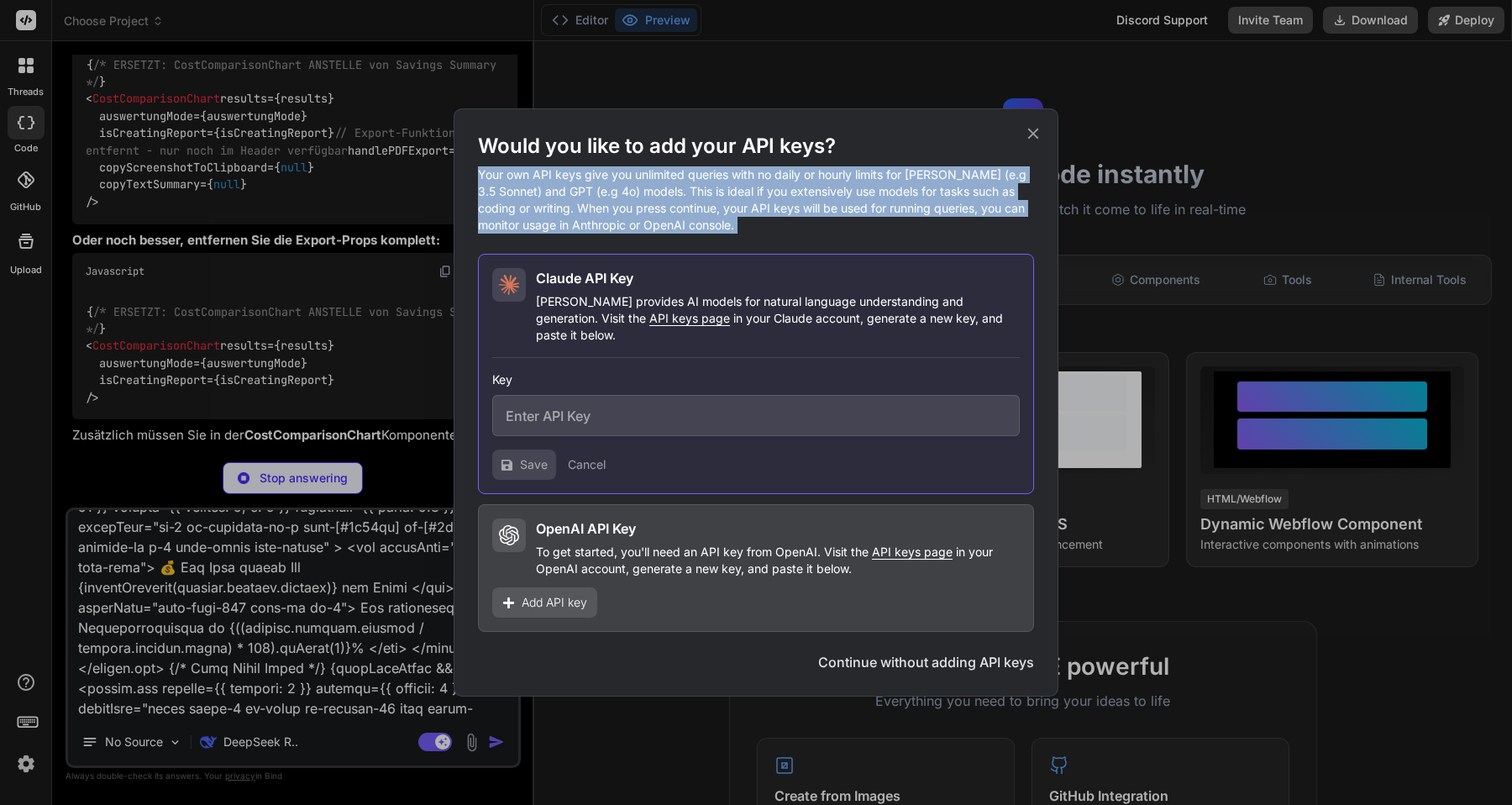
click at [621, 207] on p "Your own API keys give you unlimited queries with no daily or hourly limits for…" at bounding box center [755, 200] width 556 height 67
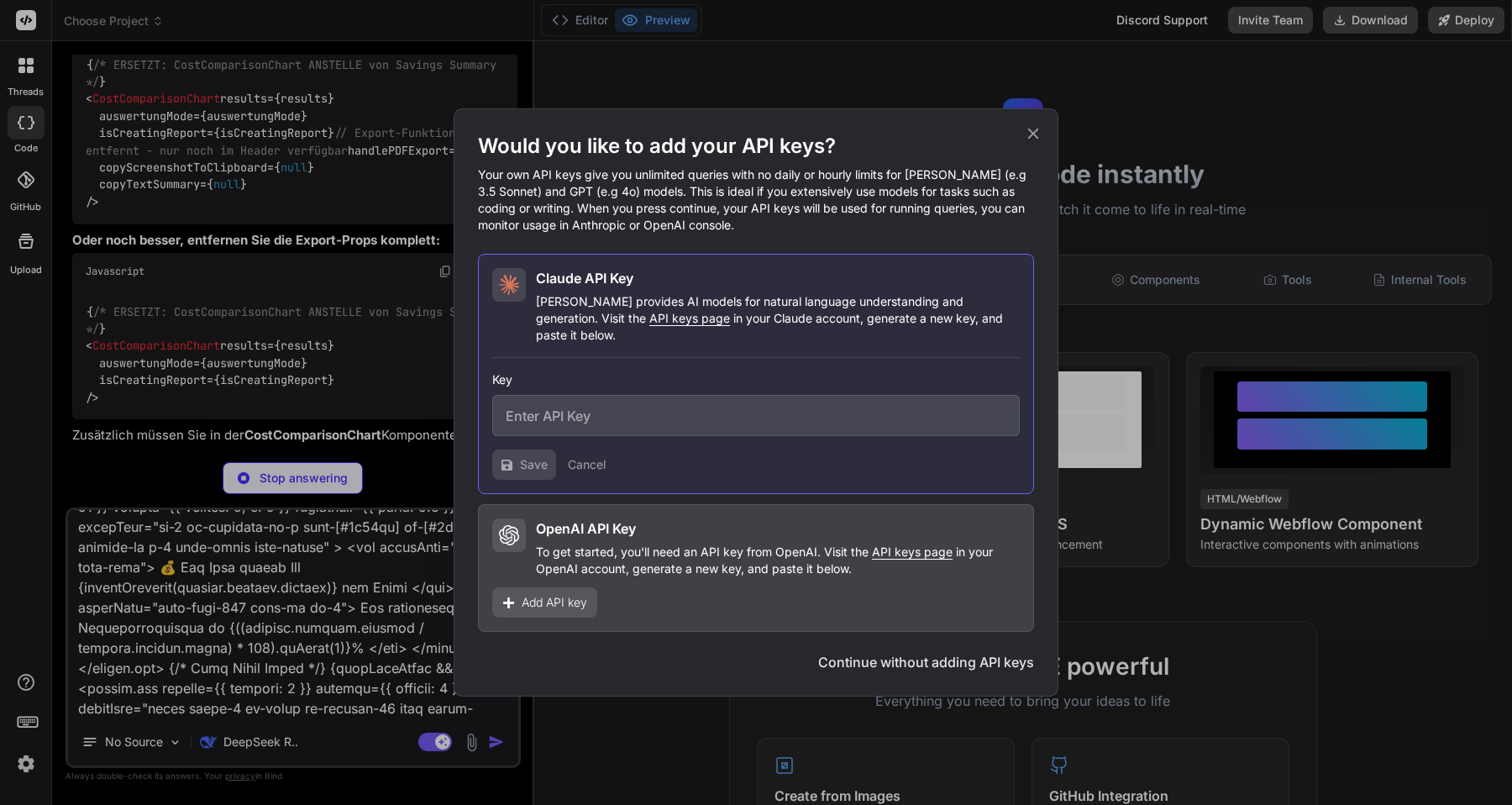
click at [649, 325] on span "API keys page" at bounding box center [689, 318] width 81 height 15
click at [681, 413] on input "text" at bounding box center [755, 415] width 527 height 41
paste input "sk-ant-api03-_jbpBglzEVPVt96i4PnjuJ9Sb9kX2_ubzD0DjcXV2_KFJpy18QtsuZNQ5iTxgIJEx5…"
click at [537, 456] on span "Save" at bounding box center [533, 465] width 27 height 17
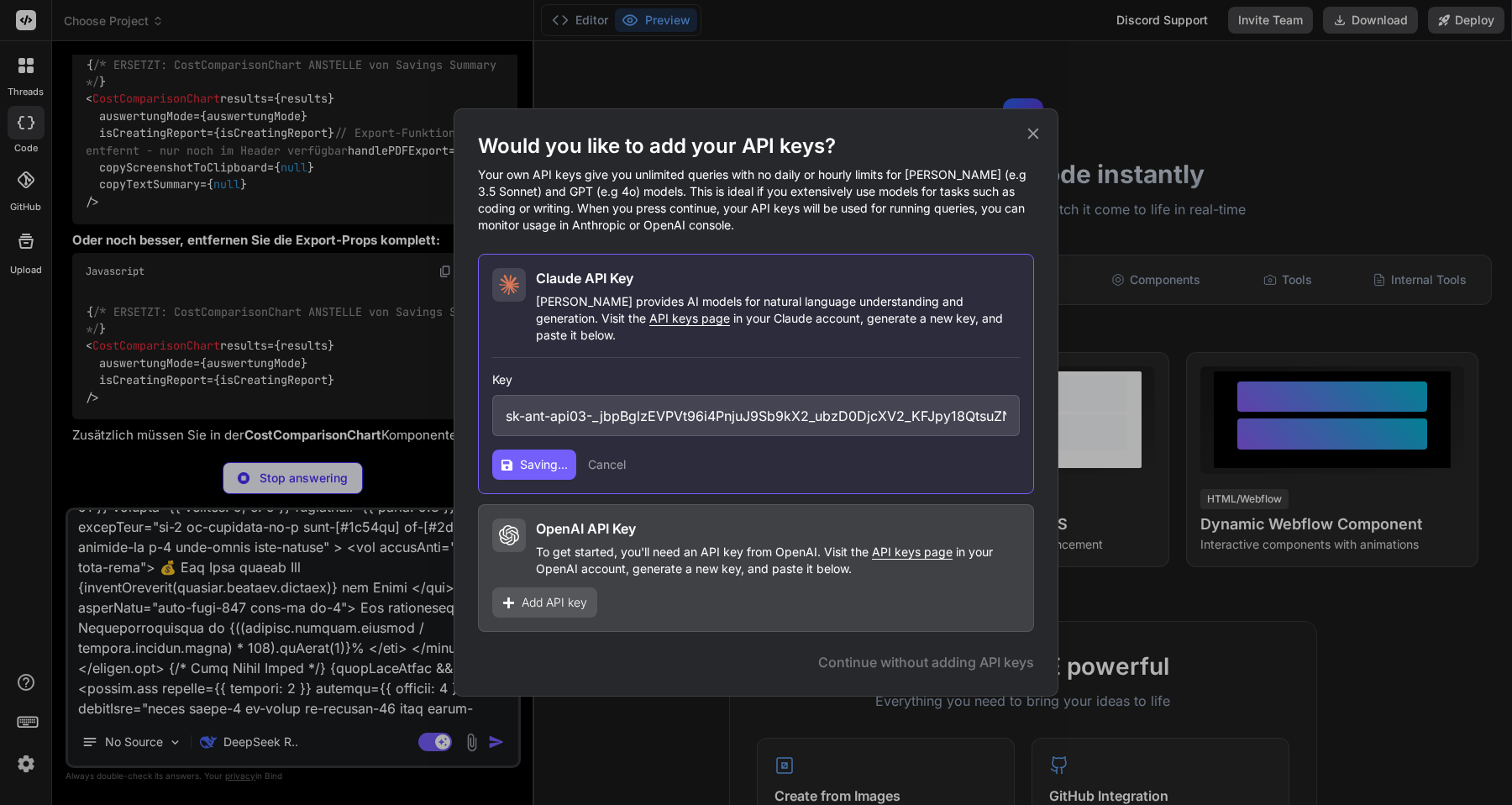
click at [1031, 143] on icon at bounding box center [1033, 134] width 19 height 19
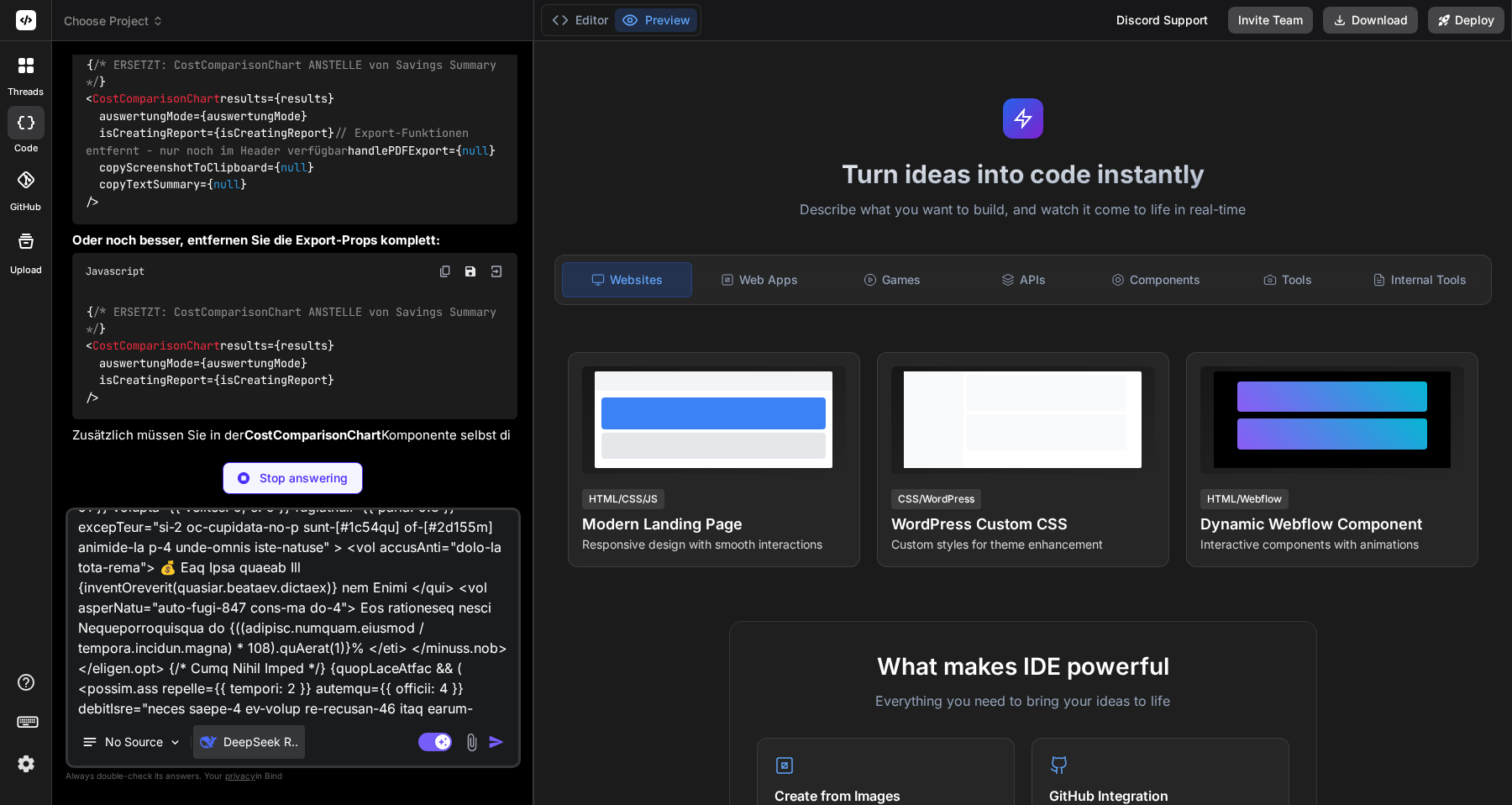
click at [262, 736] on p "DeepSeek R.." at bounding box center [261, 742] width 75 height 17
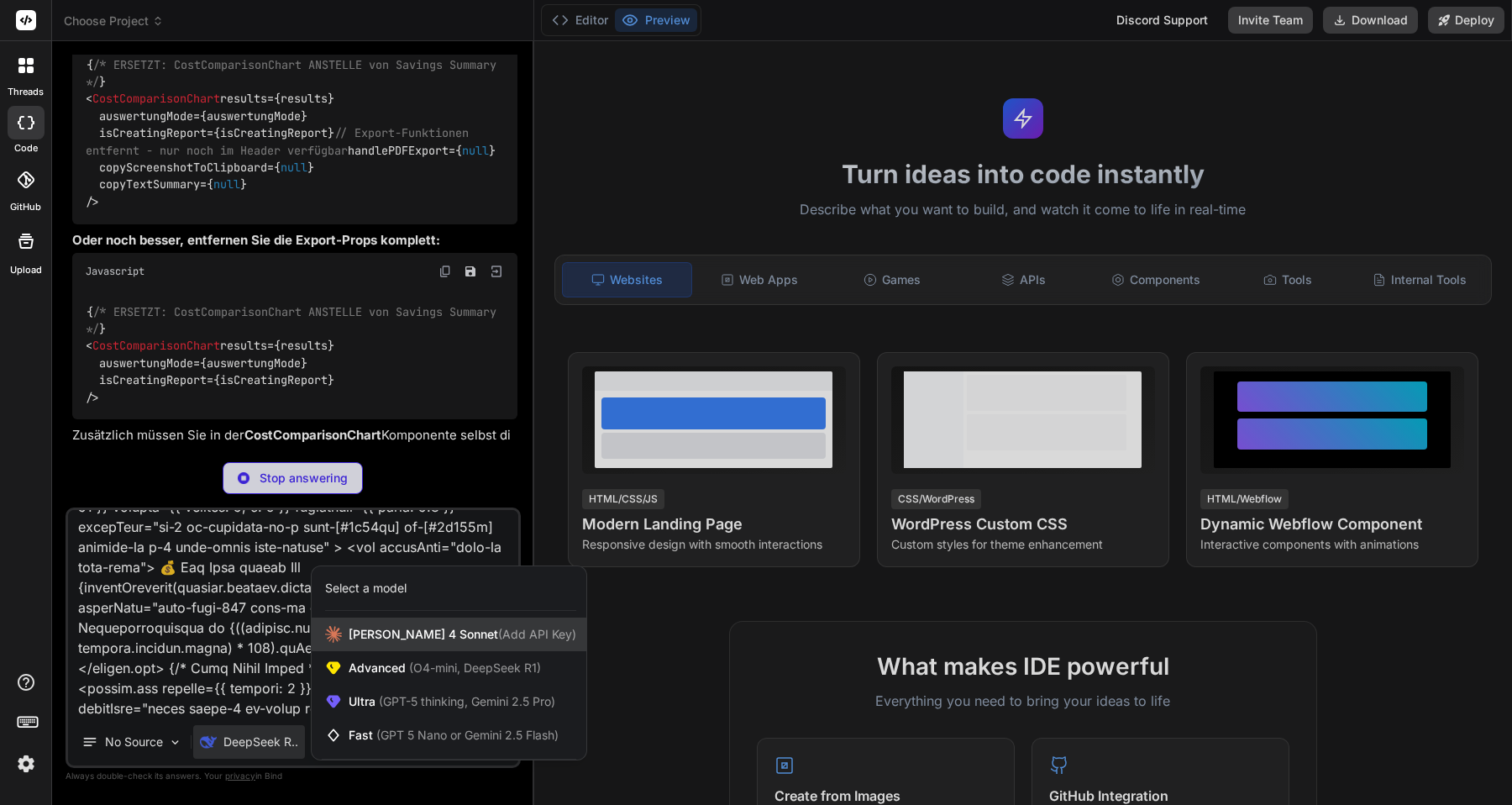
click at [365, 629] on span "[PERSON_NAME] 4 Sonnet (Add API Key)" at bounding box center [463, 634] width 228 height 17
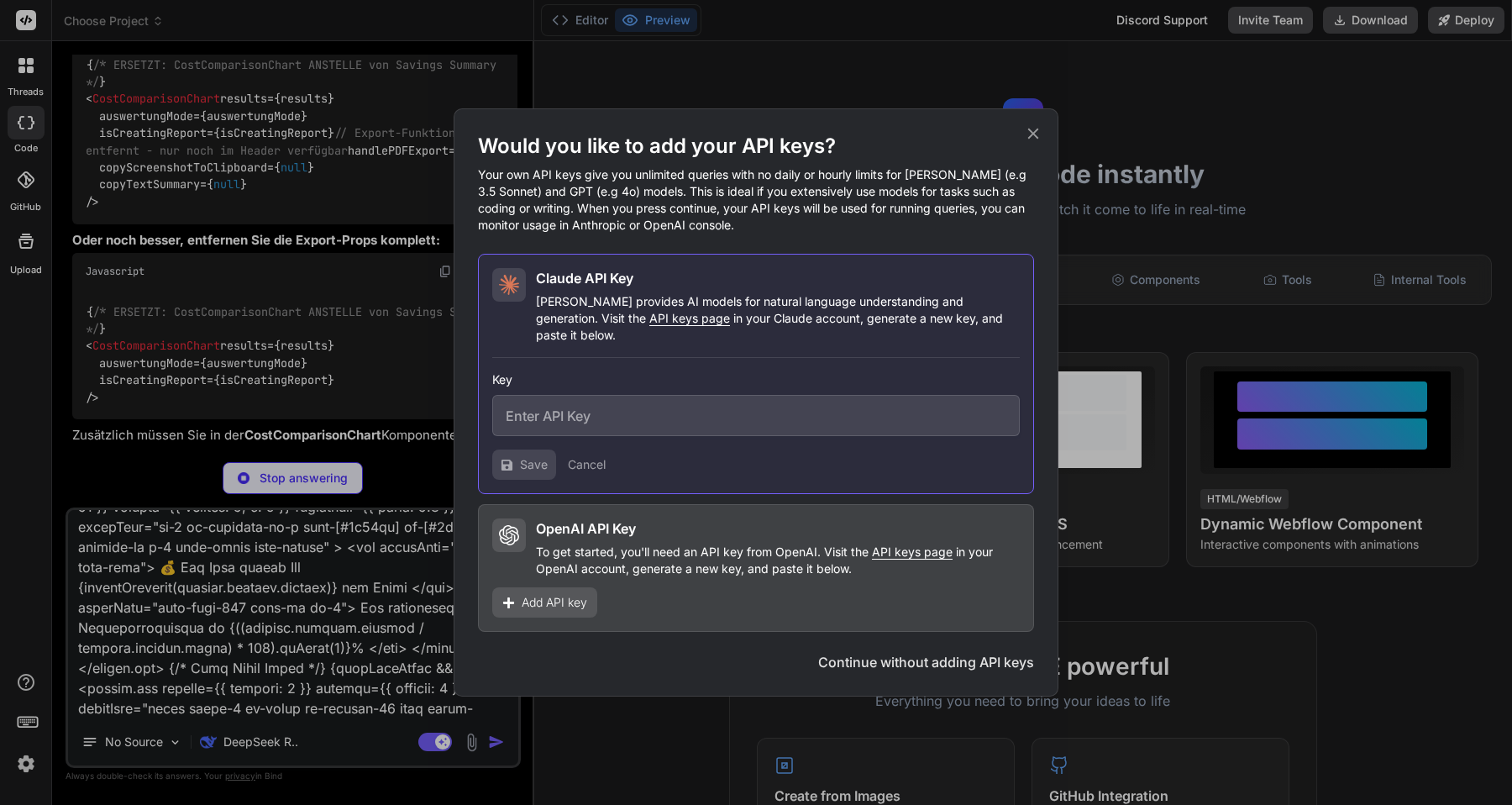
click at [615, 416] on input "text" at bounding box center [755, 415] width 527 height 41
paste input "sk-ant-api03-_jbpBglzEVPVt96i4PnjuJ9Sb9kX2_ubzD0DjcXV2_KFJpy18QtsuZNQ5iTxgIJEx5…"
click at [541, 456] on span "Save" at bounding box center [533, 465] width 27 height 17
click at [651, 410] on input "sk-ant-api03-_jbpBglzEVPVt96i4PnjuJ9Sb9kX2_ubzD0DjcXV2_KFJpy18QtsuZNQ5iTxgIJEx5…" at bounding box center [755, 415] width 527 height 41
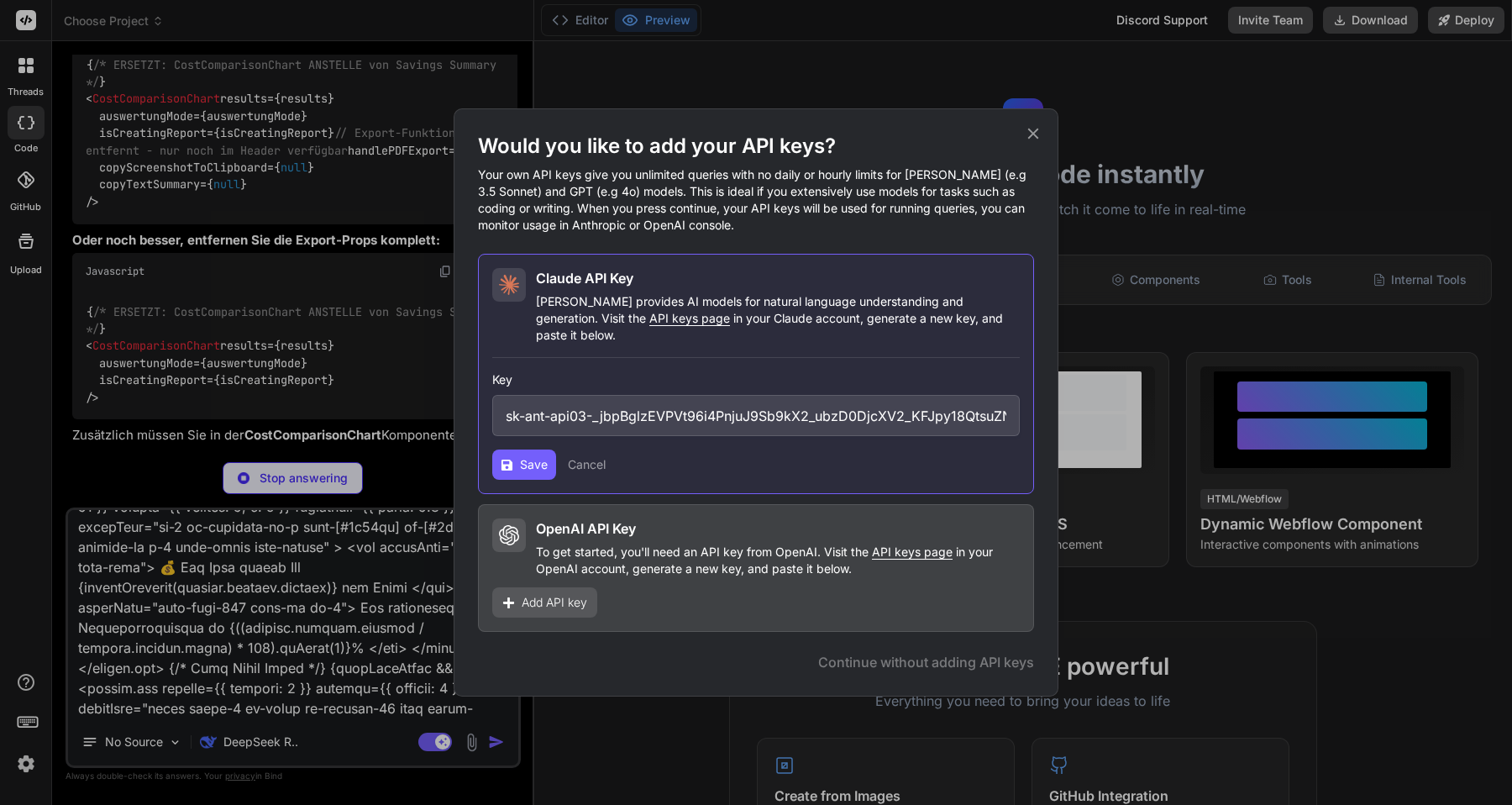
click at [651, 410] on input "sk-ant-api03-_jbpBglzEVPVt96i4PnjuJ9Sb9kX2_ubzD0DjcXV2_KFJpy18QtsuZNQ5iTxgIJEx5…" at bounding box center [755, 415] width 527 height 41
paste input "sk-ant-api03-FuR_pT9kCkW_BgF-Mf8FJ2SA_FzgH6AYP__deFsG32QV7M8yBlBkhVAQhhaqbp-02d…"
click at [537, 456] on span "Save" at bounding box center [533, 465] width 27 height 17
click at [1025, 143] on icon at bounding box center [1033, 134] width 19 height 19
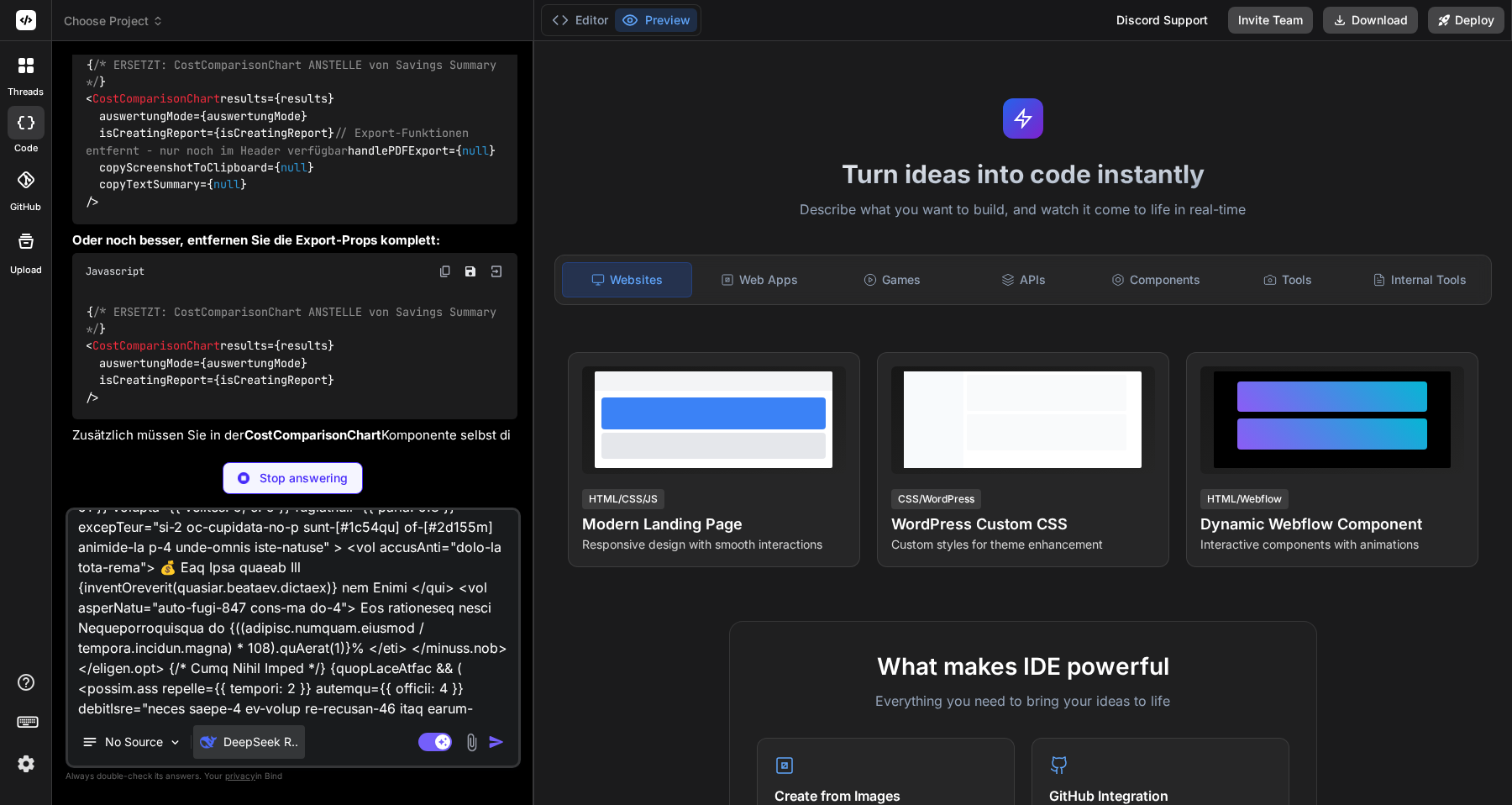
click at [246, 742] on p "DeepSeek R.." at bounding box center [261, 742] width 75 height 17
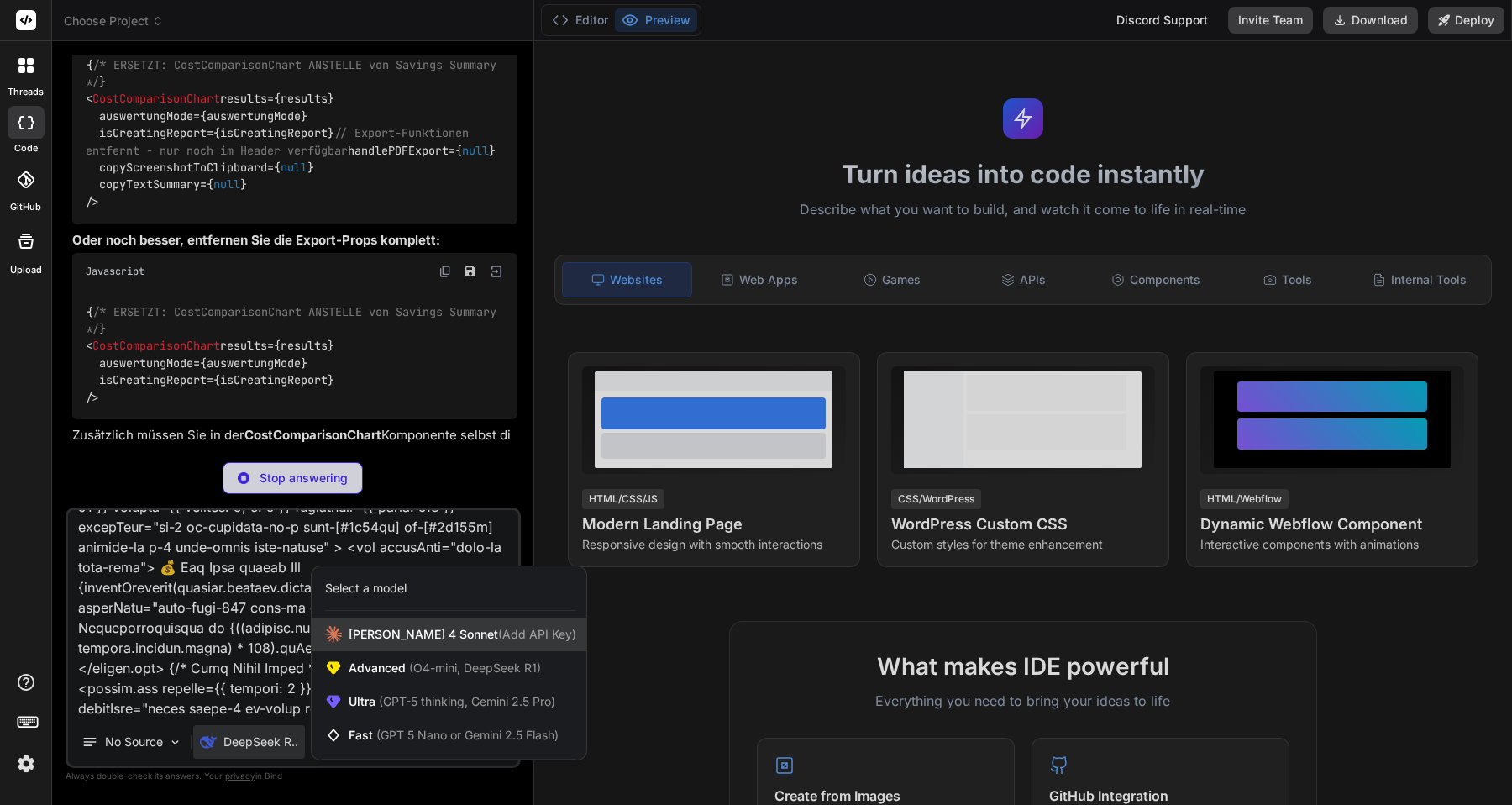
click at [358, 638] on span "[PERSON_NAME] 4 Sonnet (Add API Key)" at bounding box center [463, 634] width 228 height 17
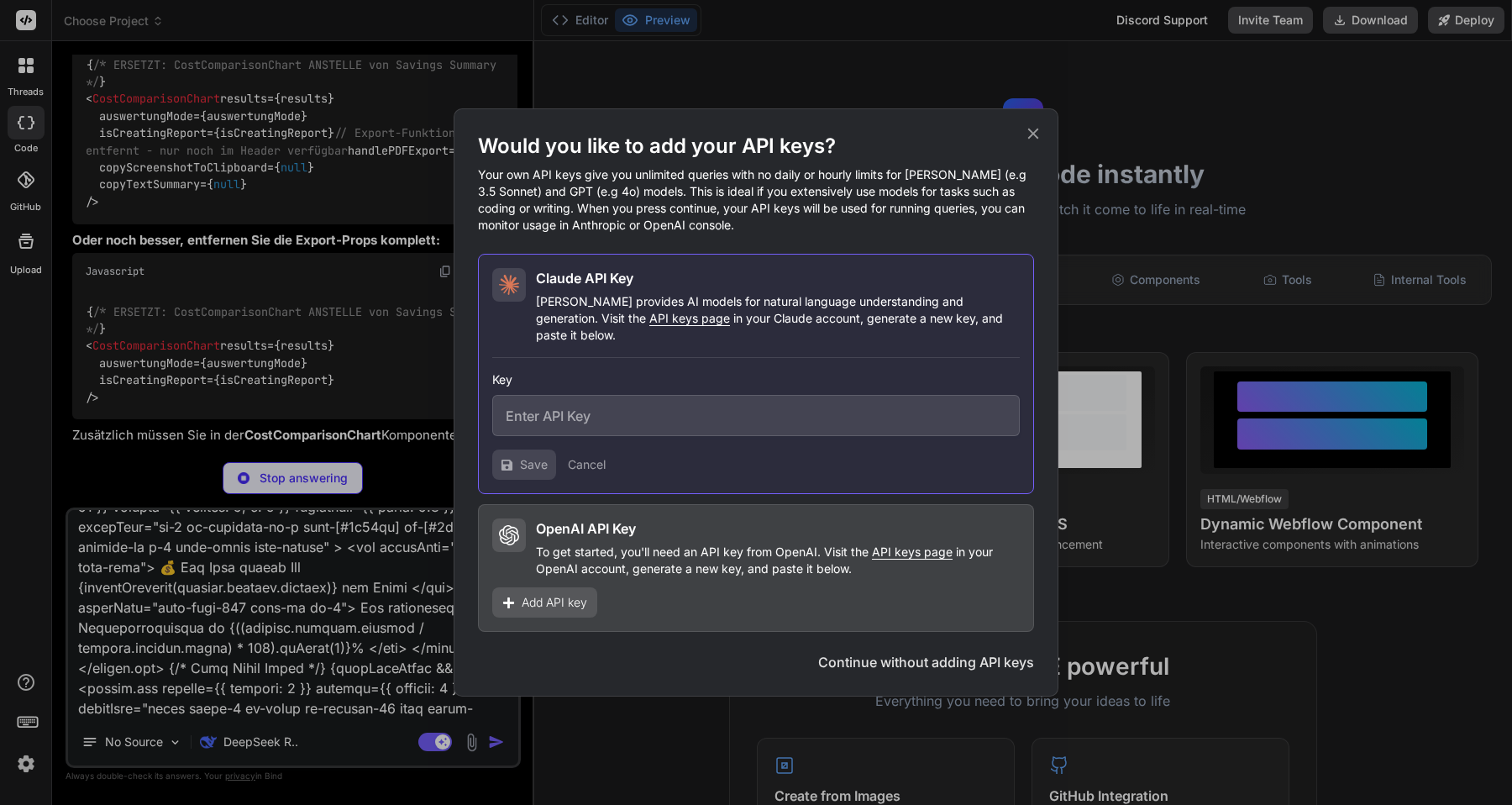
click at [677, 406] on input "text" at bounding box center [755, 415] width 527 height 41
paste input "sk-ant-api03-FuR_pT9kCkW_BgF-Mf8FJ2SA_FzgH6AYP__deFsG32QV7M8yBlBkhVAQhhaqbp-02d…"
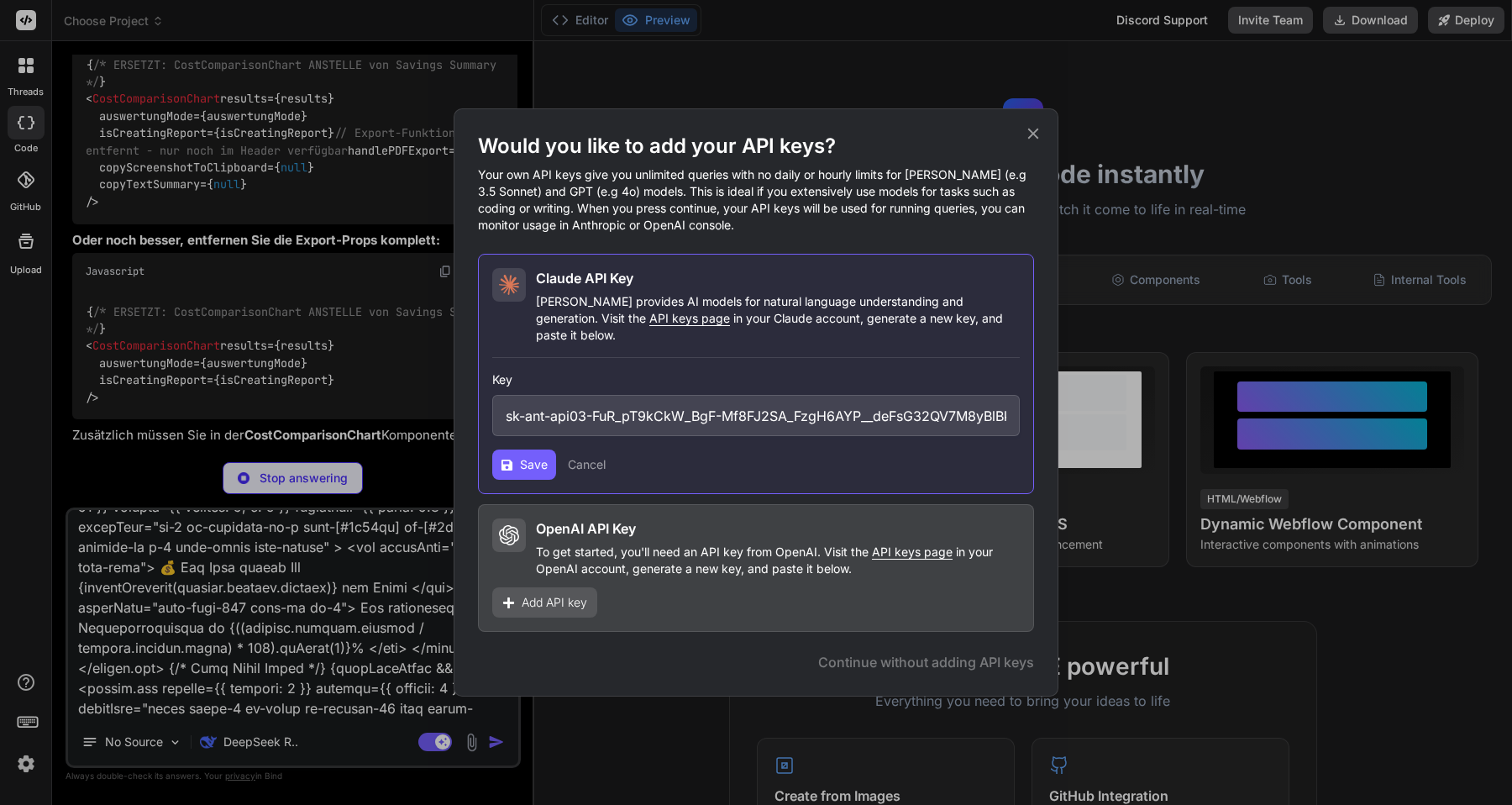
click at [528, 449] on button "Save" at bounding box center [524, 464] width 63 height 30
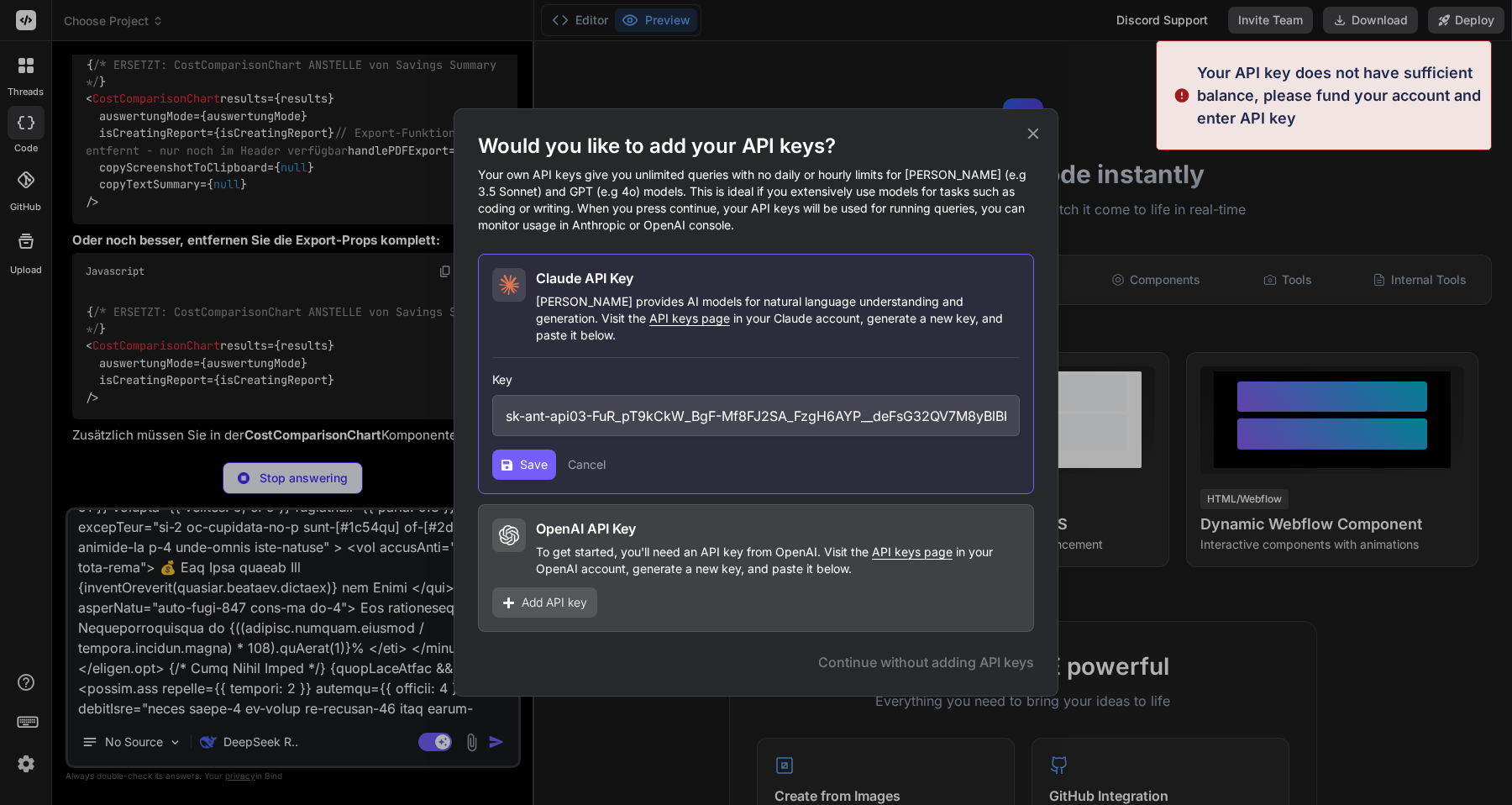
click at [1267, 88] on p "Your API key does not have sufficient balance, please fund your account and ent…" at bounding box center [1338, 95] width 284 height 68
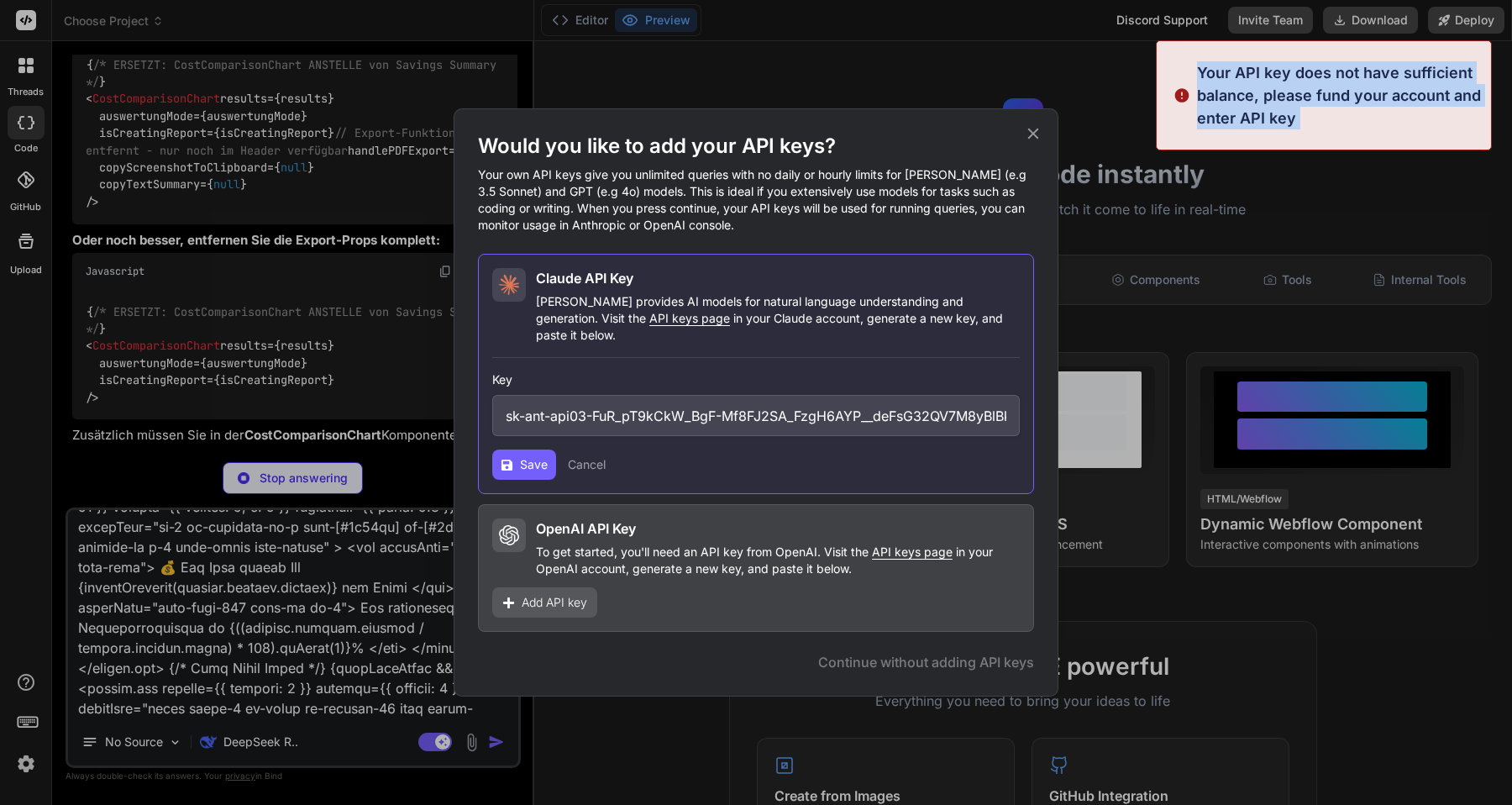
click at [1267, 88] on p "Your API key does not have sufficient balance, please fund your account and ent…" at bounding box center [1338, 95] width 284 height 68
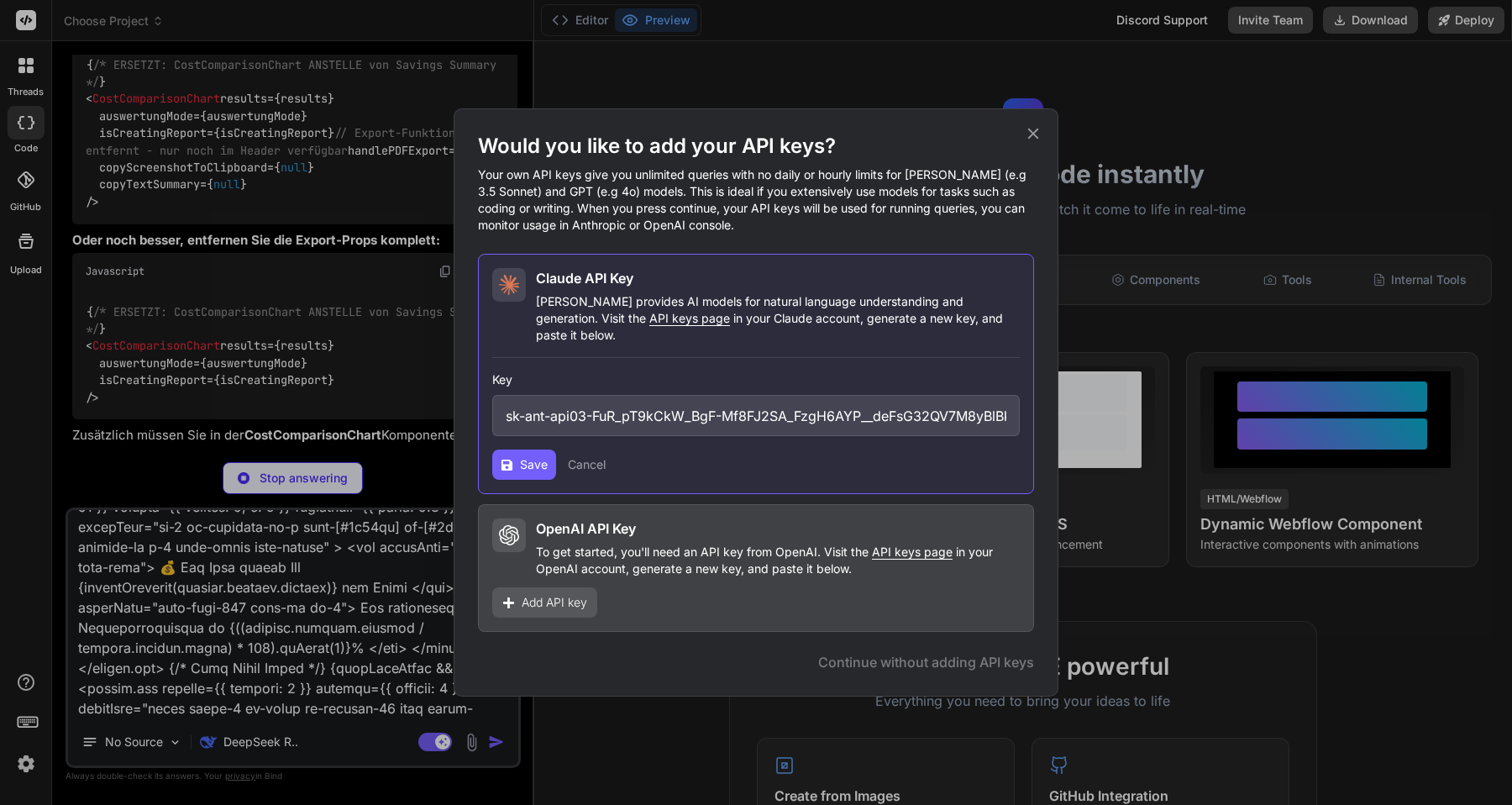
click at [1038, 141] on icon at bounding box center [1033, 134] width 19 height 19
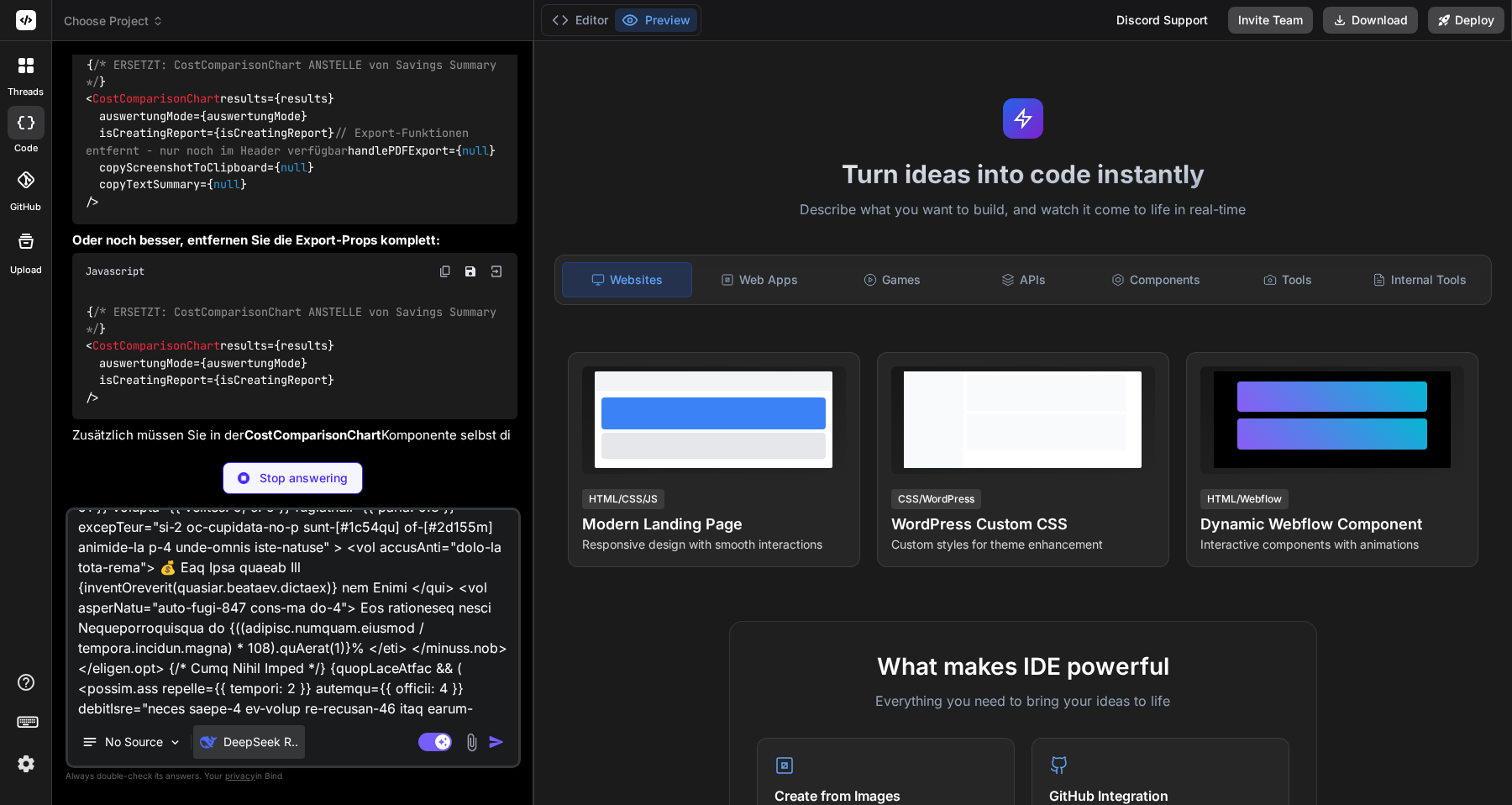
click at [273, 744] on p "DeepSeek R.." at bounding box center [261, 742] width 75 height 17
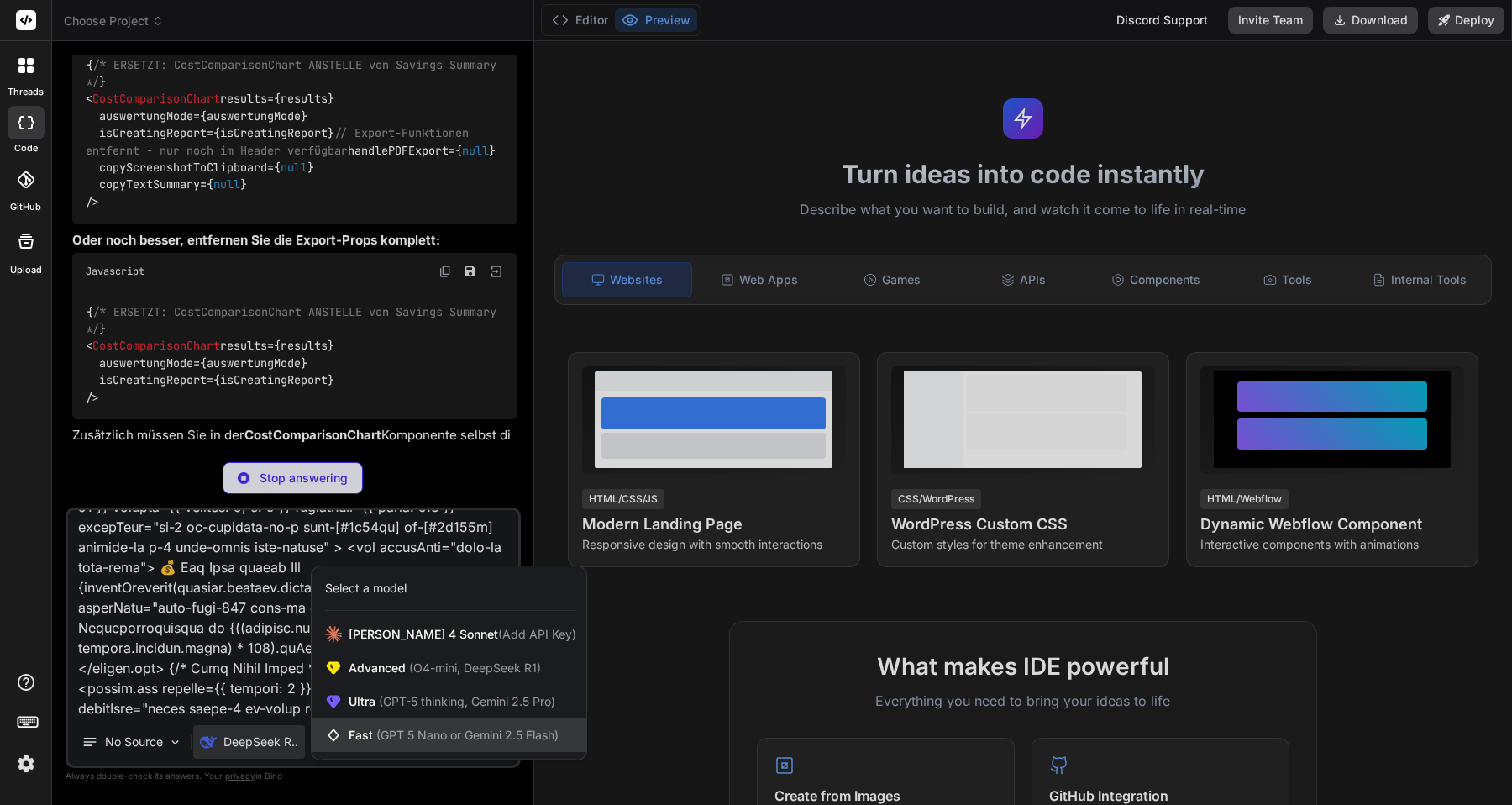
click at [387, 731] on span "(GPT 5 Nano or Gemini 2.5 Flash)" at bounding box center [467, 734] width 183 height 15
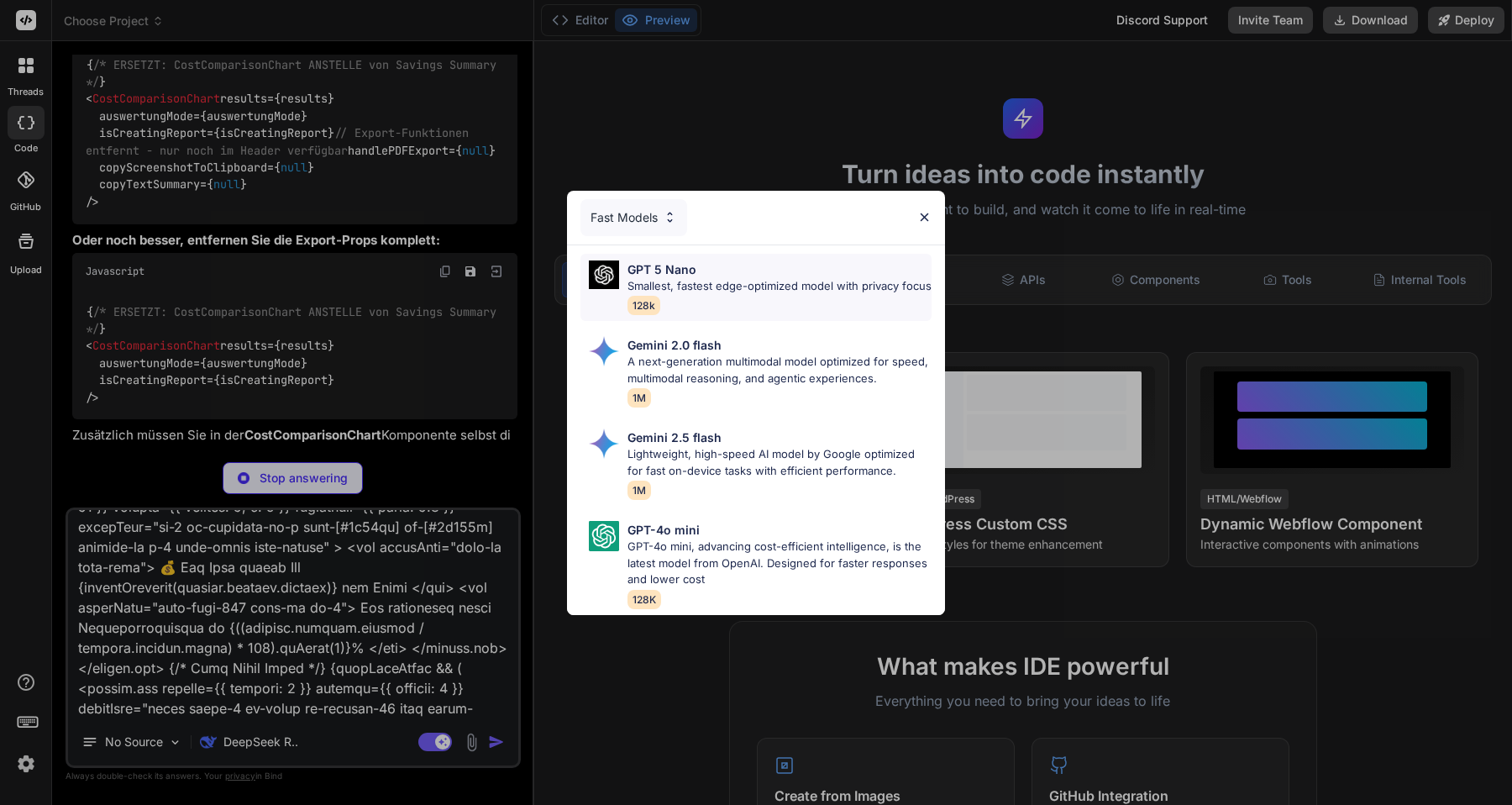
click at [723, 285] on p "Smallest, fastest edge-optimized model with privacy focus" at bounding box center [779, 286] width 304 height 17
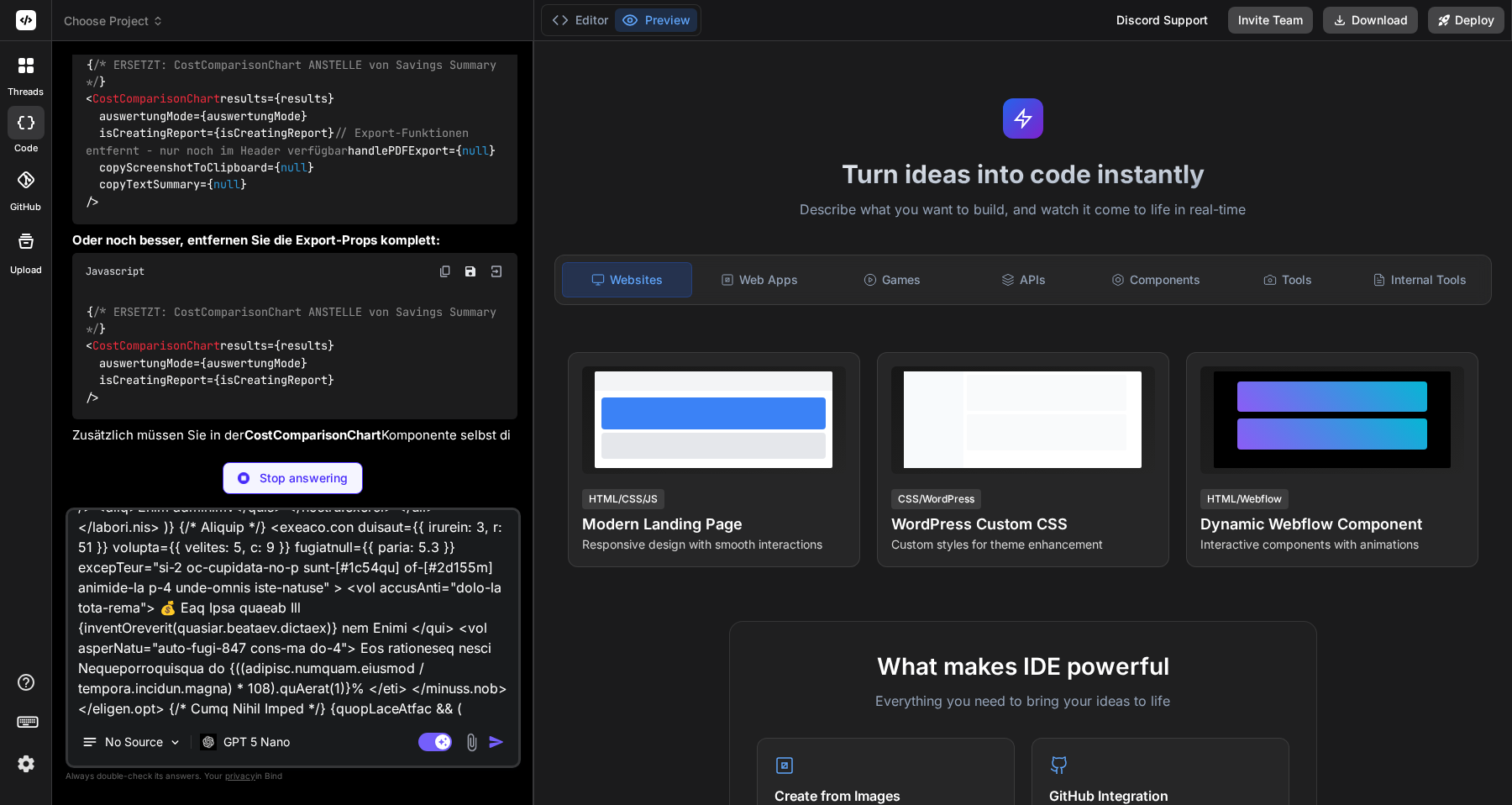
scroll to position [7946, 0]
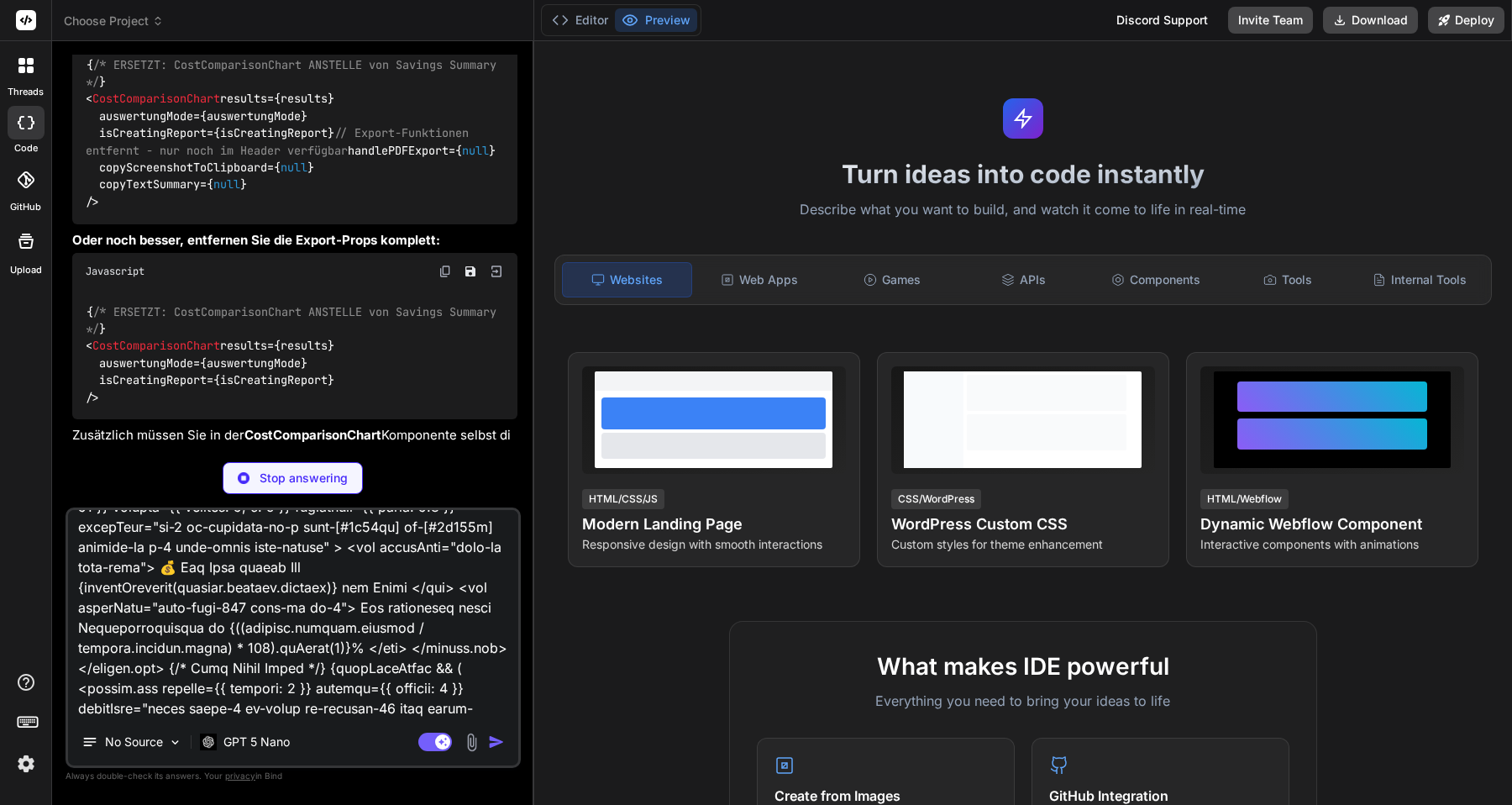
click at [411, 711] on textarea at bounding box center [292, 614] width 450 height 208
click at [321, 475] on p "Stop answering" at bounding box center [303, 478] width 88 height 17
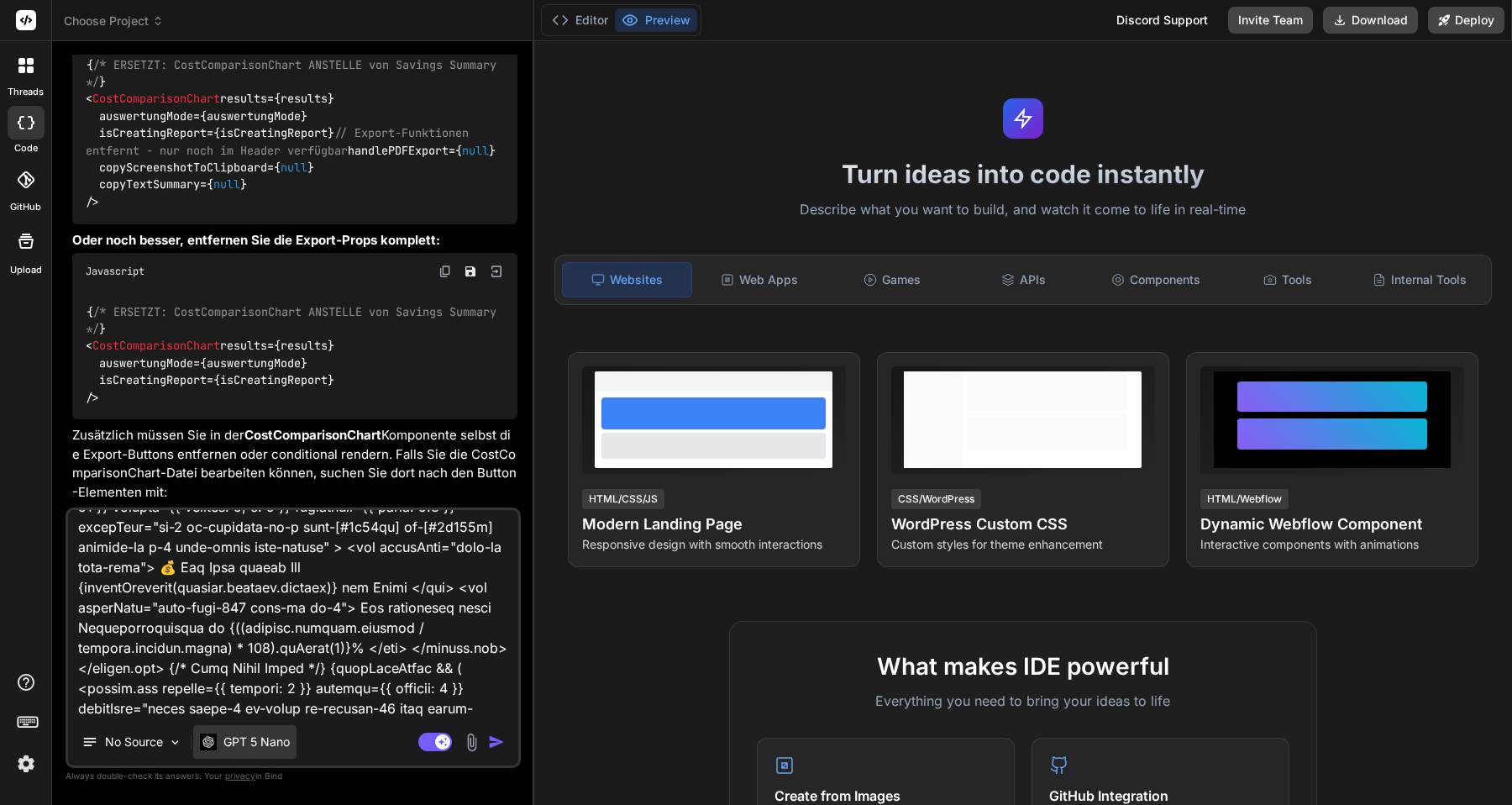
click at [254, 737] on p "GPT 5 Nano" at bounding box center [256, 742] width 66 height 17
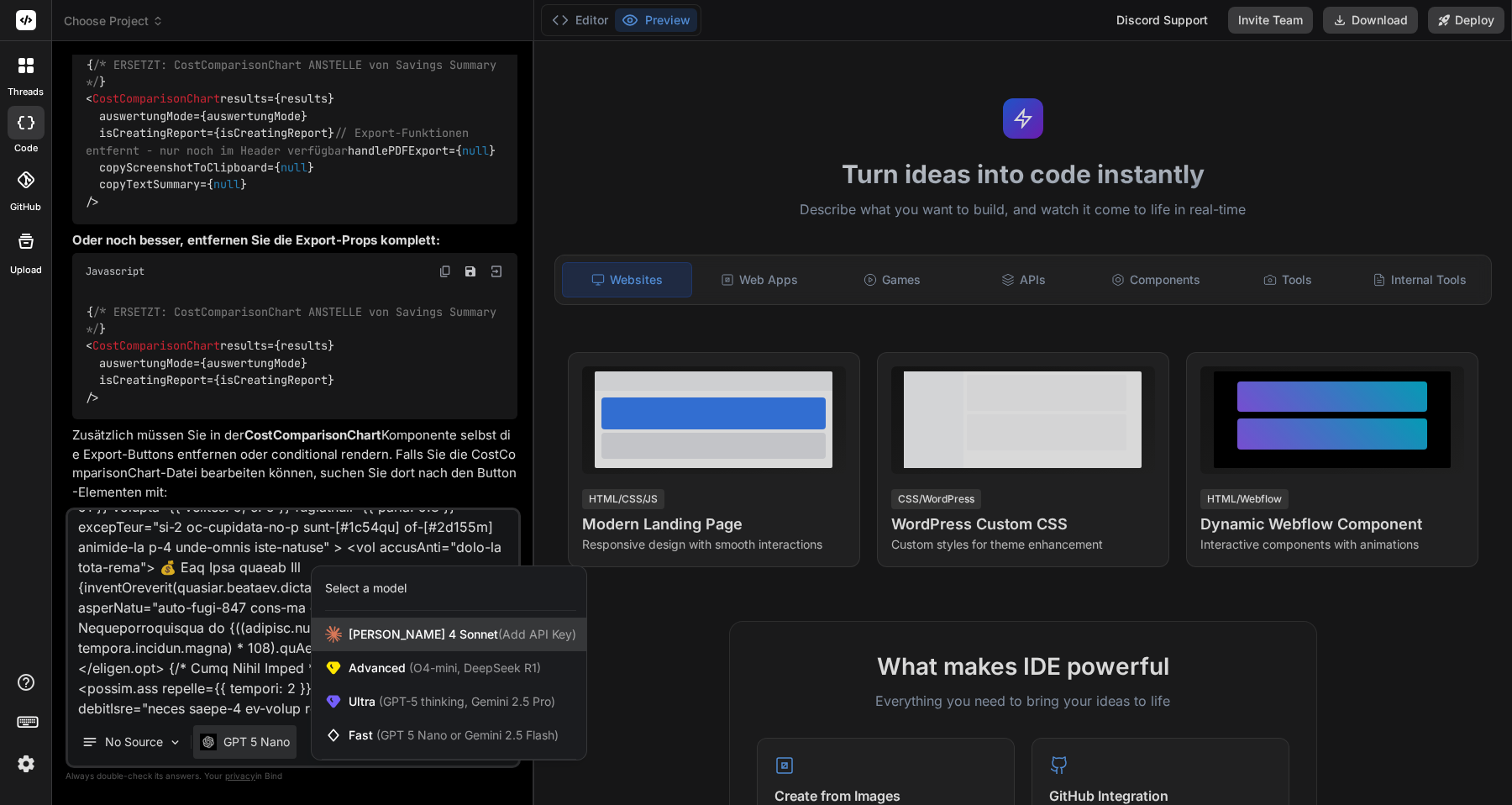
click at [353, 640] on span "[PERSON_NAME] 4 Sonnet (Add API Key)" at bounding box center [463, 634] width 228 height 17
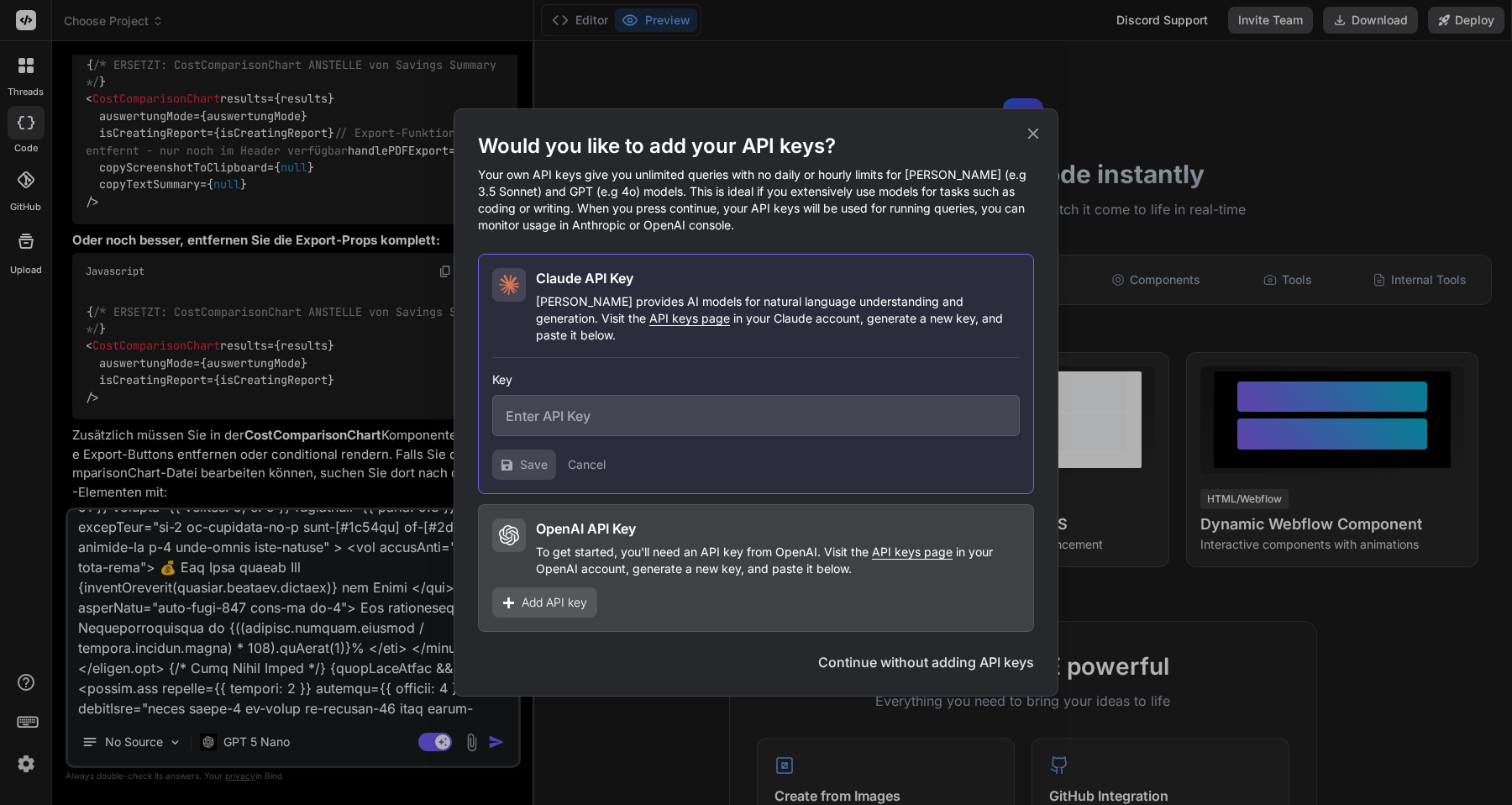
click at [605, 403] on input "text" at bounding box center [755, 415] width 527 height 41
paste input "sk-ant-api03-FuR_pT9kCkW_BgF-Mf8FJ2SA_FzgH6AYP__deFsG32QV7M8yBlBkhVAQhhaqbp-02d…"
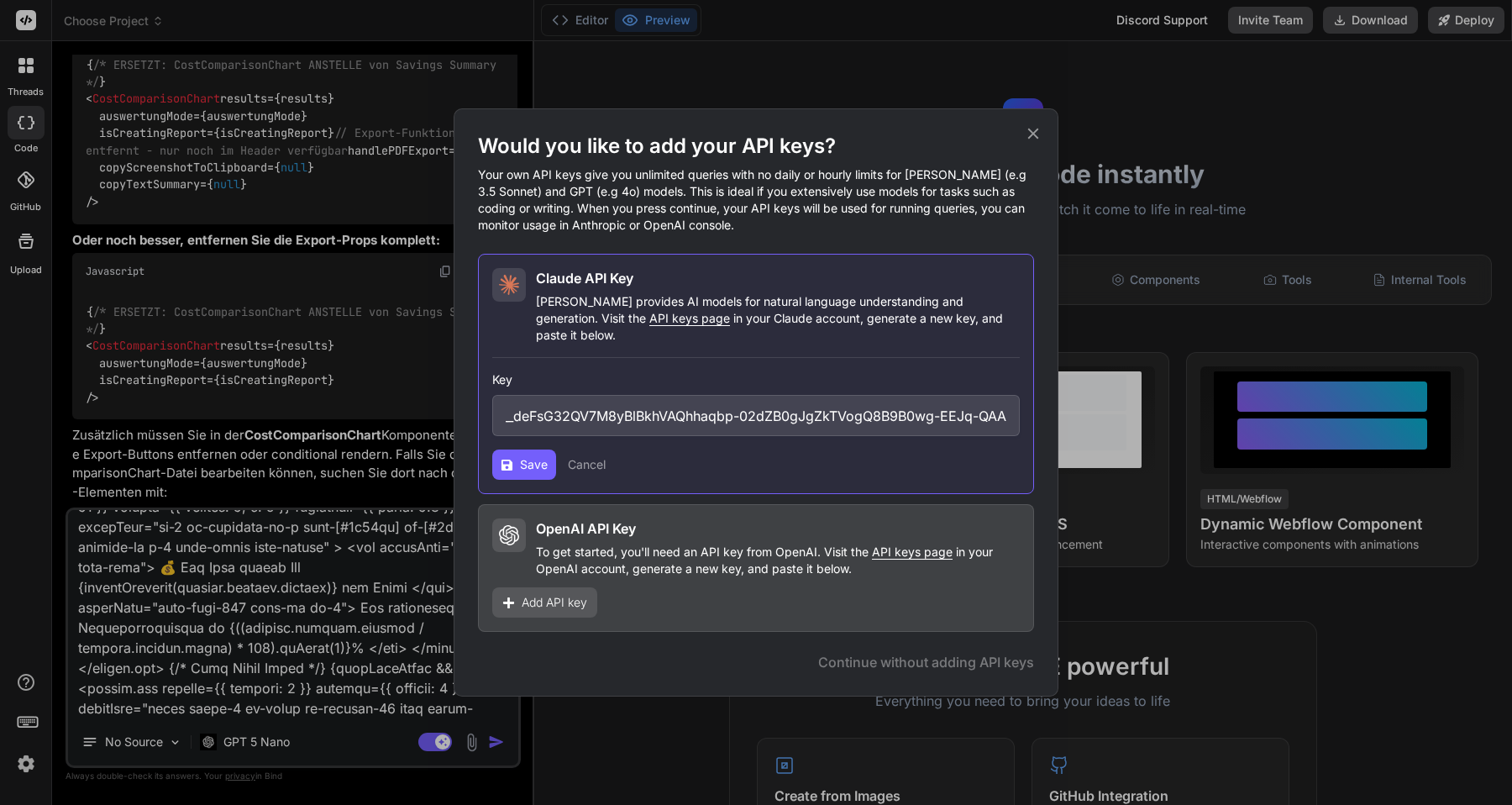
scroll to position [0, 0]
click at [528, 468] on button "Save" at bounding box center [524, 464] width 63 height 30
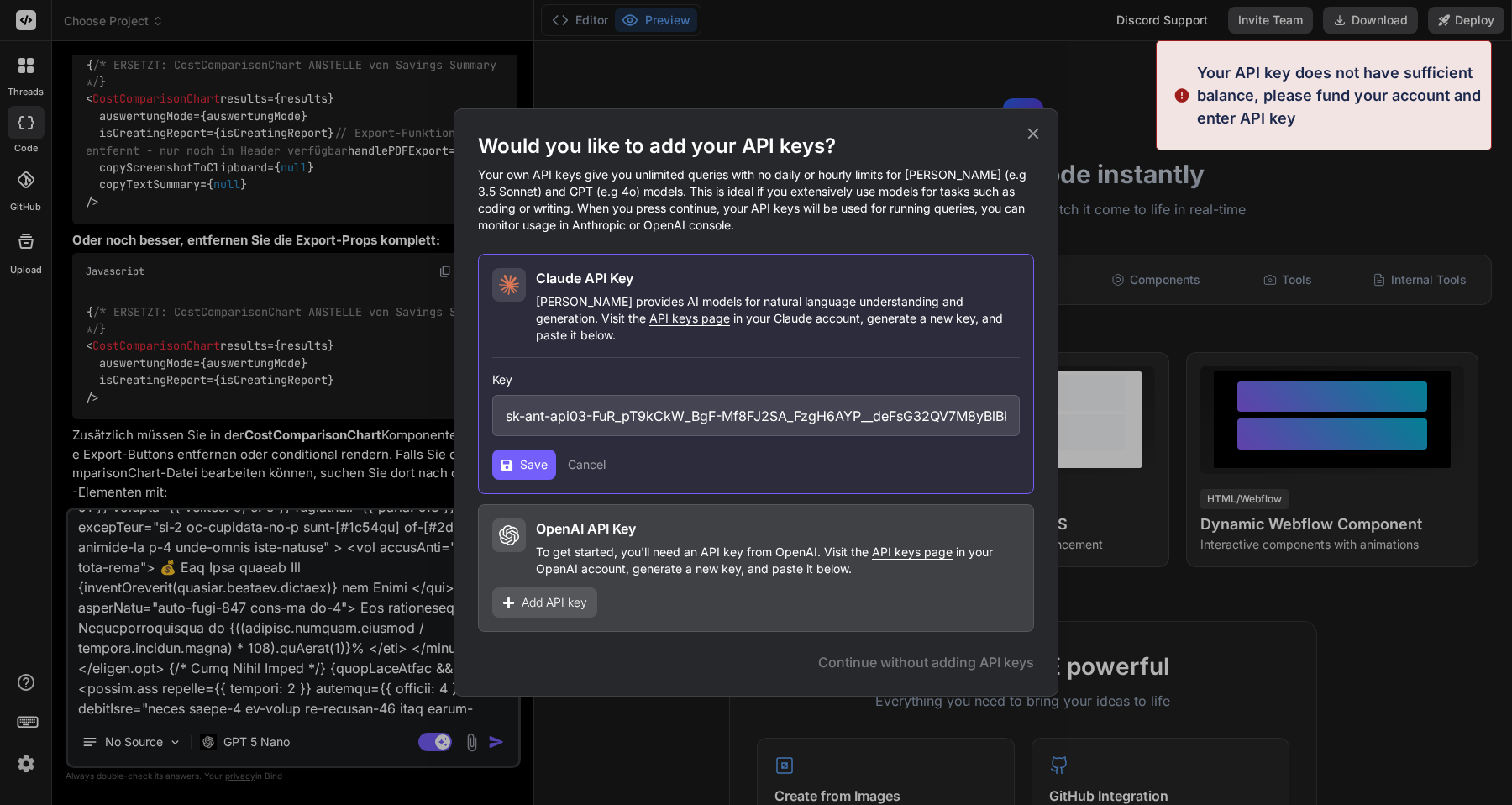
click at [1041, 143] on icon at bounding box center [1033, 134] width 19 height 19
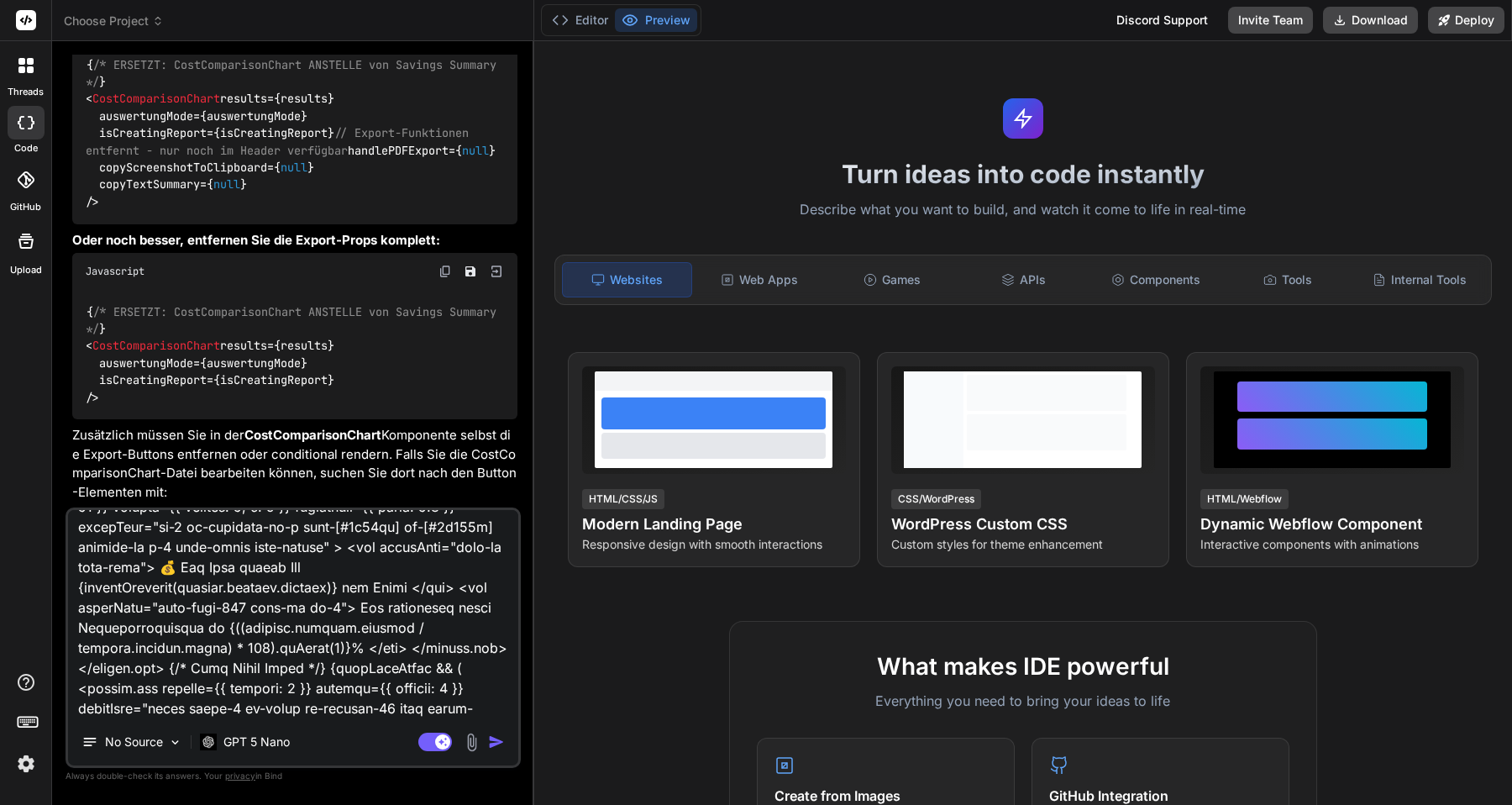
click at [500, 741] on img "button" at bounding box center [496, 742] width 17 height 17
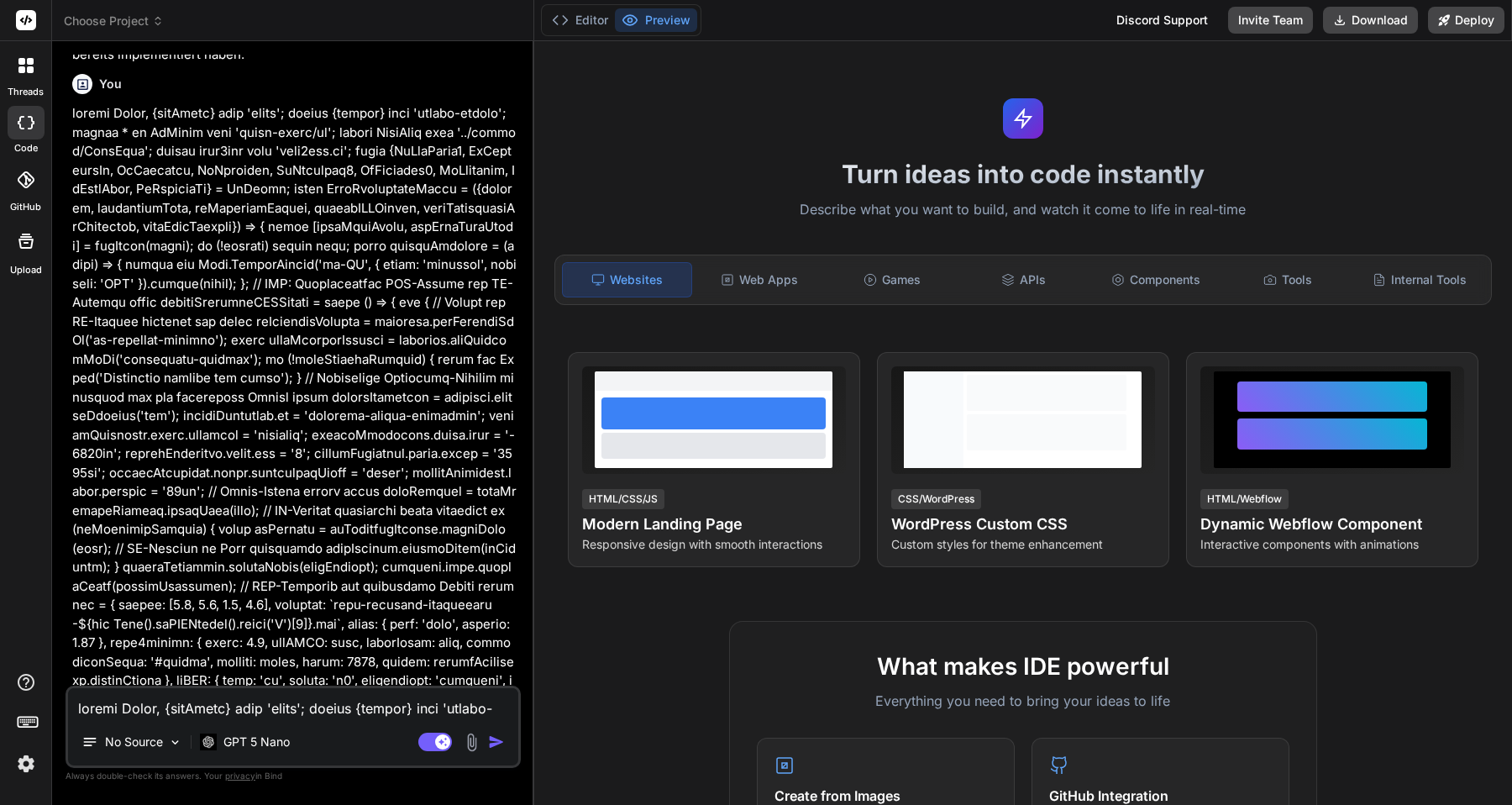
scroll to position [36348, 0]
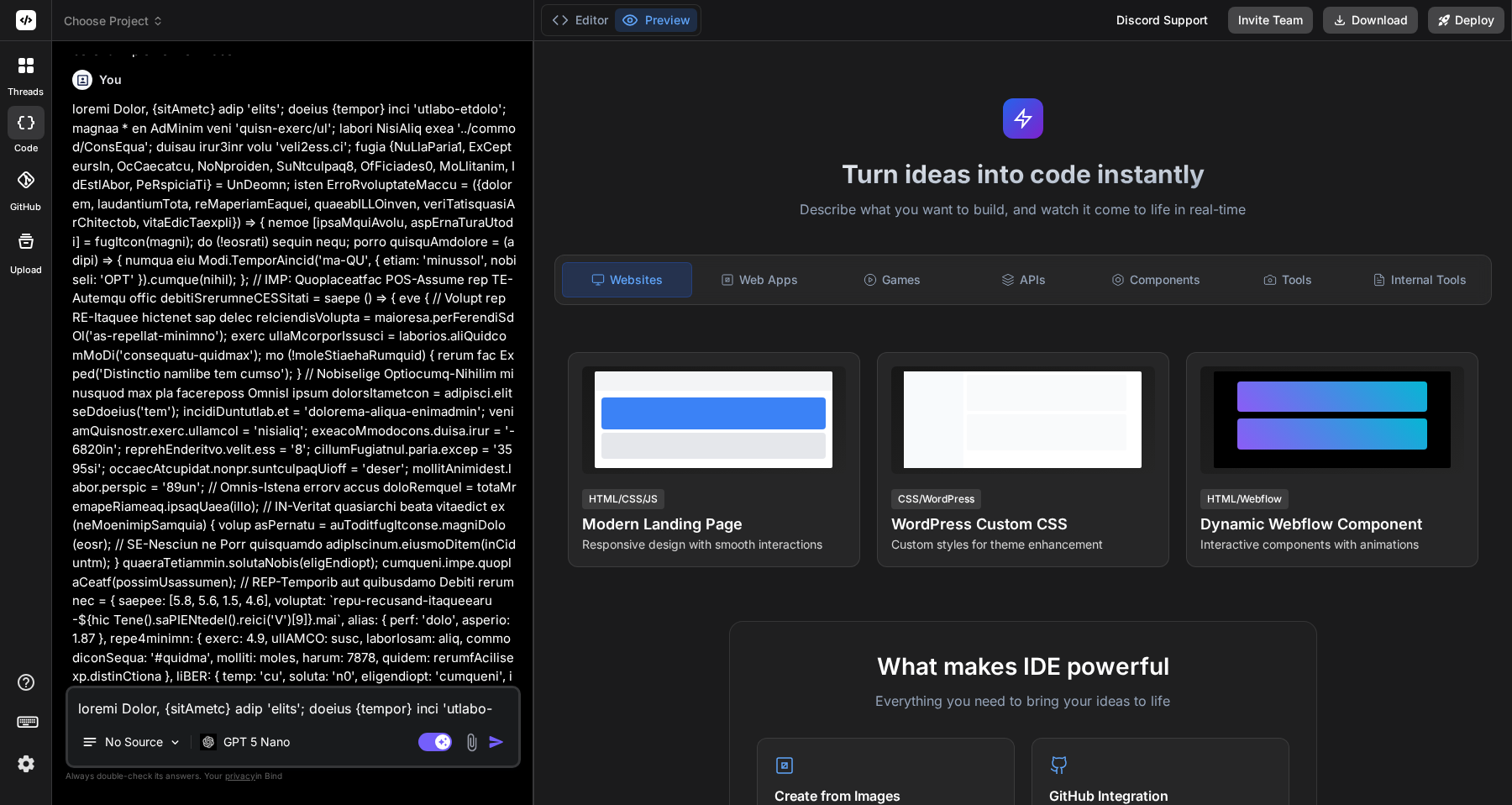
click at [34, 762] on img at bounding box center [26, 763] width 28 height 28
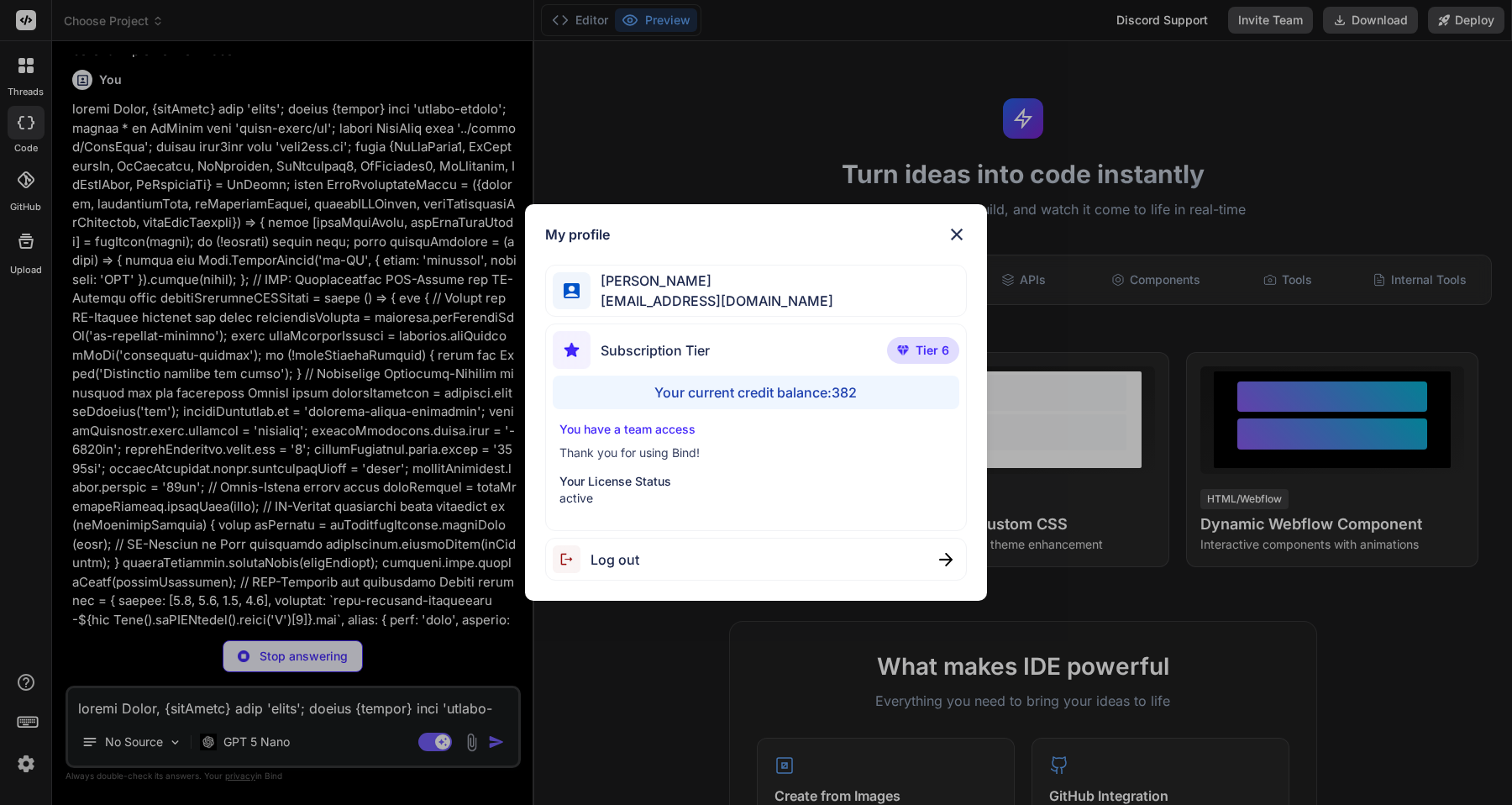
click at [34, 762] on div "My profile [PERSON_NAME] [EMAIL_ADDRESS][DOMAIN_NAME] Subscription Tier Tier 6 …" at bounding box center [756, 402] width 1512 height 805
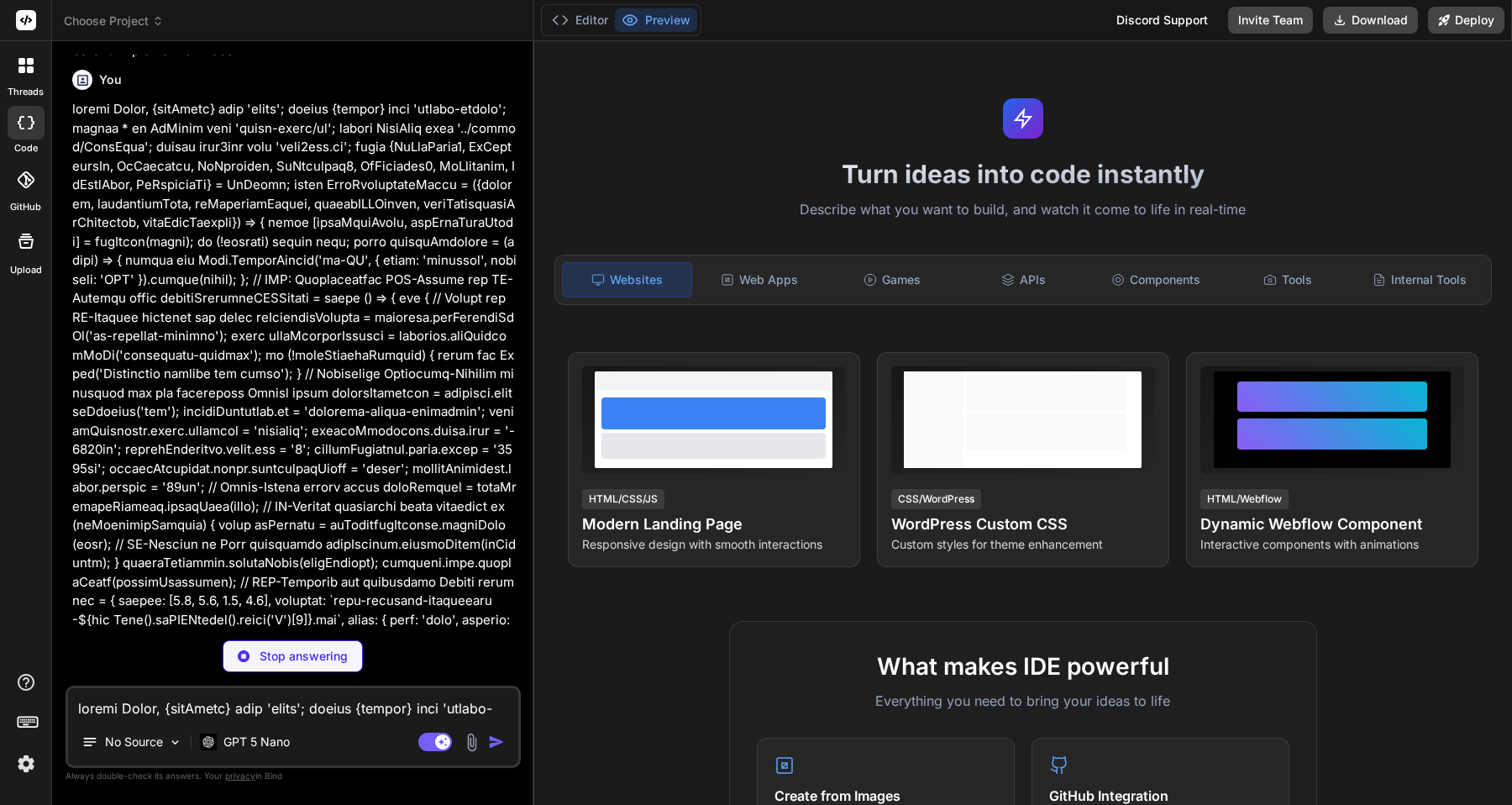
click at [34, 762] on img at bounding box center [26, 763] width 28 height 28
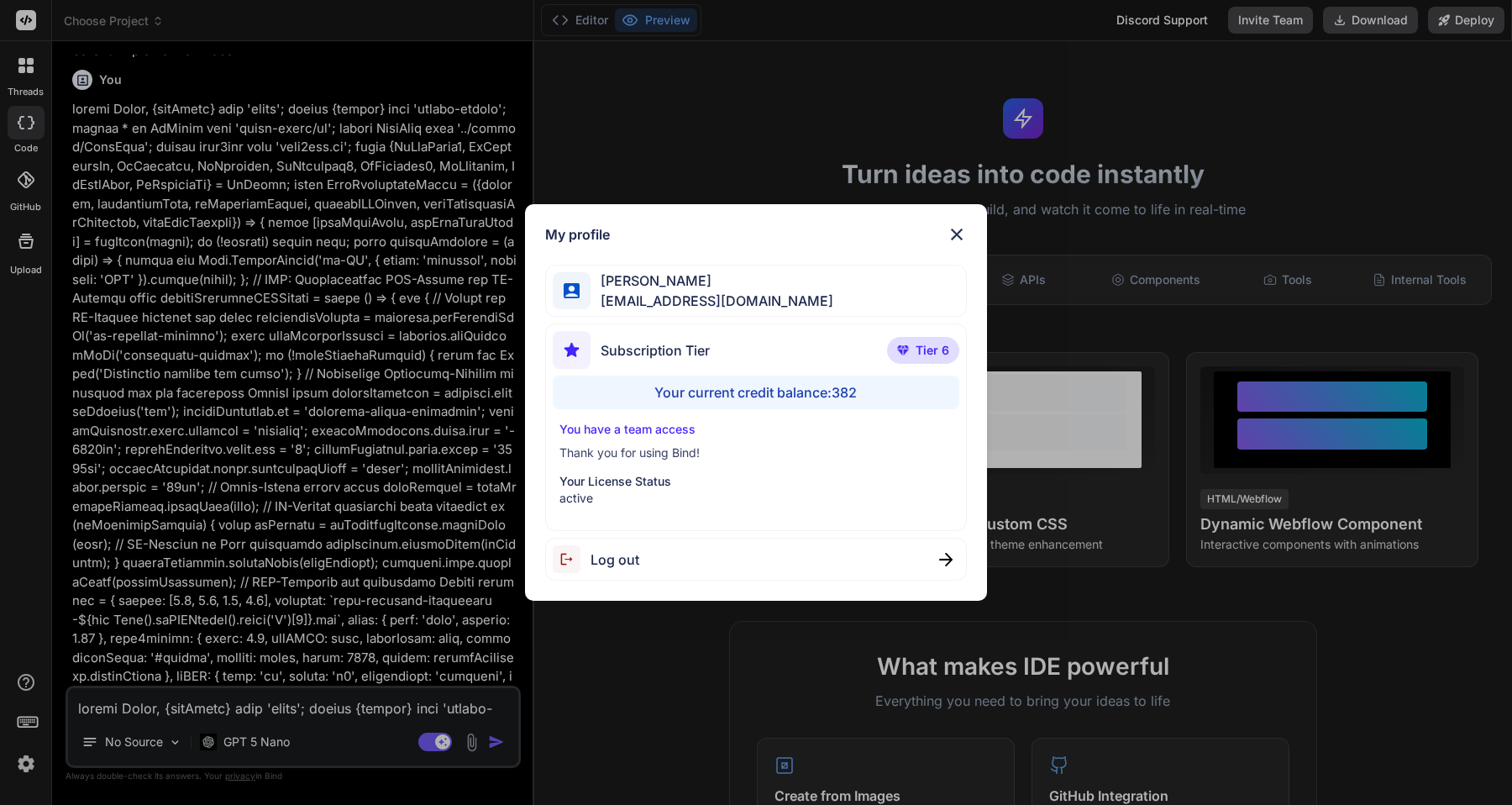
click at [34, 762] on div "My profile [PERSON_NAME] [EMAIL_ADDRESS][DOMAIN_NAME] Subscription Tier Tier 6 …" at bounding box center [756, 402] width 1512 height 805
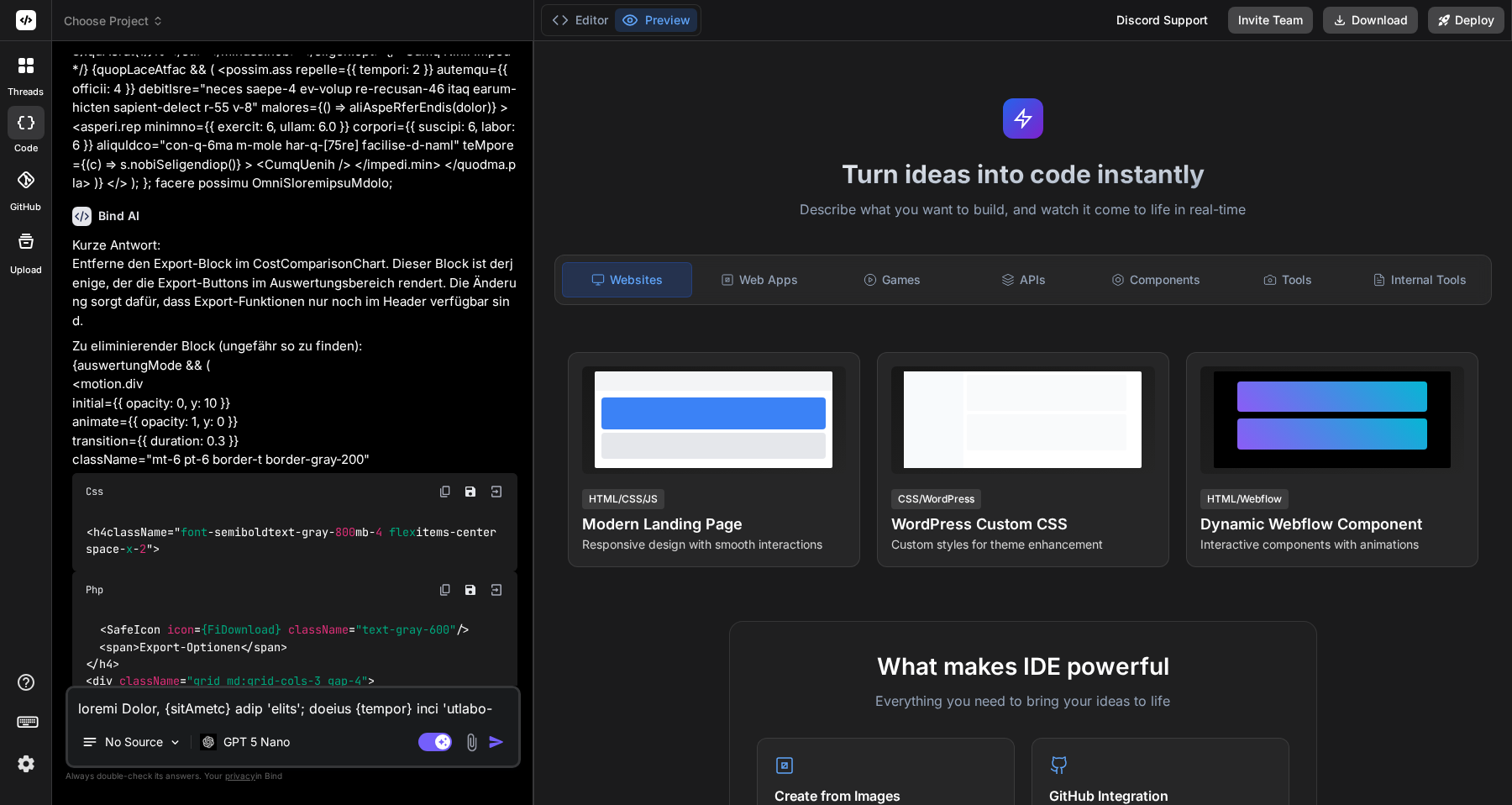
scroll to position [42701, 0]
drag, startPoint x: 238, startPoint y: 318, endPoint x: 70, endPoint y: 317, distance: 168.0
click at [70, 317] on div "You hello Bind AI Hello! I'm Bind AI, your expert AI assistant and senior softw…" at bounding box center [294, 370] width 452 height 631
copy p "initial={{ opacity: 0, y: 10 }}"
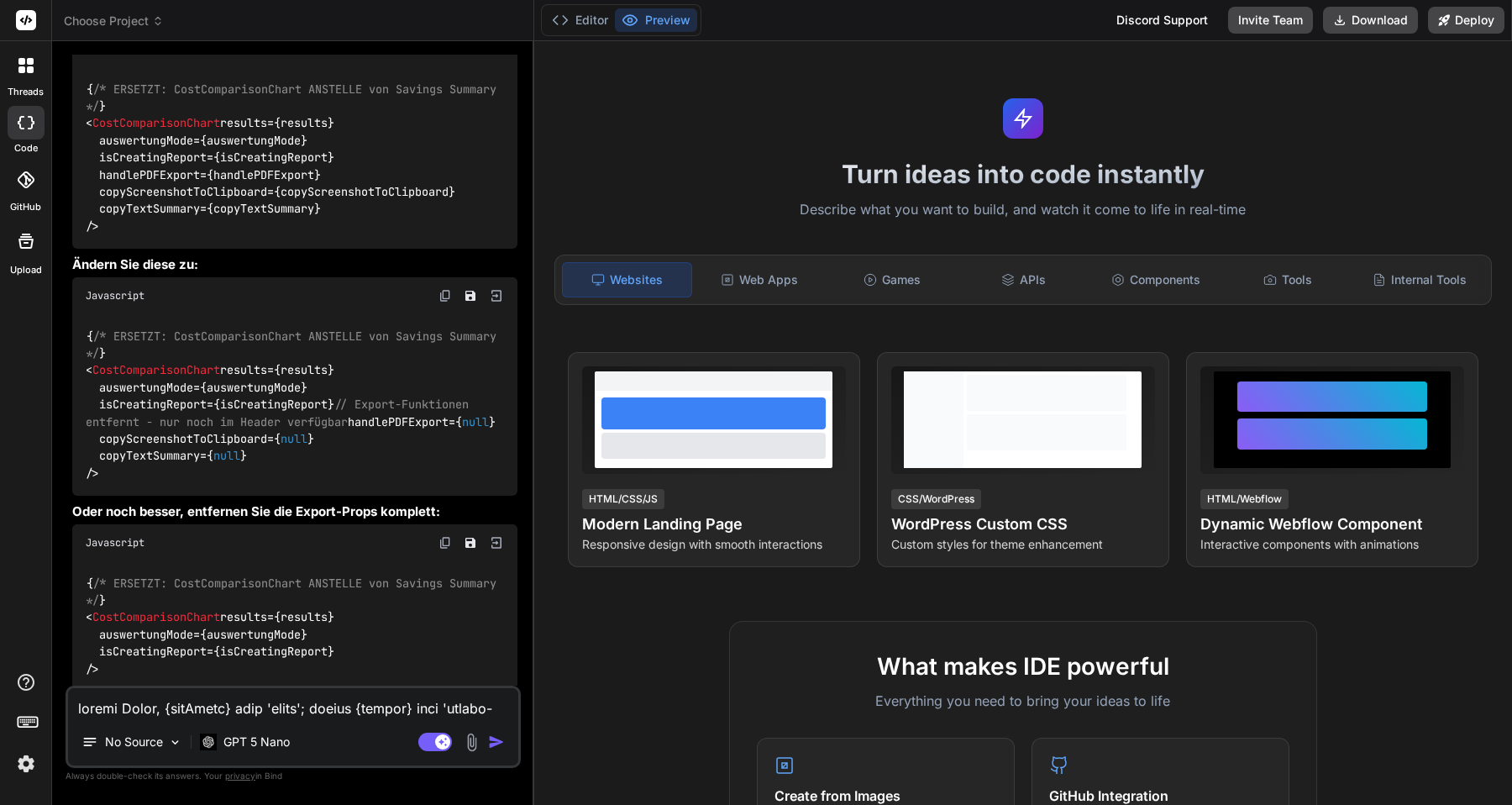
scroll to position [35506, 0]
click at [192, 361] on span "CostComparisonChart" at bounding box center [156, 369] width 128 height 15
copy code "< CostComparisonChart"
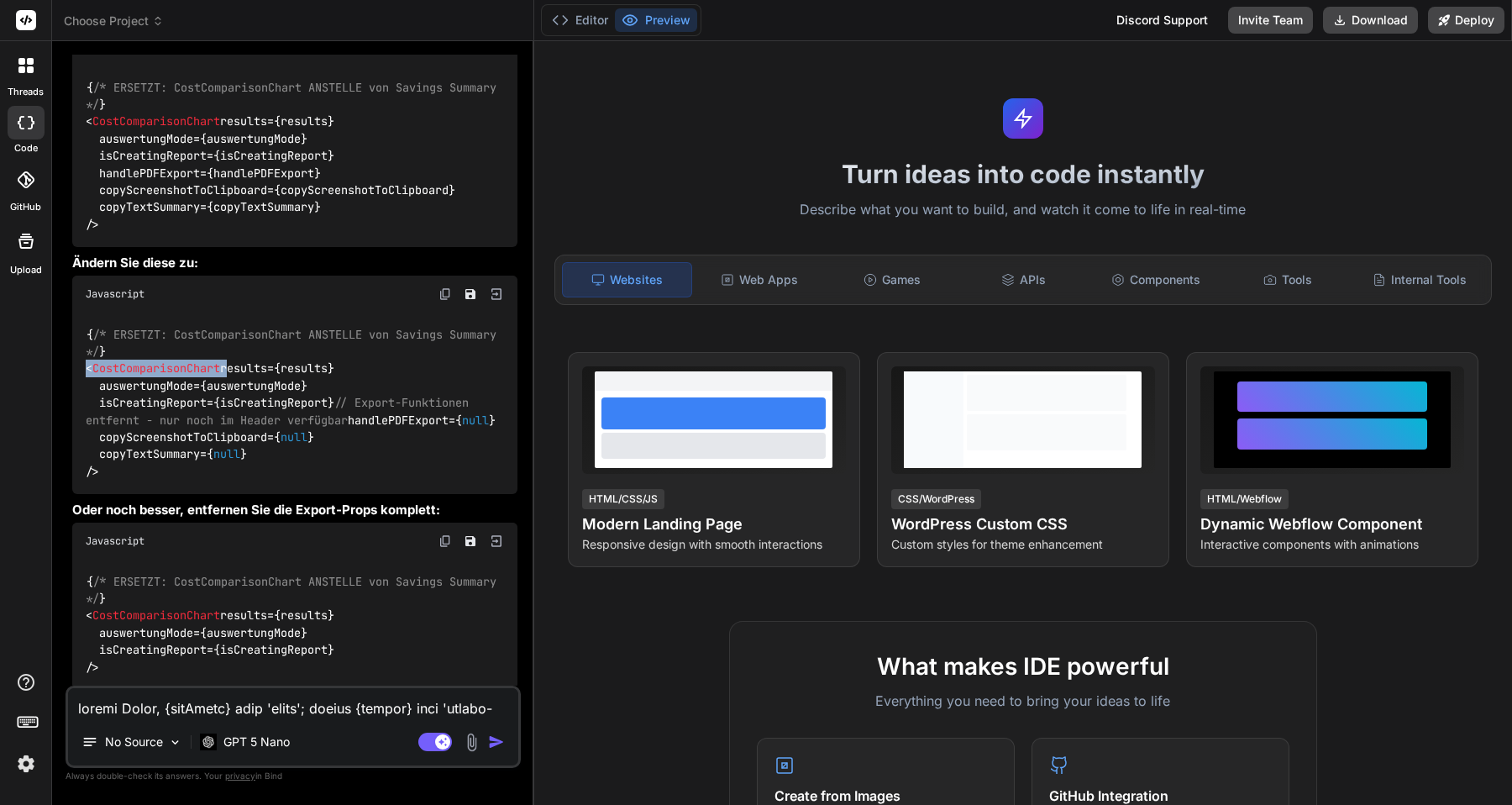
drag, startPoint x: 122, startPoint y: 656, endPoint x: 81, endPoint y: 595, distance: 73.5
click at [81, 595] on div "{ /* ERSETZT: CostComparisonChart ANSTELLE von Savings Summary */ } < CostCompa…" at bounding box center [294, 624] width 445 height 129
copy code "< CostComparisonChart results={results} auswertungMode={auswertungMode} isCreat…"
click at [202, 707] on textarea at bounding box center [292, 702] width 450 height 30
paste textarea "Komplett-Report PDF"
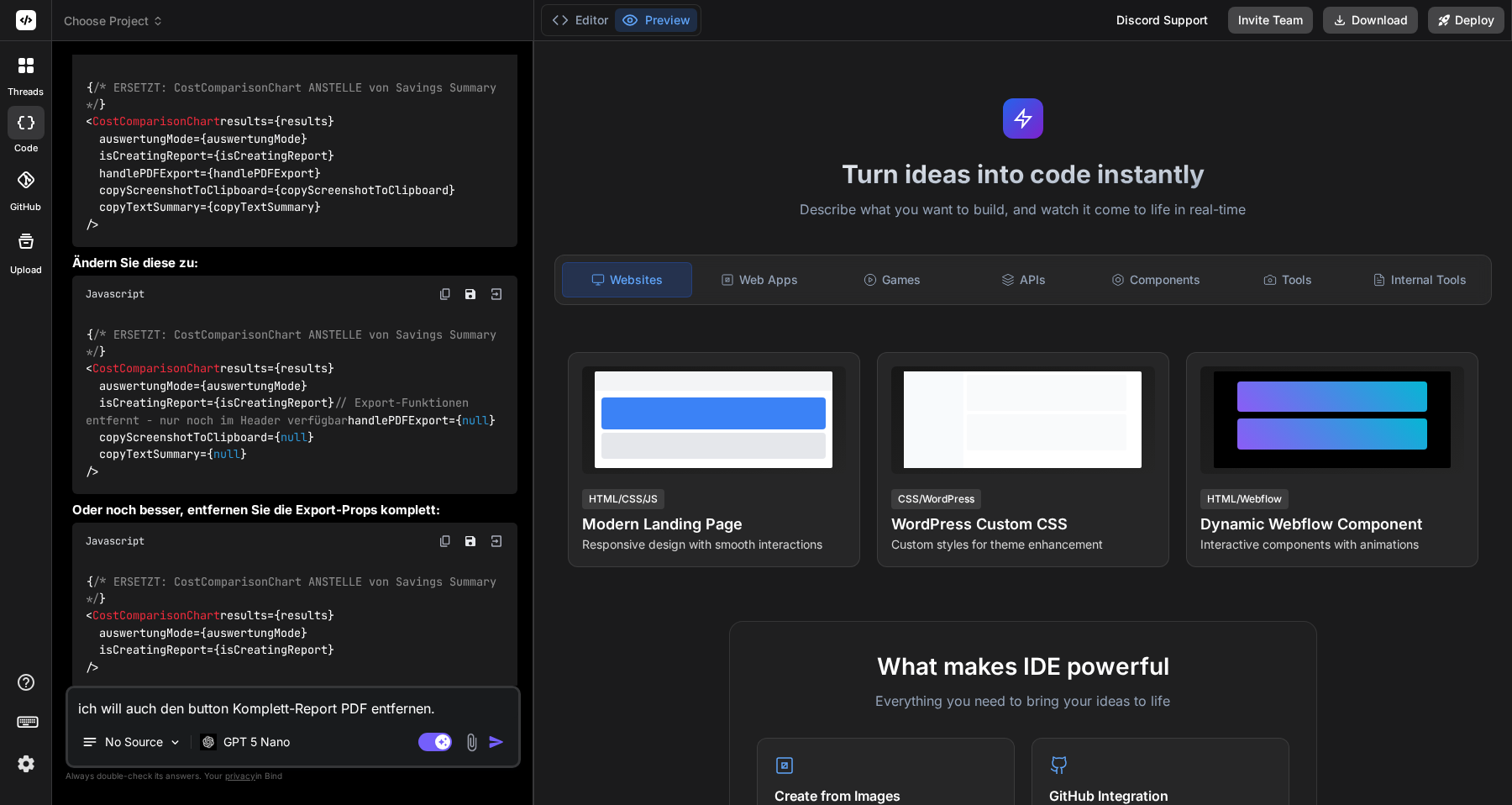
click at [233, 707] on textarea "ich will auch den button Komplett-Report PDF entfernen." at bounding box center [292, 702] width 450 height 30
click at [369, 706] on textarea "ich will auch den button "Komplett-Report PDF entfernen." at bounding box center [292, 702] width 450 height 30
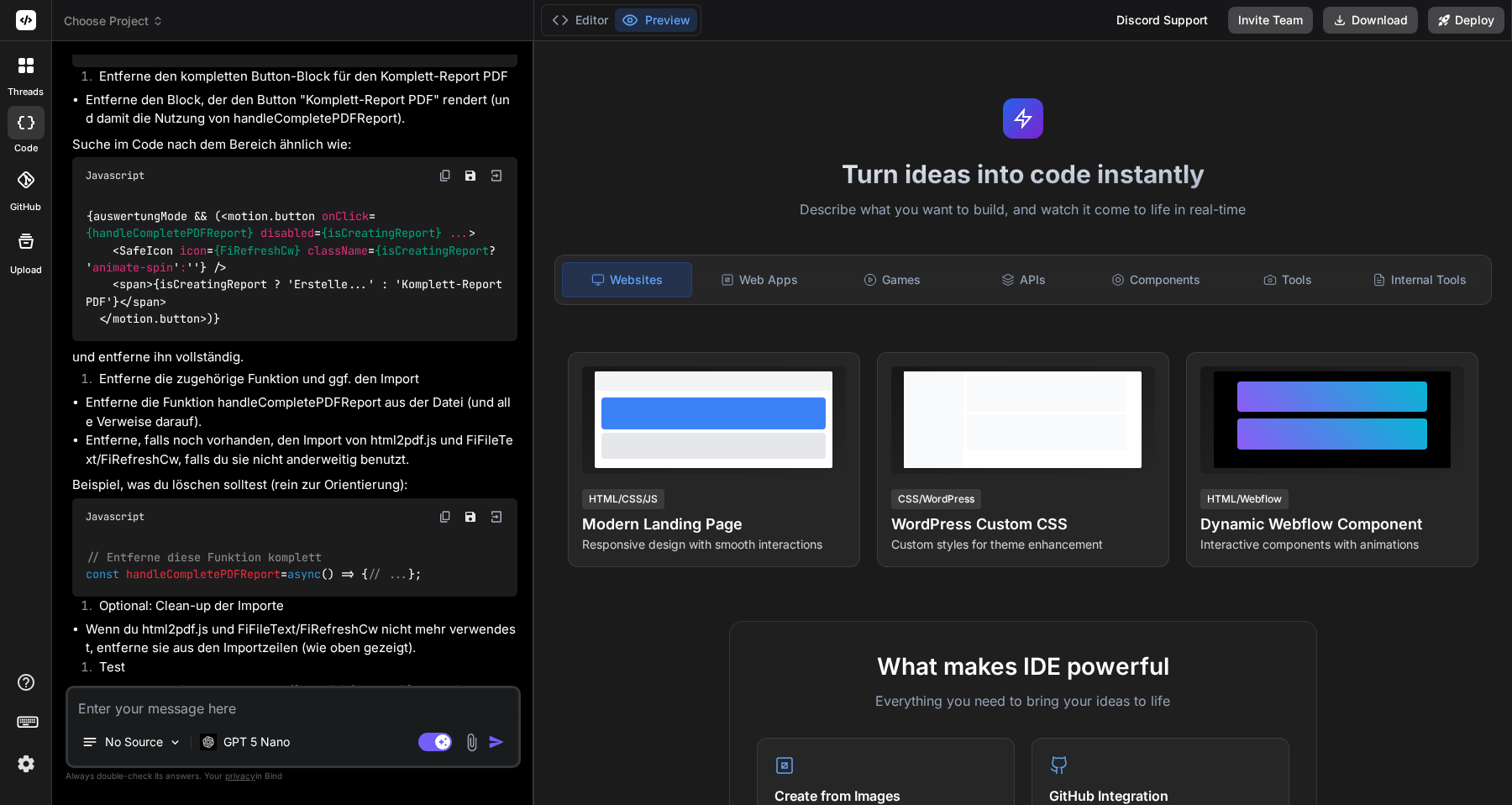
scroll to position [44100, 0]
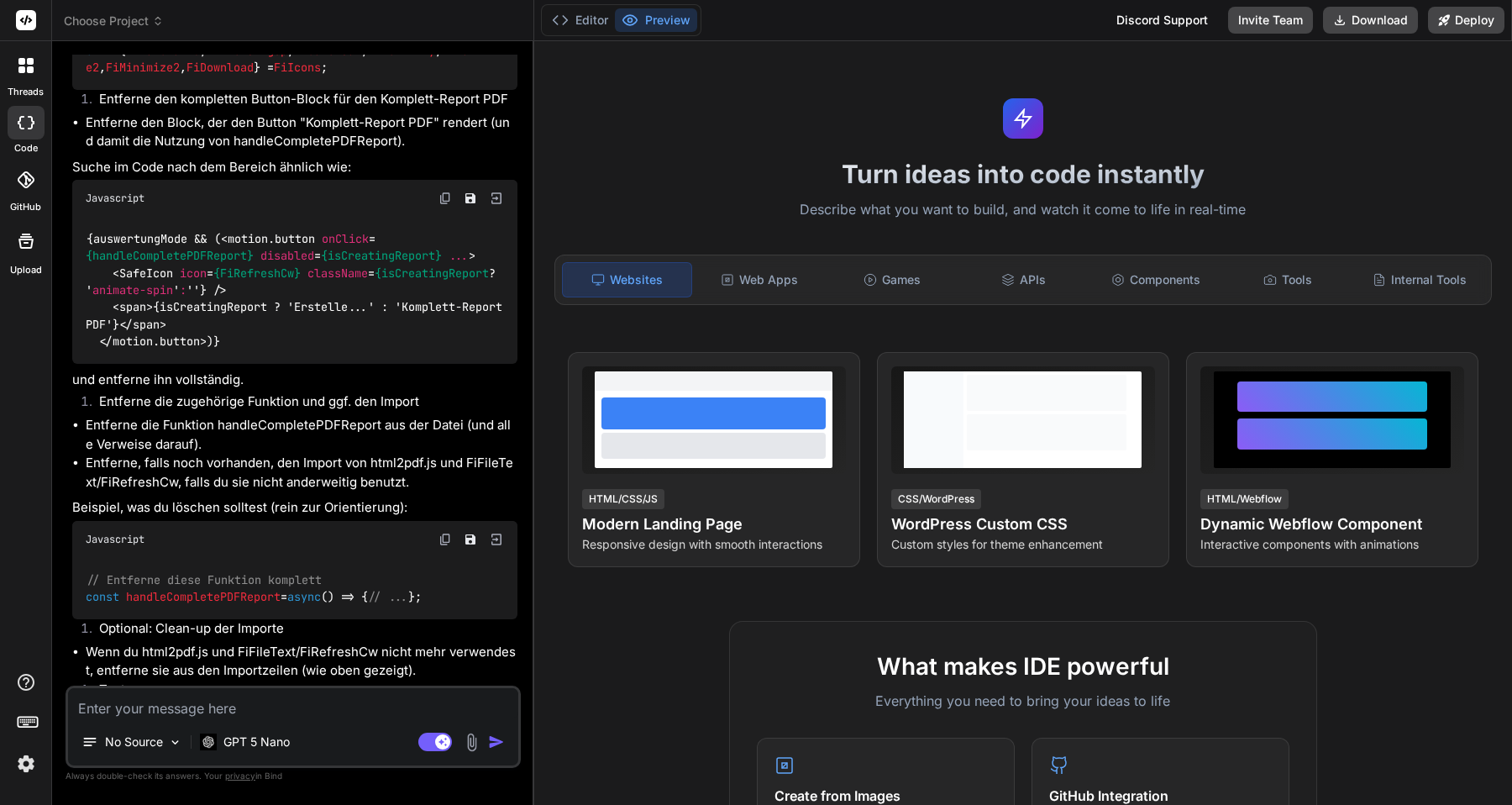
click at [261, 589] on span "handleCompletePDFReport" at bounding box center [203, 597] width 154 height 15
copy span "handleCompletePDFReport"
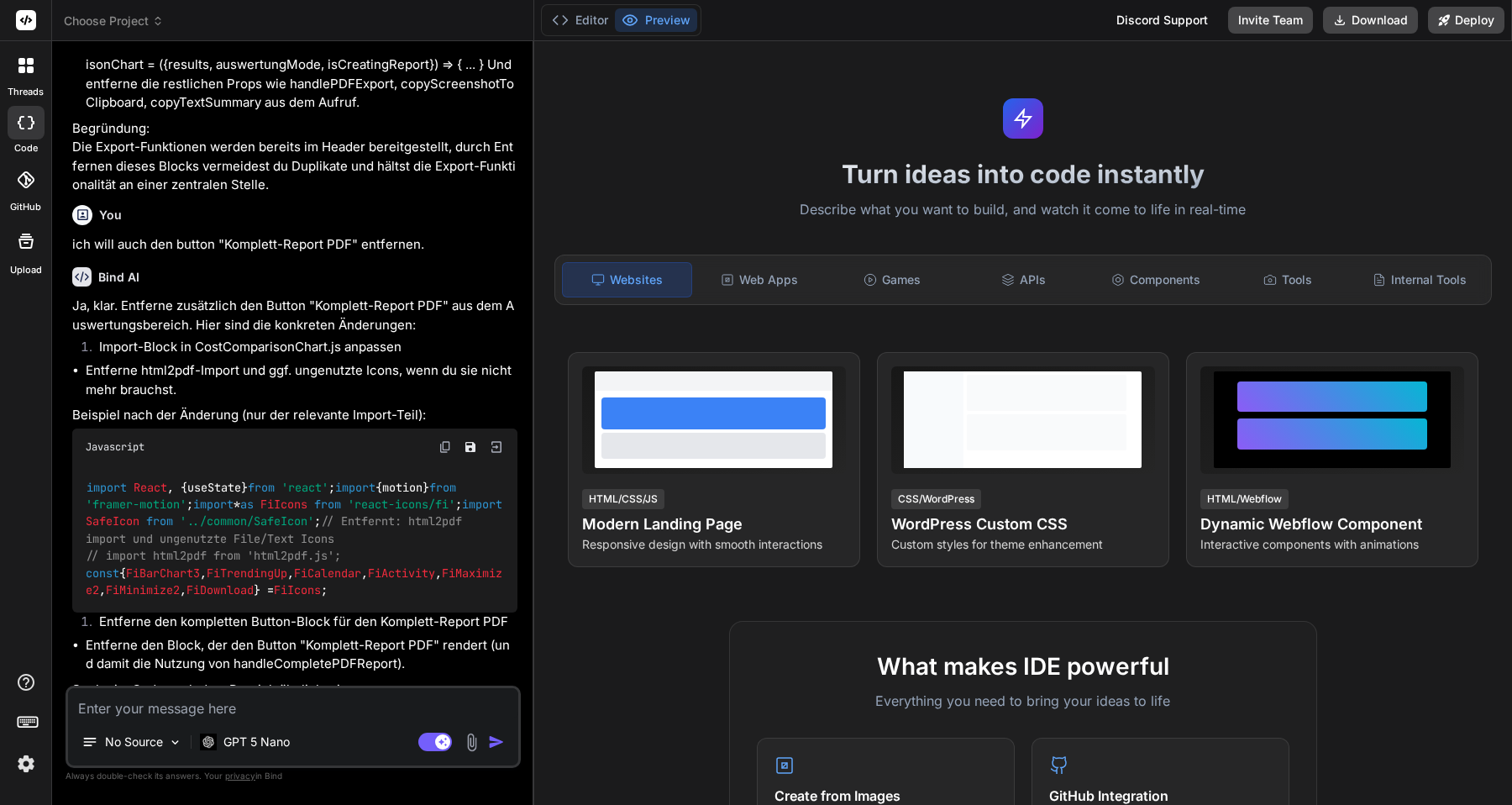
scroll to position [43587, 0]
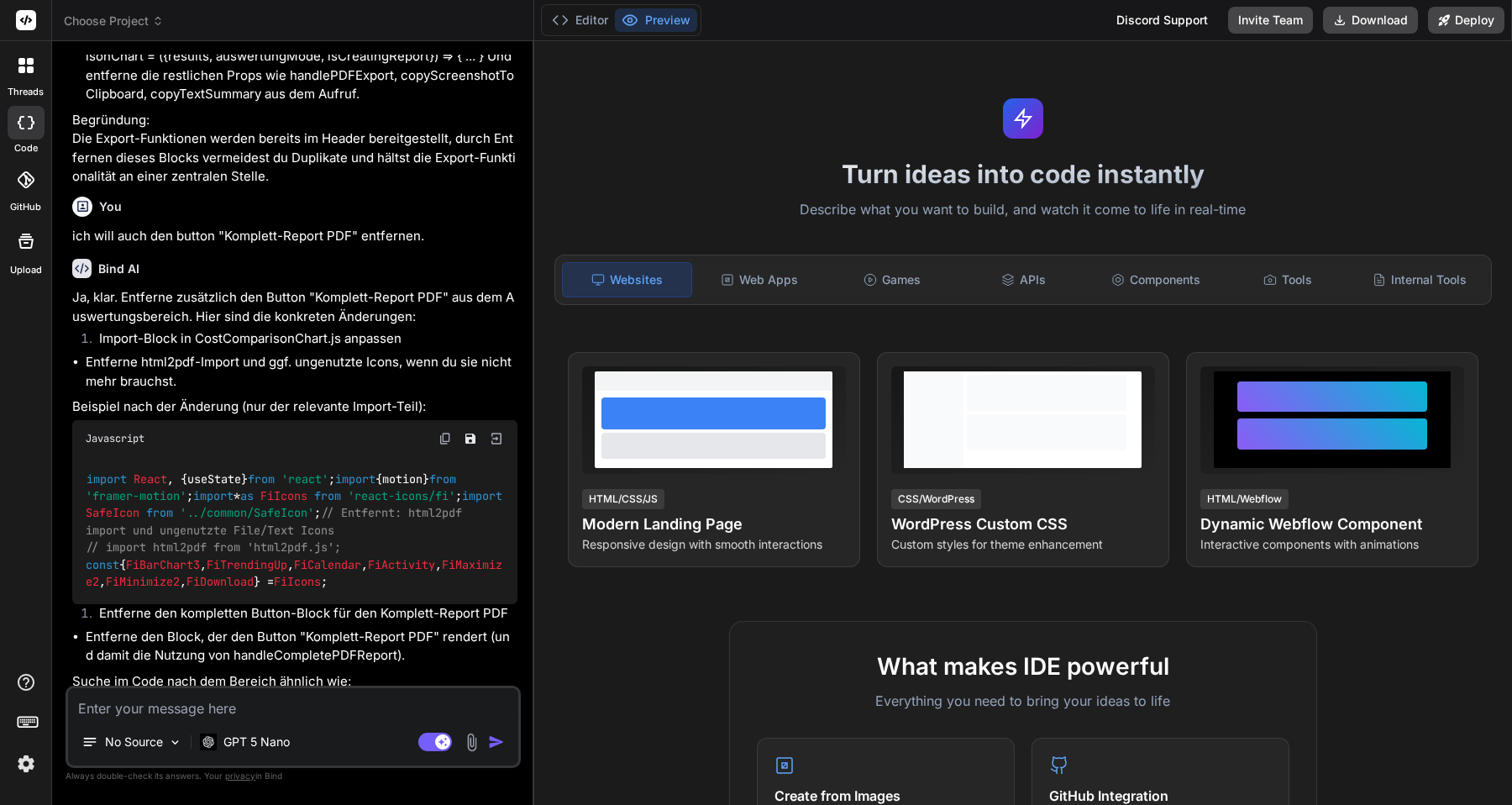
click at [172, 353] on li "Entferne html2pdf-Import und ggf. ungenutzte Icons, wenn du sie nicht mehr brau…" at bounding box center [302, 372] width 432 height 38
copy li "html2pdf"
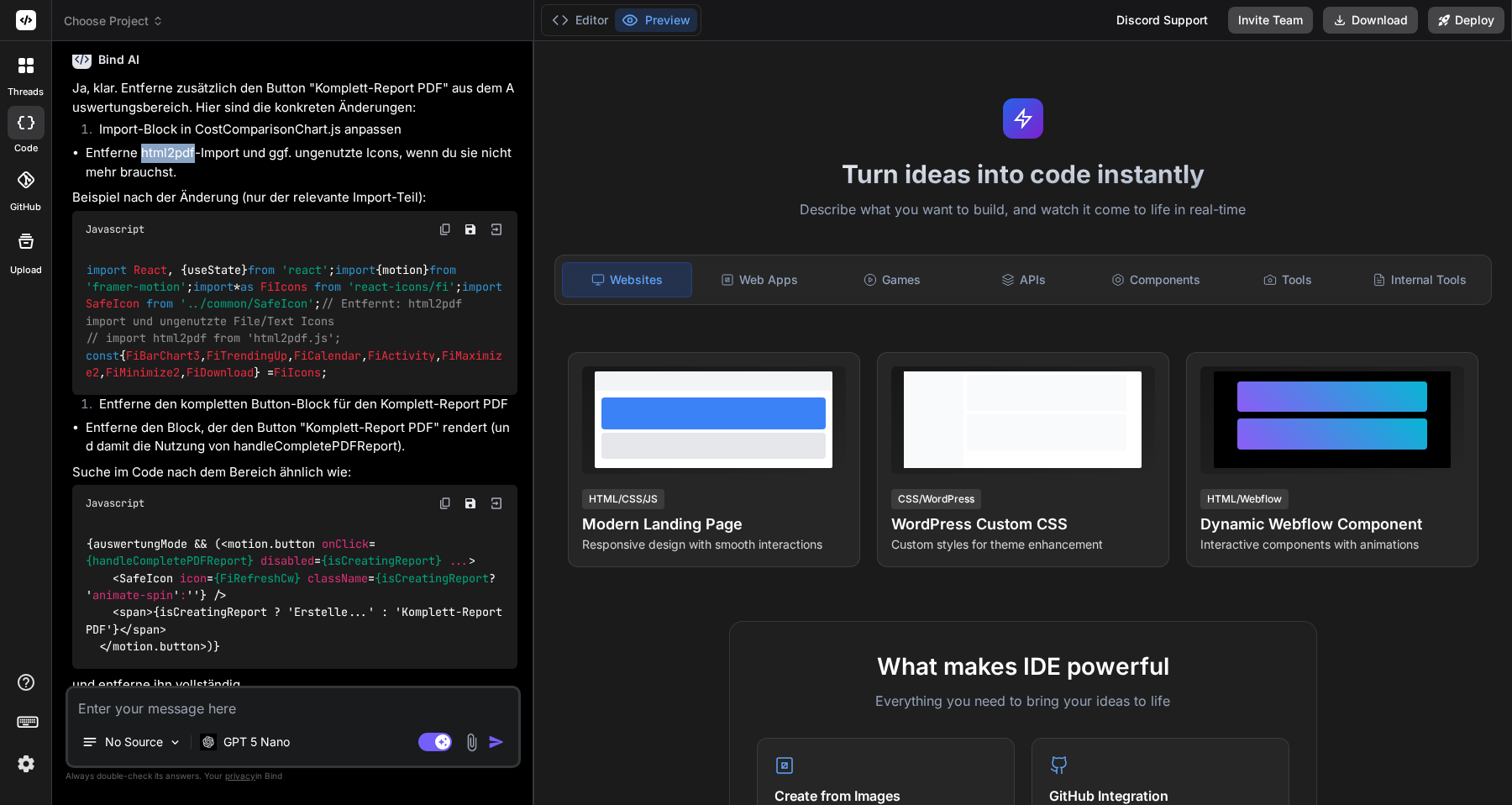
scroll to position [43806, 0]
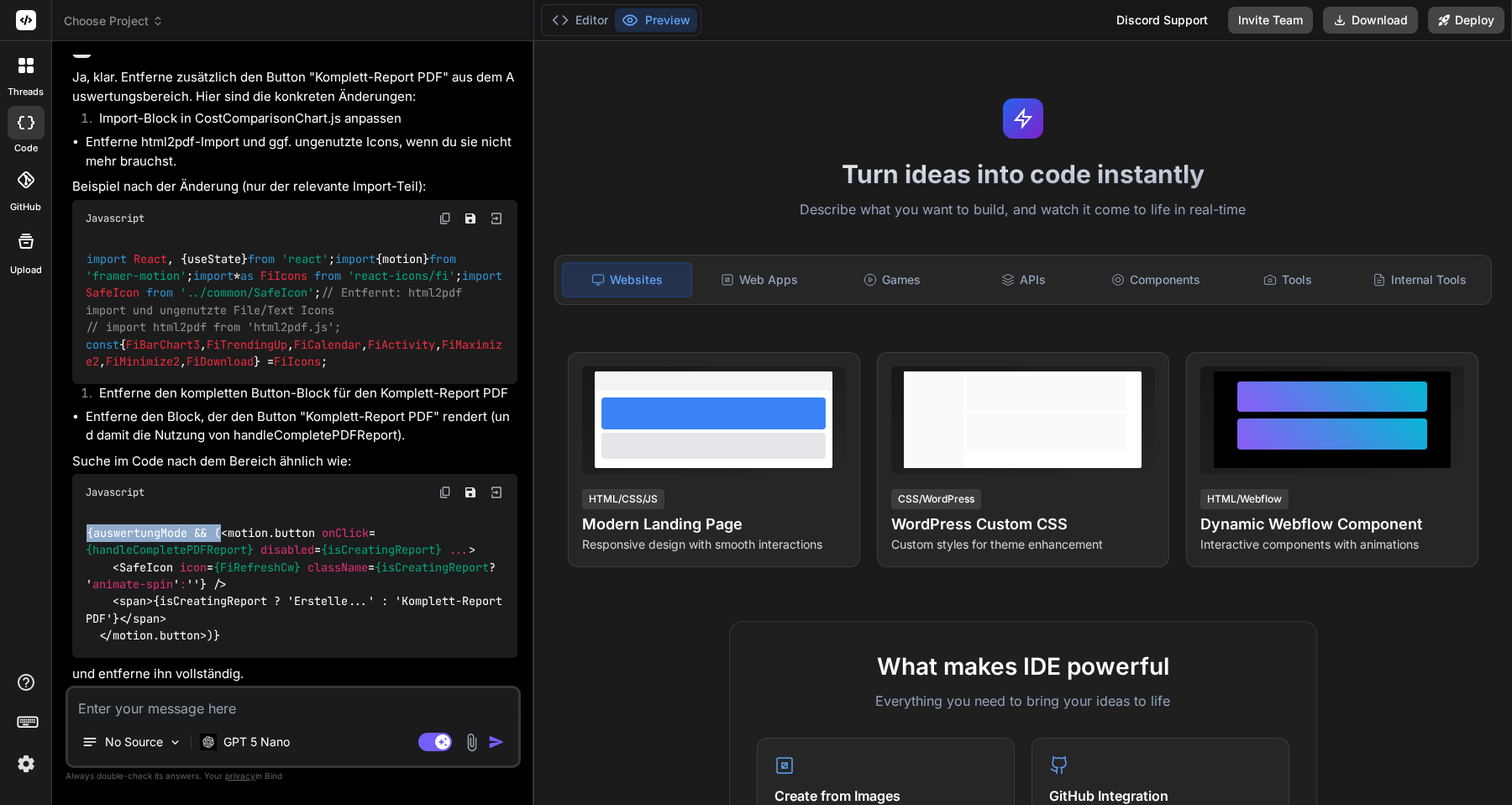
drag, startPoint x: 228, startPoint y: 482, endPoint x: 86, endPoint y: 477, distance: 142.1
click at [86, 511] on div "{auswertungMode && ( < motion.button onClick = {handleCompletePDFReport} disabl…" at bounding box center [294, 584] width 445 height 147
copy code "{auswertungMode && ("
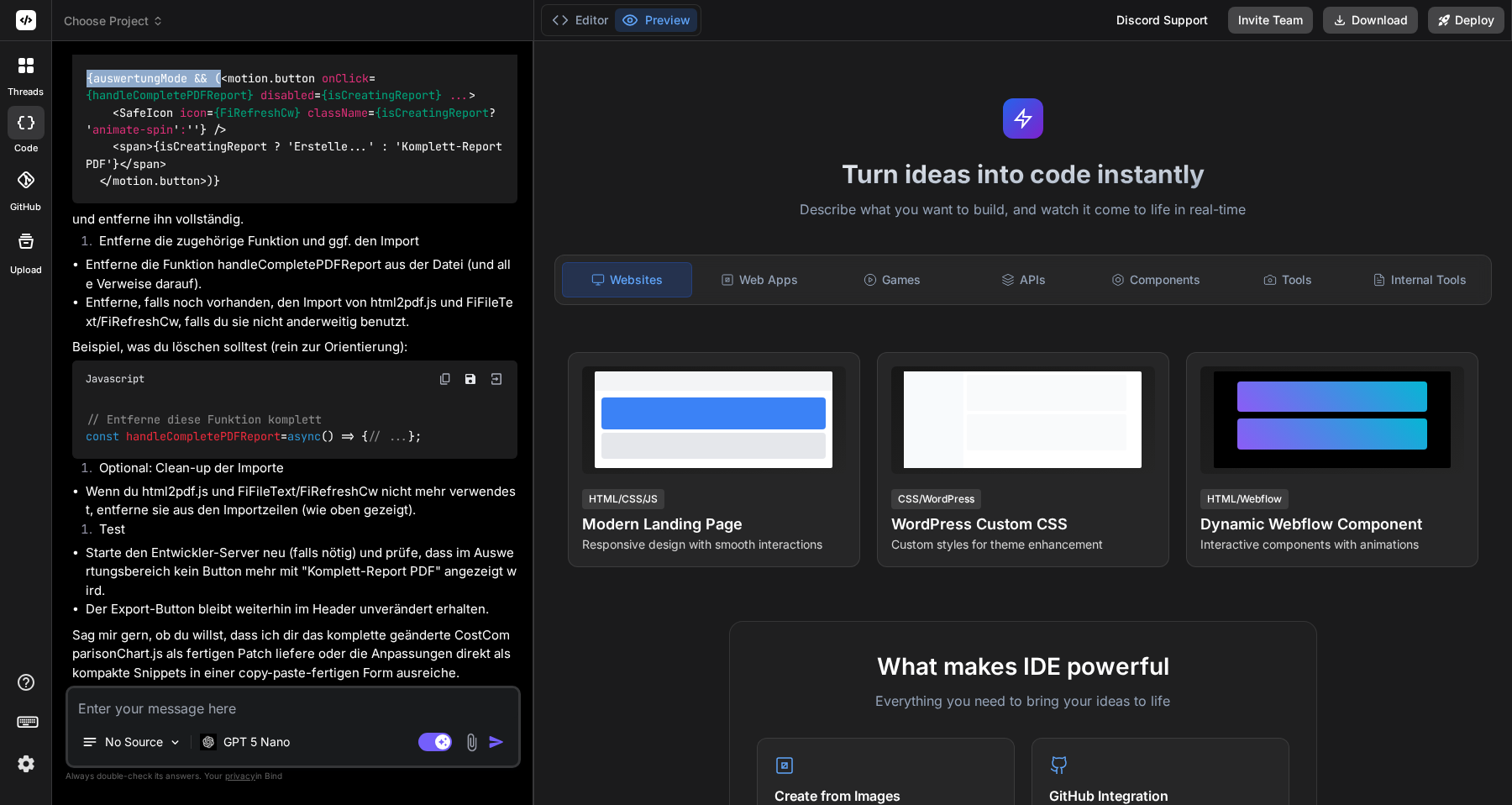
scroll to position [44279, 0]
click at [232, 718] on div "No Source GPT 5 Nano Agent Mode. When this toggle is activated, AI automaticall…" at bounding box center [292, 726] width 455 height 82
click at [217, 713] on textarea at bounding box center [292, 702] width 450 height 30
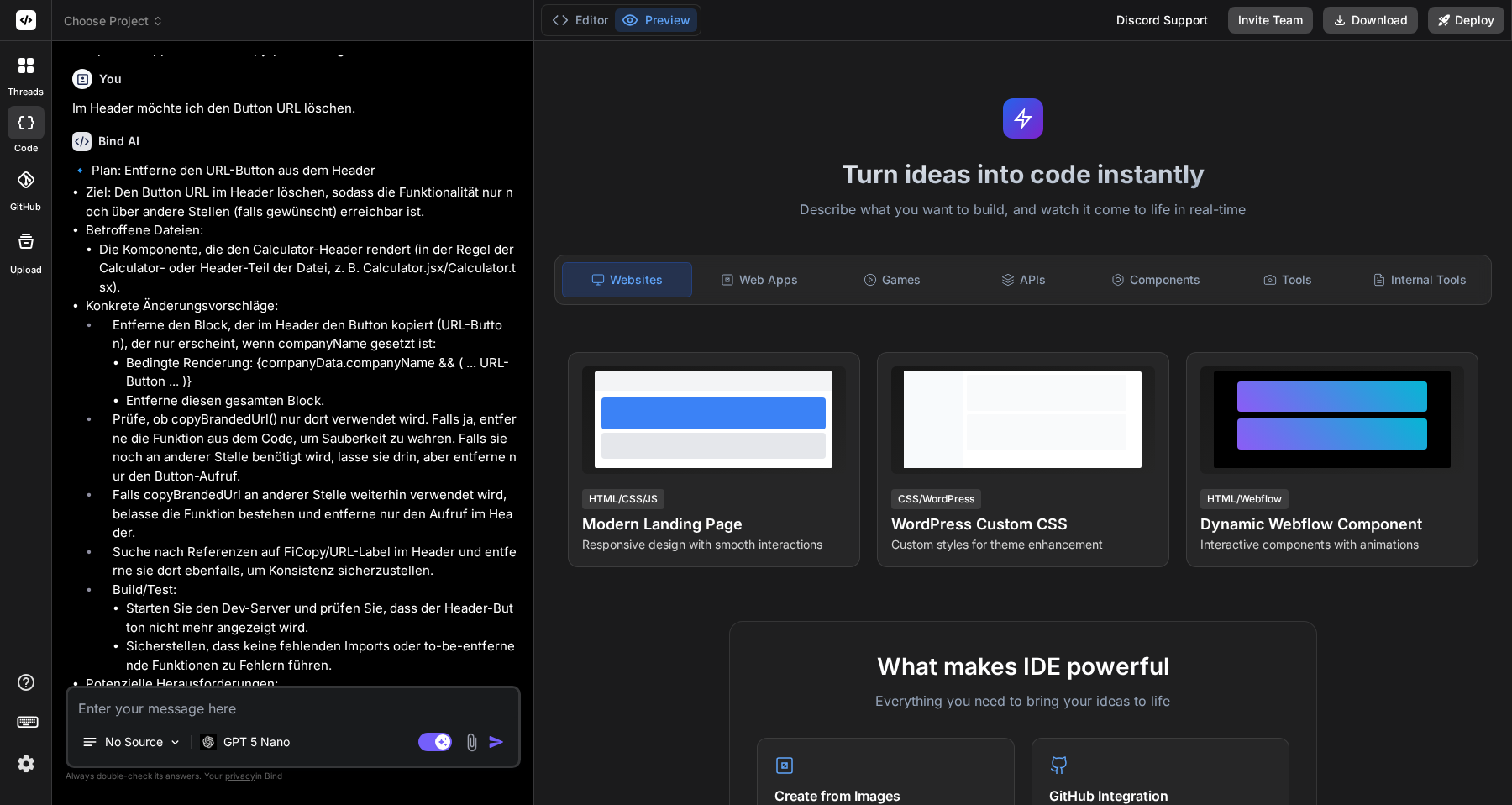
scroll to position [45128, 0]
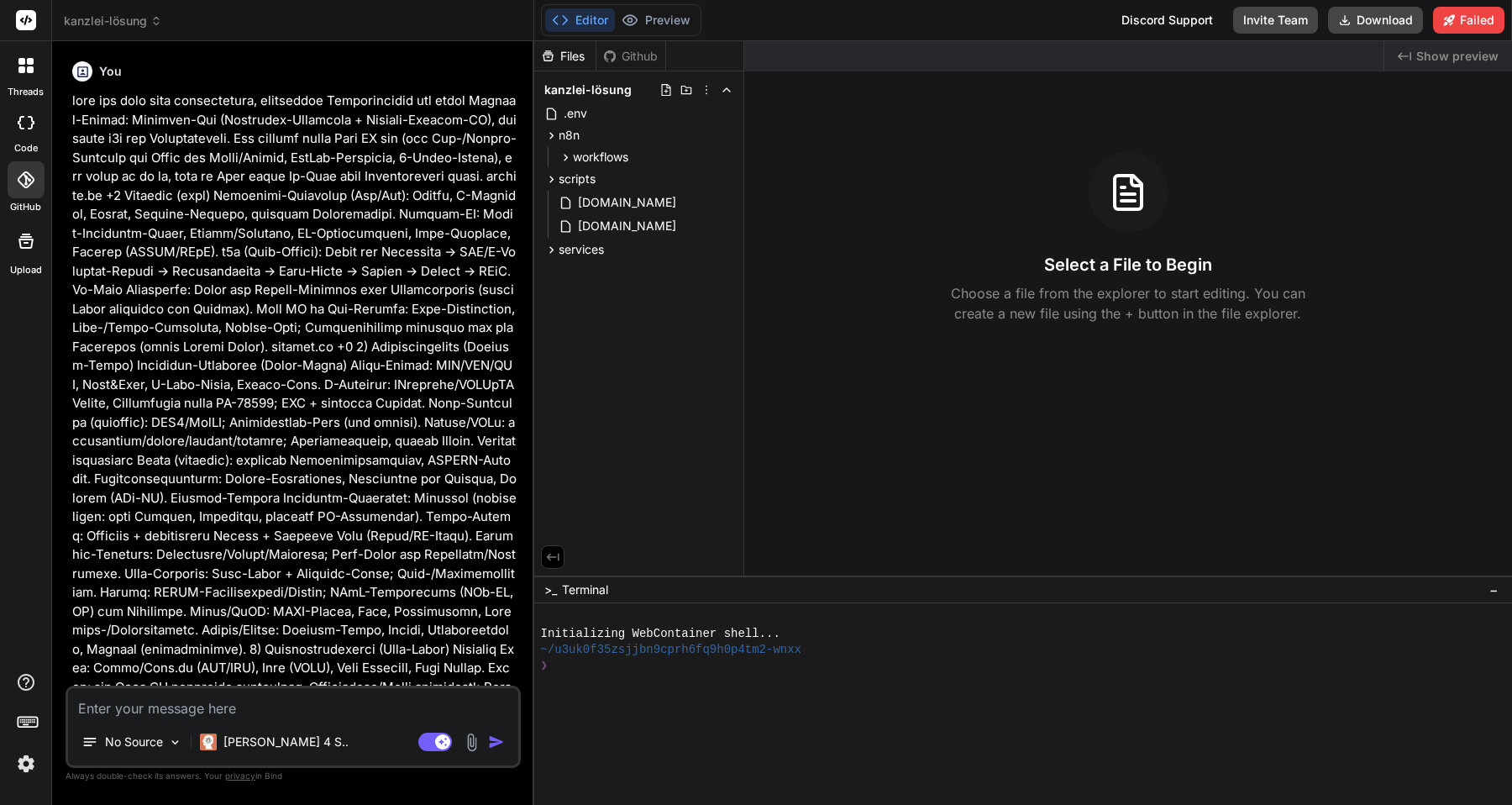
scroll to position [7535, 0]
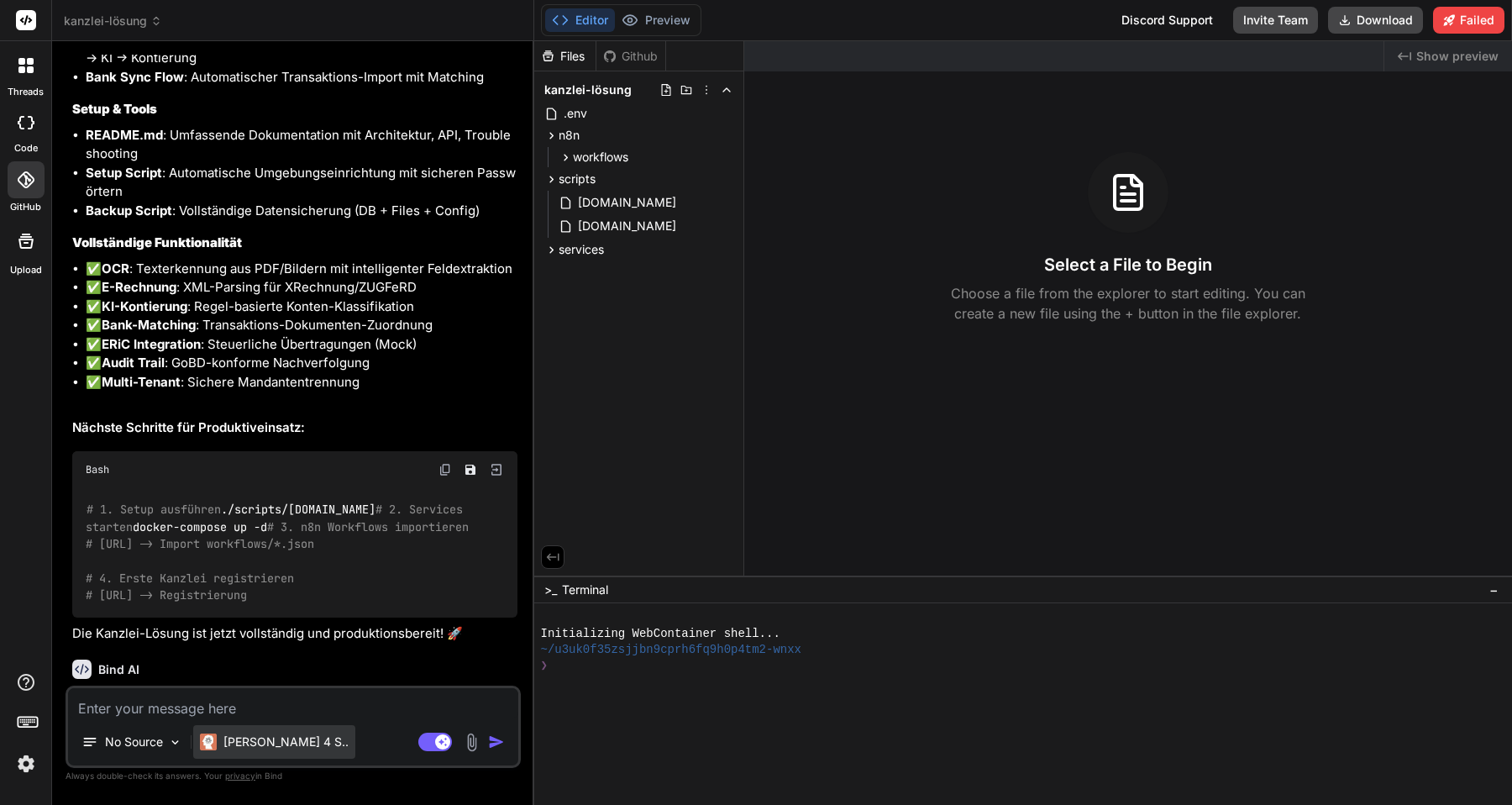
click at [260, 748] on p "[PERSON_NAME] 4 S.." at bounding box center [286, 742] width 125 height 17
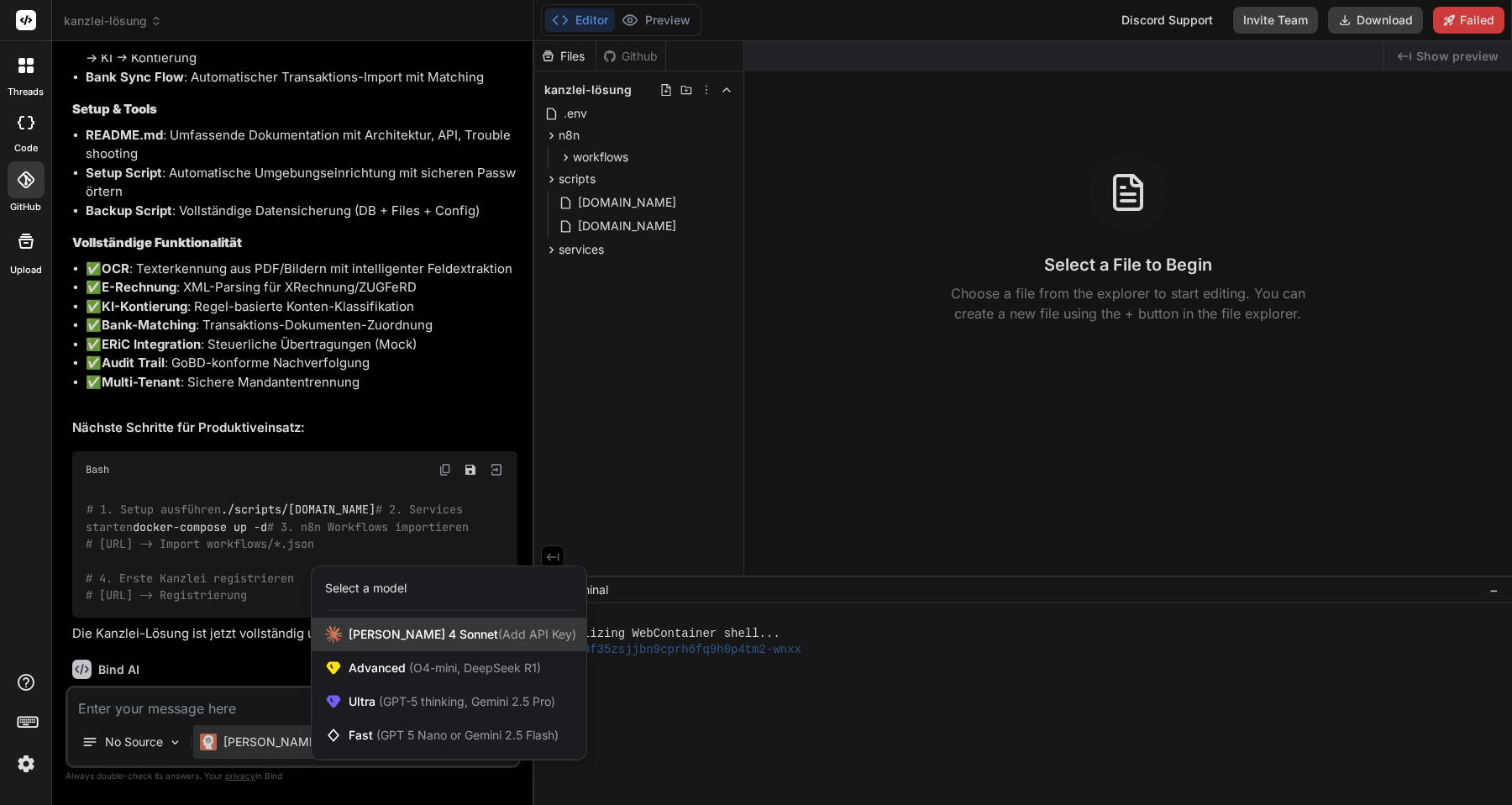
click at [381, 624] on div "[PERSON_NAME] 4 Sonnet (Add API Key)" at bounding box center [448, 634] width 274 height 33
type textarea "x"
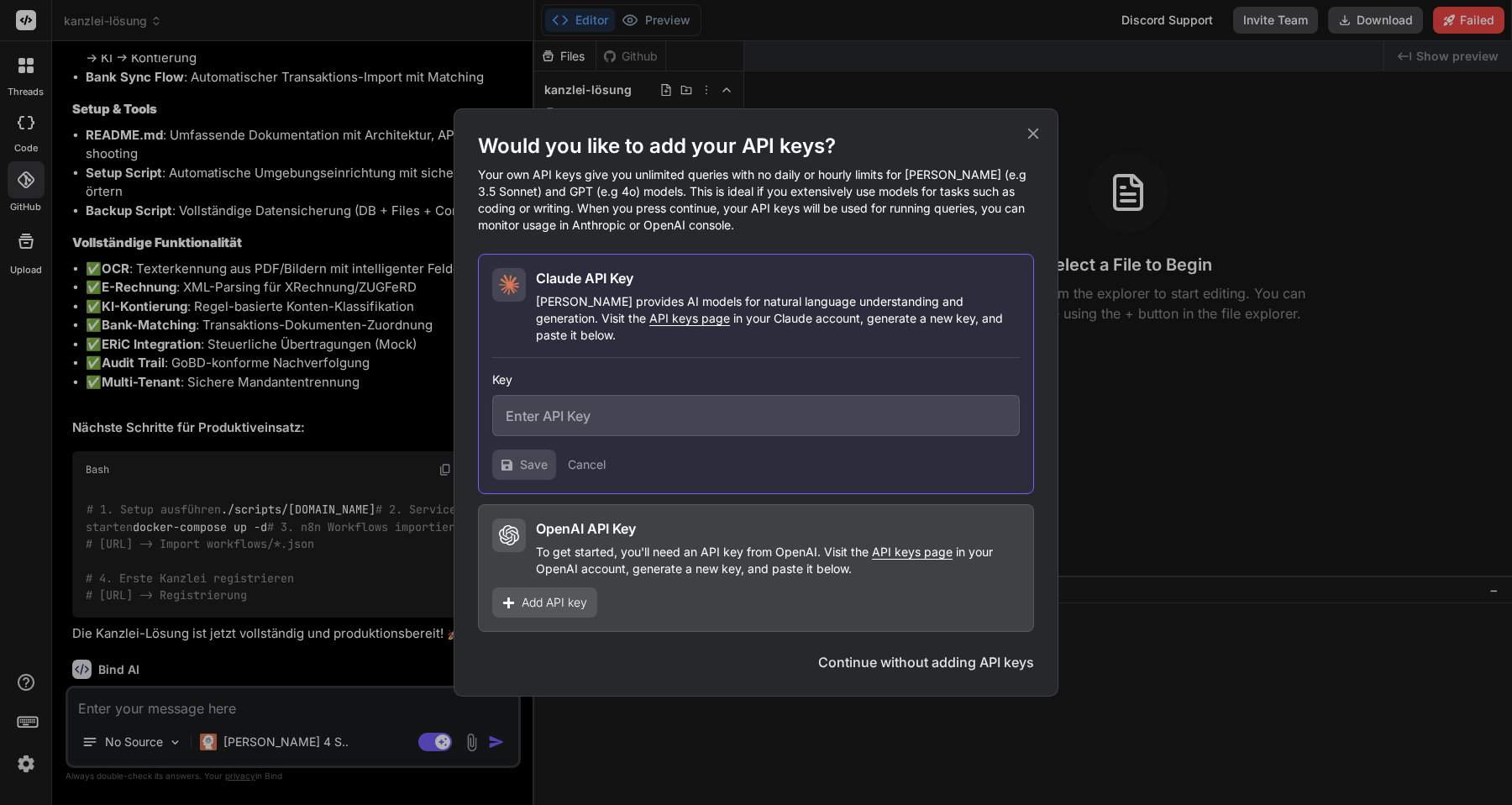
click at [606, 405] on input "text" at bounding box center [755, 415] width 527 height 41
click at [1029, 141] on icon at bounding box center [1033, 134] width 19 height 19
